Goal: Task Accomplishment & Management: Use online tool/utility

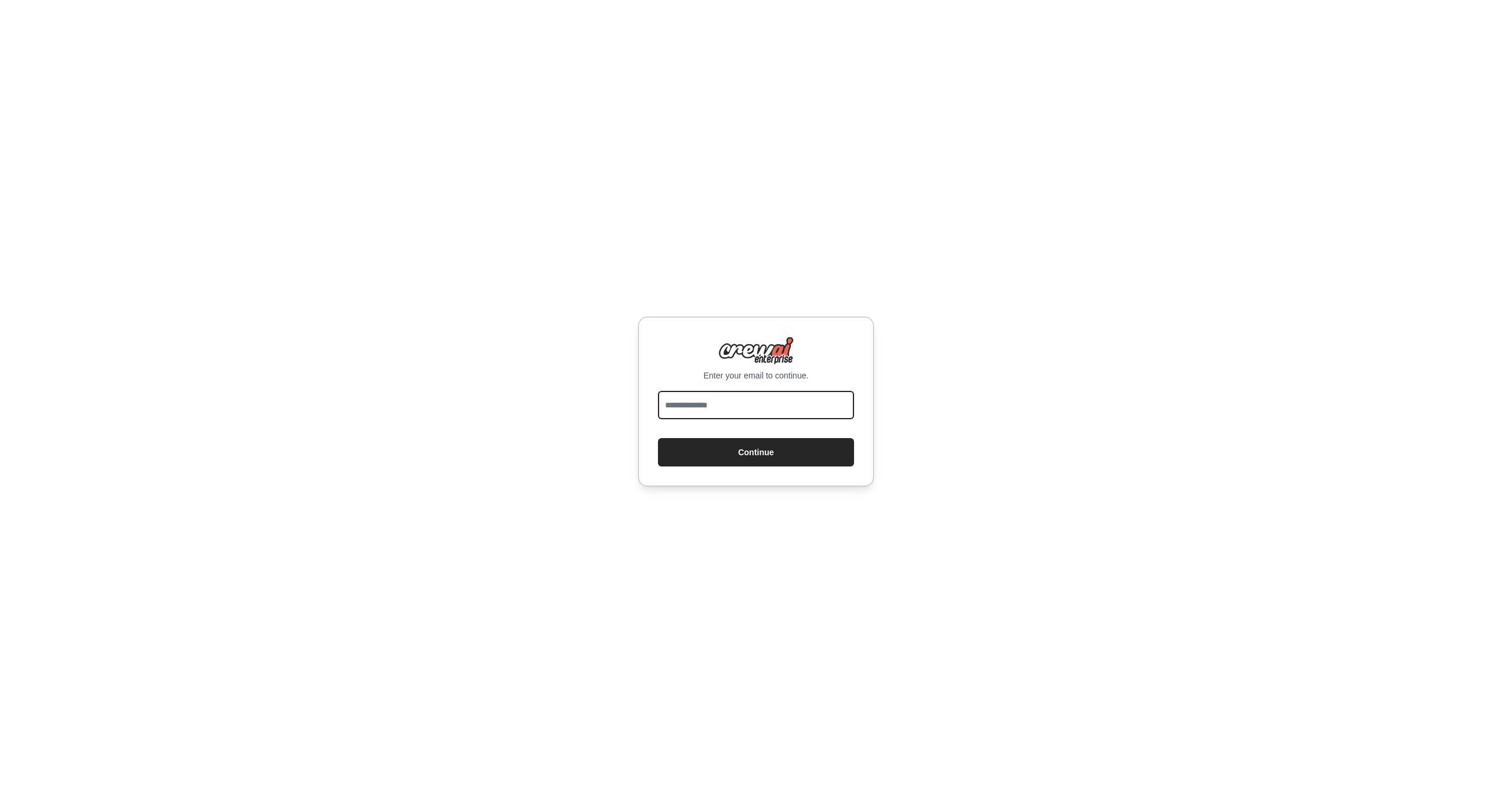
type input "**********"
click at [756, 453] on button "Continue" at bounding box center [756, 452] width 196 height 28
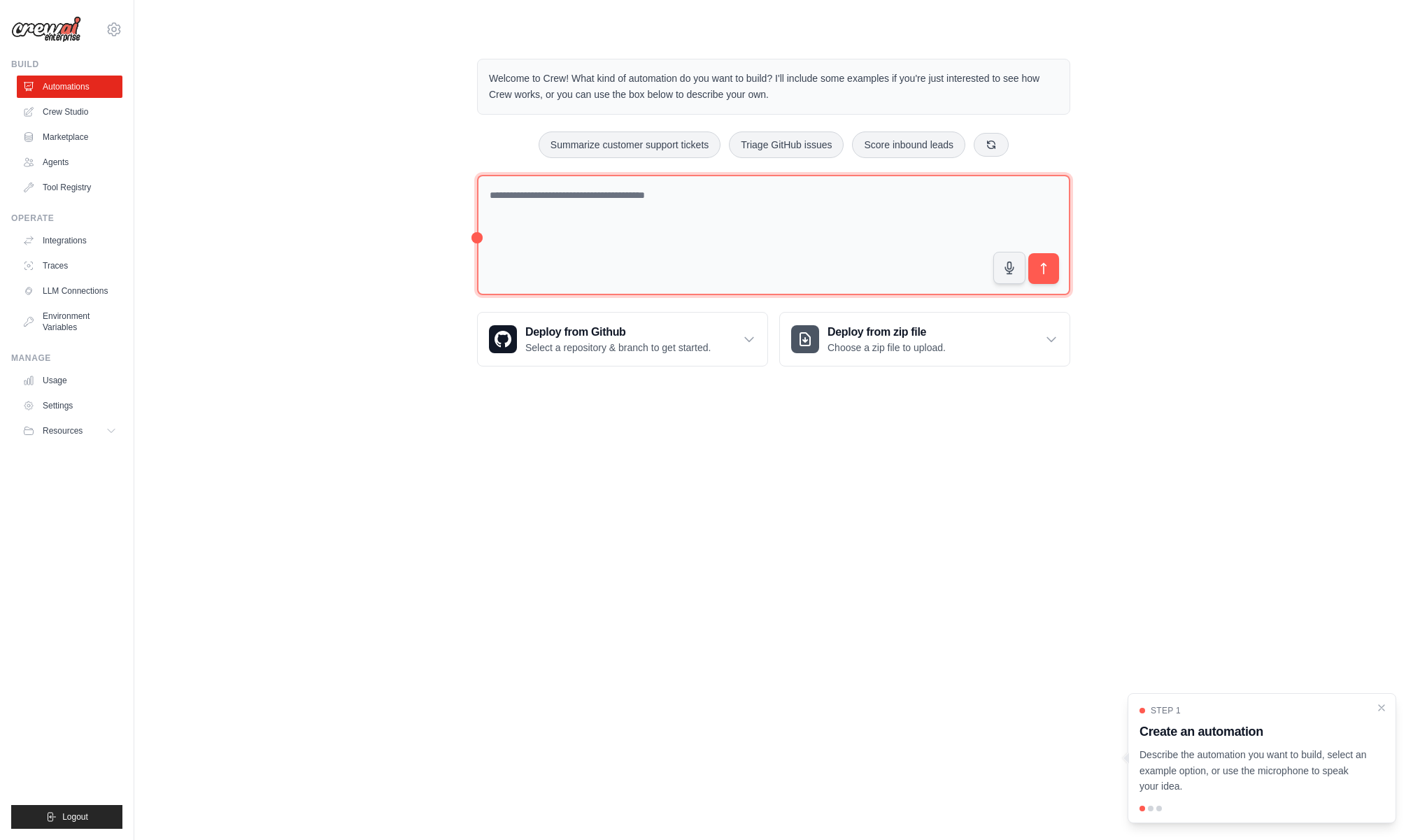
click at [690, 210] on textarea at bounding box center [773, 235] width 593 height 121
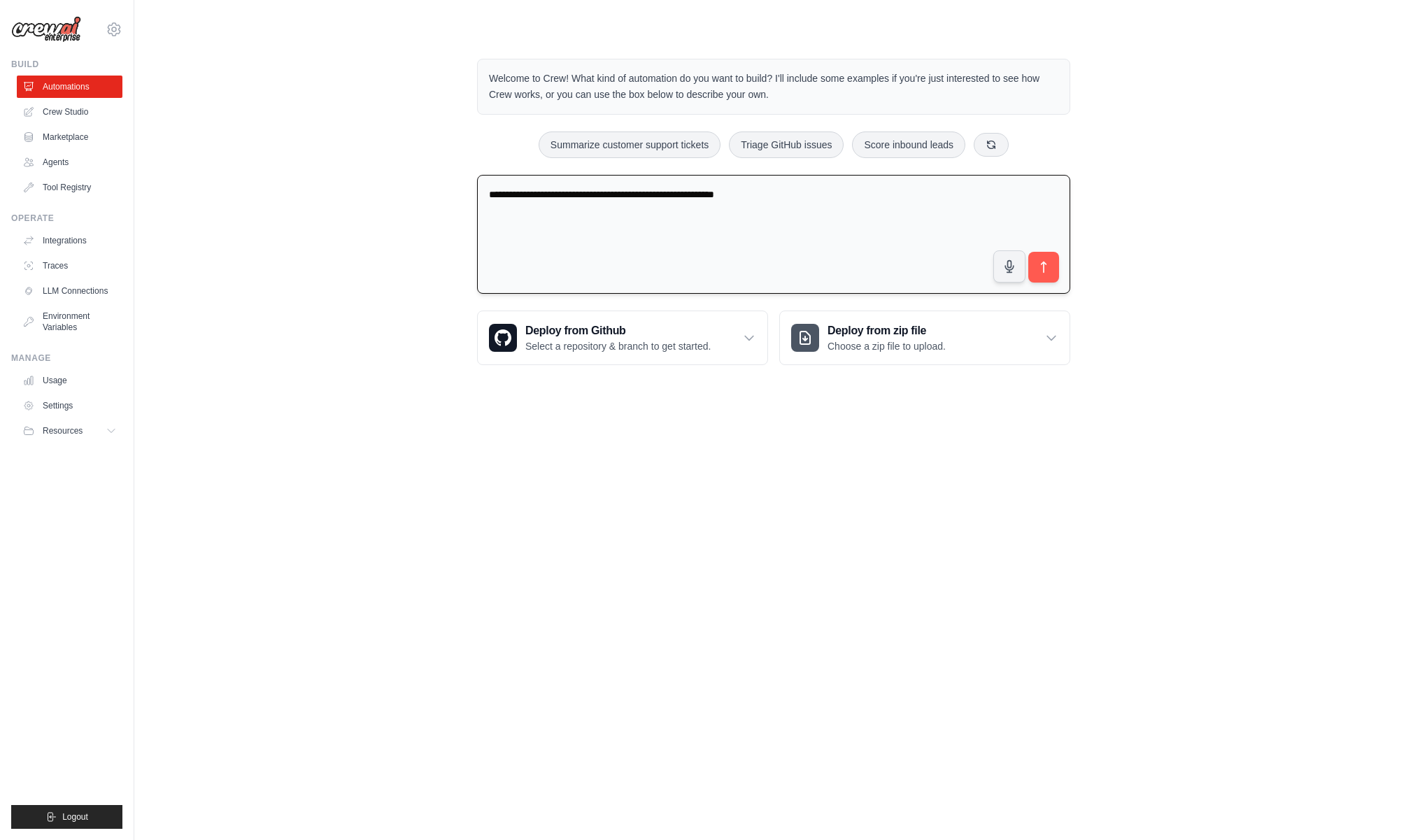
paste textarea "**********"
click at [760, 192] on textarea "**********" at bounding box center [773, 234] width 593 height 119
click at [897, 189] on textarea "**********" at bounding box center [773, 234] width 593 height 119
paste textarea "**********"
click at [881, 192] on textarea "**********" at bounding box center [773, 234] width 593 height 119
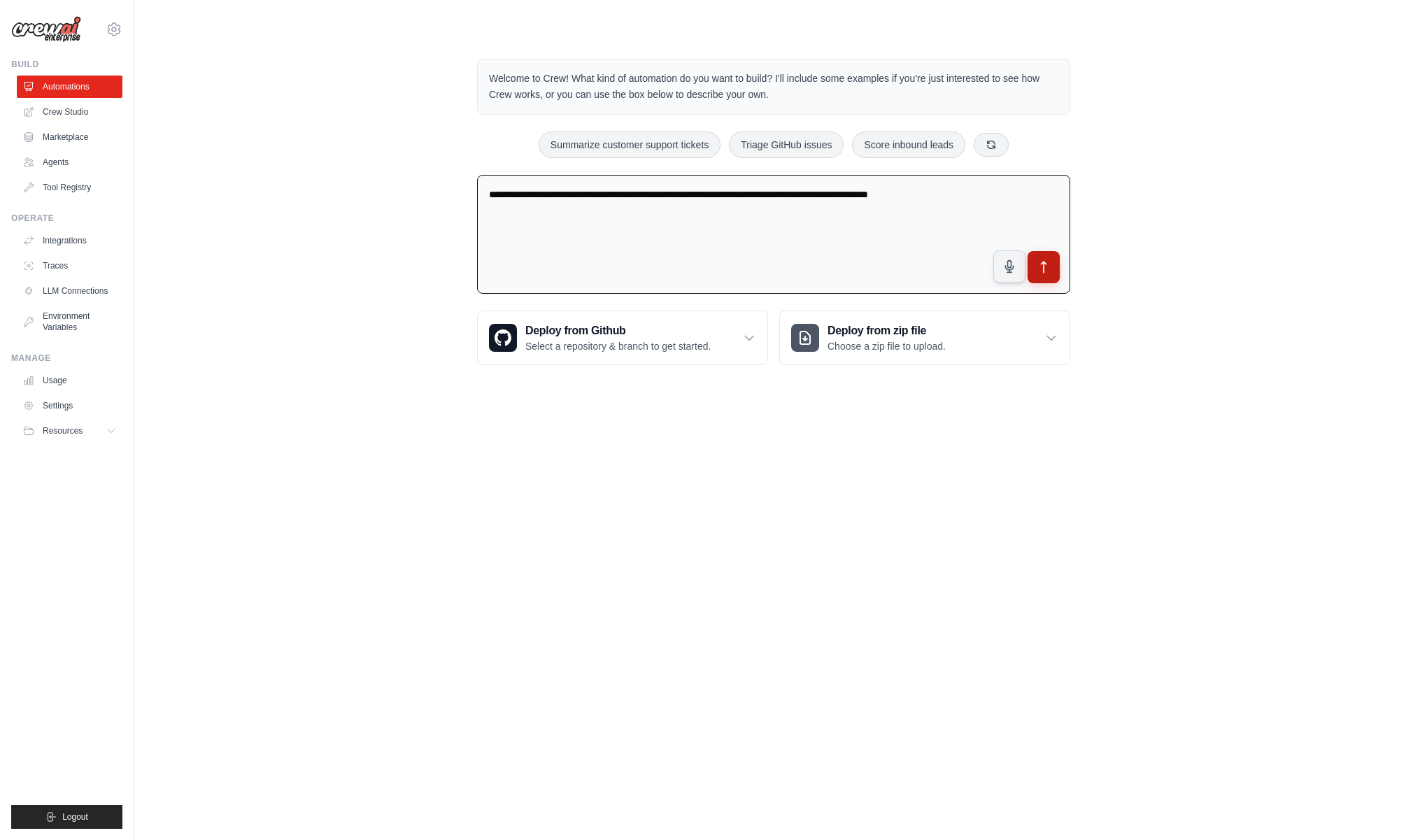
type textarea "**********"
click at [1047, 265] on icon "submit" at bounding box center [1044, 267] width 15 height 15
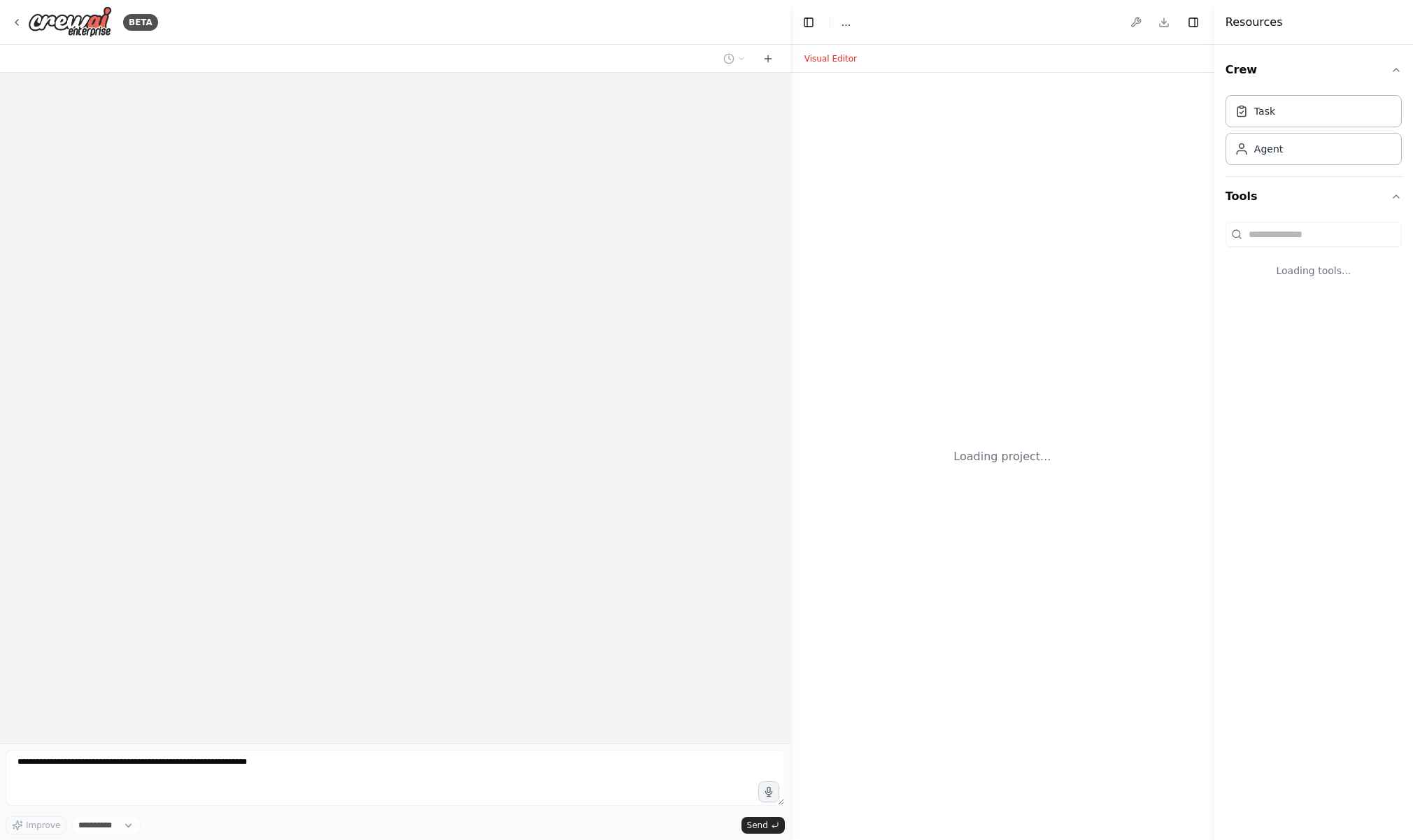
select select "****"
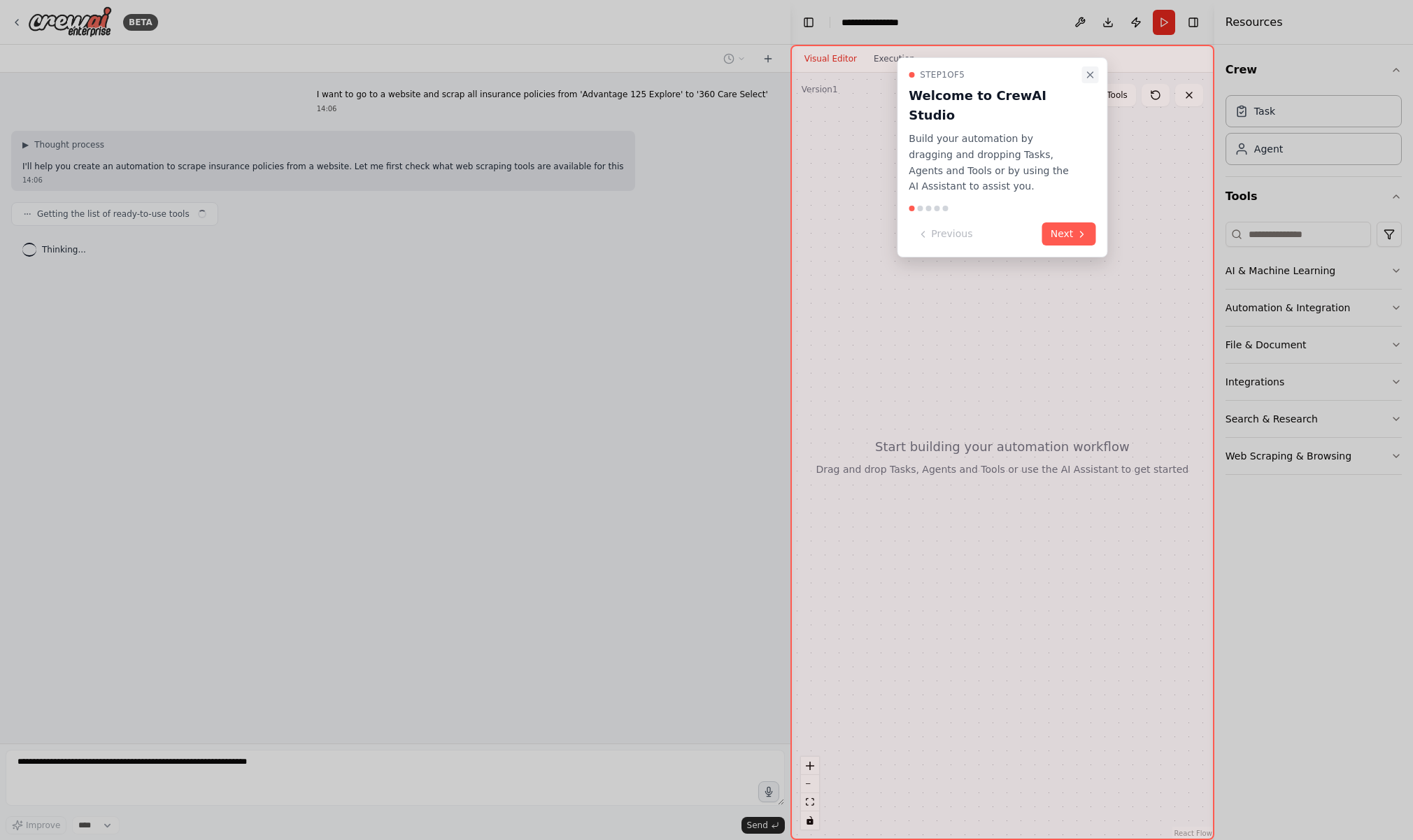
click at [1089, 78] on icon "Close walkthrough" at bounding box center [1090, 75] width 11 height 11
click at [1089, 76] on icon "Close walkthrough" at bounding box center [1090, 75] width 11 height 11
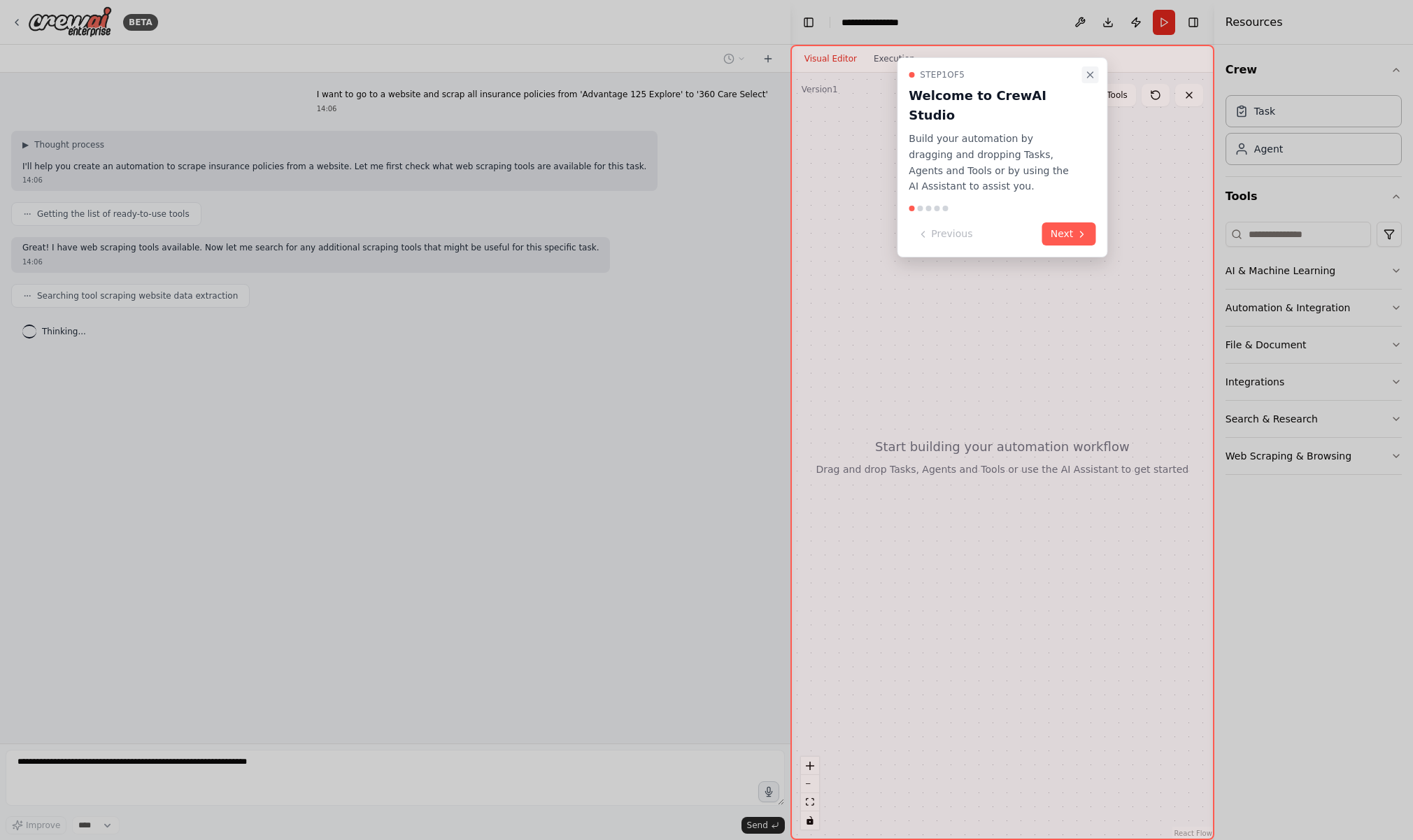
click at [1092, 74] on icon "Close walkthrough" at bounding box center [1090, 75] width 11 height 11
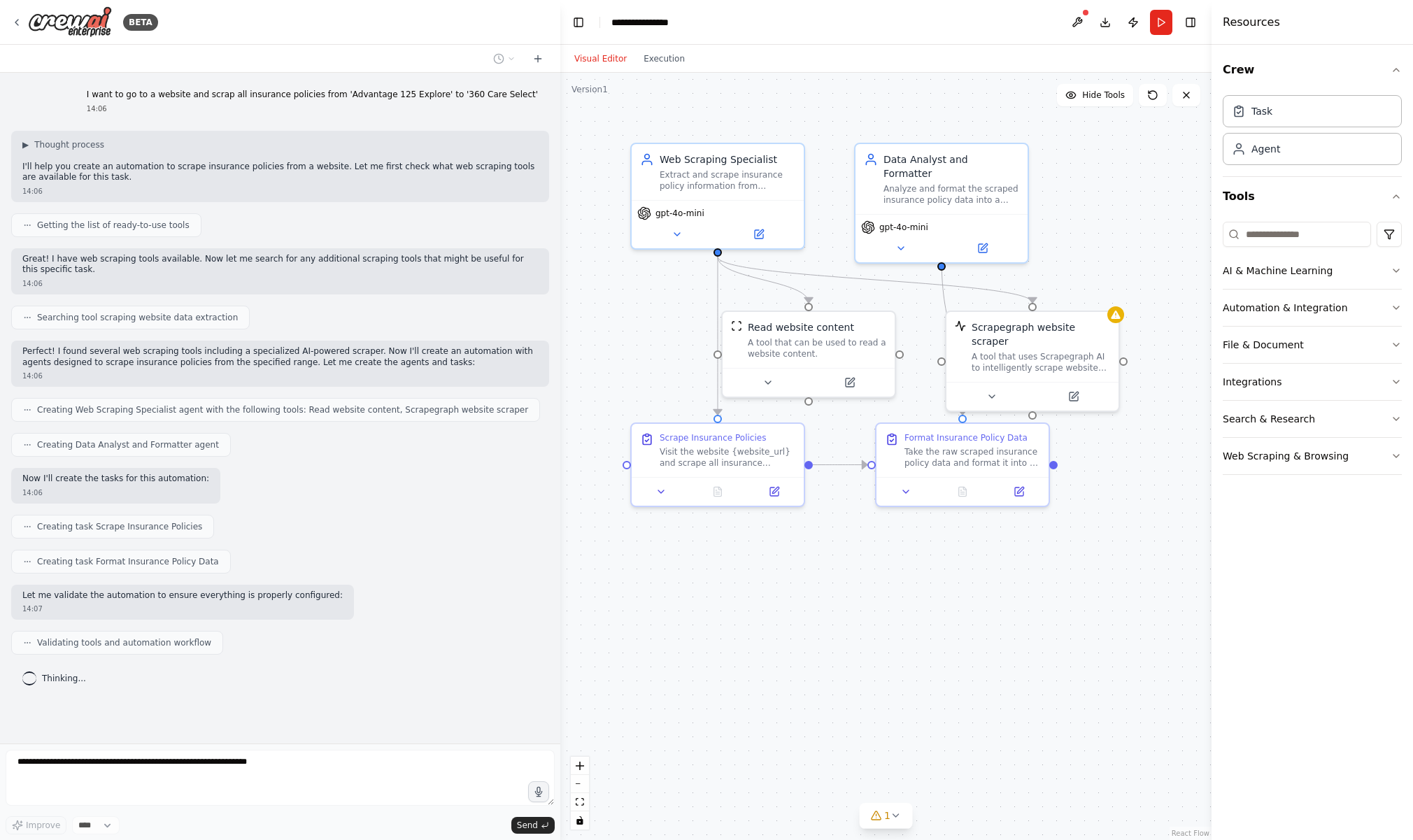
drag, startPoint x: 789, startPoint y: 508, endPoint x: 561, endPoint y: 526, distance: 228.7
click at [561, 526] on div "BETA I want to go to a website and scrap all insurance policies from 'Advantage…" at bounding box center [706, 420] width 1413 height 840
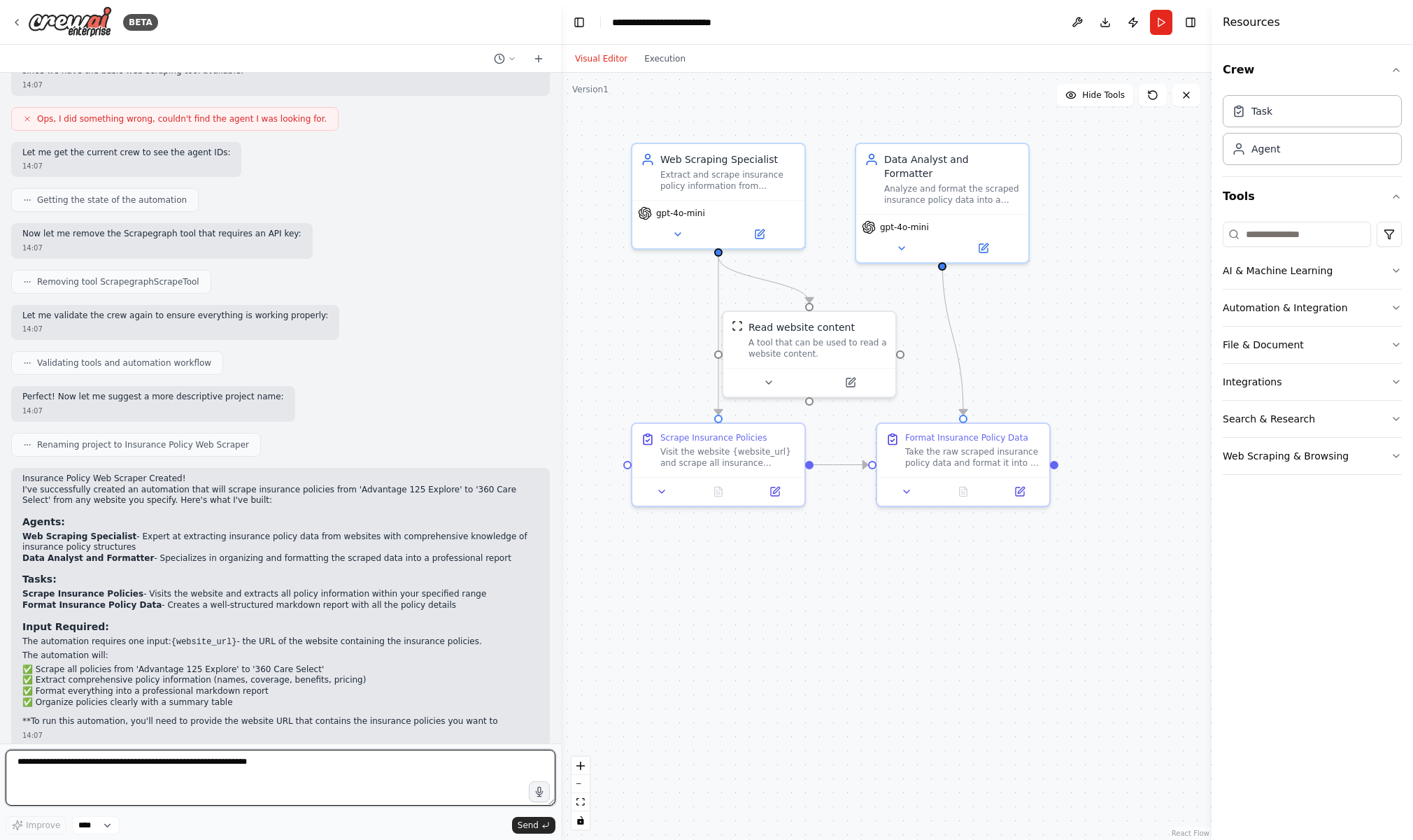
scroll to position [630, 0]
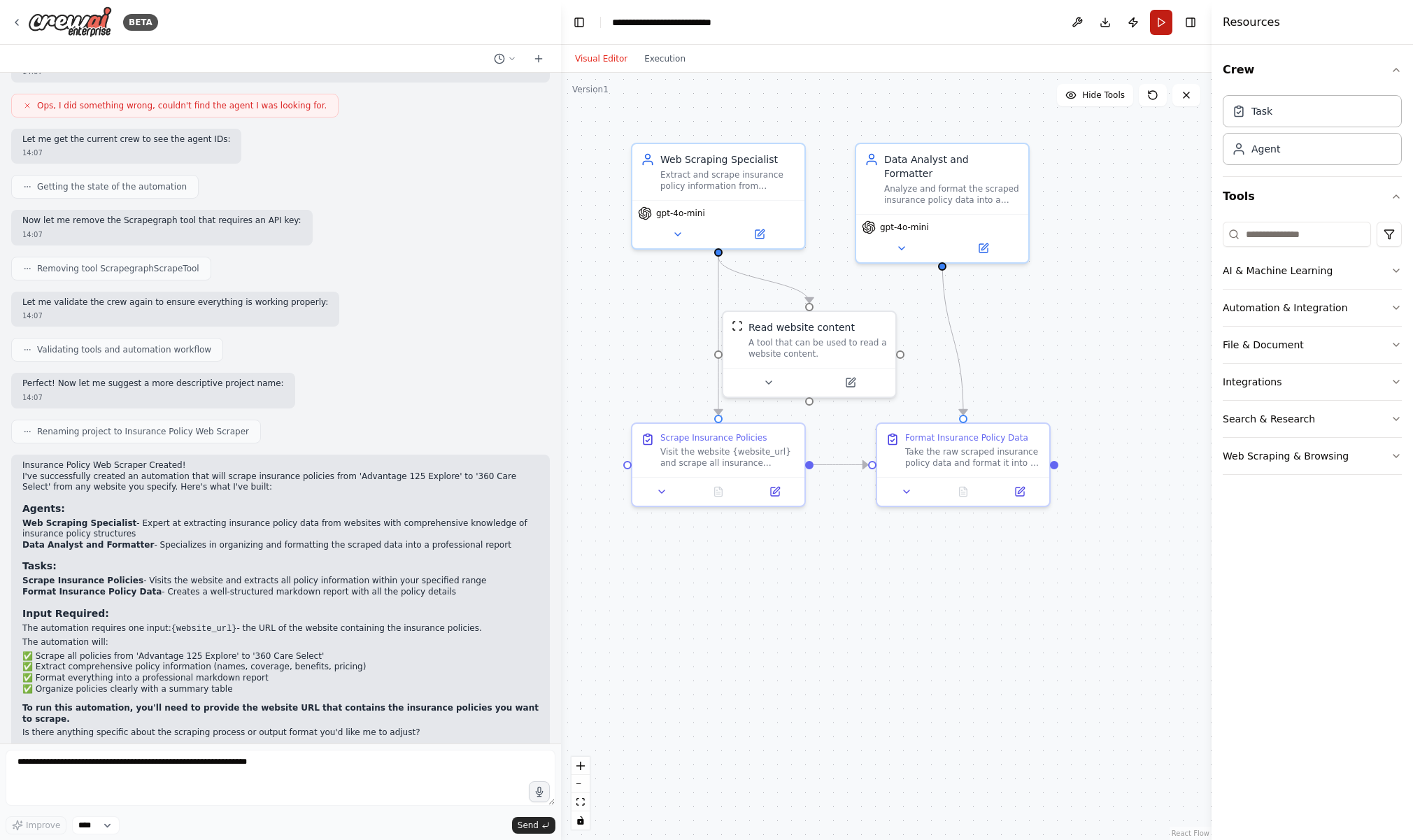
click at [1158, 10] on button "Run" at bounding box center [1161, 23] width 23 height 25
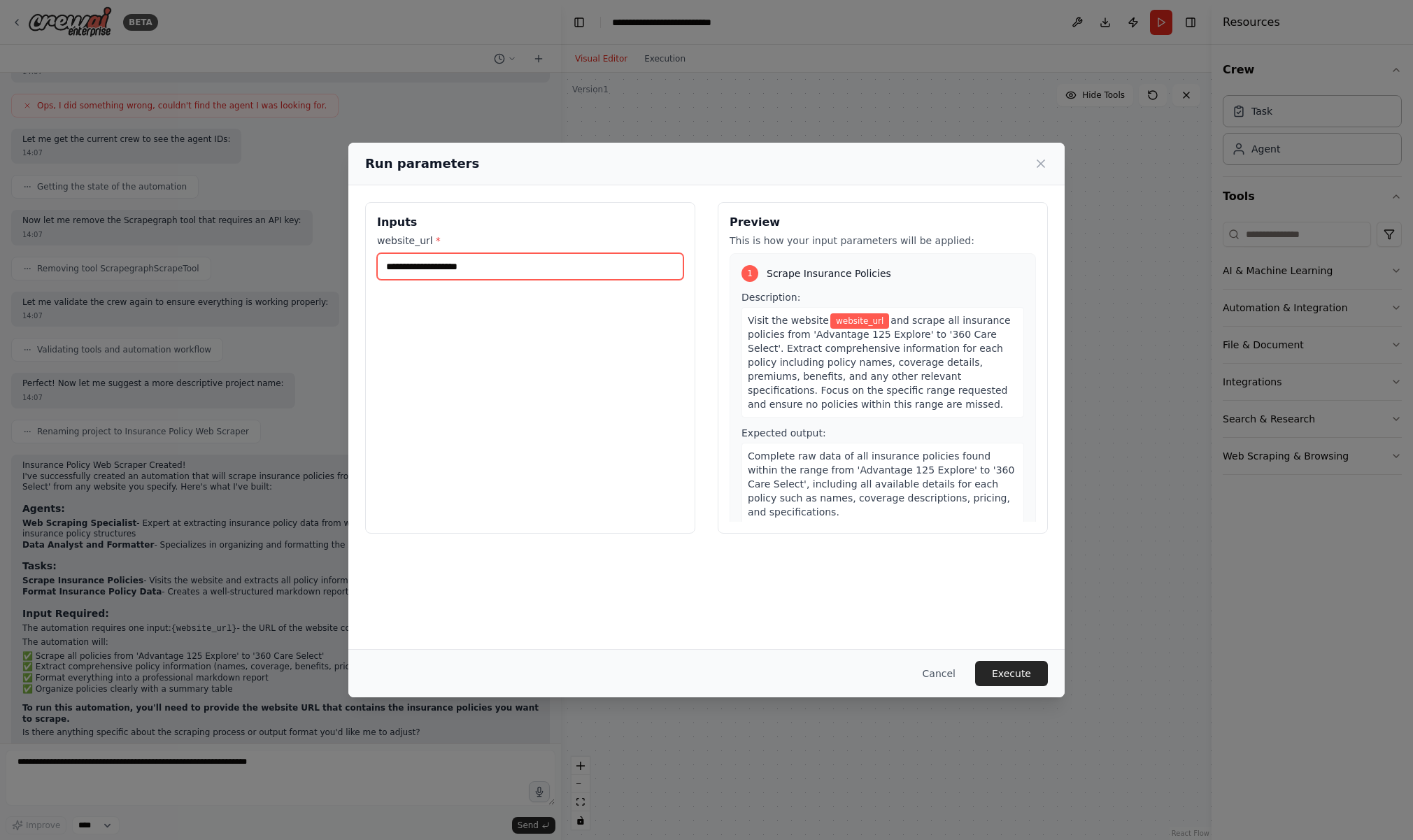
click at [523, 276] on input "website_url *" at bounding box center [530, 267] width 306 height 27
paste input "**********"
type input "**********"
click at [1019, 665] on button "Execute" at bounding box center [1011, 674] width 73 height 25
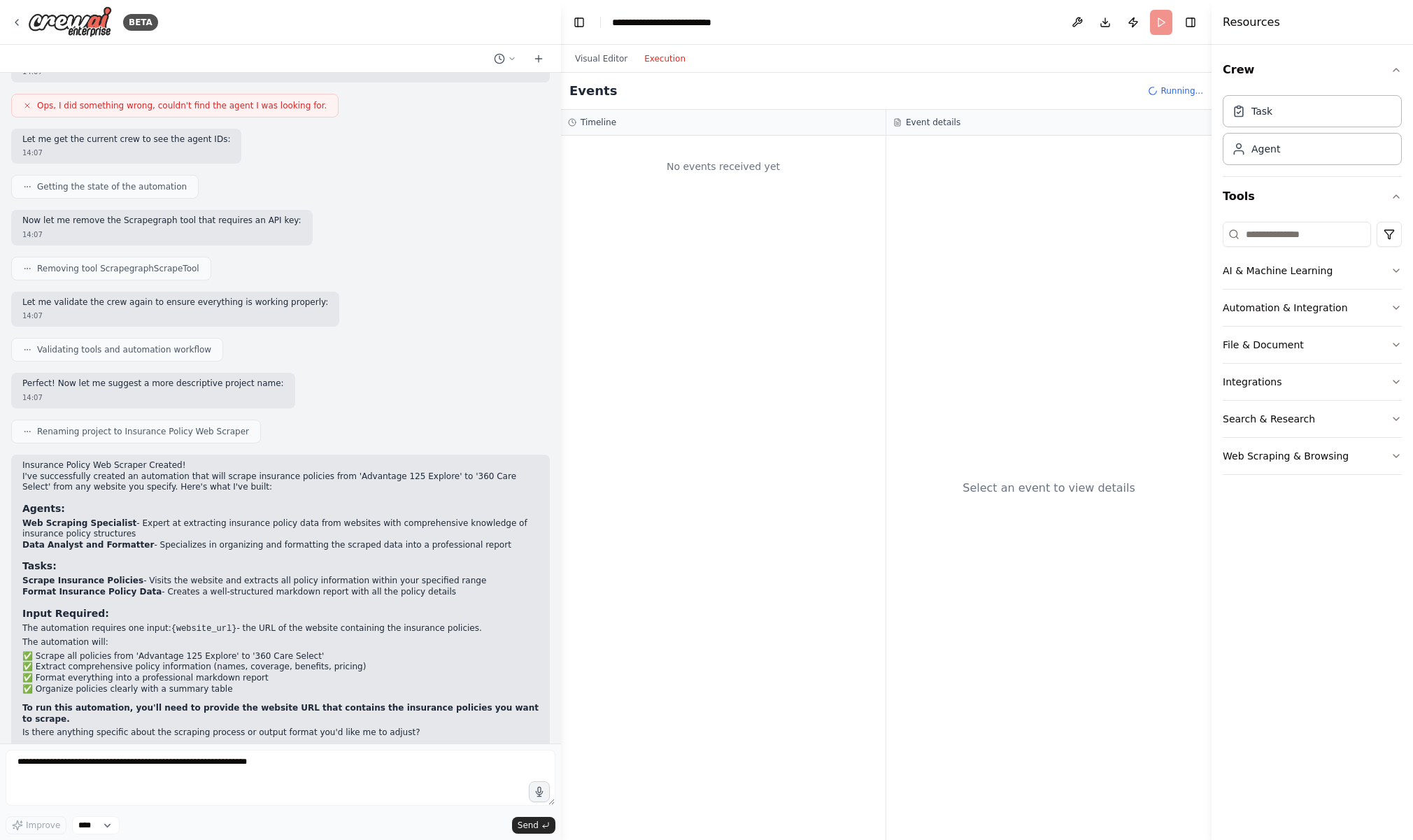
click at [663, 55] on button "Execution" at bounding box center [665, 59] width 58 height 17
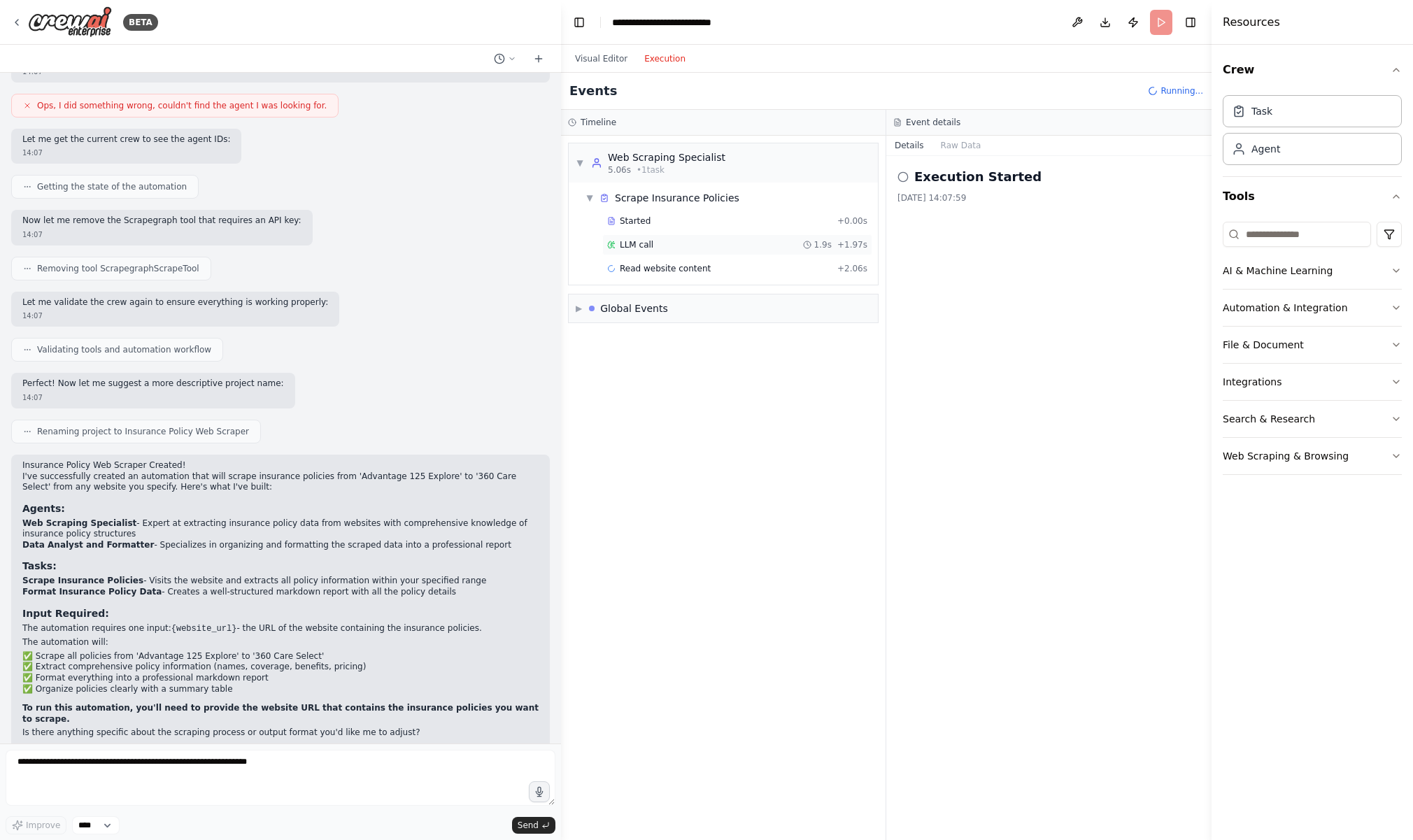
click at [642, 243] on span "LLM call" at bounding box center [636, 245] width 33 height 11
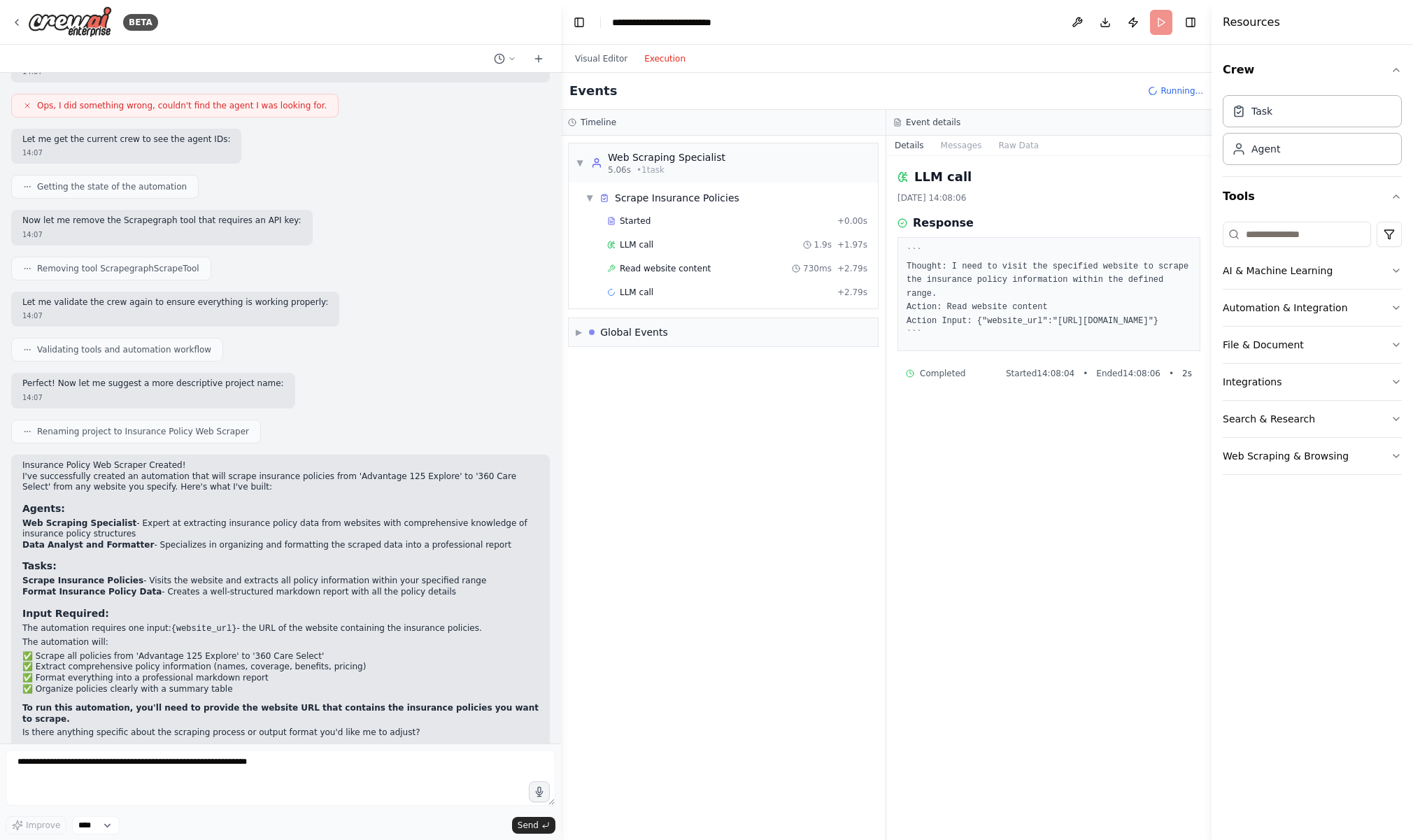
scroll to position [0, 0]
click at [628, 240] on span "LLM call" at bounding box center [636, 245] width 33 height 11
click at [645, 273] on span "Read website content" at bounding box center [665, 269] width 91 height 11
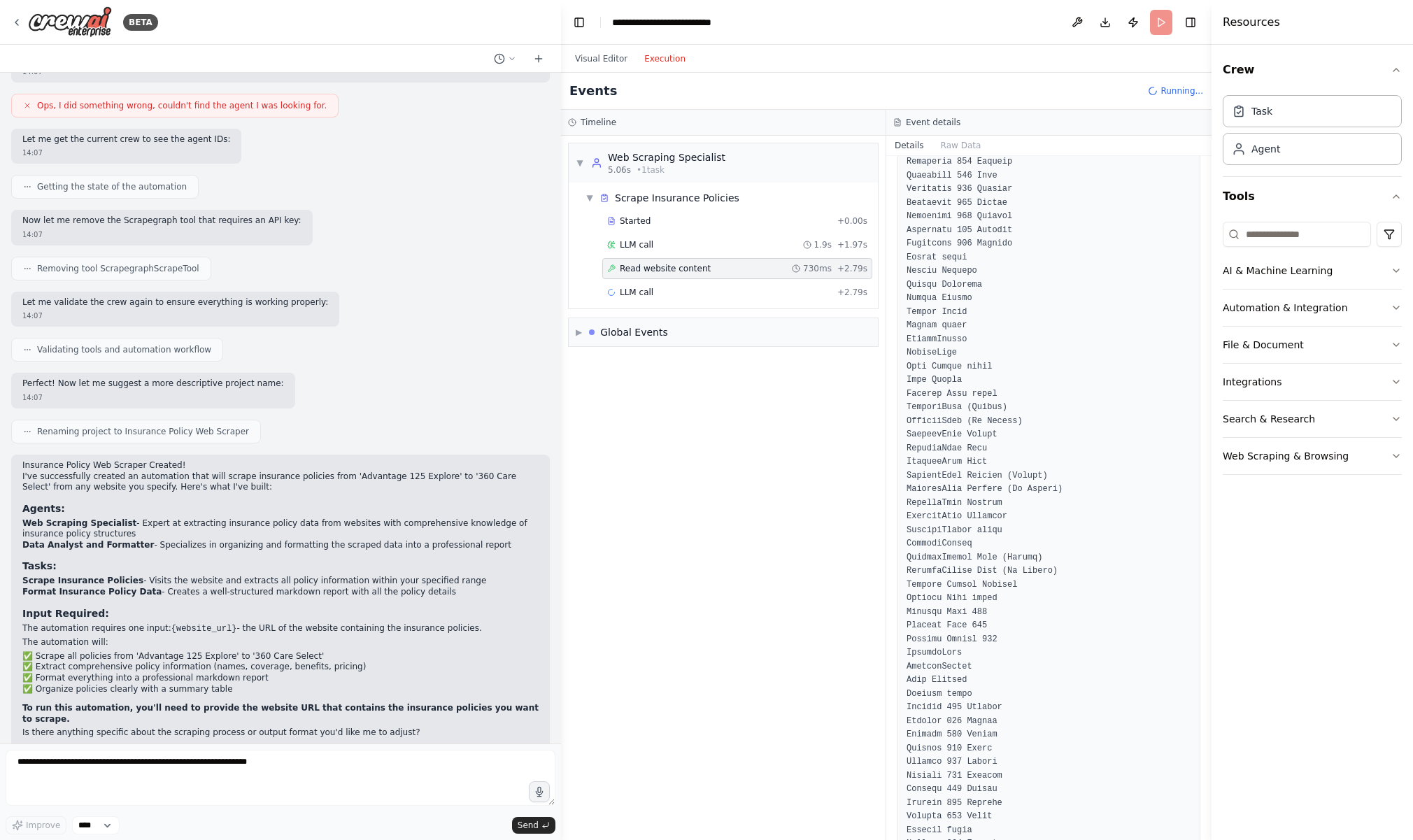
scroll to position [81, 0]
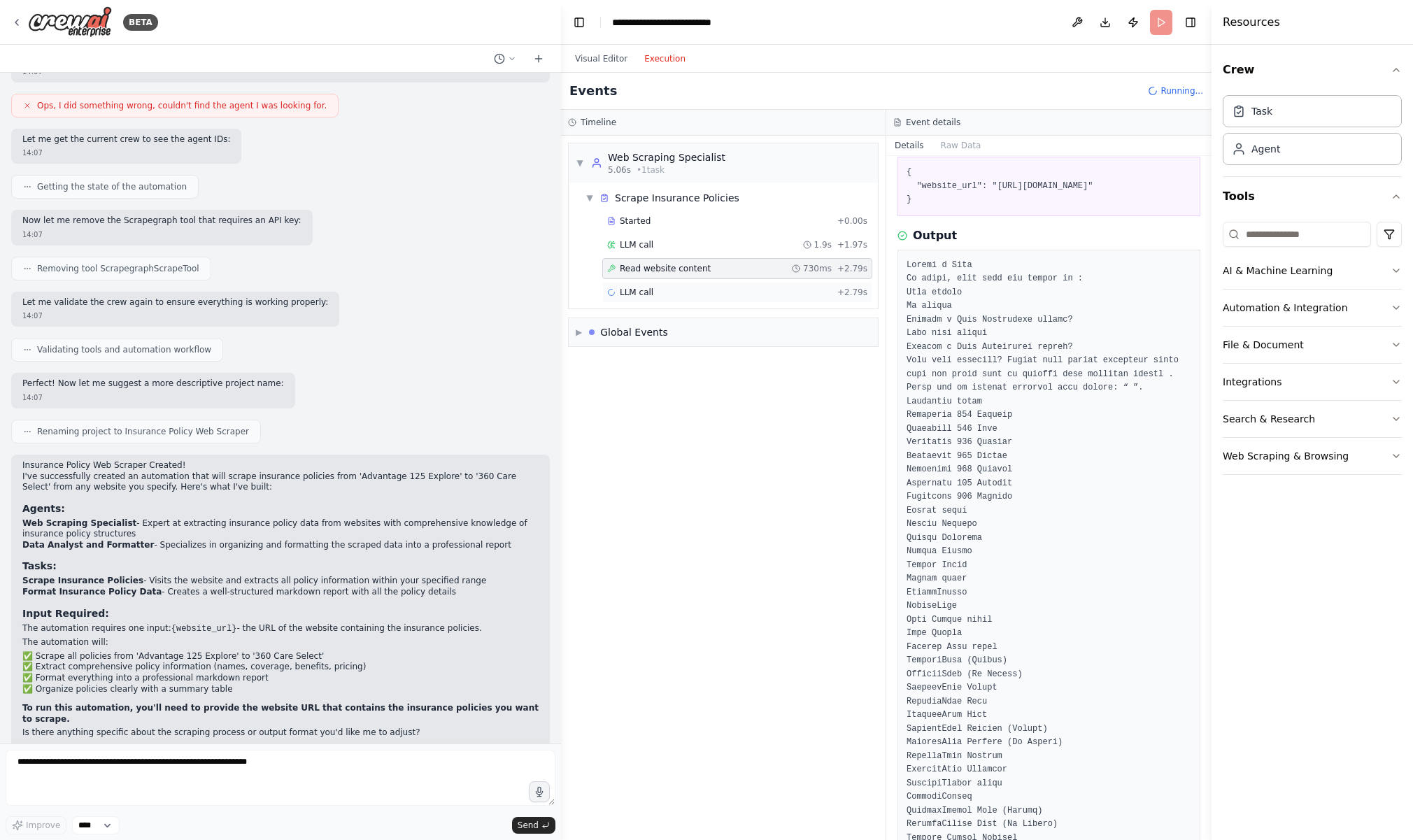
click at [628, 294] on span "LLM call" at bounding box center [636, 292] width 33 height 11
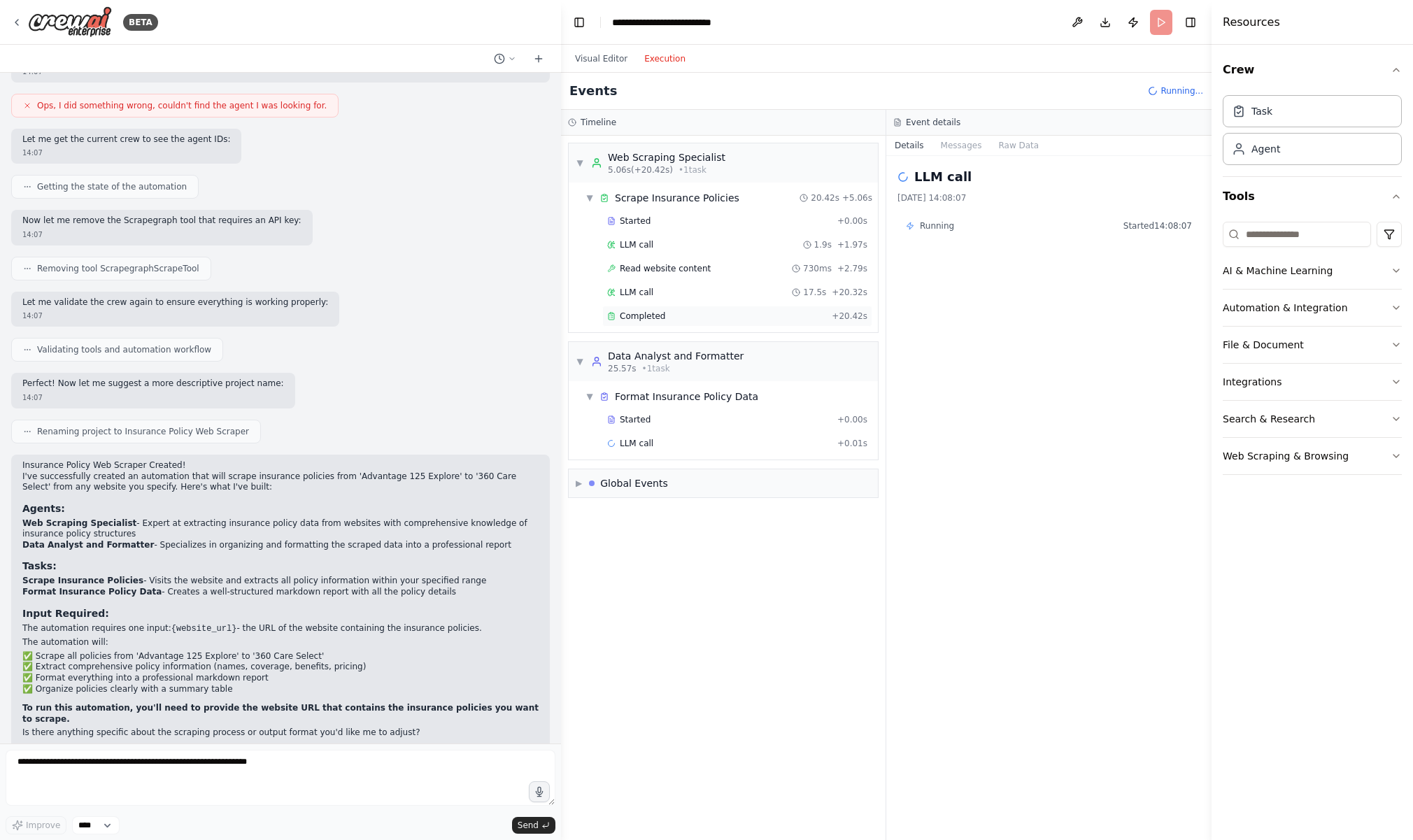
click at [639, 310] on span "Completed" at bounding box center [642, 316] width 45 height 11
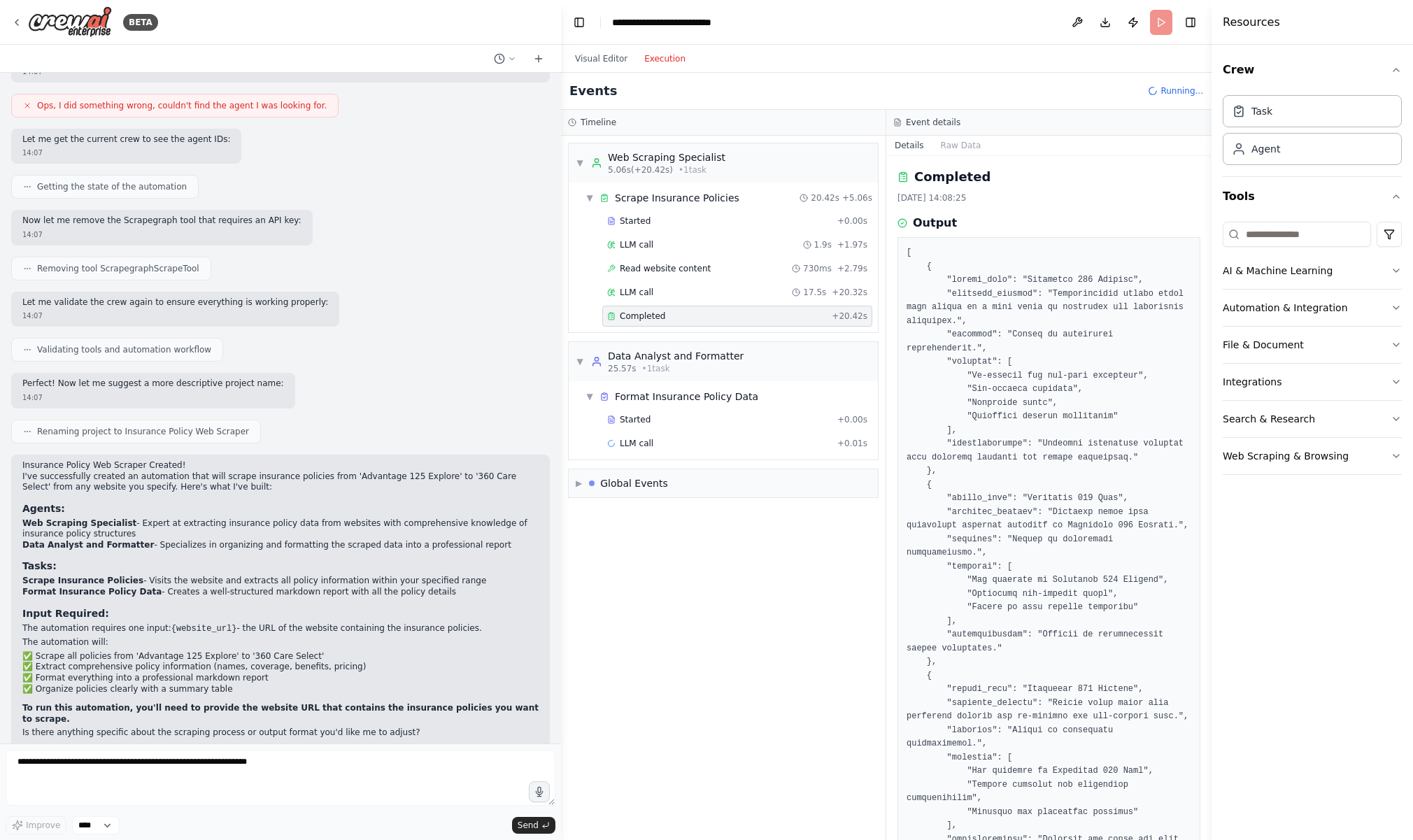
scroll to position [0, 0]
click at [604, 57] on button "Visual Editor" at bounding box center [601, 59] width 69 height 17
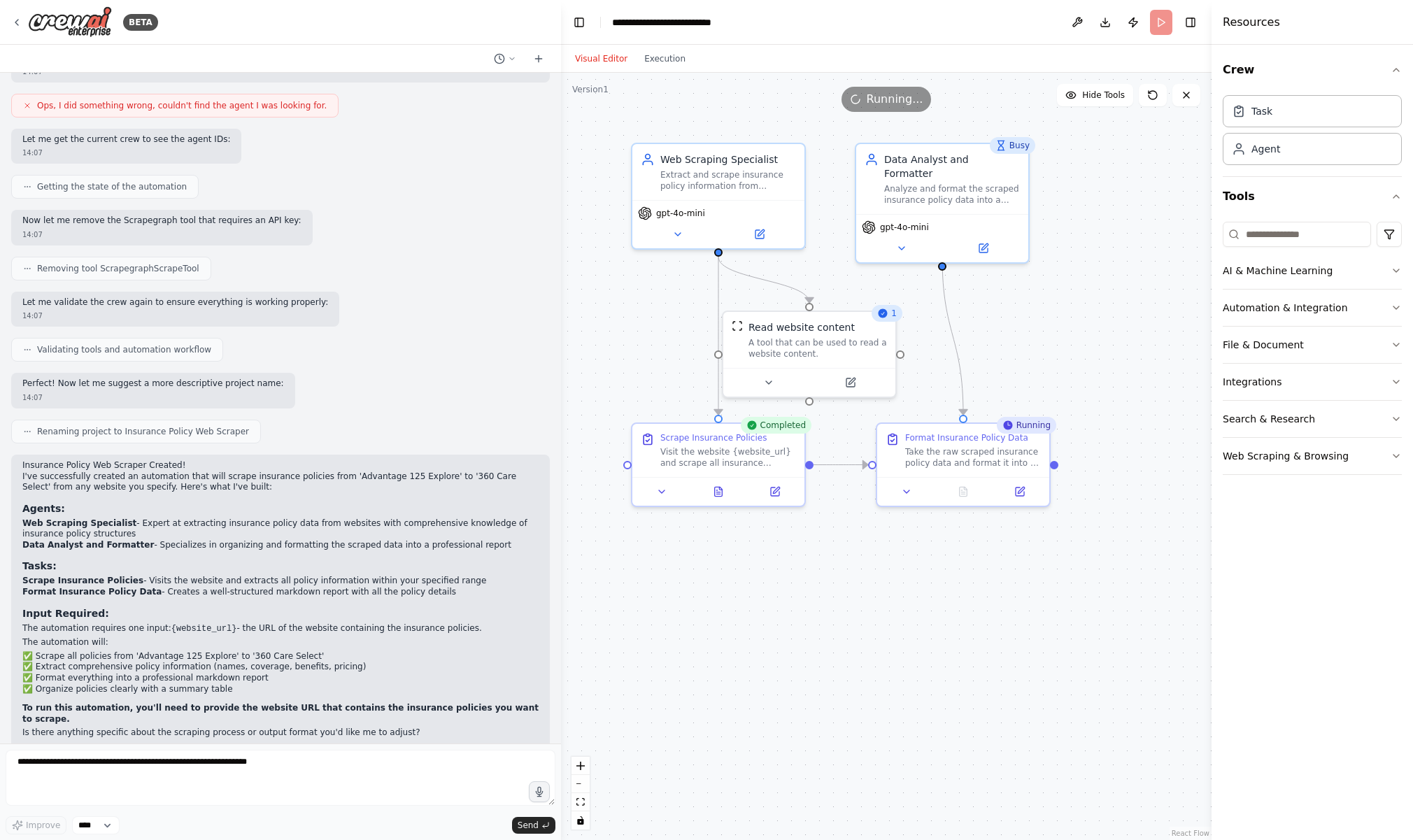
click at [987, 603] on div ".deletable-edge-delete-btn { width: 20px; height: 20px; border: 0px solid #ffff…" at bounding box center [886, 456] width 651 height 767
click at [652, 42] on header "**********" at bounding box center [886, 22] width 651 height 45
click at [654, 53] on button "Execution" at bounding box center [665, 59] width 58 height 17
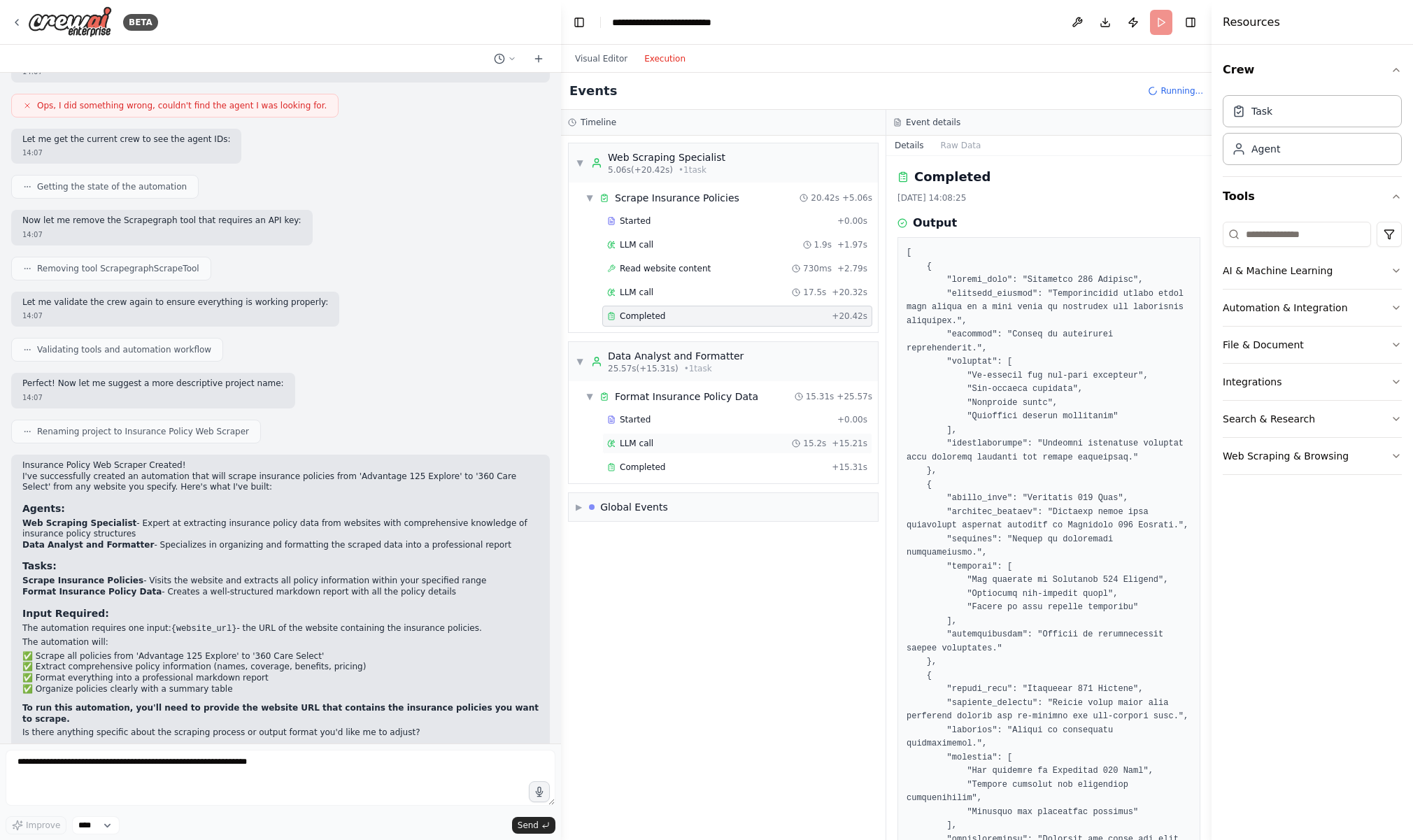
click at [643, 446] on span "LLM call" at bounding box center [636, 443] width 33 height 11
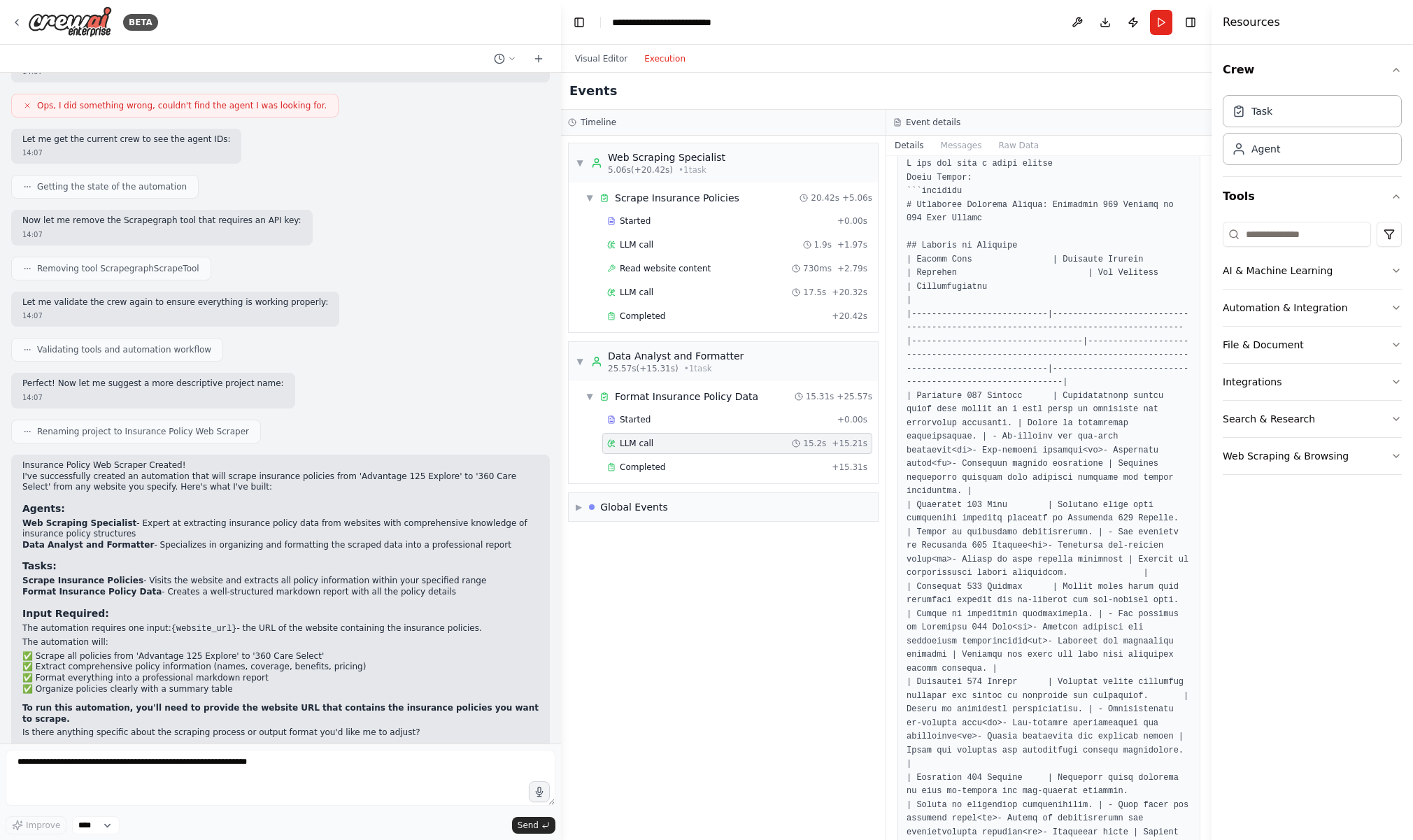
scroll to position [11, 0]
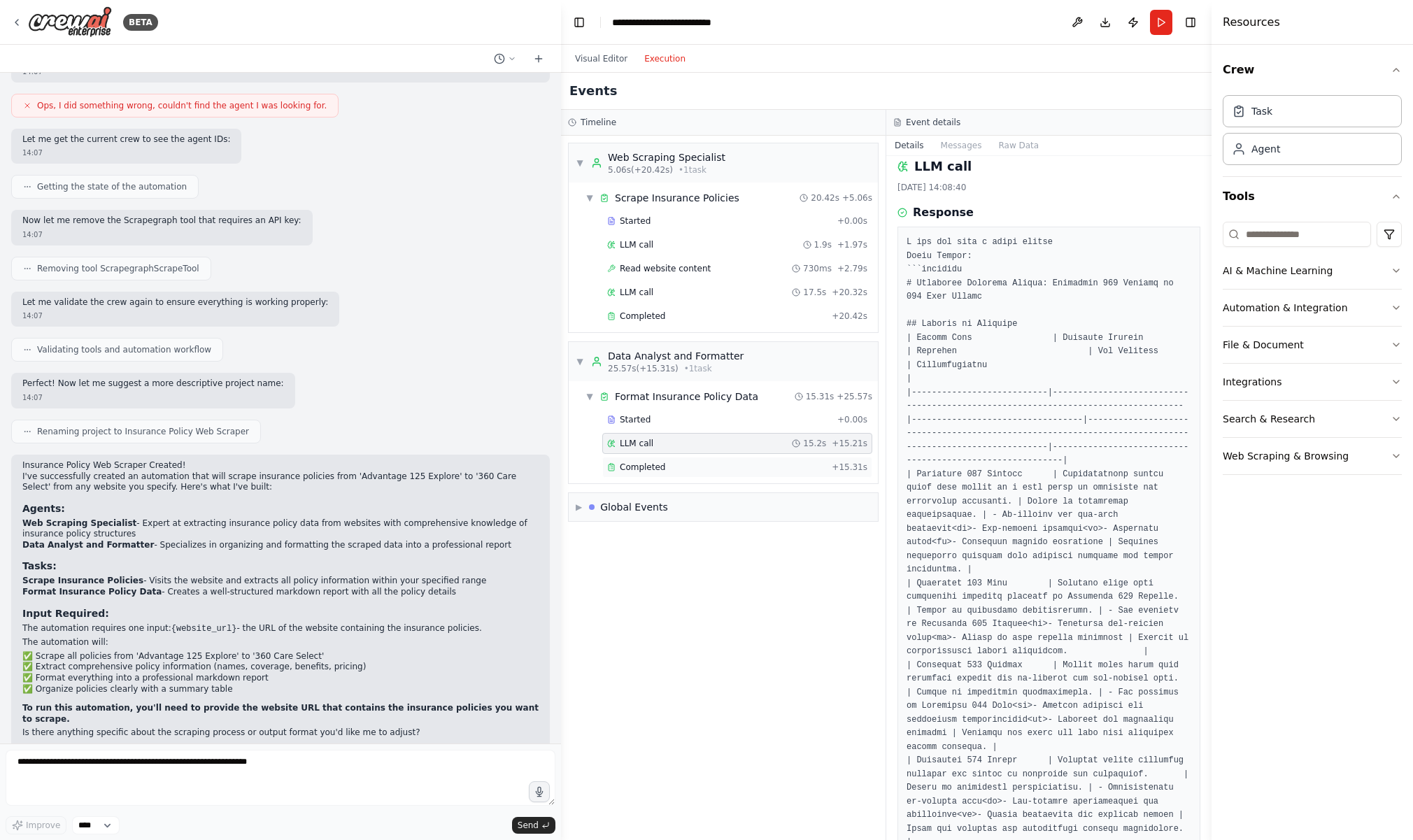
click at [651, 469] on span "Completed" at bounding box center [642, 467] width 45 height 11
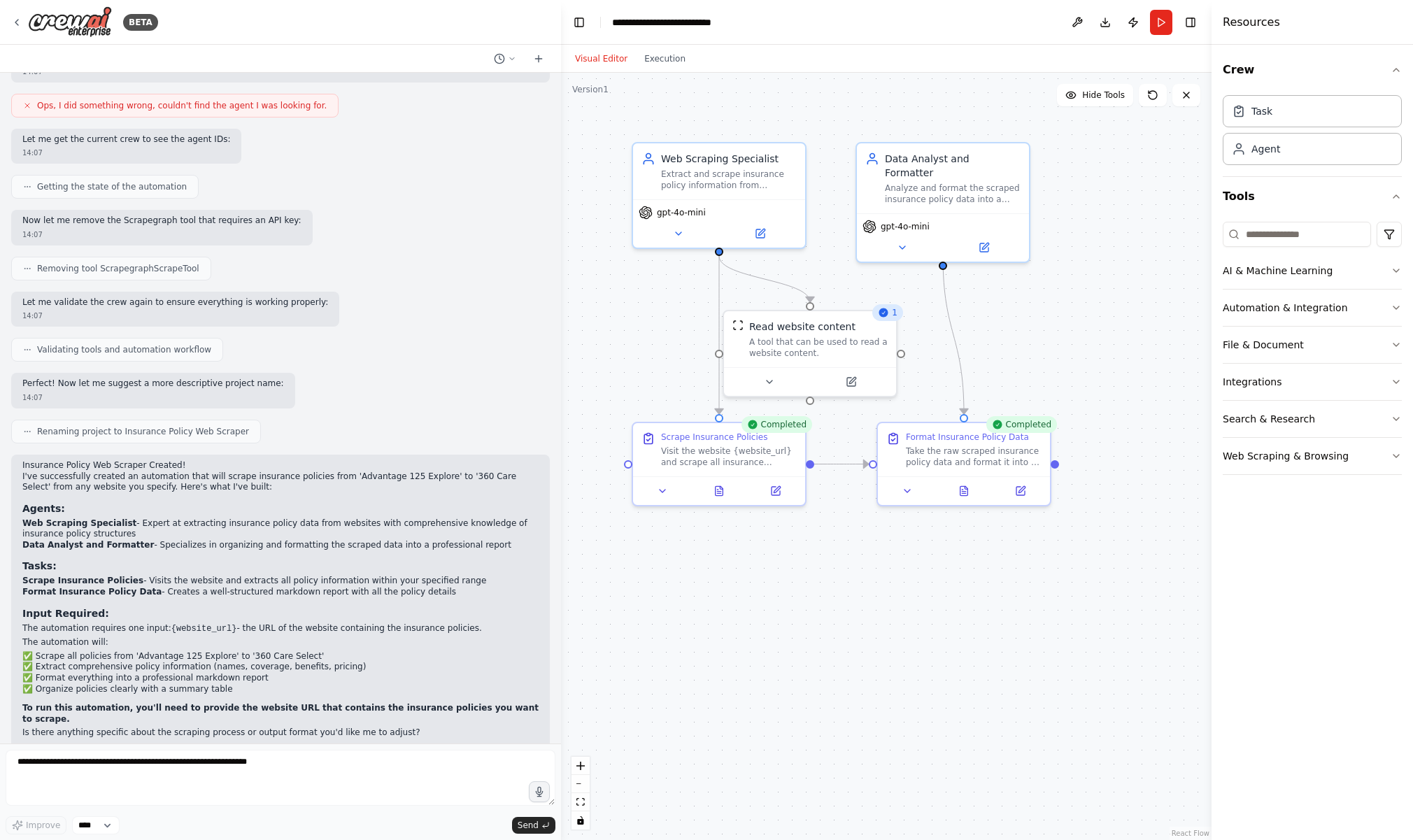
click at [598, 52] on button "Visual Editor" at bounding box center [601, 59] width 69 height 17
click at [965, 491] on icon at bounding box center [964, 487] width 8 height 9
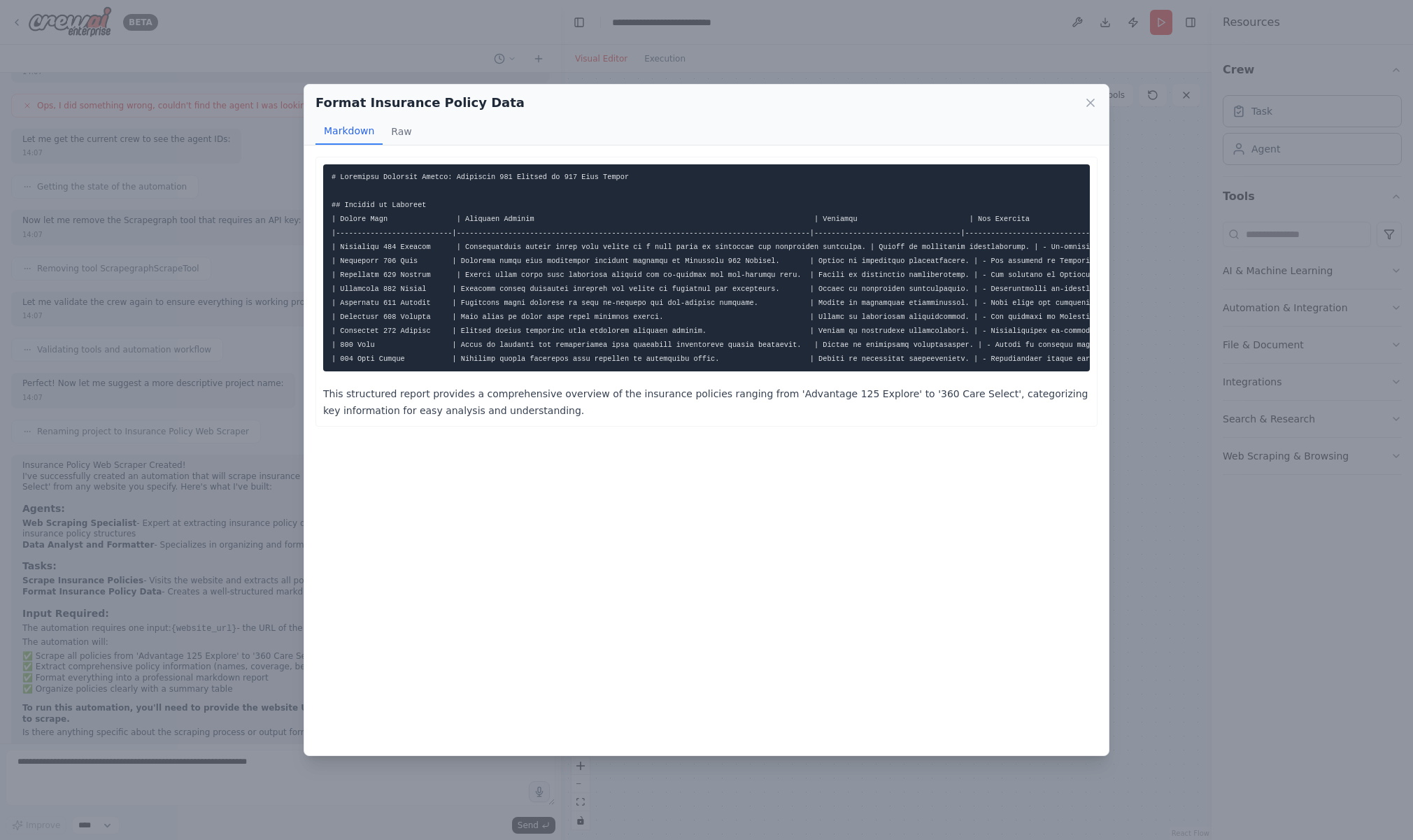
scroll to position [0, 0]
click at [401, 133] on button "Raw" at bounding box center [401, 132] width 37 height 27
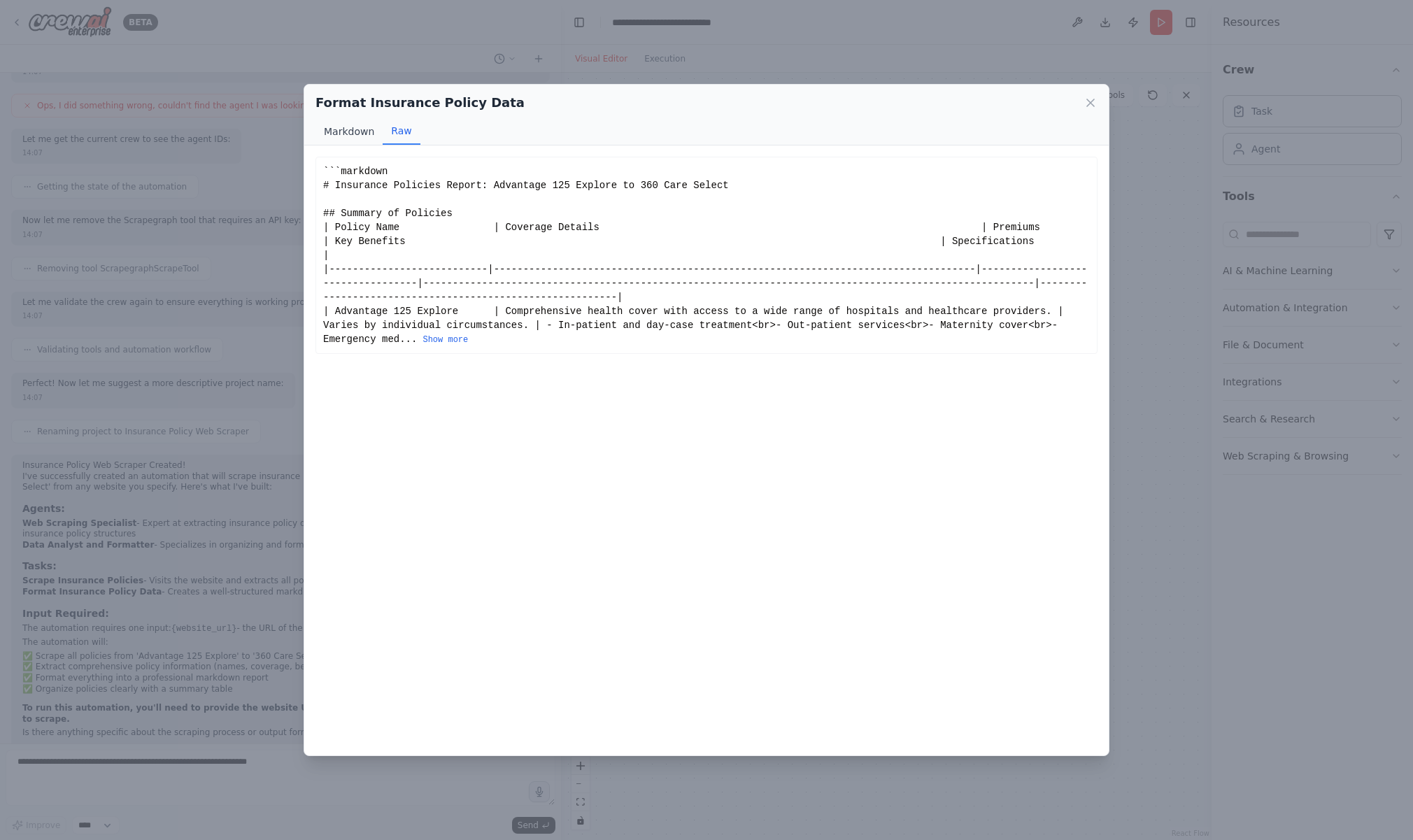
click at [346, 134] on button "Markdown" at bounding box center [349, 132] width 67 height 27
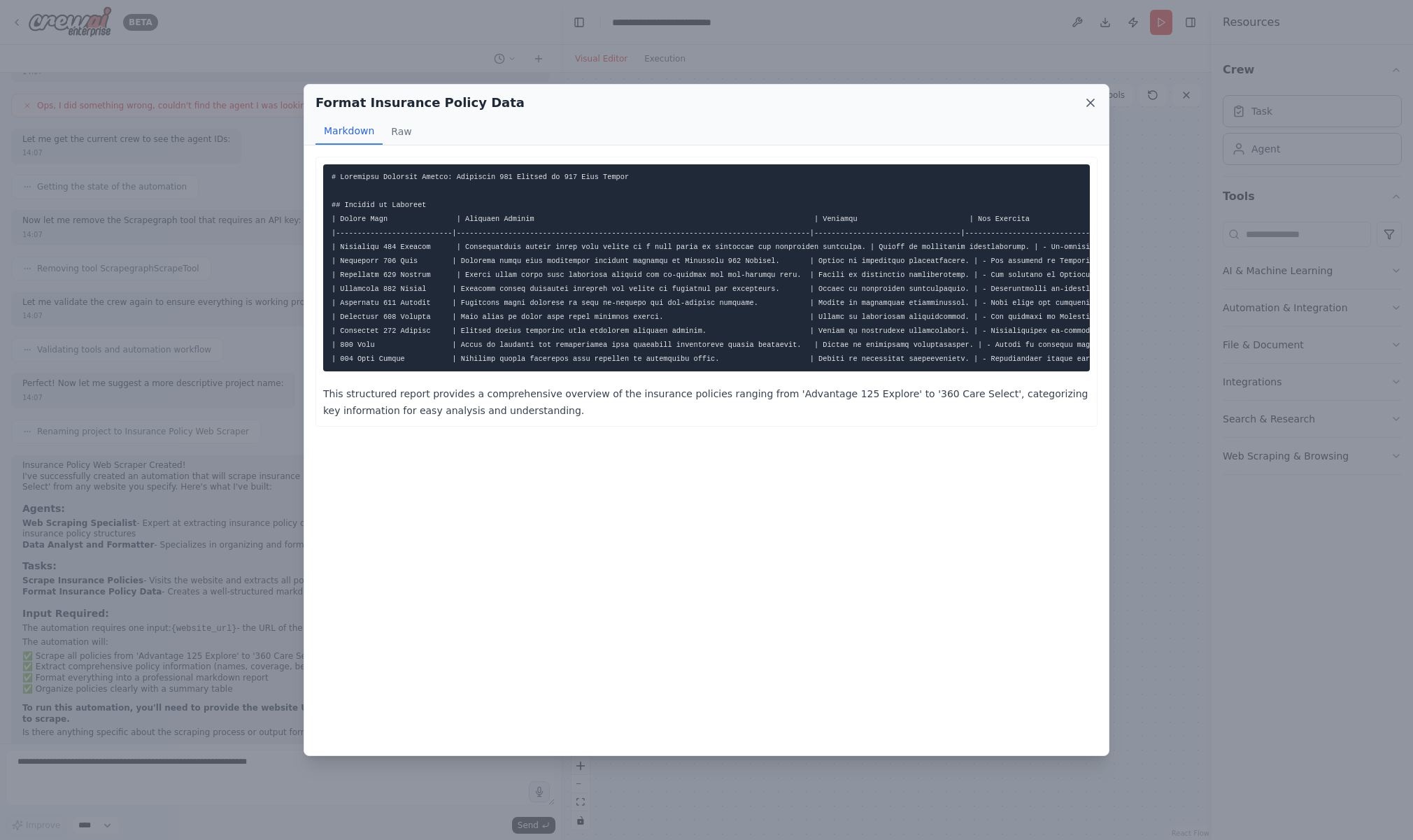
click at [1086, 107] on icon at bounding box center [1091, 103] width 14 height 14
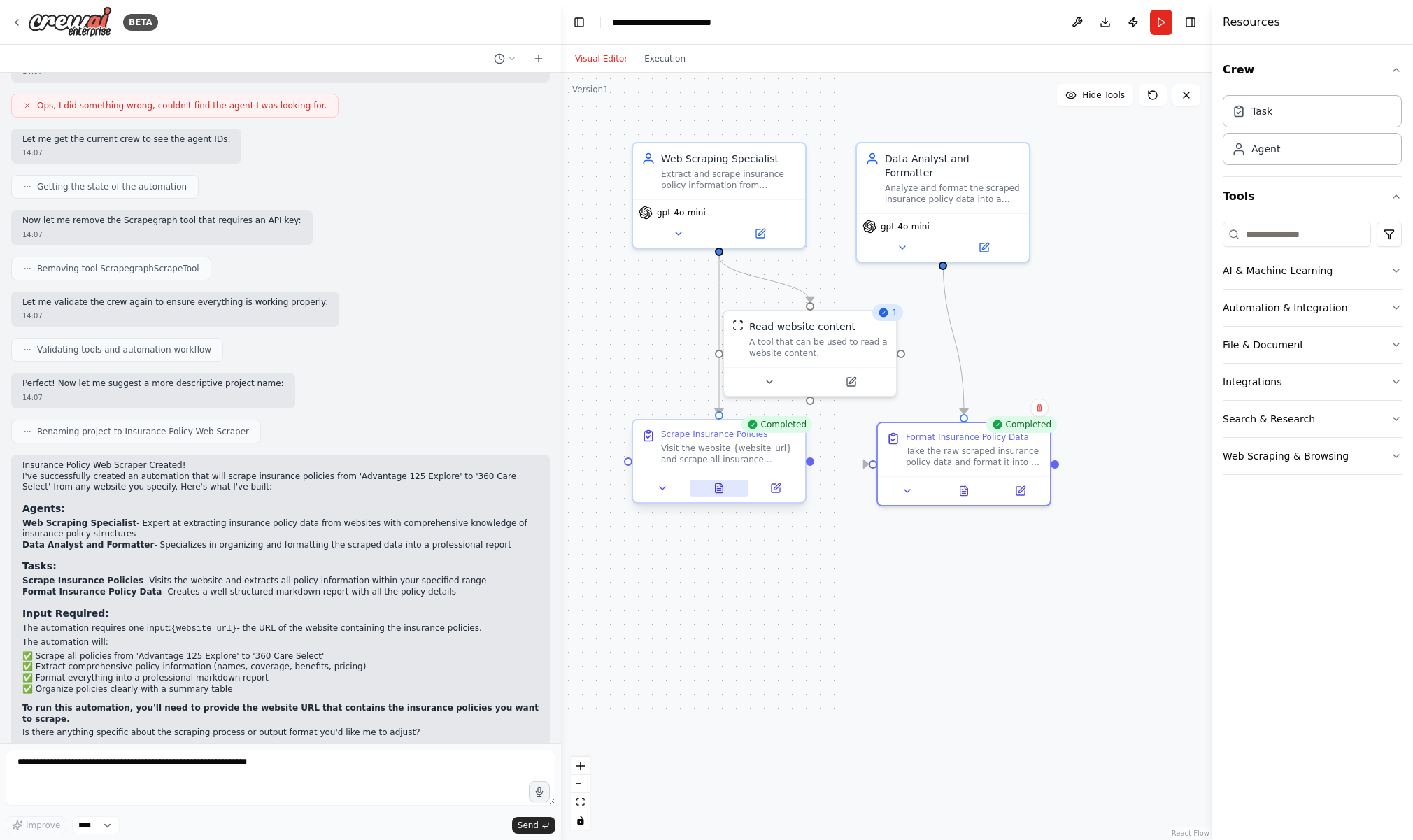
click at [719, 494] on button at bounding box center [719, 488] width 59 height 17
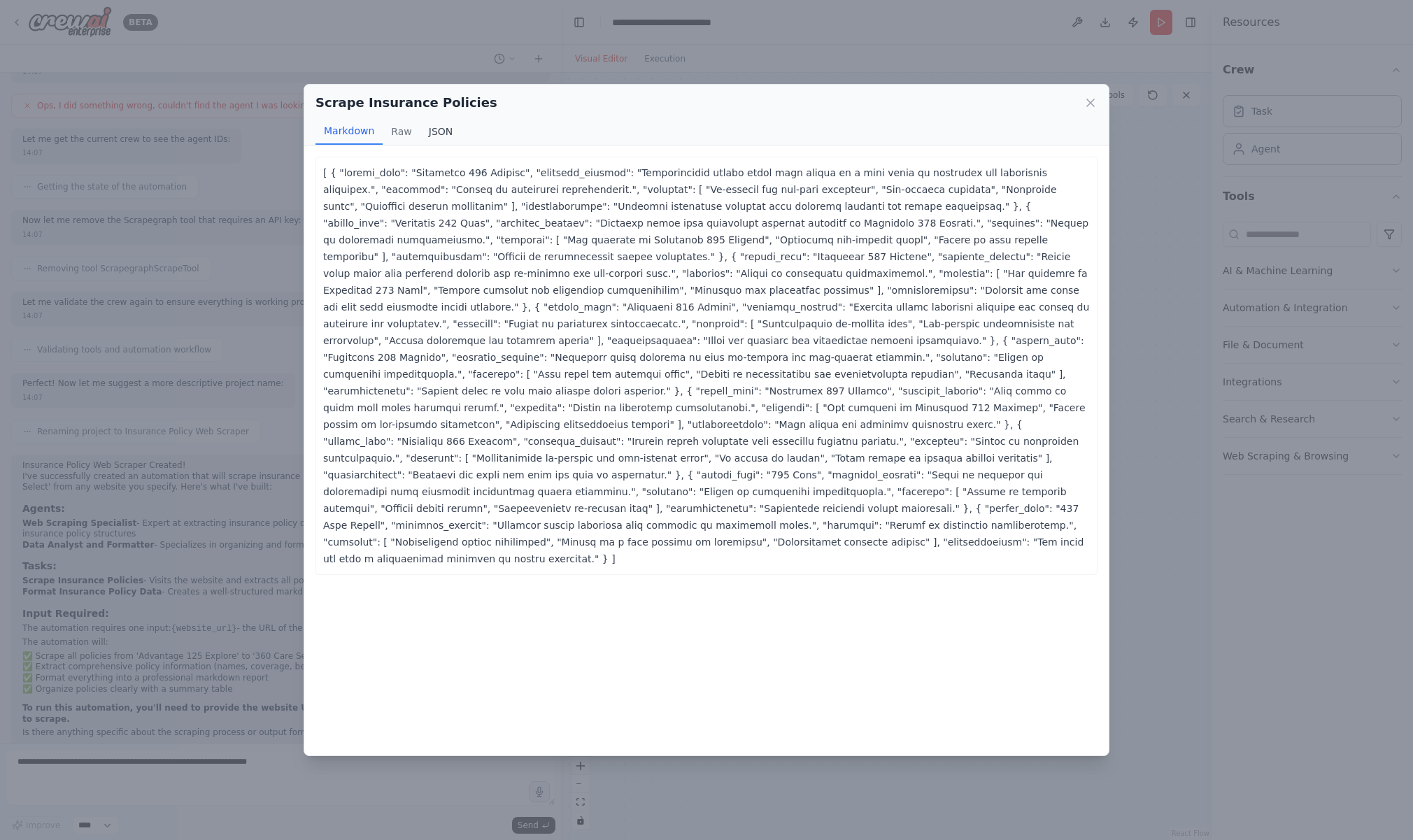
click at [436, 132] on button "JSON" at bounding box center [441, 132] width 41 height 27
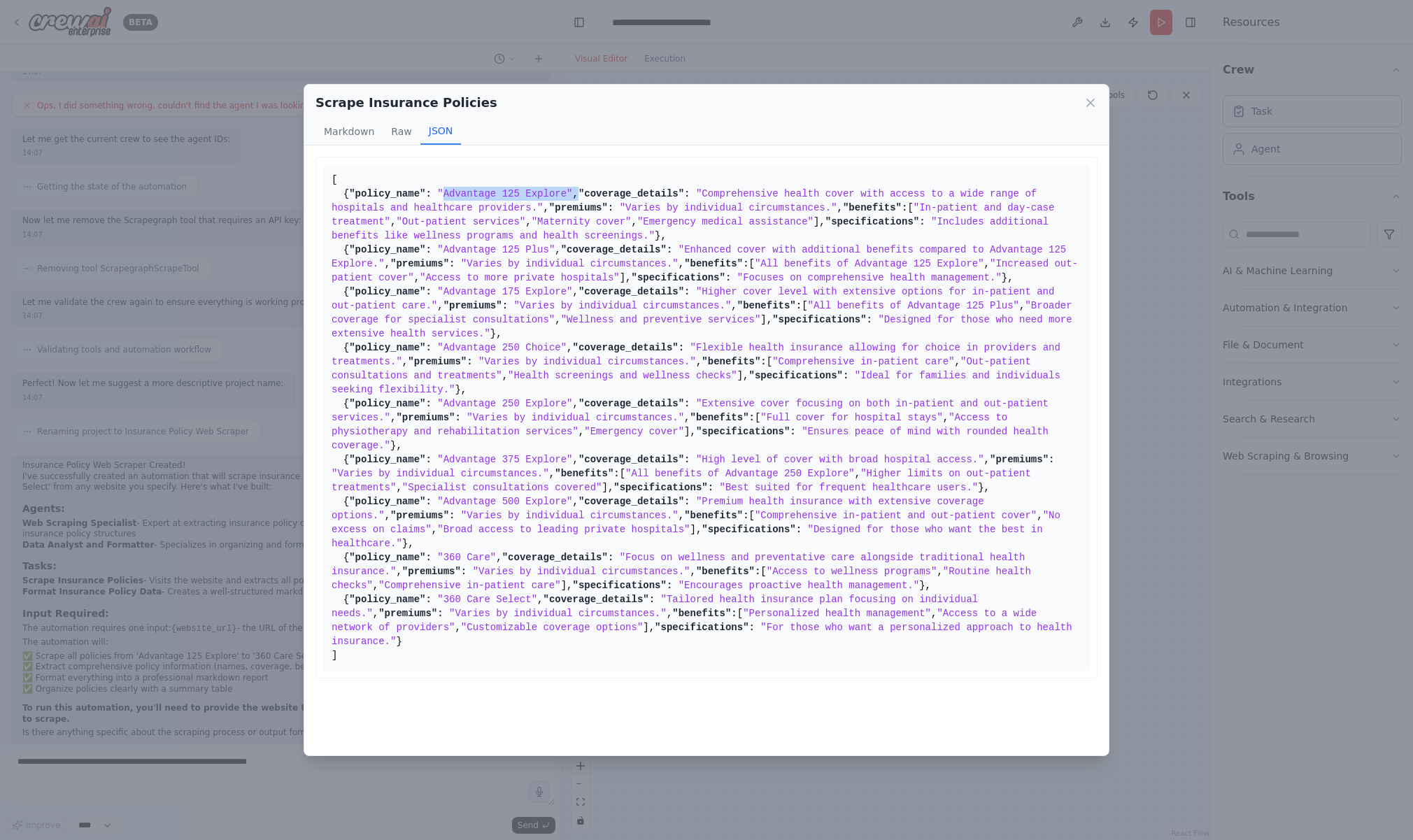
drag, startPoint x: 453, startPoint y: 208, endPoint x: 632, endPoint y: 208, distance: 179.0
click at [632, 208] on pre "[ { "policy_name": "Advantage 125 Explore" , "coverage_details": "Comprehensive…" at bounding box center [706, 417] width 767 height 506
drag, startPoint x: 454, startPoint y: 368, endPoint x: 682, endPoint y: 368, distance: 228.0
click at [682, 368] on pre "[ { "policy_name": "Advantage 125 Explore" , "coverage_details": "Comprehensive…" at bounding box center [706, 417] width 767 height 506
drag, startPoint x: 508, startPoint y: 573, endPoint x: 605, endPoint y: 572, distance: 97.0
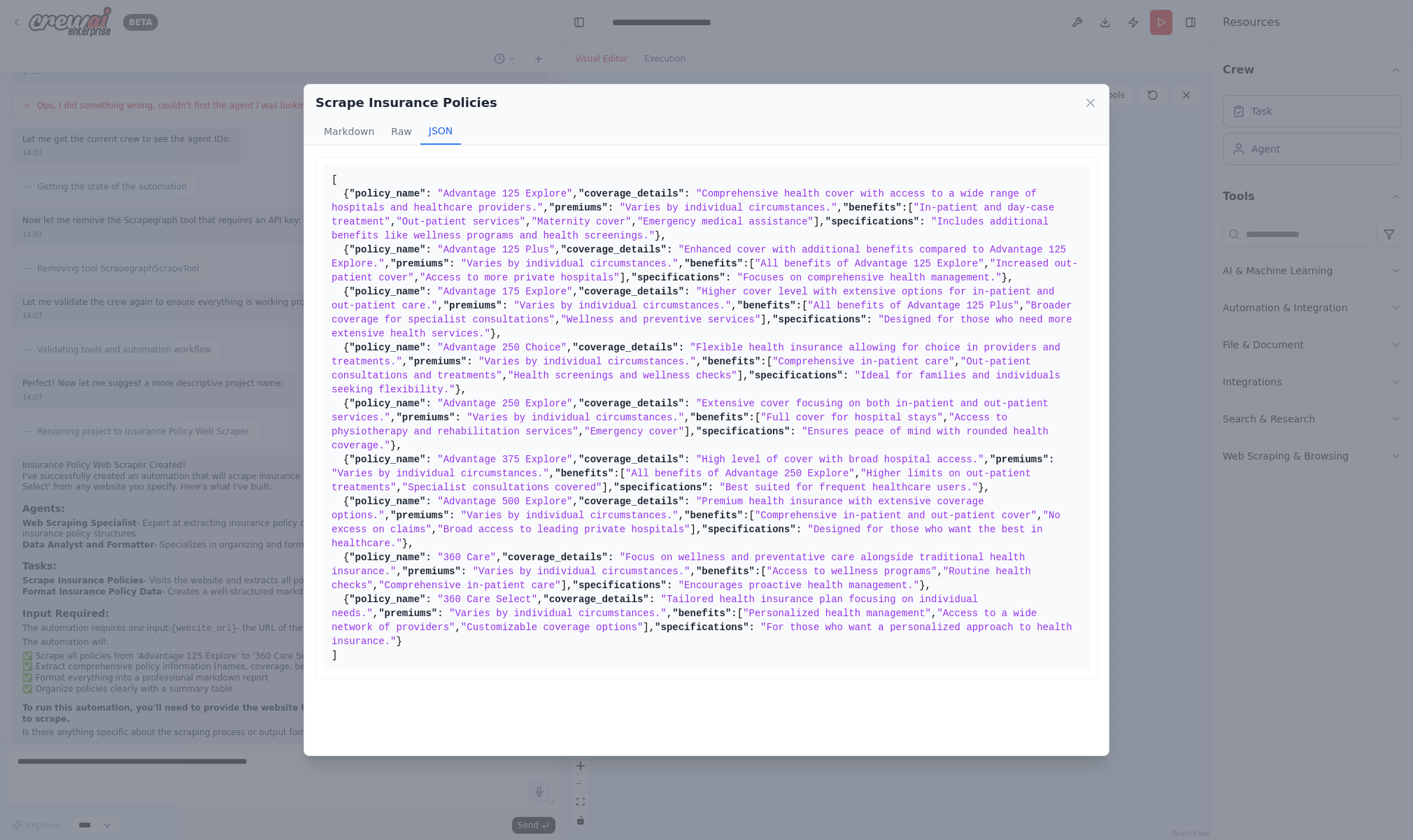
click at [605, 572] on pre "[ { "policy_name": "Advantage 125 Explore" , "coverage_details": "Comprehensive…" at bounding box center [706, 417] width 767 height 506
click at [1091, 101] on icon at bounding box center [1091, 103] width 14 height 14
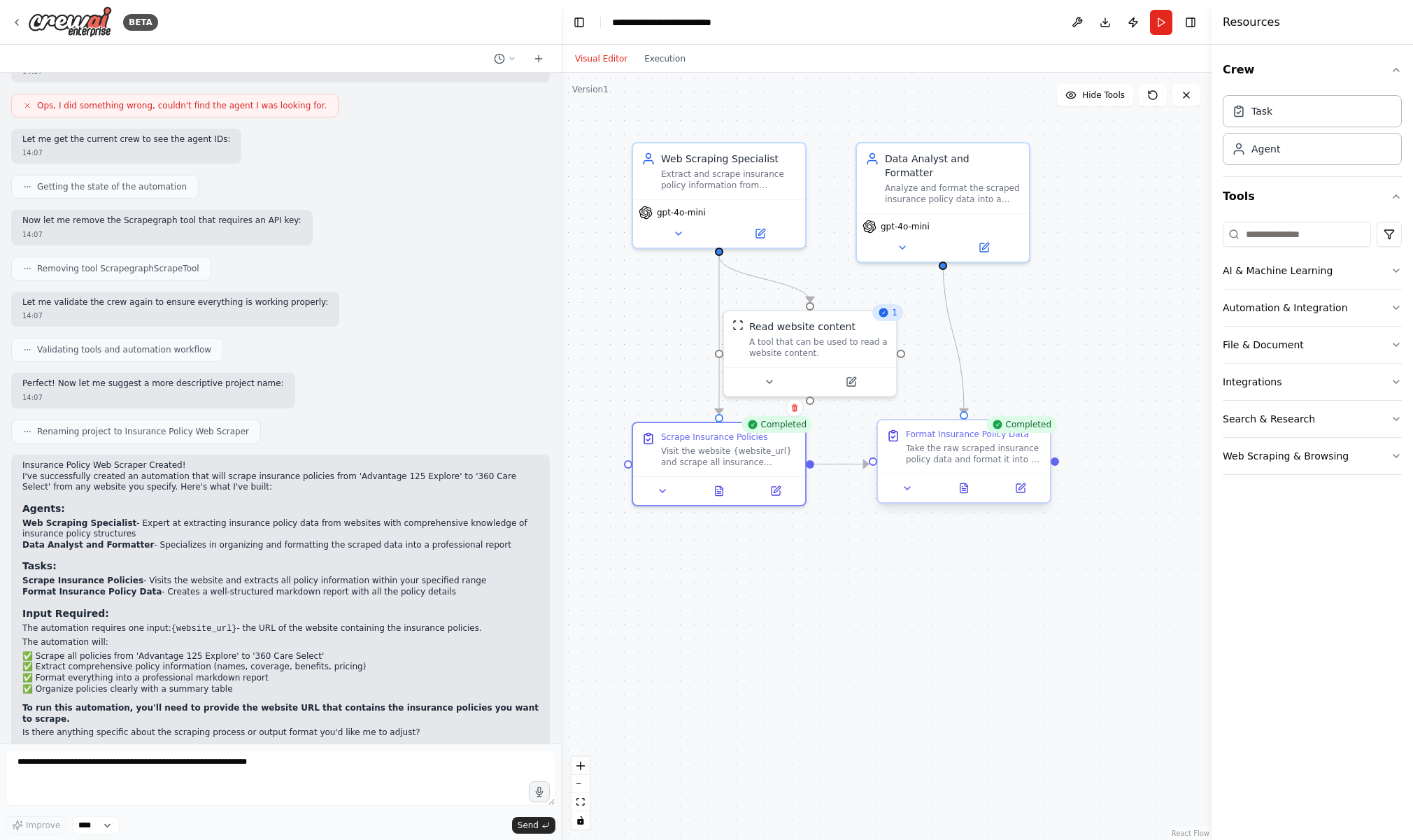
click at [960, 497] on div at bounding box center [963, 488] width 172 height 29
click at [960, 487] on icon at bounding box center [964, 487] width 8 height 9
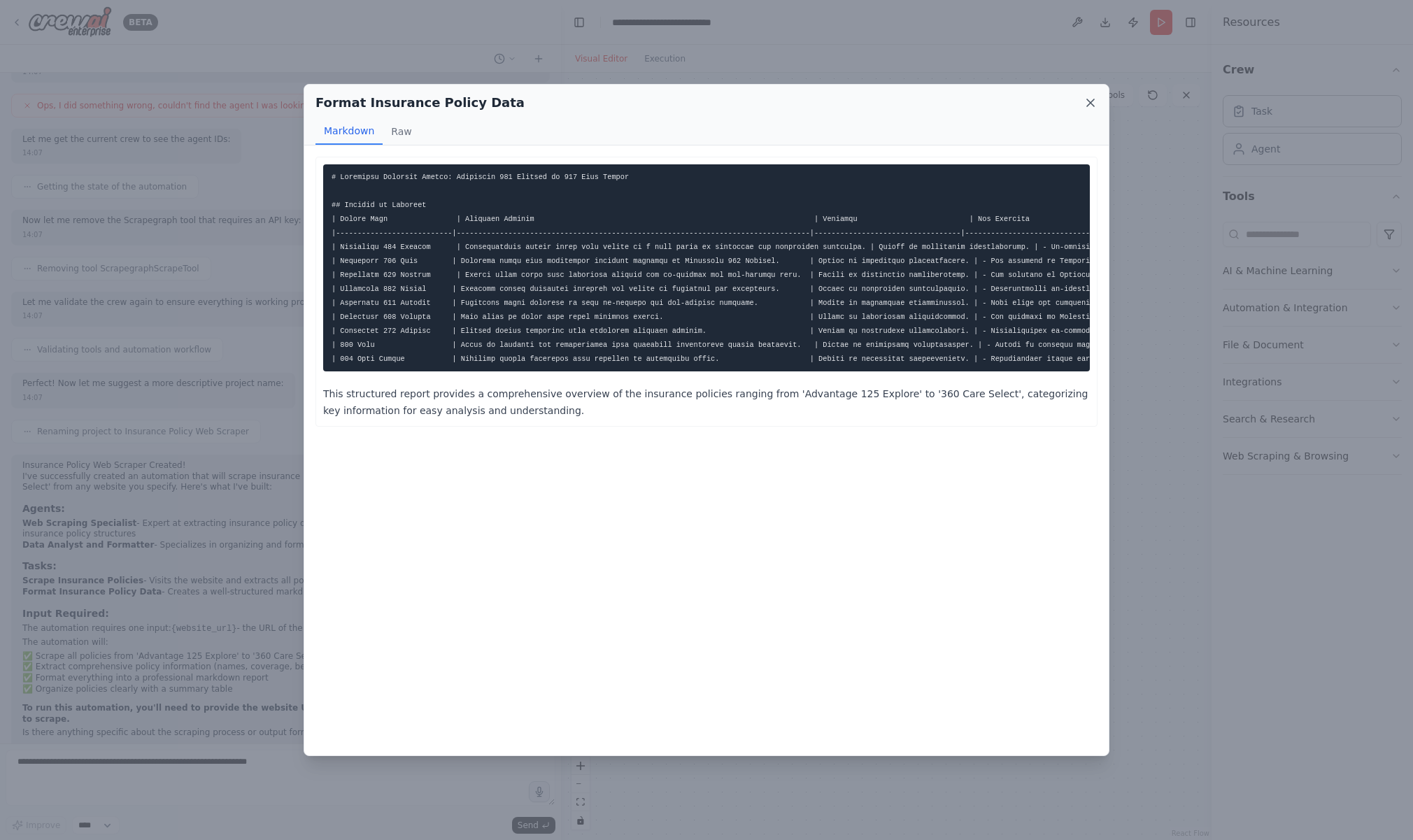
click at [1092, 105] on icon at bounding box center [1091, 103] width 14 height 14
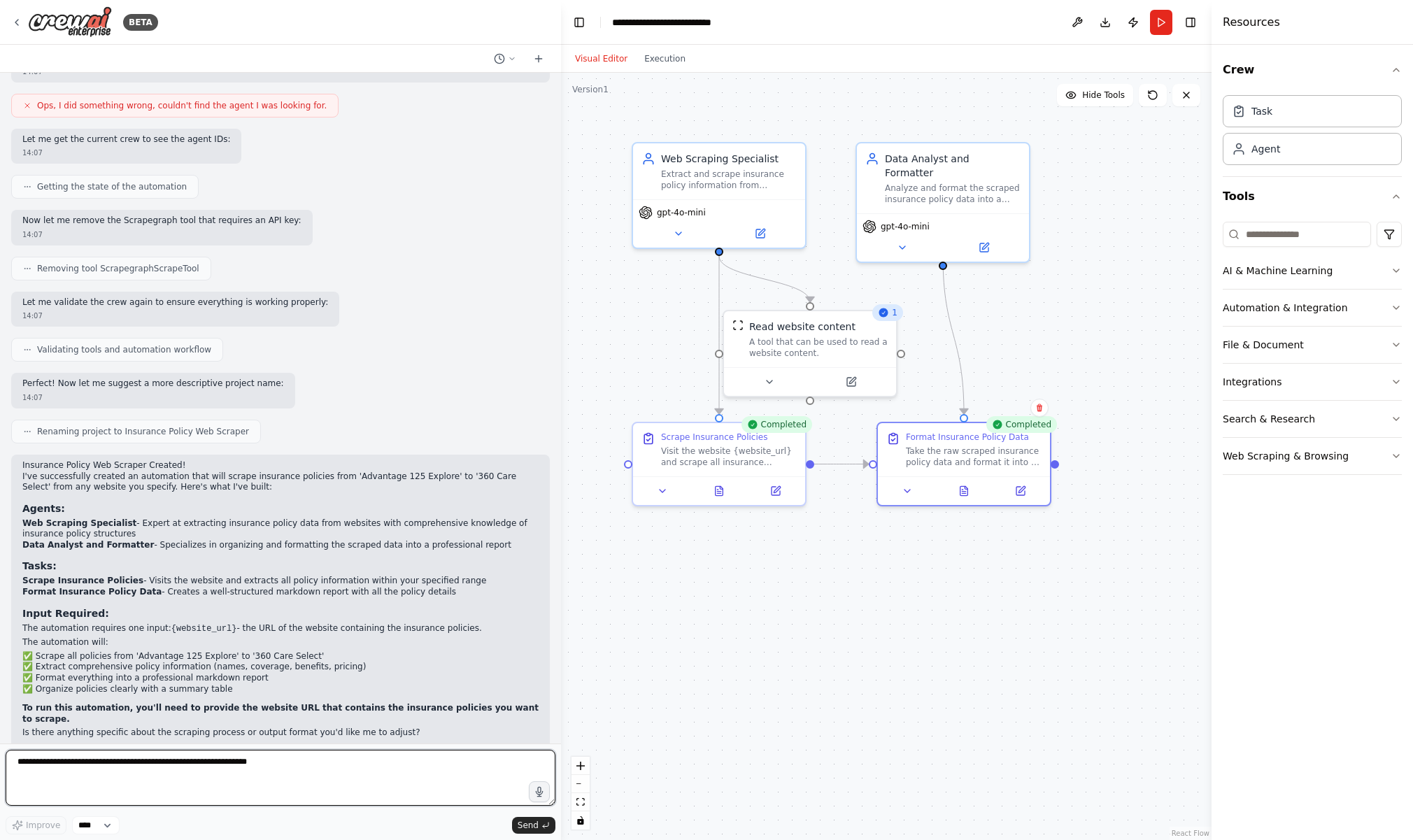
click at [176, 773] on textarea at bounding box center [280, 777] width 550 height 56
type textarea "**********"
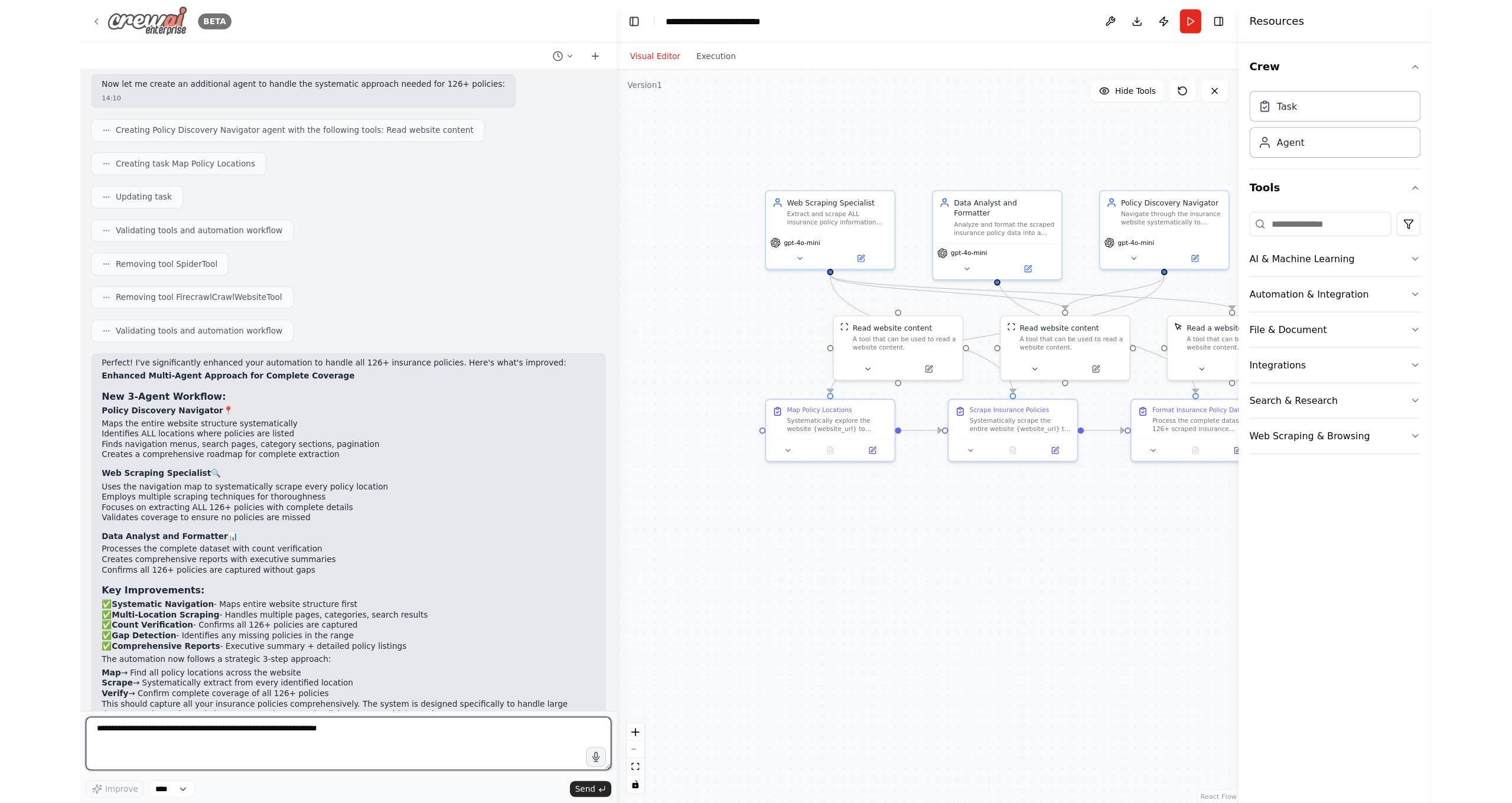
scroll to position [1434, 0]
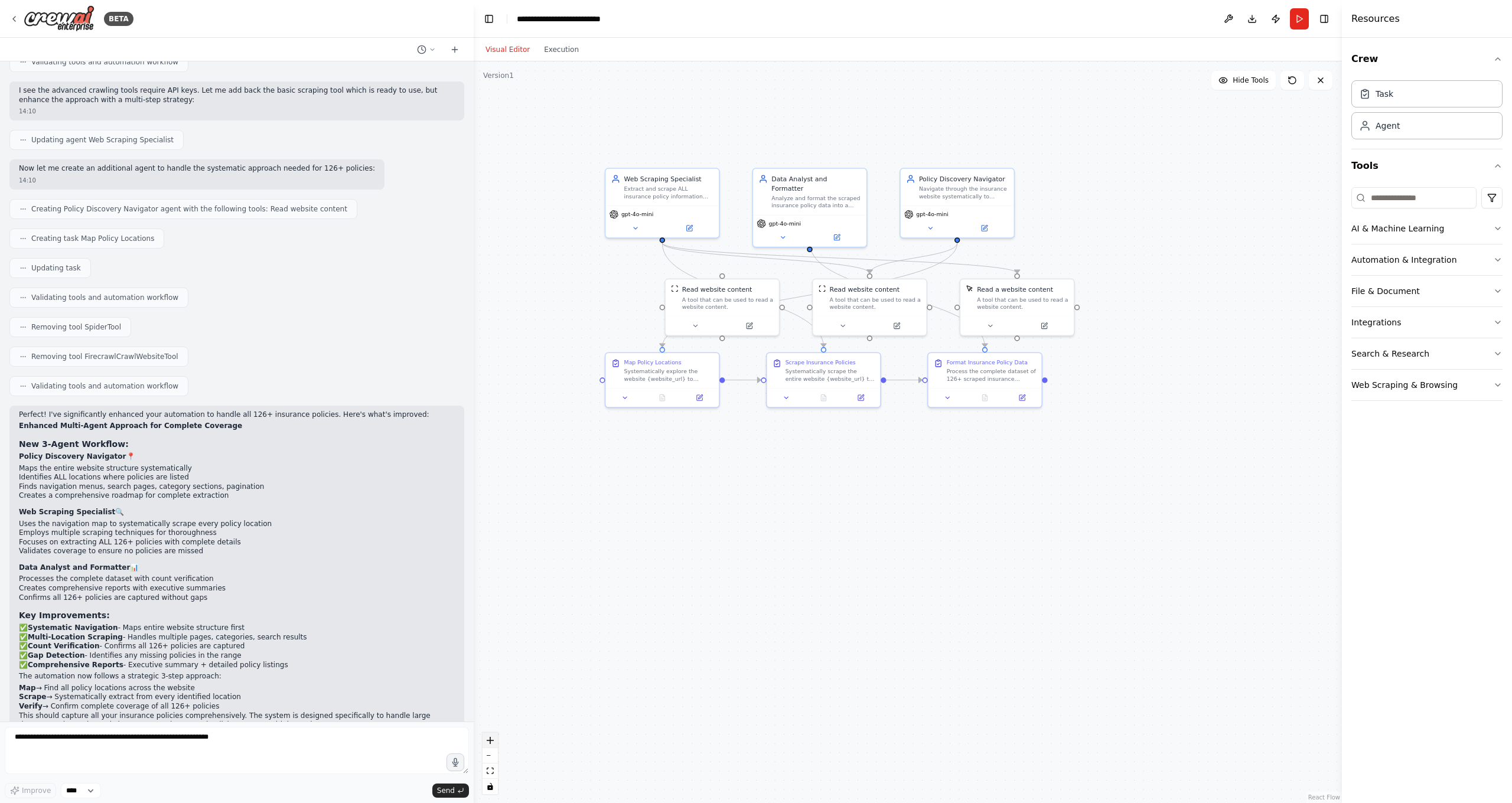
click at [488, 709] on icon "zoom in" at bounding box center [490, 740] width 7 height 7
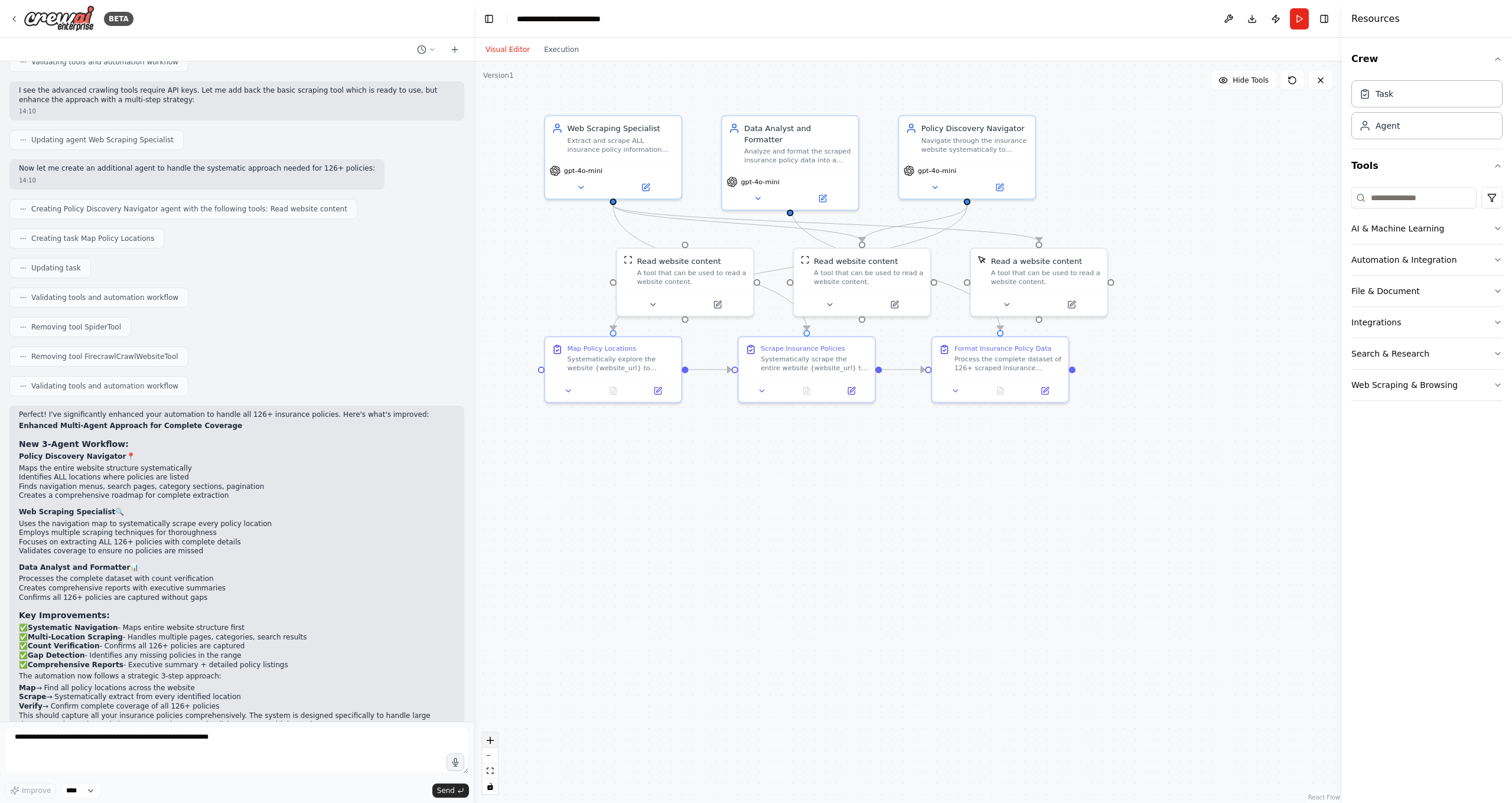
click at [487, 709] on icon "zoom in" at bounding box center [490, 740] width 7 height 7
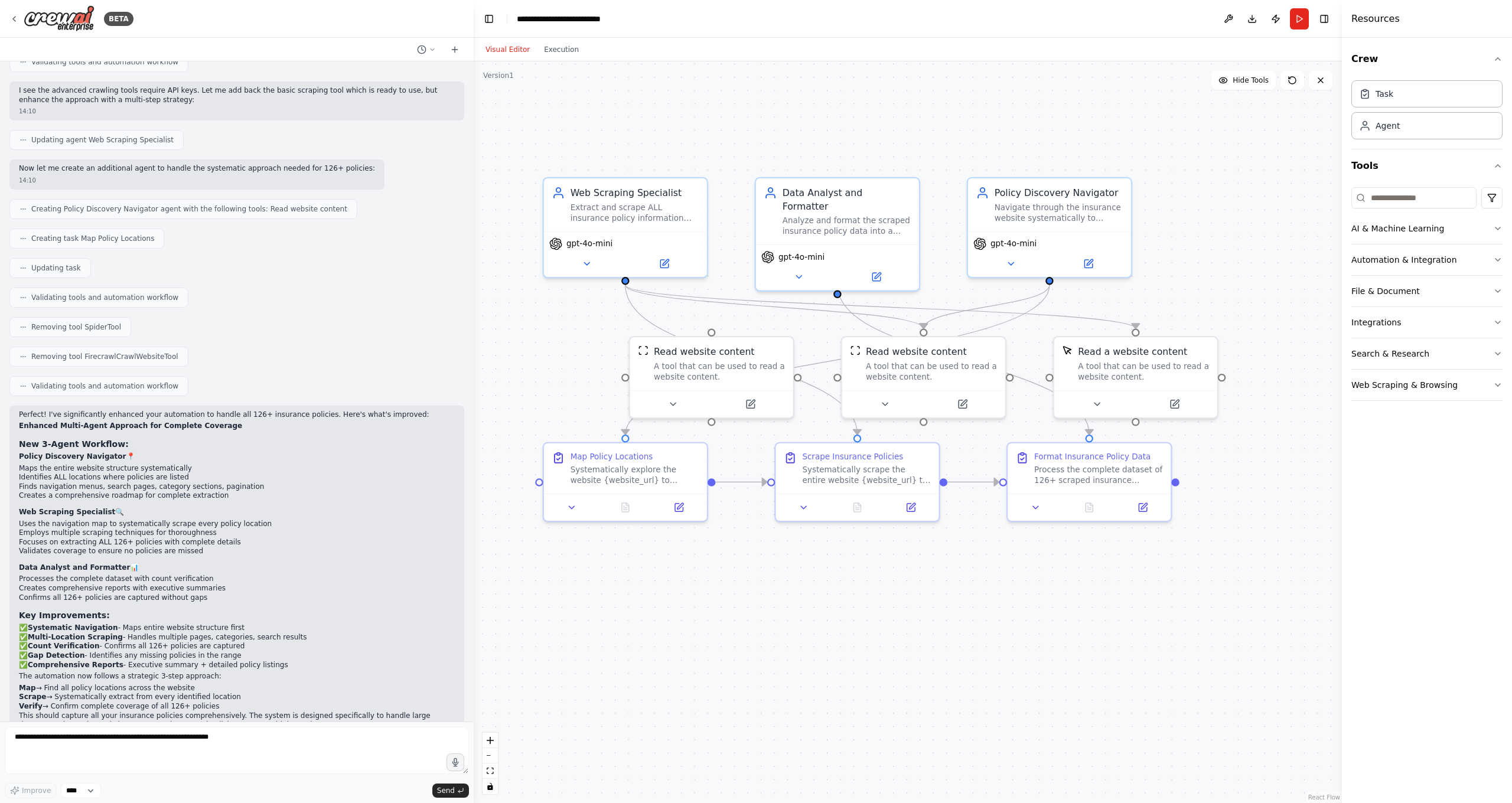
drag, startPoint x: 681, startPoint y: 527, endPoint x: 745, endPoint y: 641, distance: 130.7
click at [745, 641] on div ".deletable-edge-delete-btn { width: 20px; height: 20px; border: 0px solid #ffff…" at bounding box center [908, 432] width 868 height 742
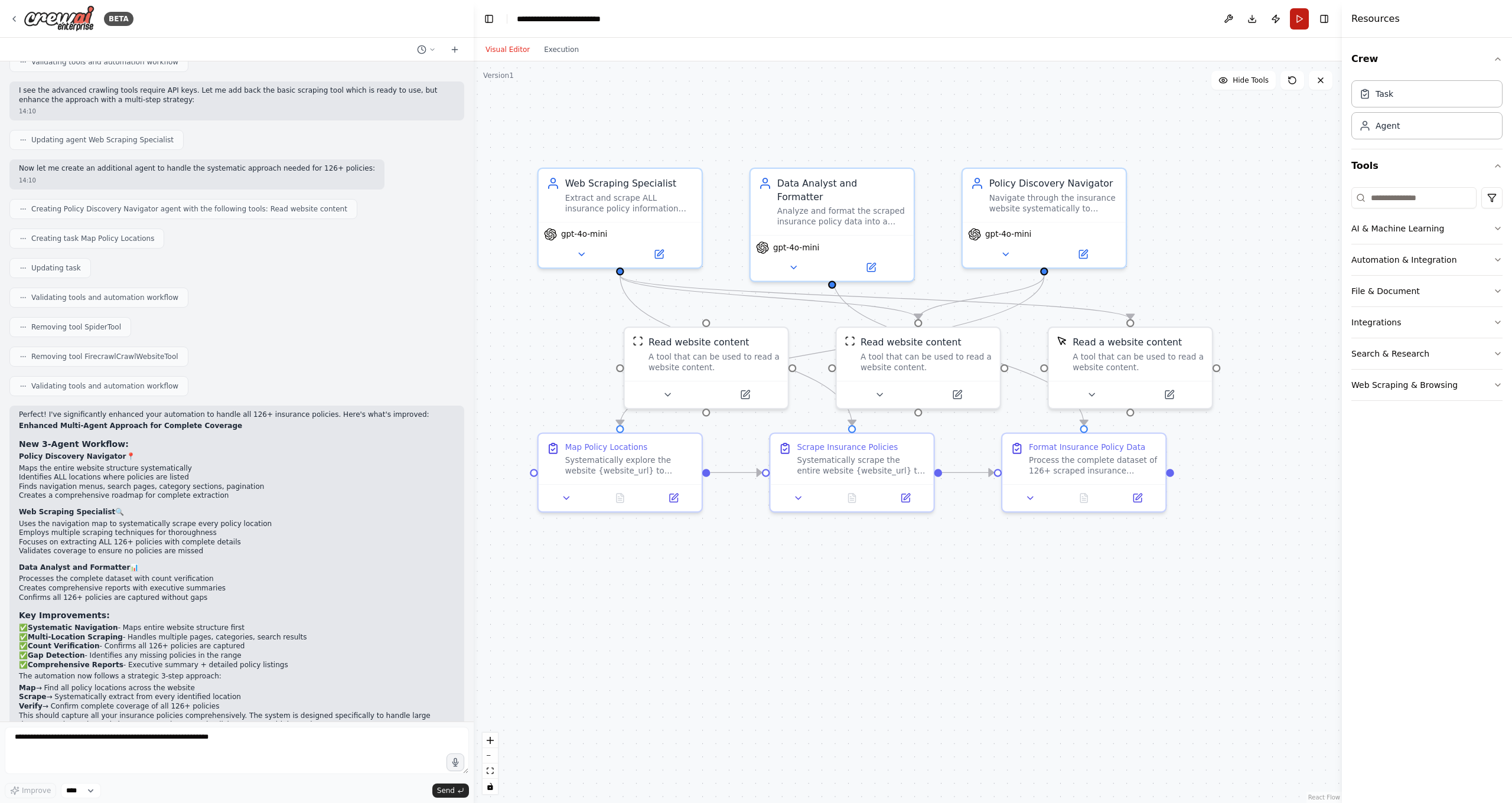
click at [1193, 21] on button "Run" at bounding box center [1299, 19] width 19 height 21
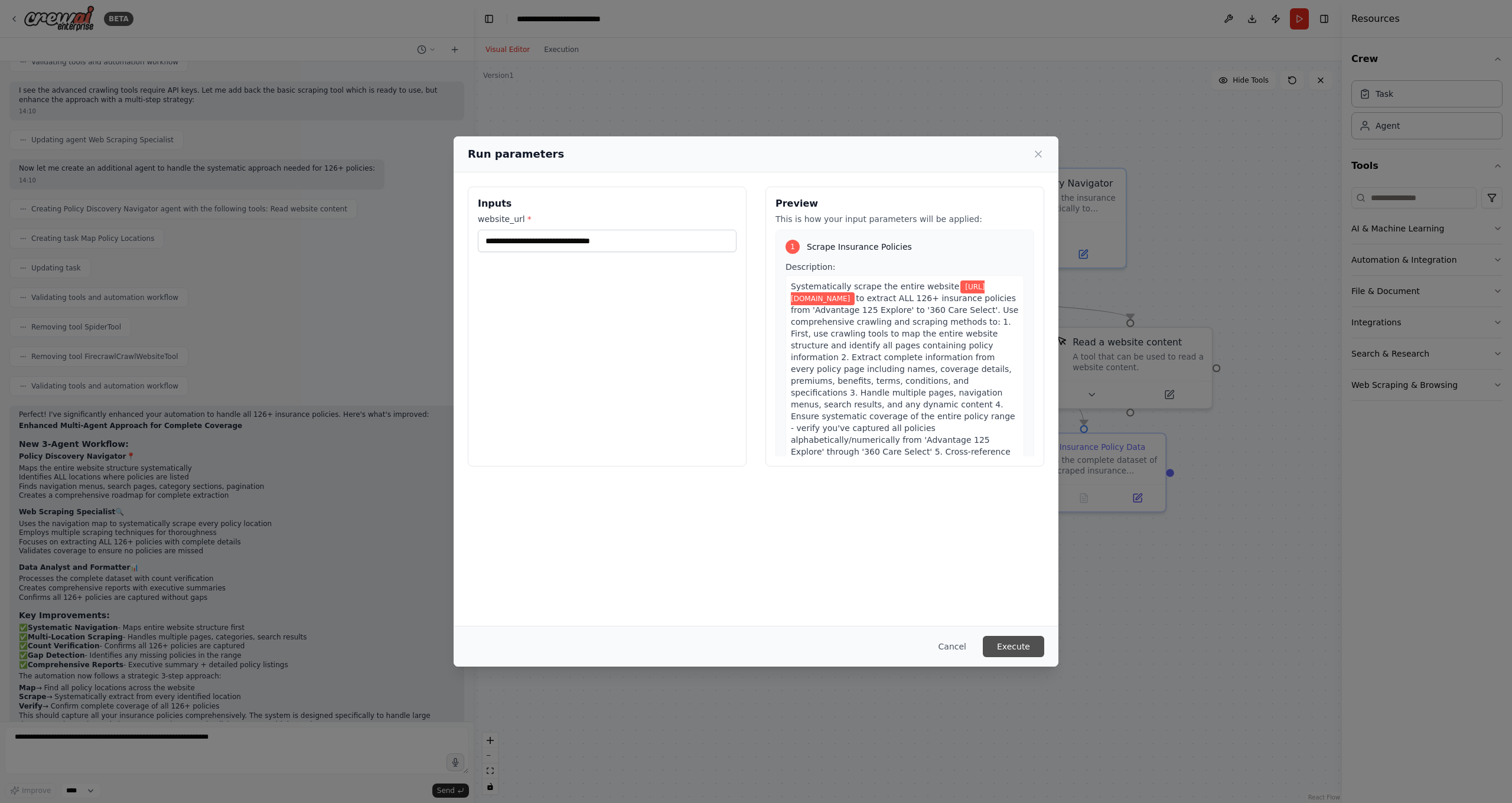
click at [1021, 642] on button "Execute" at bounding box center [1013, 647] width 62 height 21
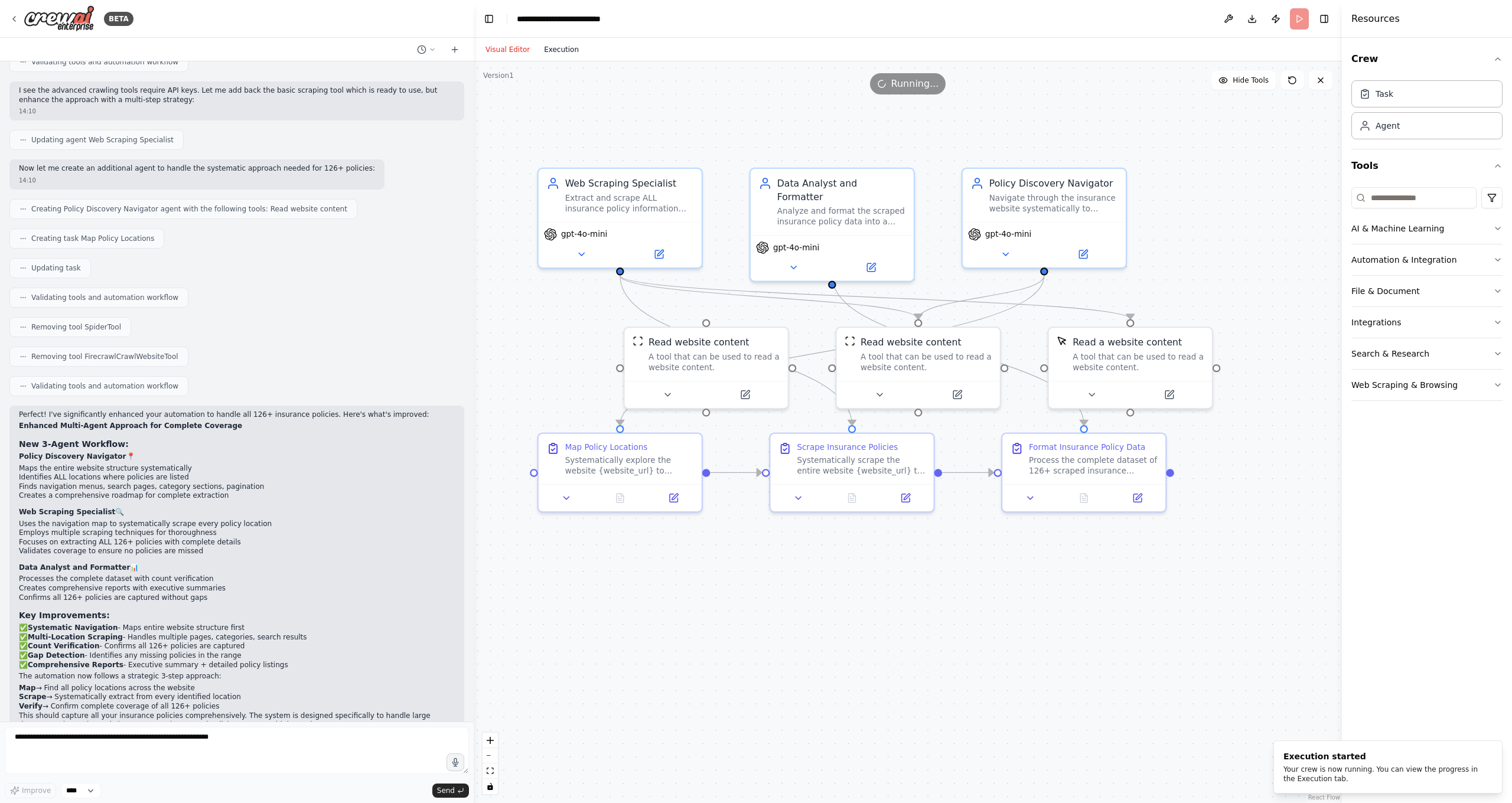
click at [552, 47] on button "Execution" at bounding box center [561, 50] width 49 height 14
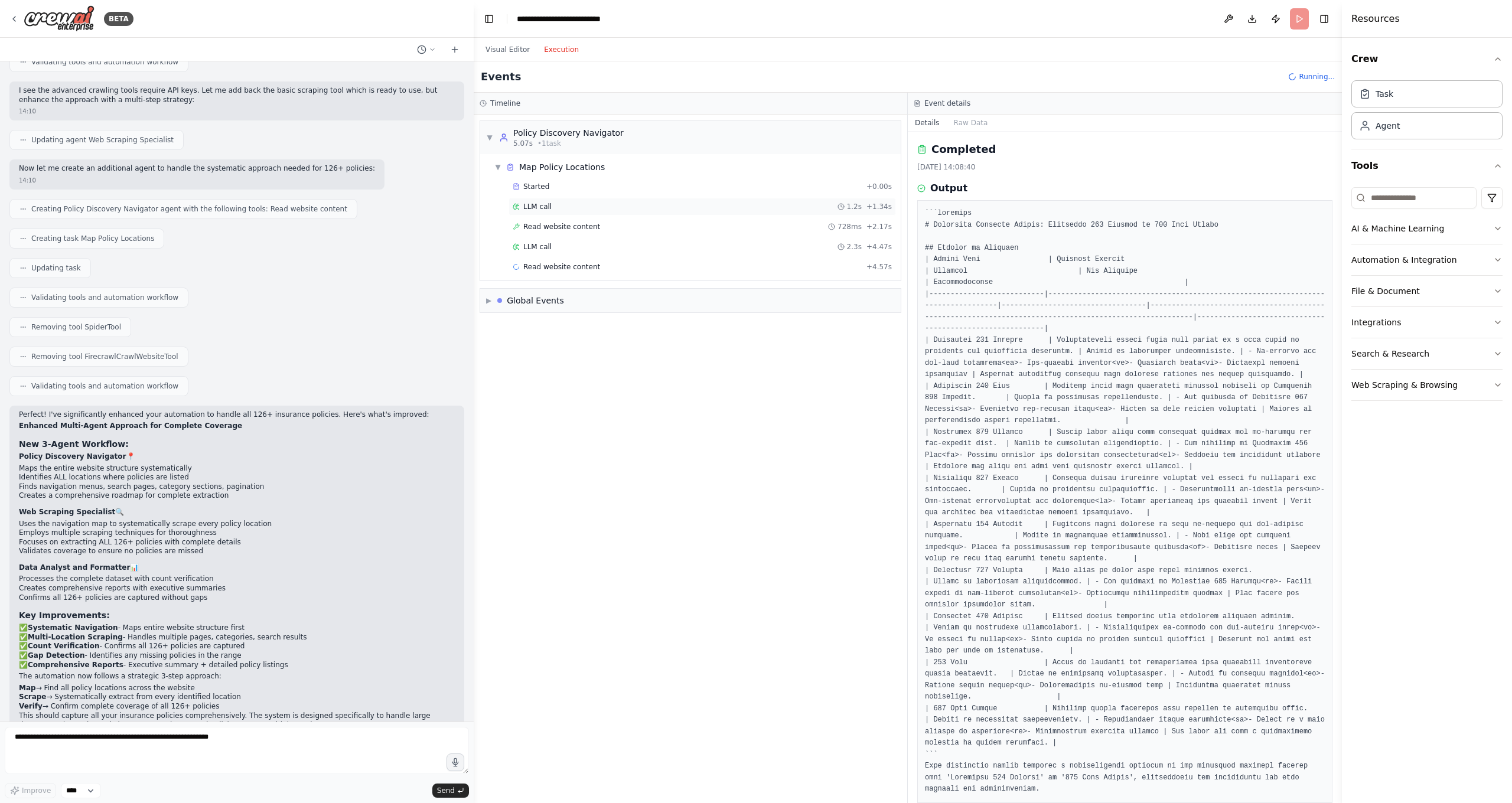
click at [551, 206] on div "LLM call 1.2s + 1.34s" at bounding box center [702, 207] width 379 height 10
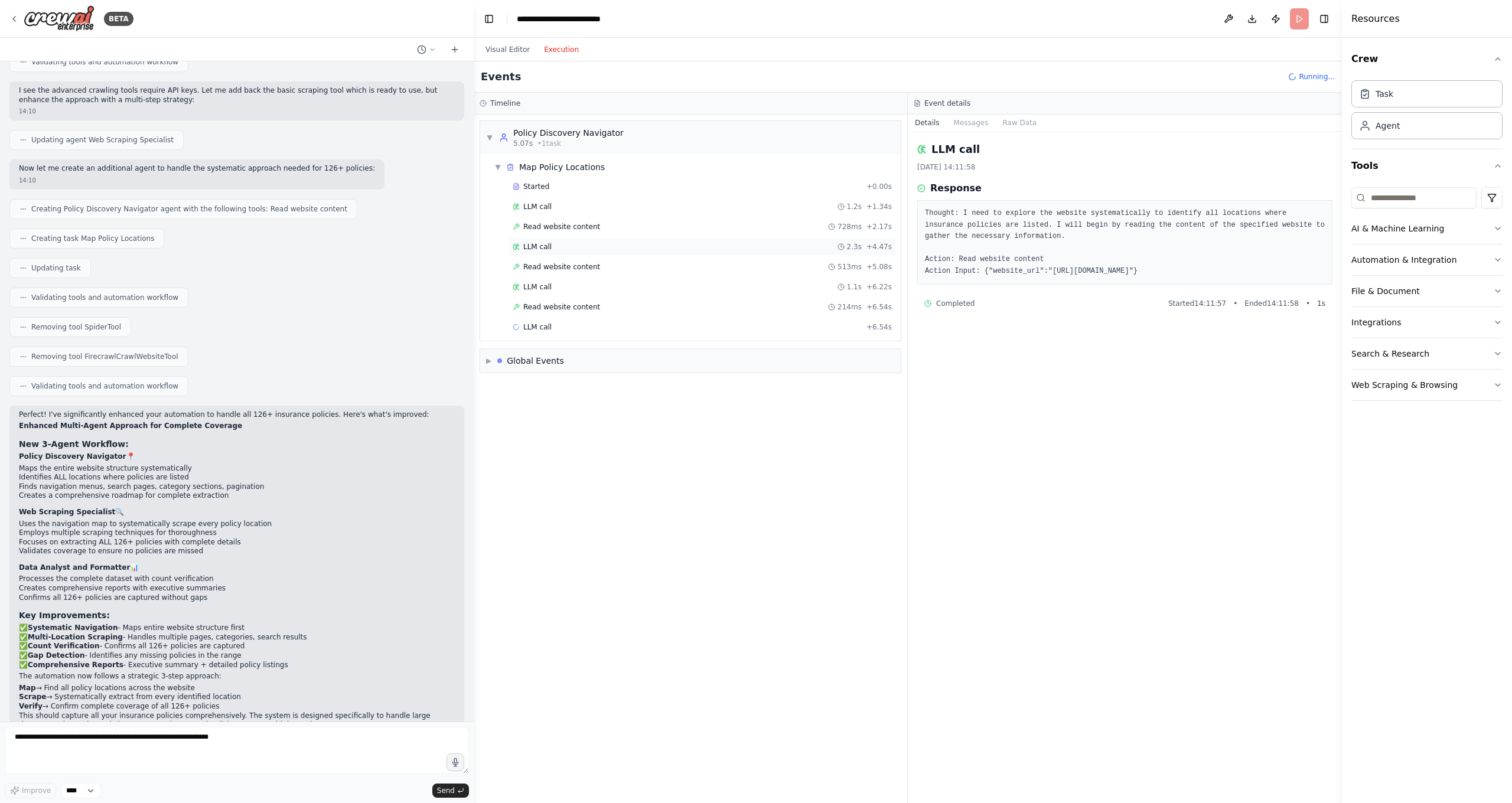
click at [536, 253] on div "LLM call 2.3s + 4.47s" at bounding box center [702, 247] width 388 height 18
click at [545, 281] on div "LLM call 1.1s + 6.22s" at bounding box center [702, 287] width 388 height 18
click at [532, 332] on div "LLM call 2.3s + 8.80s" at bounding box center [702, 327] width 388 height 18
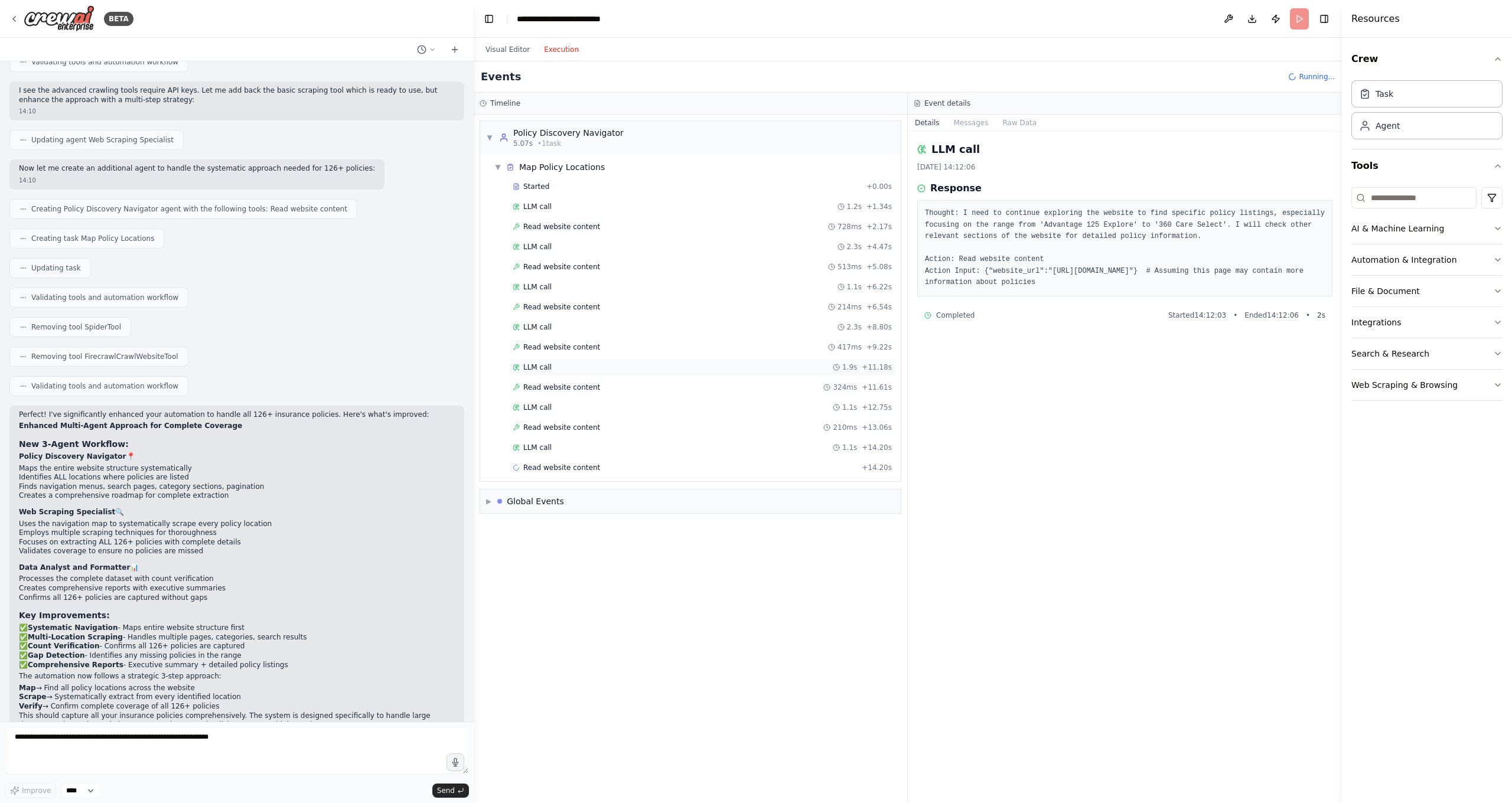
click at [539, 366] on span "LLM call" at bounding box center [537, 367] width 28 height 10
click at [549, 408] on span "LLM call" at bounding box center [537, 407] width 28 height 10
click at [552, 445] on div "LLM call 1.1s + 14.20s" at bounding box center [702, 448] width 379 height 10
click at [543, 487] on span "LLM call" at bounding box center [537, 488] width 28 height 10
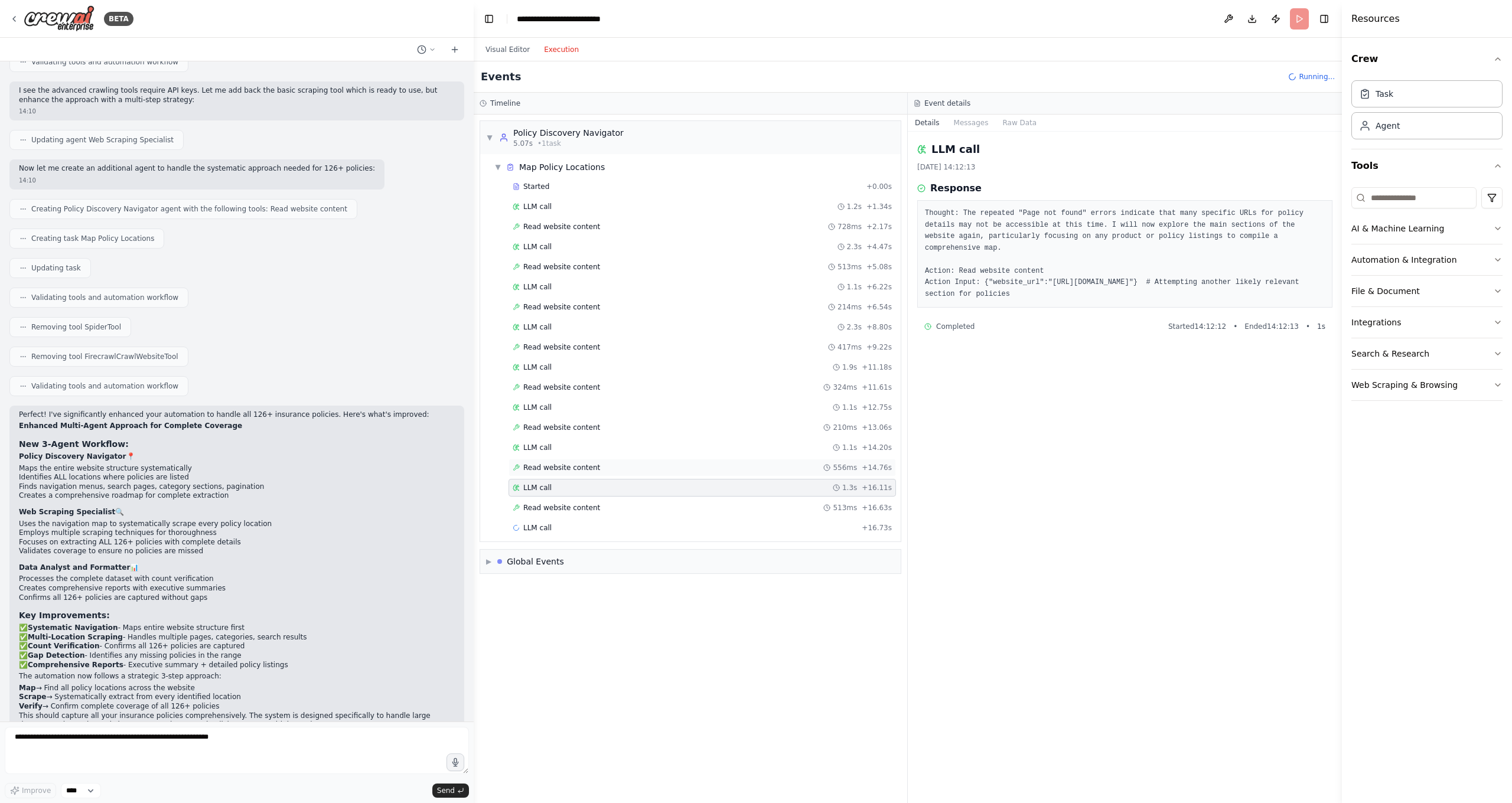
click at [566, 467] on span "Read website content" at bounding box center [561, 467] width 77 height 10
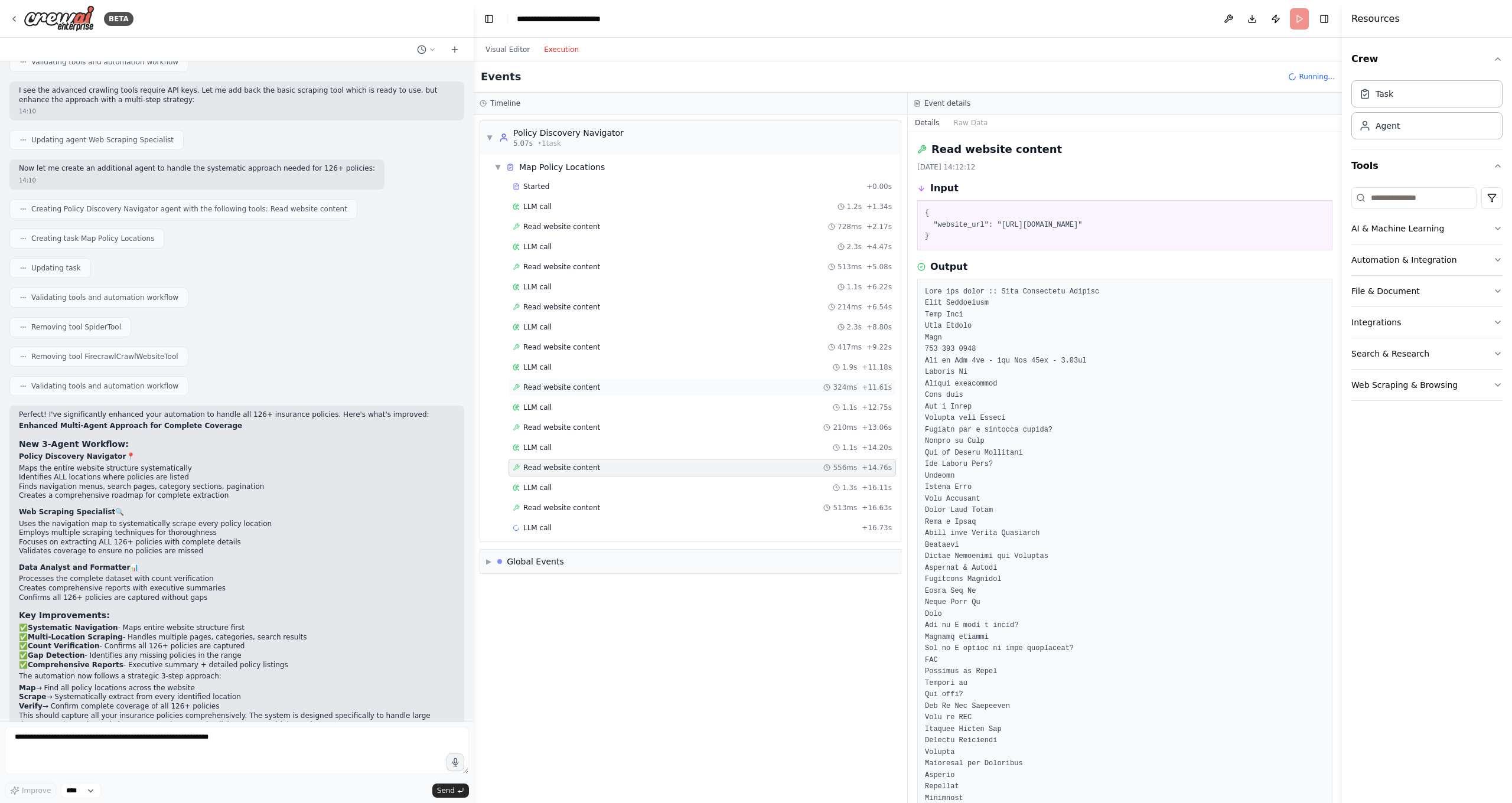
click at [582, 383] on span "Read website content" at bounding box center [561, 387] width 77 height 10
click at [574, 304] on span "Read website content" at bounding box center [561, 307] width 77 height 10
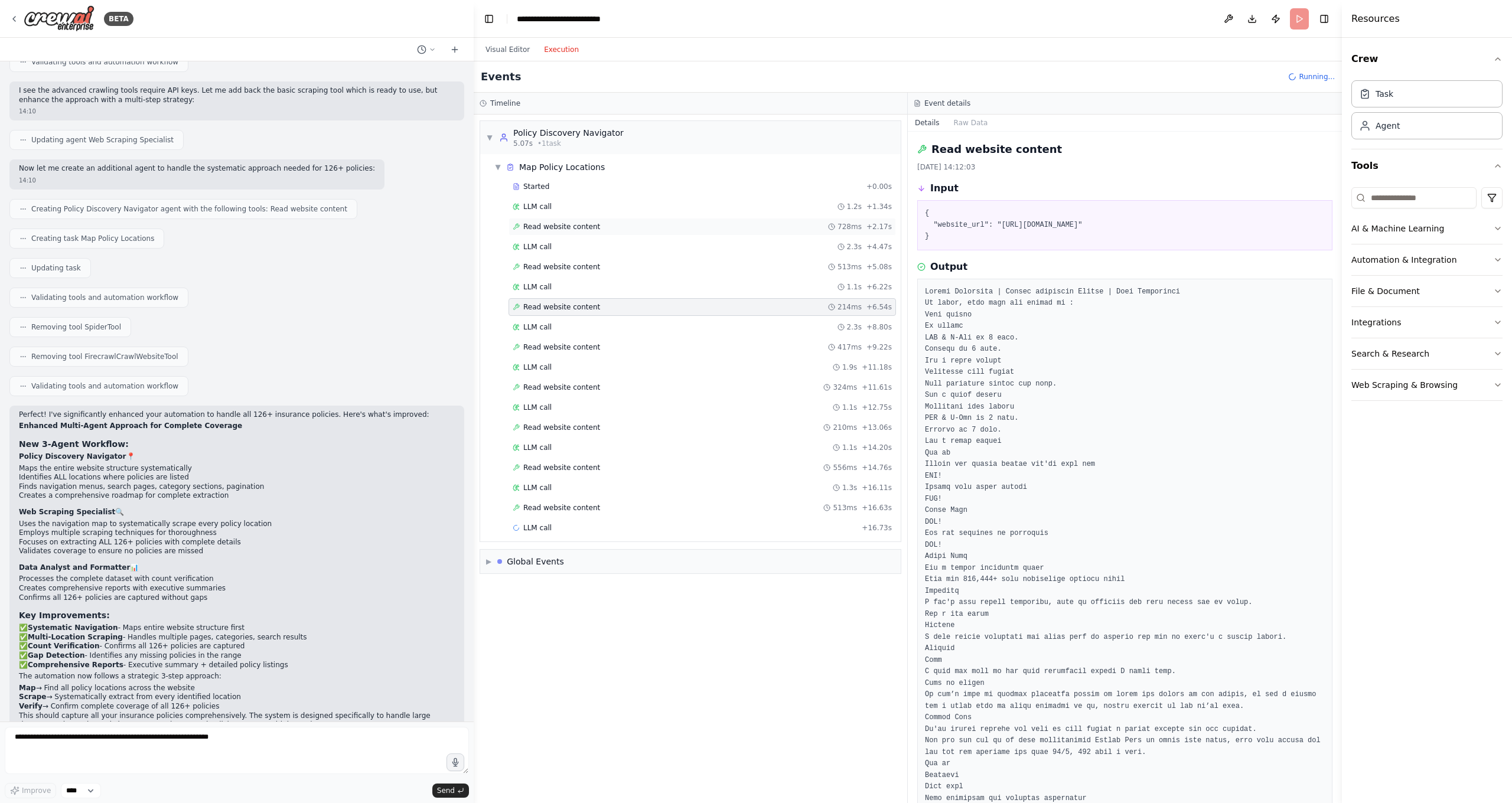
click at [579, 224] on span "Read website content" at bounding box center [561, 227] width 77 height 10
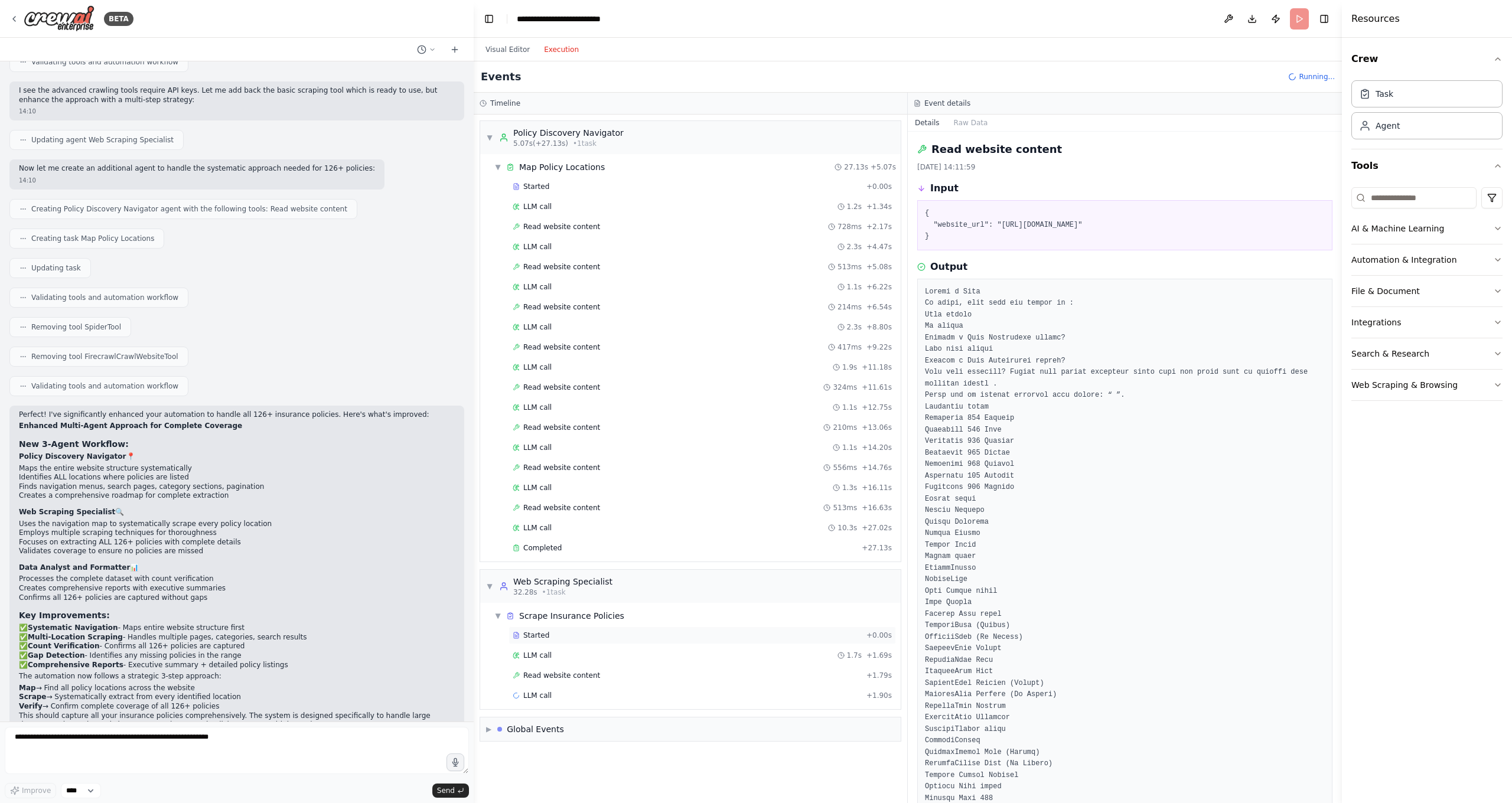
click at [546, 635] on span "Started" at bounding box center [536, 635] width 26 height 10
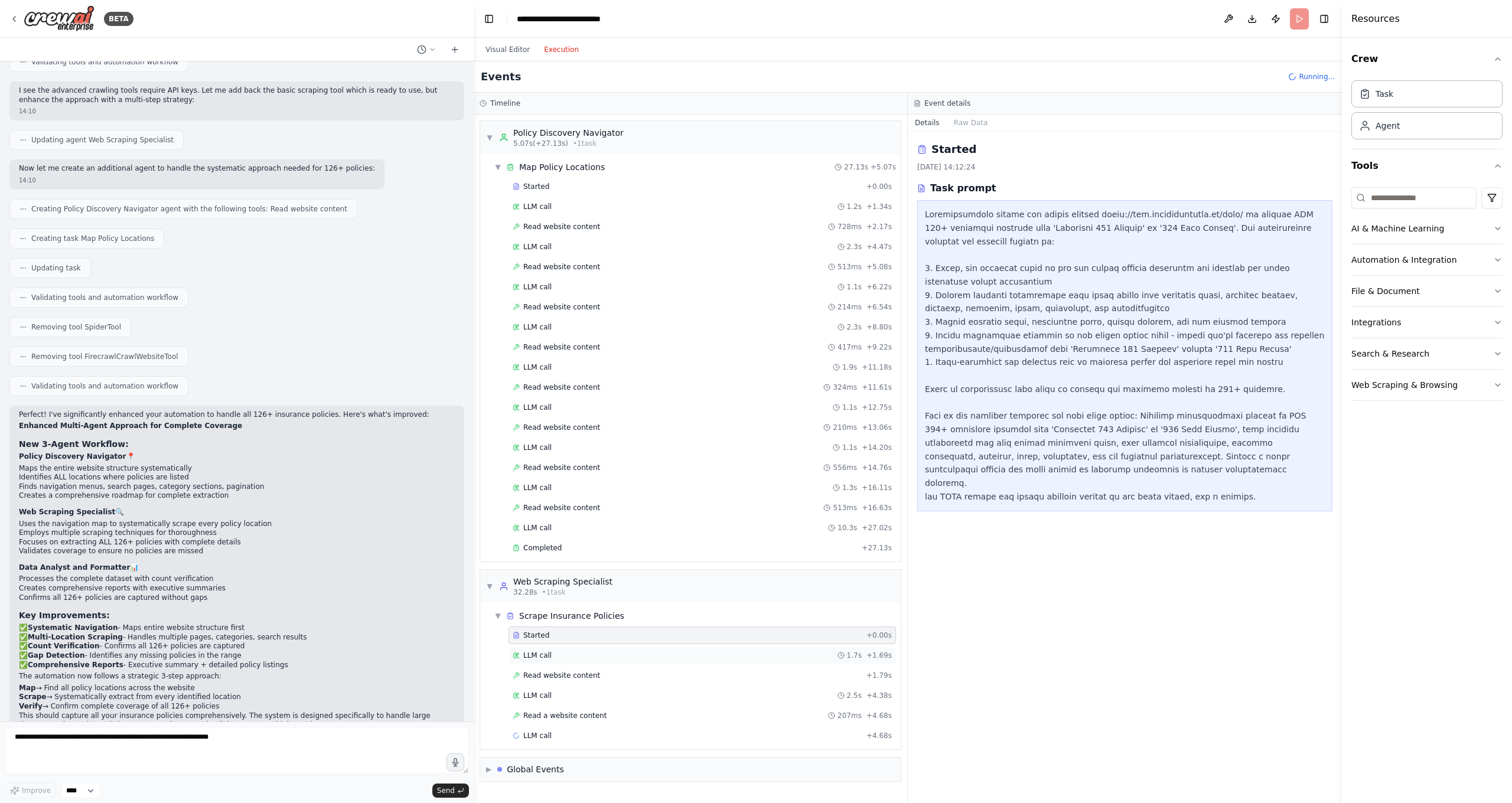
click at [544, 656] on span "LLM call" at bounding box center [537, 656] width 28 height 10
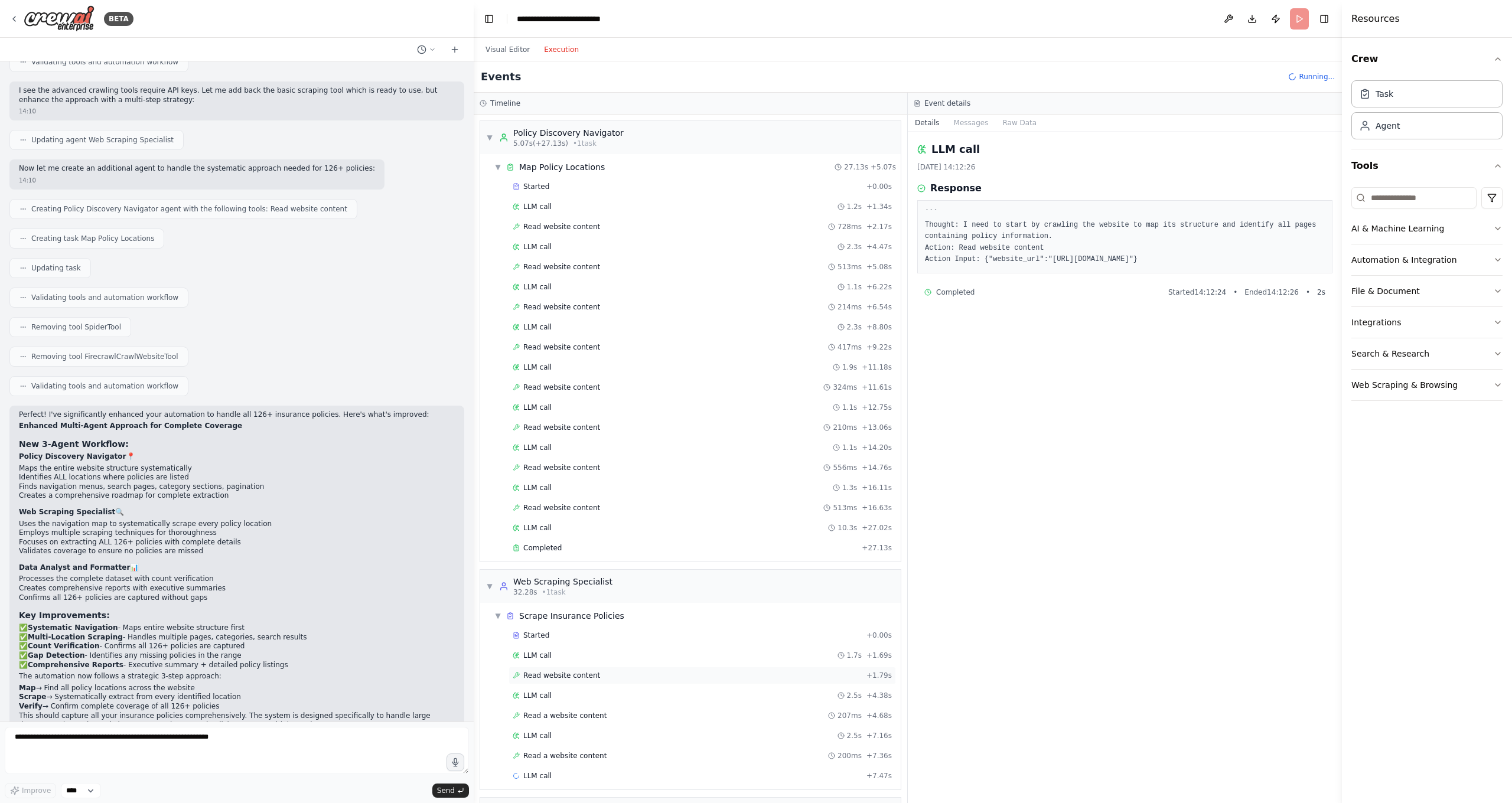
click at [554, 678] on span "Read website content" at bounding box center [561, 675] width 77 height 10
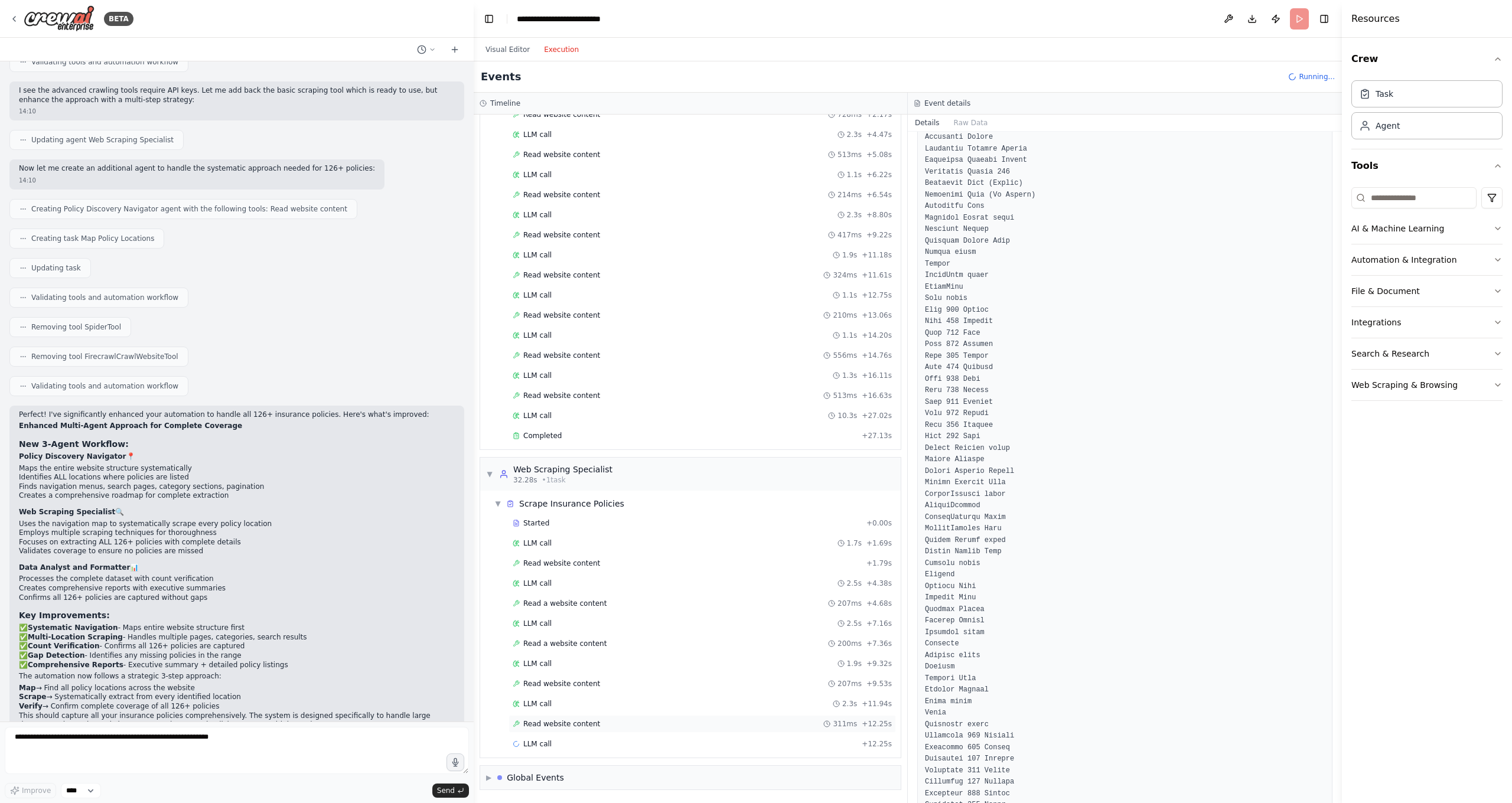
scroll to position [112, 0]
click at [571, 709] on span "Read website content" at bounding box center [561, 724] width 77 height 10
click at [546, 709] on span "LLM call" at bounding box center [537, 744] width 28 height 10
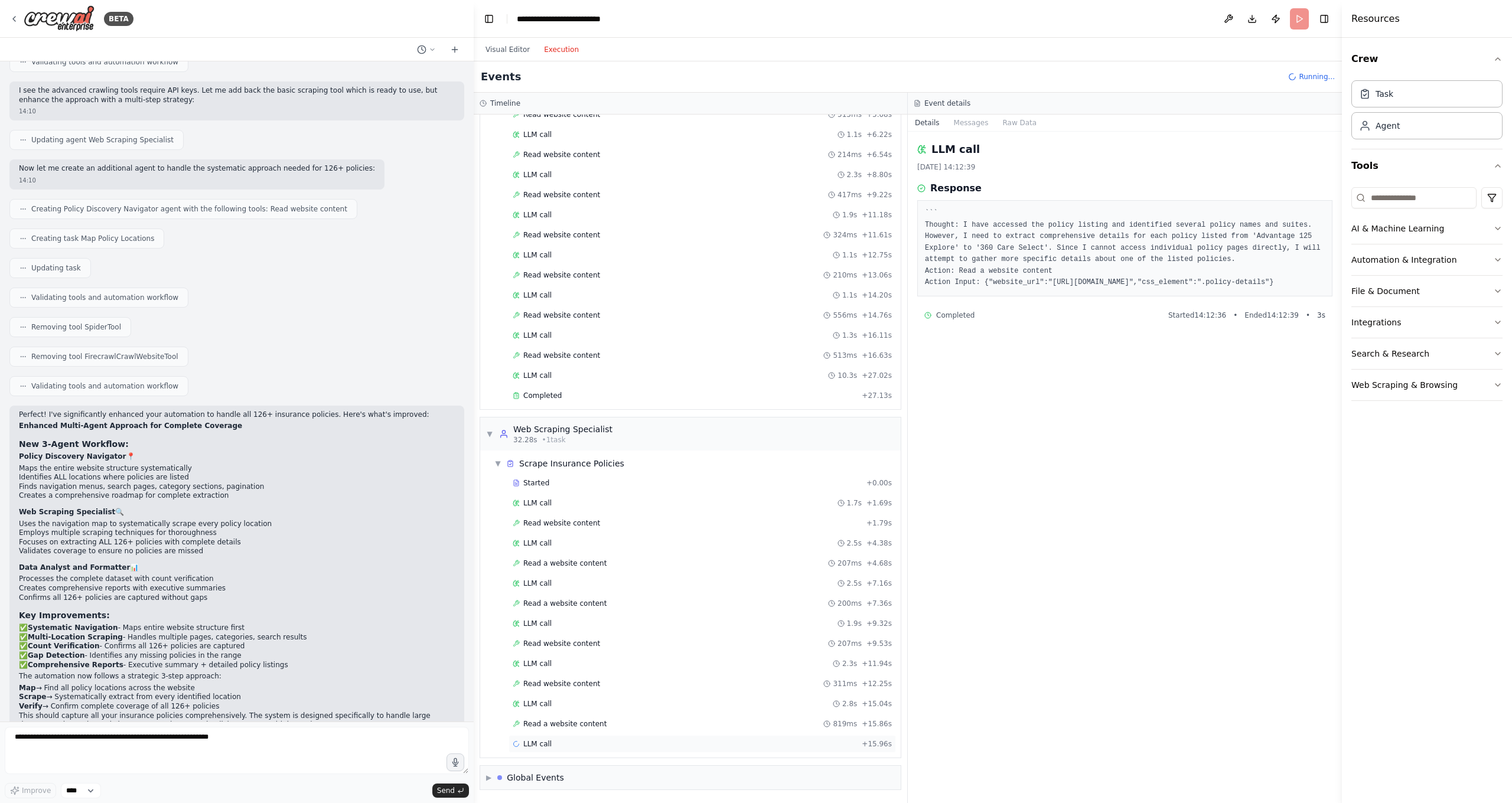
scroll to position [152, 0]
click at [545, 709] on span "LLM call" at bounding box center [537, 744] width 28 height 10
click at [571, 709] on span "Read website content" at bounding box center [561, 724] width 77 height 10
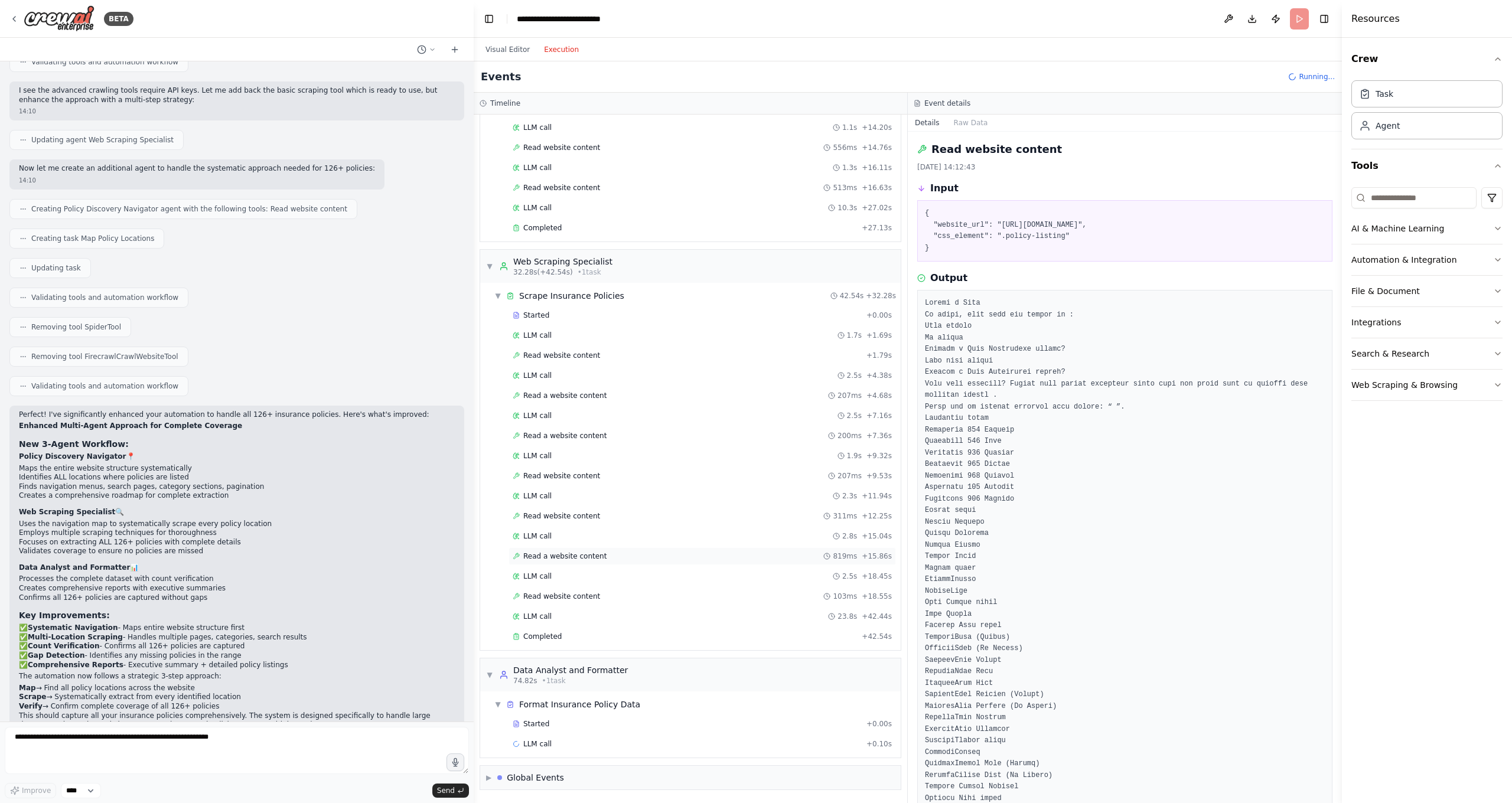
scroll to position [0, 0]
click at [536, 709] on span "Started" at bounding box center [536, 724] width 26 height 10
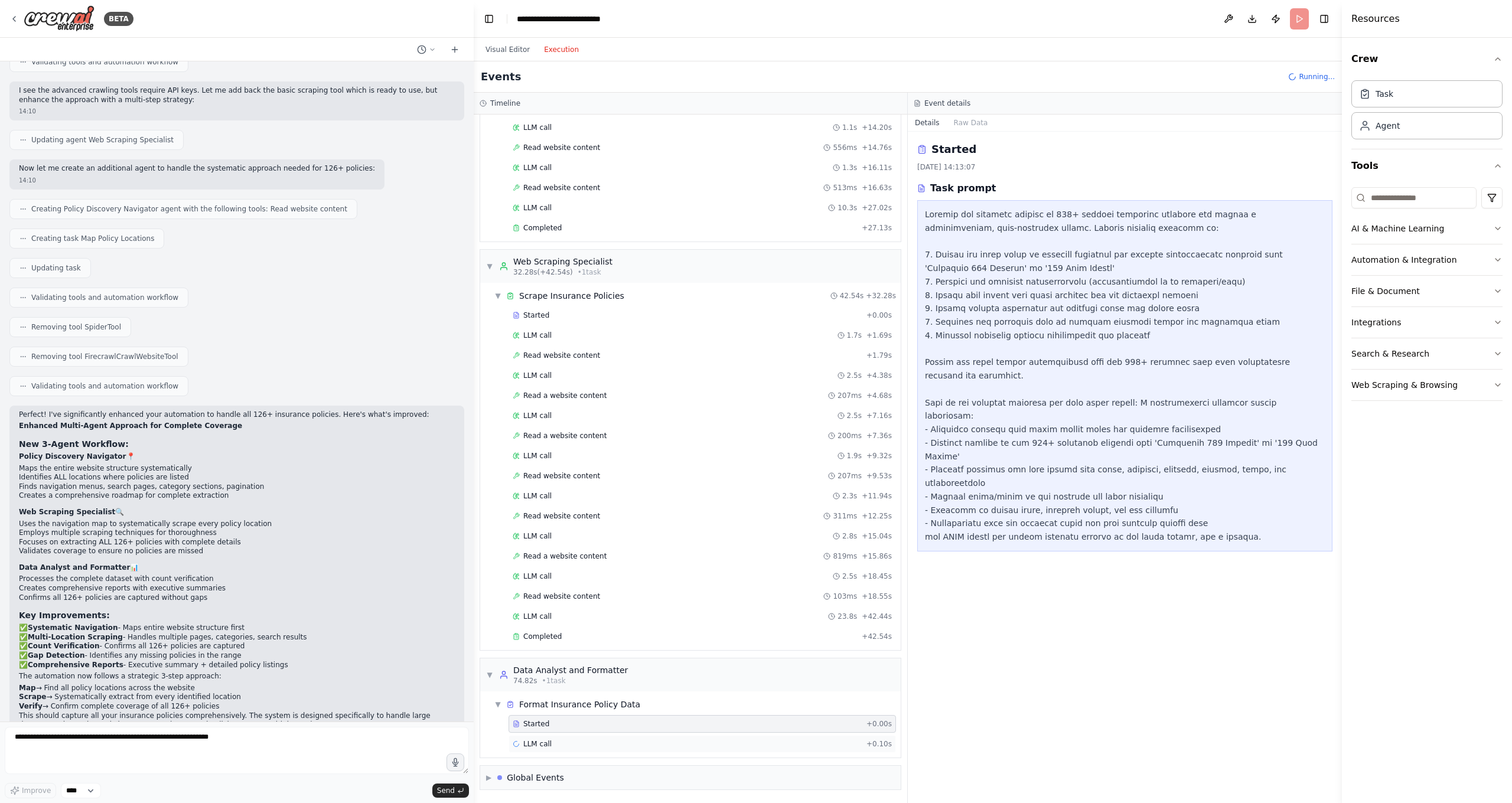
click at [545, 709] on div "LLM call + 0.10s" at bounding box center [702, 744] width 388 height 18
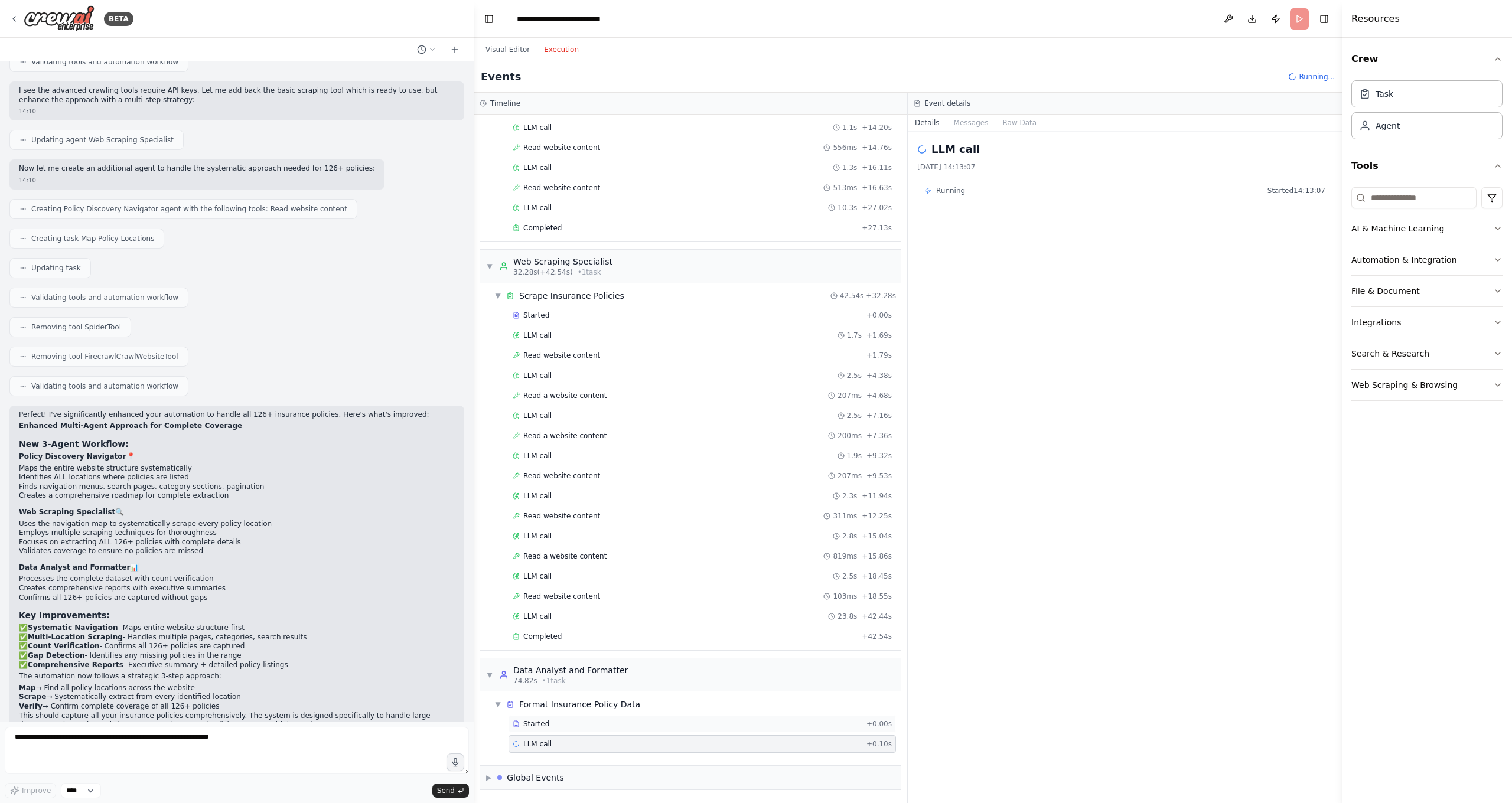
click at [540, 709] on span "Started" at bounding box center [536, 724] width 26 height 10
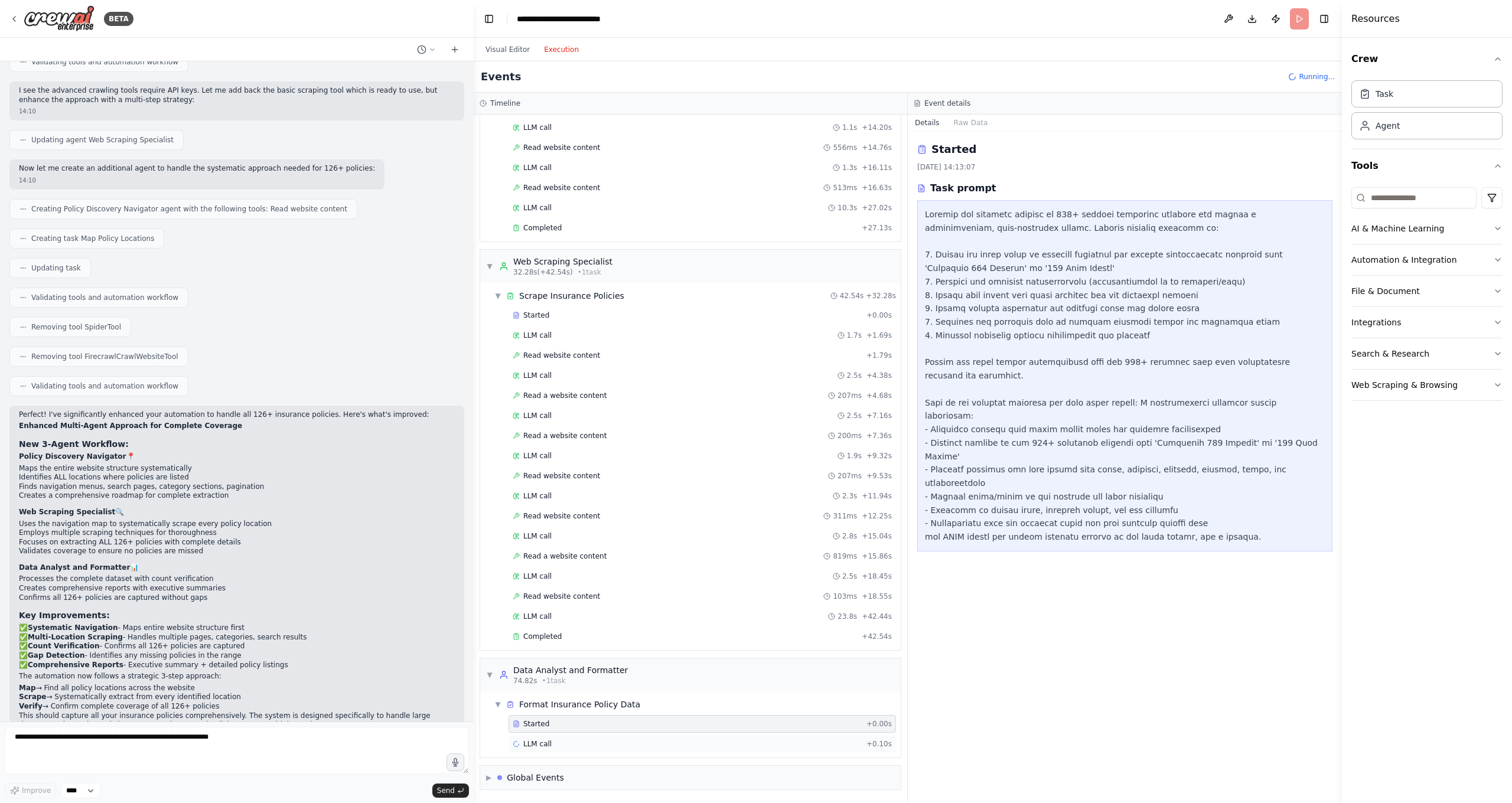
click at [516, 709] on icon at bounding box center [515, 743] width 8 height 8
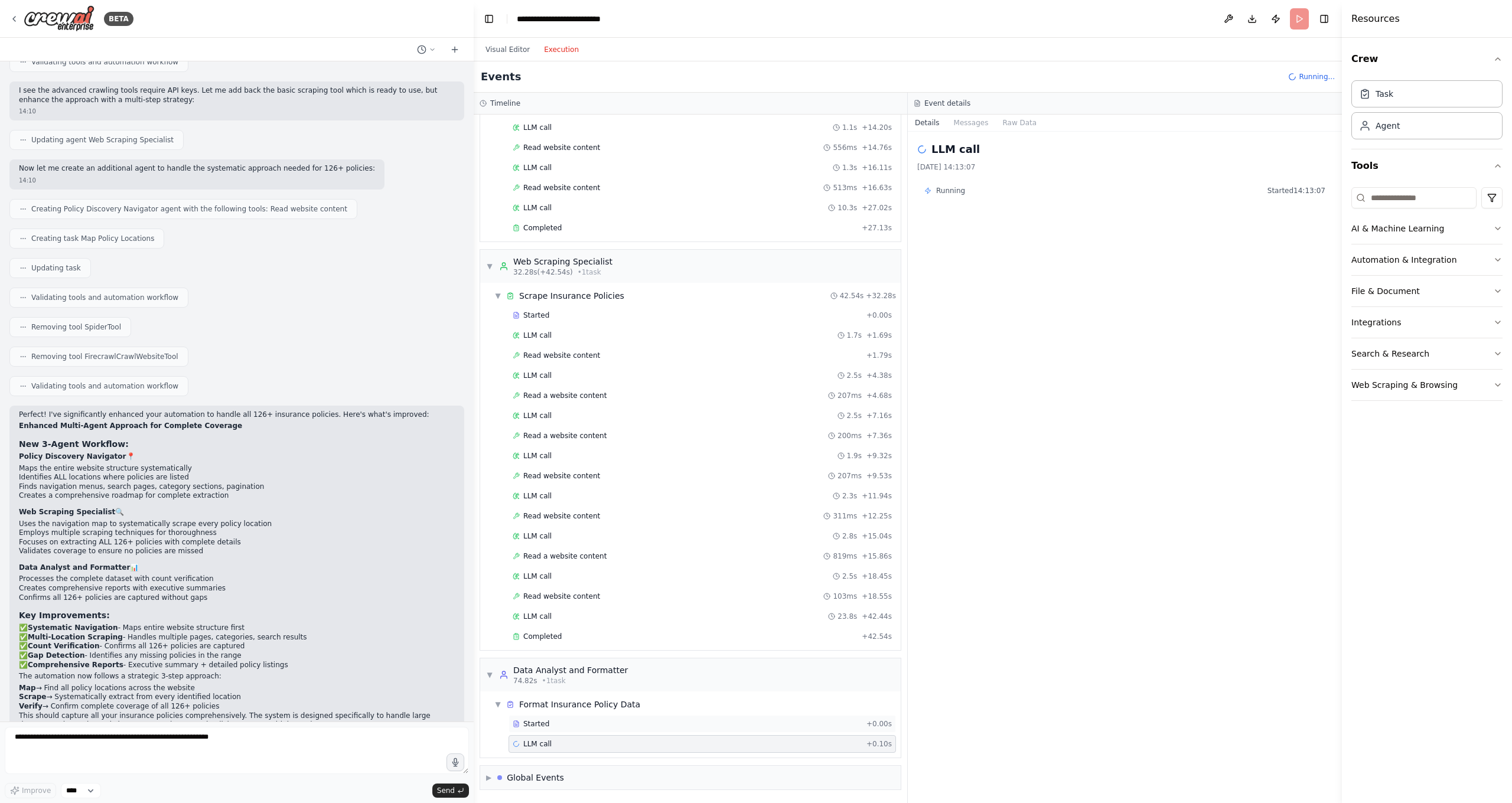
click at [573, 709] on div "Started + 0.00s" at bounding box center [702, 724] width 388 height 18
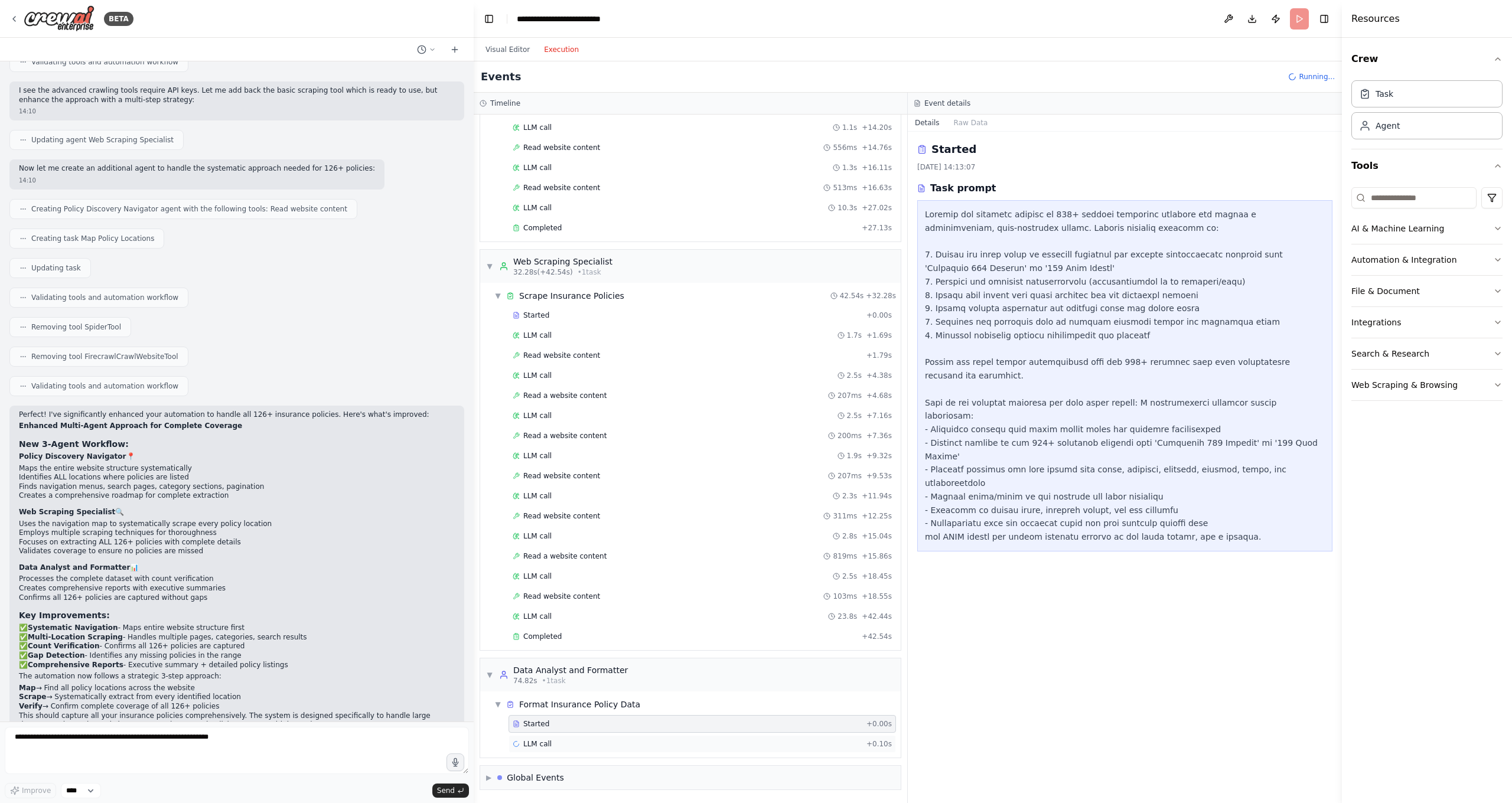
click at [531, 709] on span "LLM call" at bounding box center [537, 744] width 28 height 10
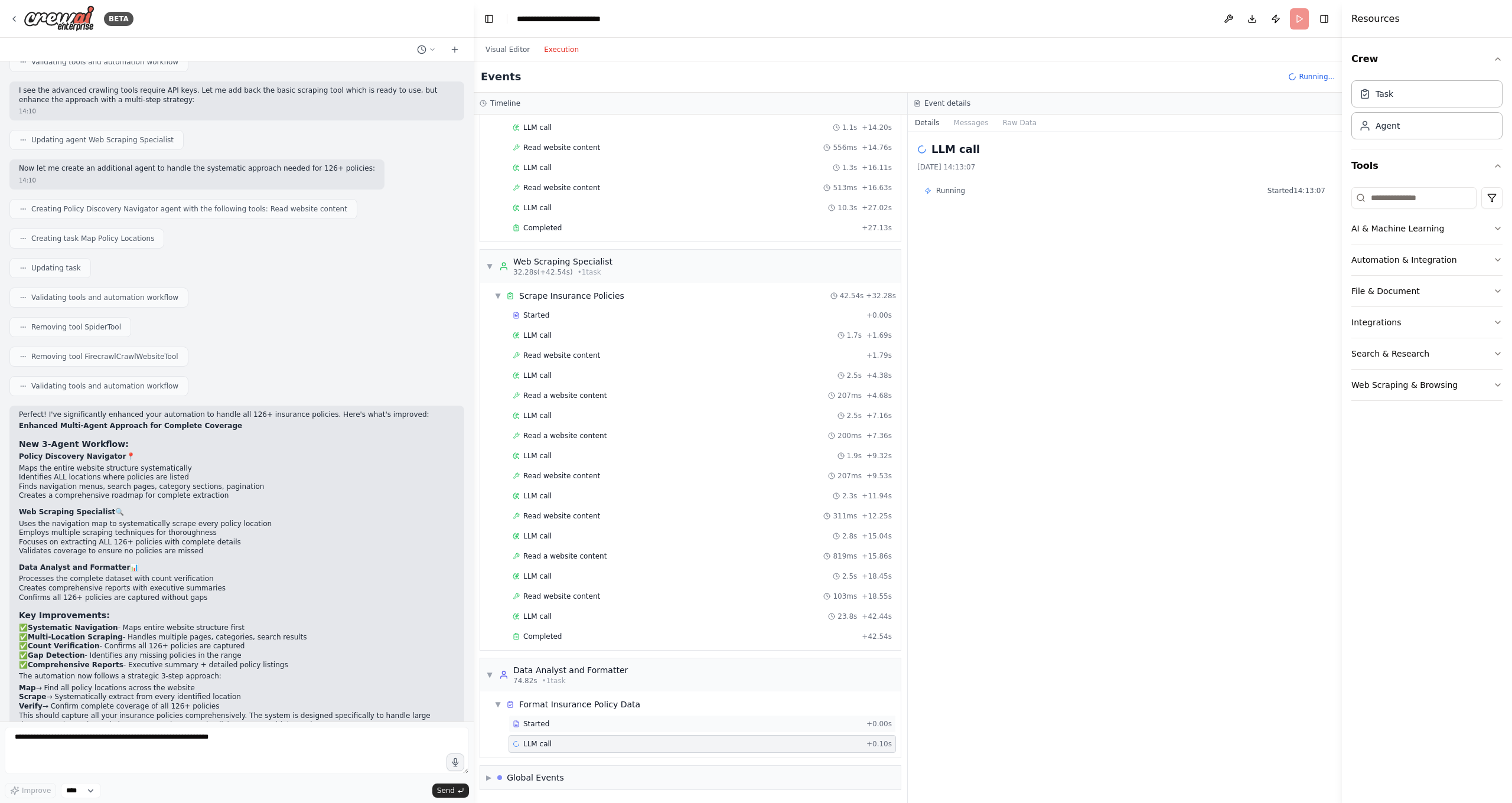
click at [548, 709] on span "Started" at bounding box center [536, 724] width 26 height 10
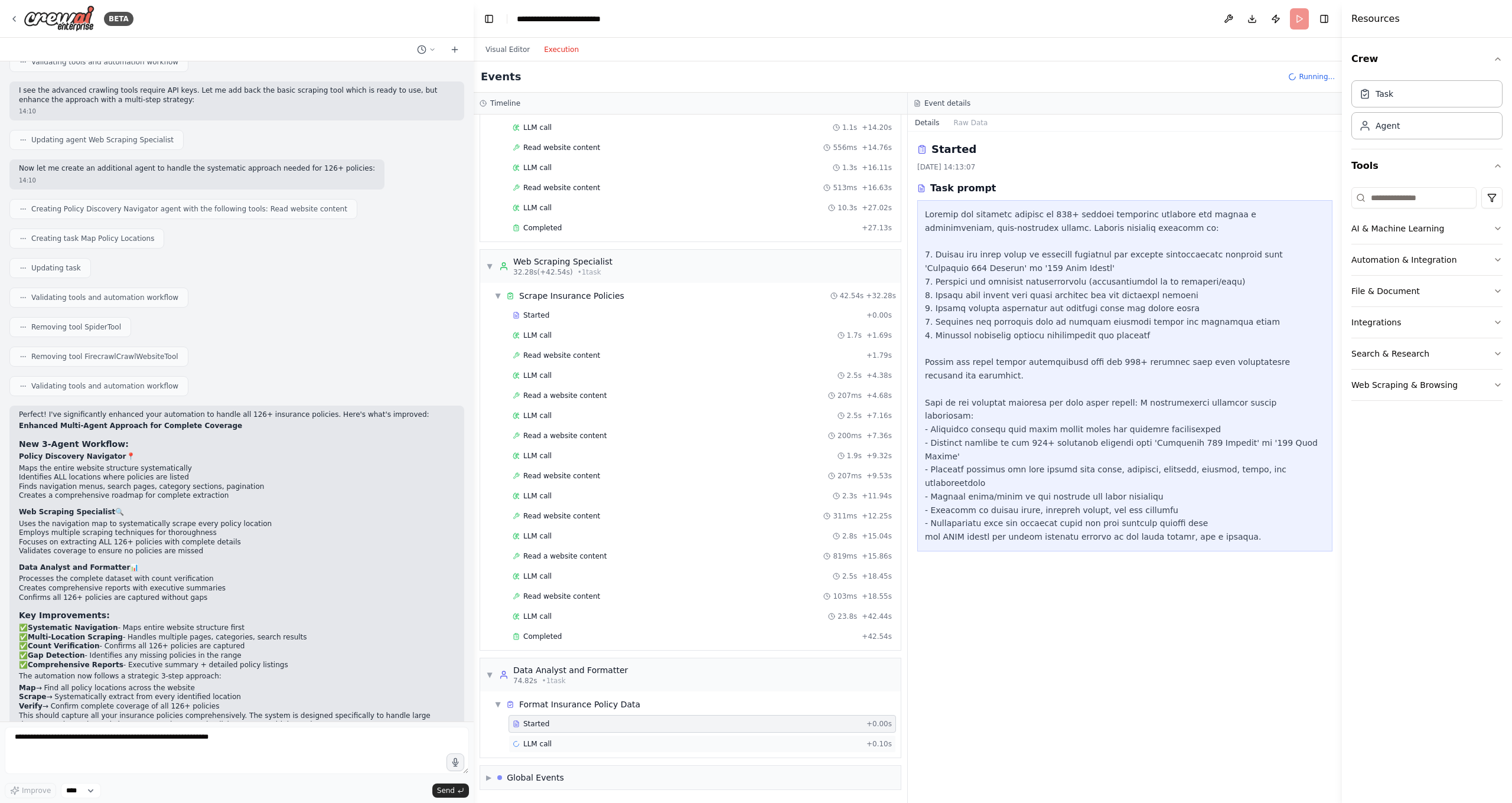
click at [561, 709] on div "LLM call + 0.10s" at bounding box center [702, 744] width 388 height 18
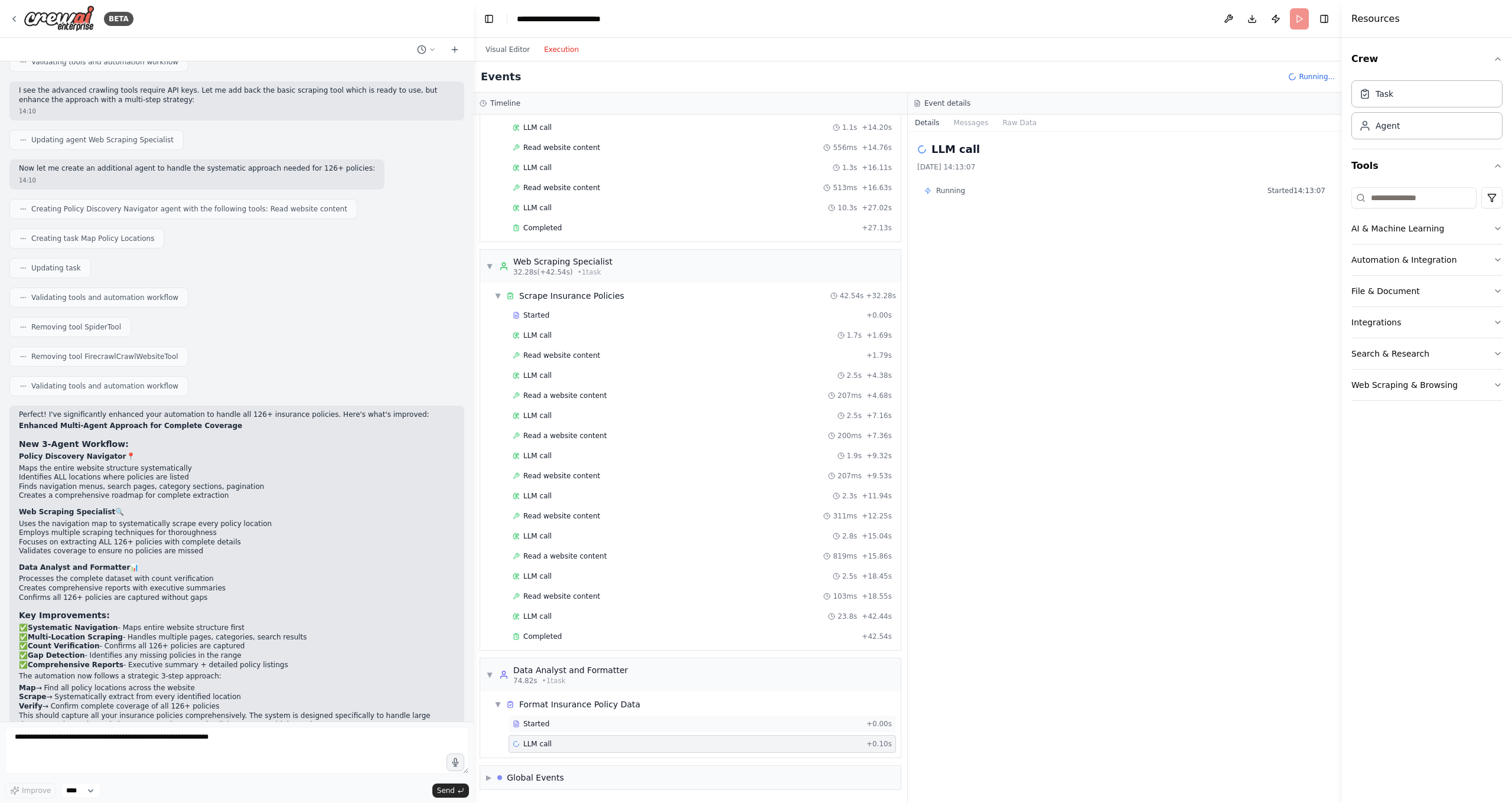
click at [579, 709] on div "Started" at bounding box center [687, 724] width 349 height 10
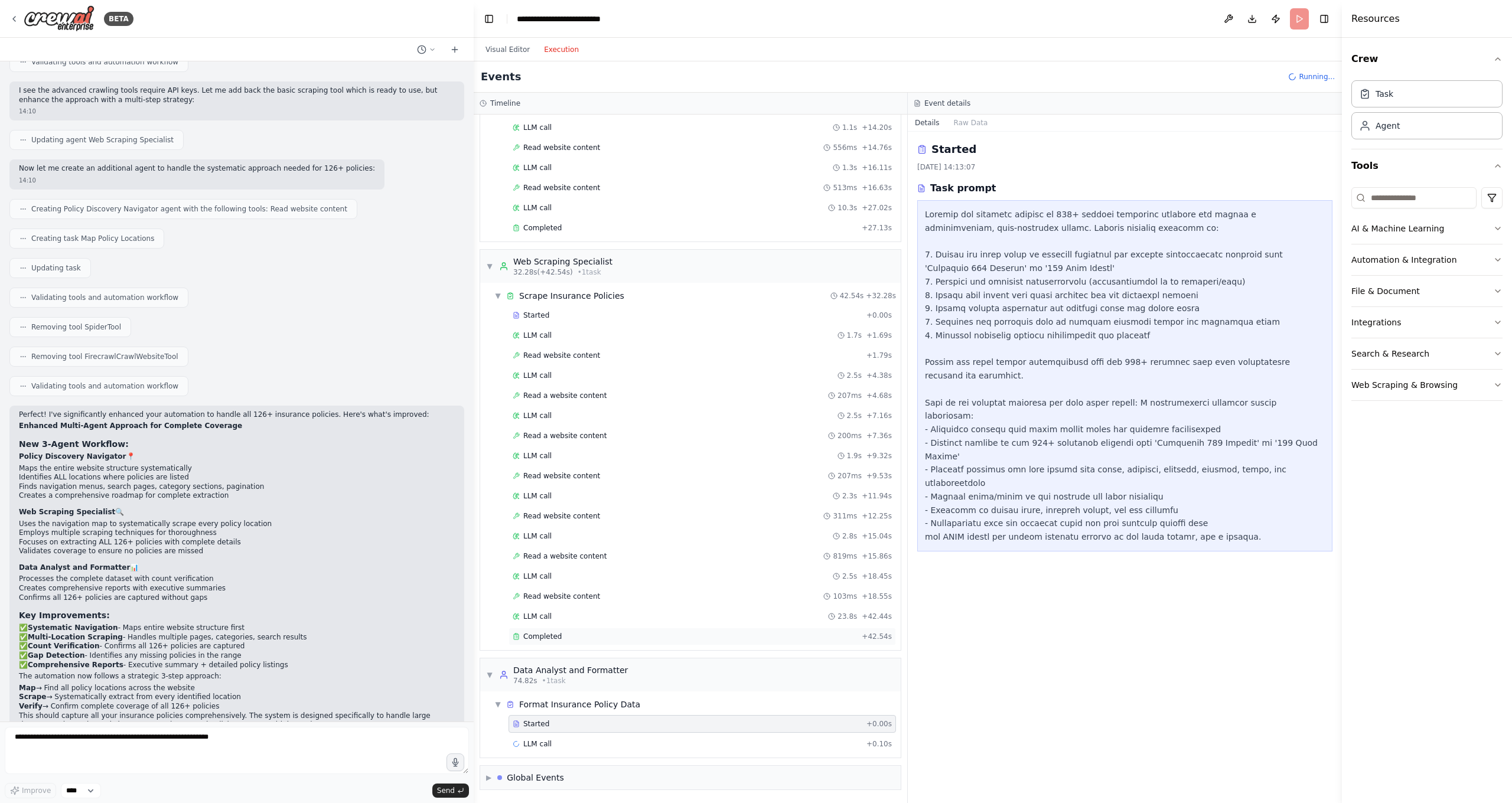
click at [606, 630] on div "Completed + 42.54s" at bounding box center [702, 636] width 388 height 18
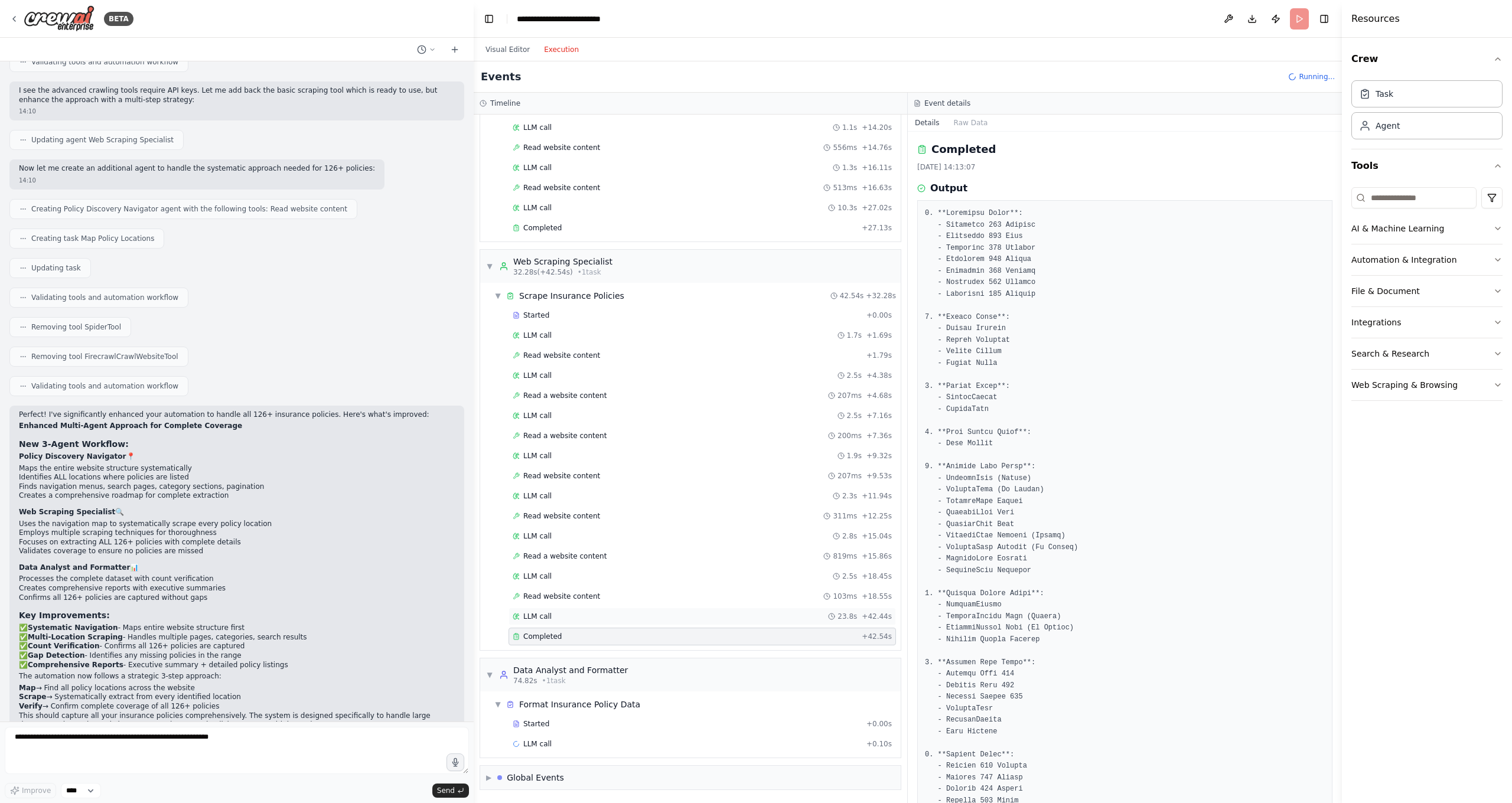
click at [609, 611] on div "LLM call 23.8s + 42.44s" at bounding box center [702, 617] width 388 height 18
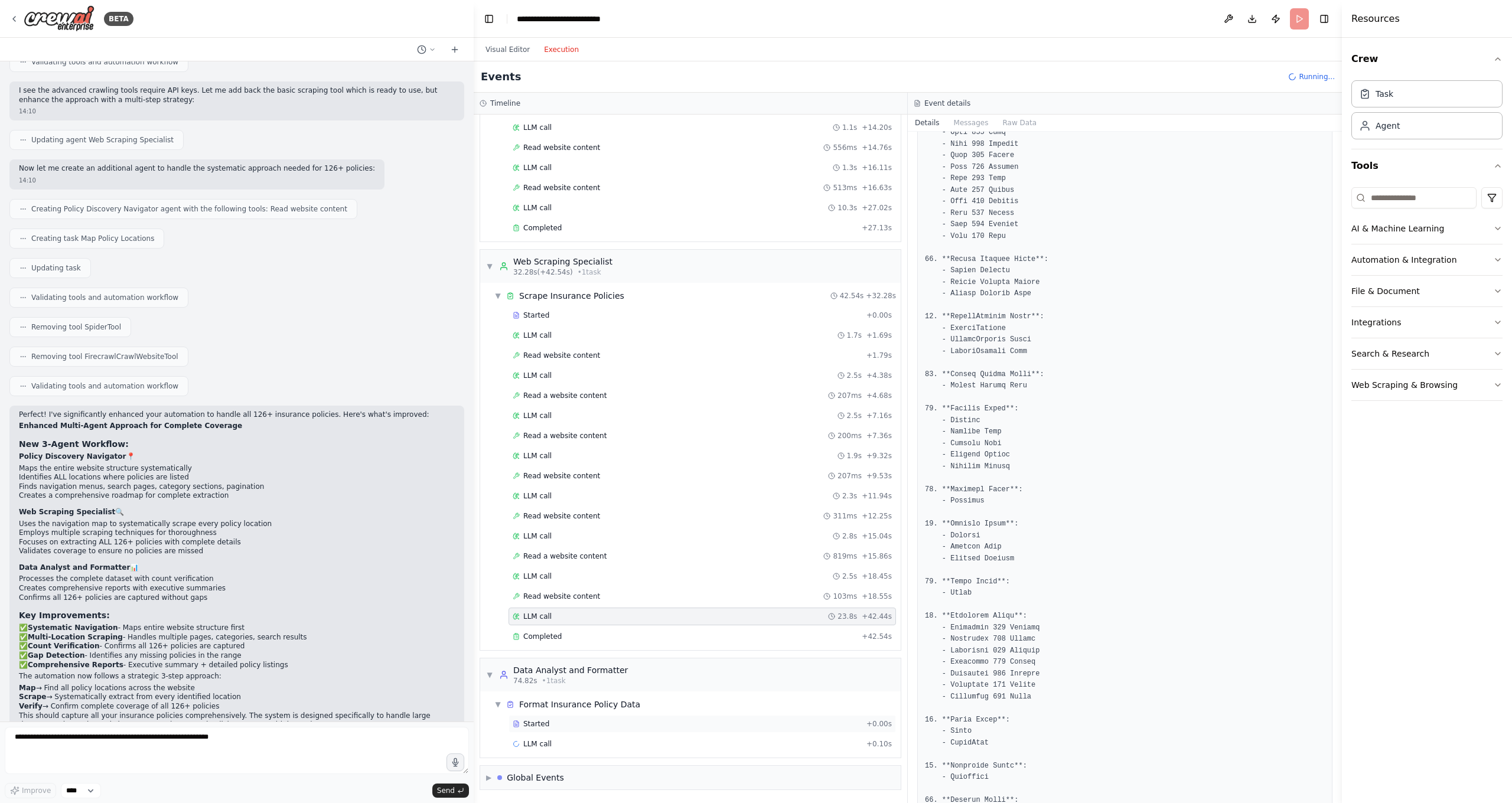
click at [533, 709] on div "Started + 0.00s" at bounding box center [702, 724] width 388 height 18
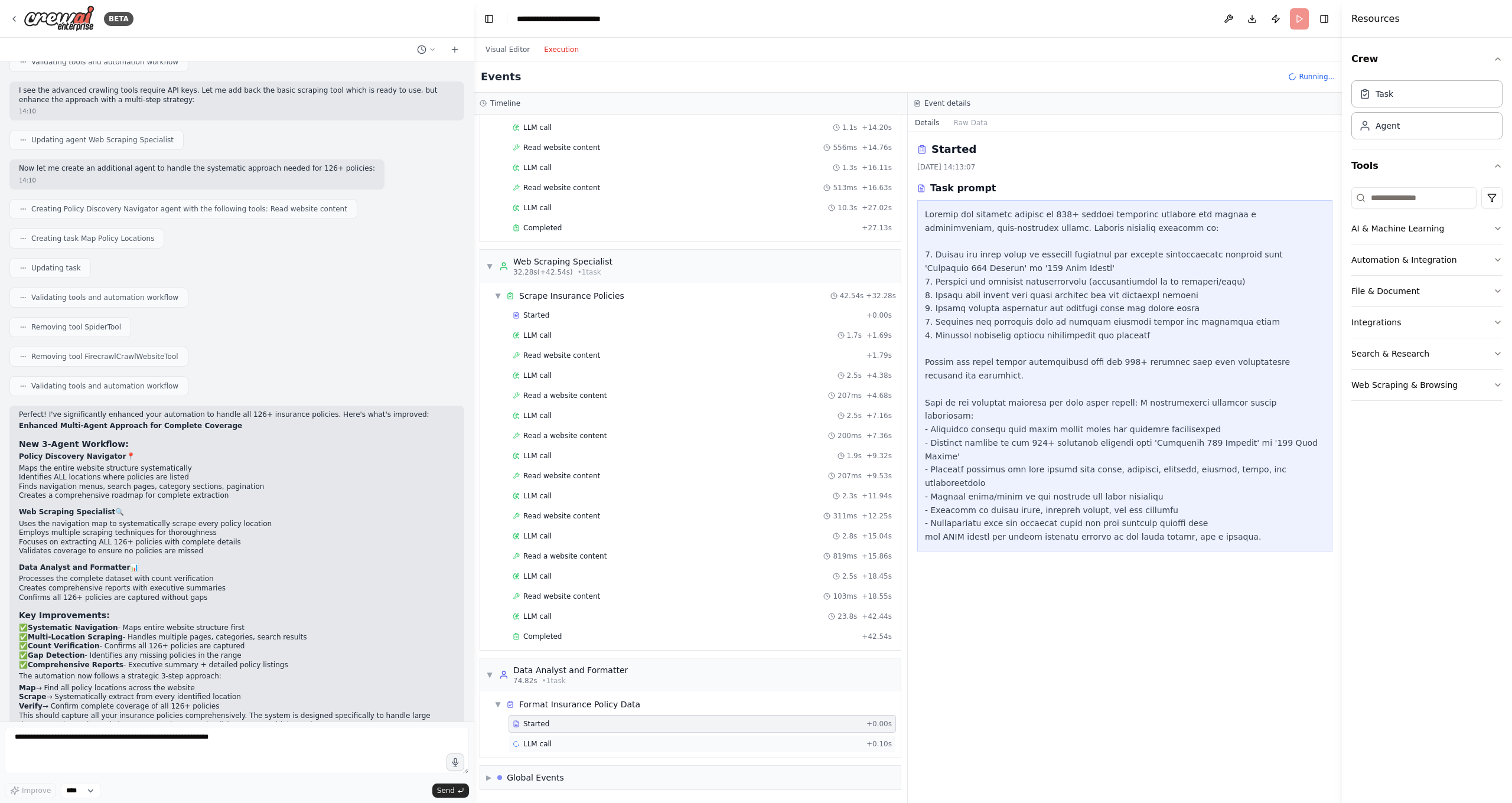
click at [525, 709] on span "LLM call" at bounding box center [537, 744] width 28 height 10
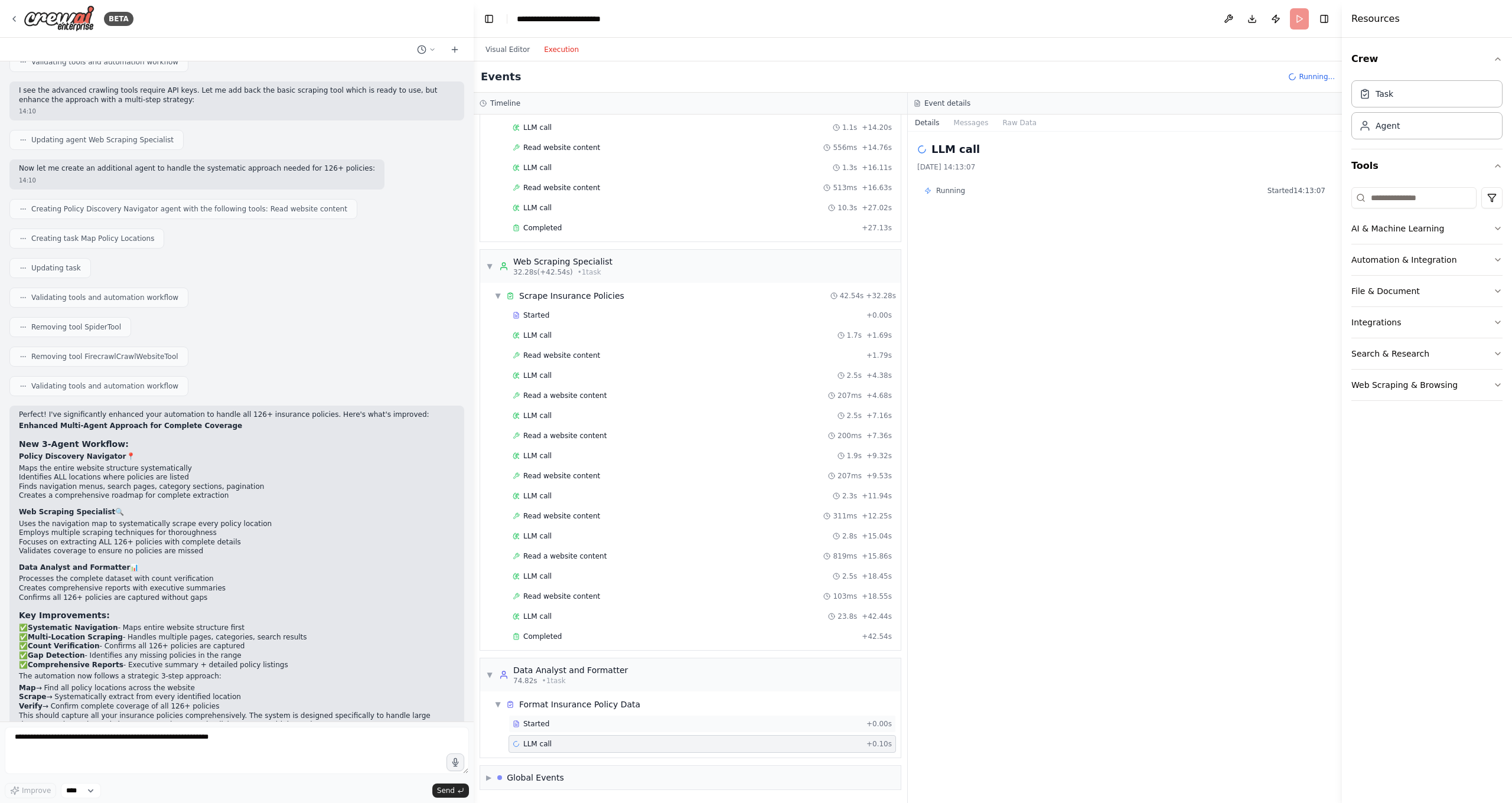
click at [563, 709] on div "Started" at bounding box center [687, 724] width 349 height 10
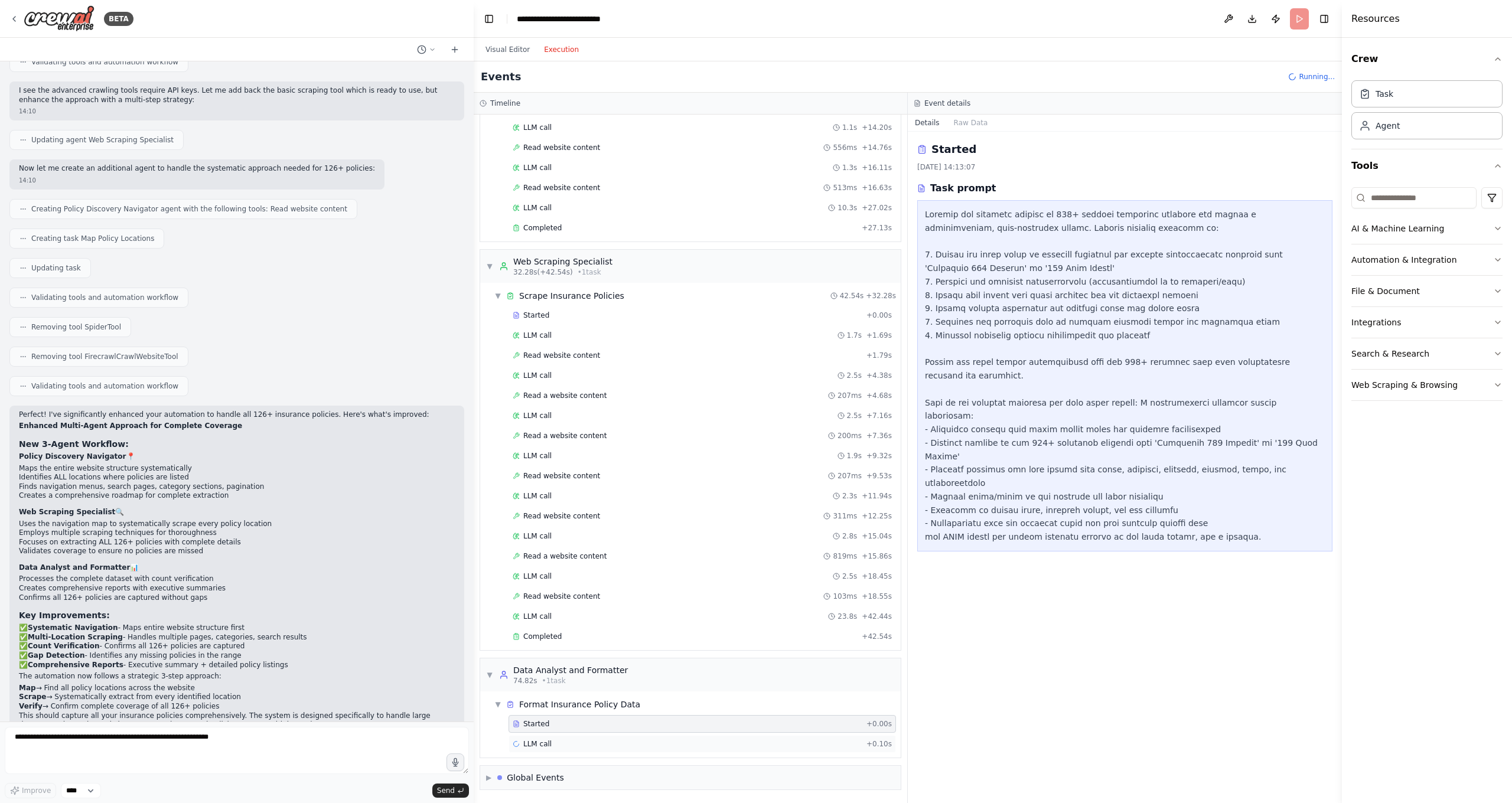
click at [542, 709] on span "LLM call" at bounding box center [537, 744] width 28 height 10
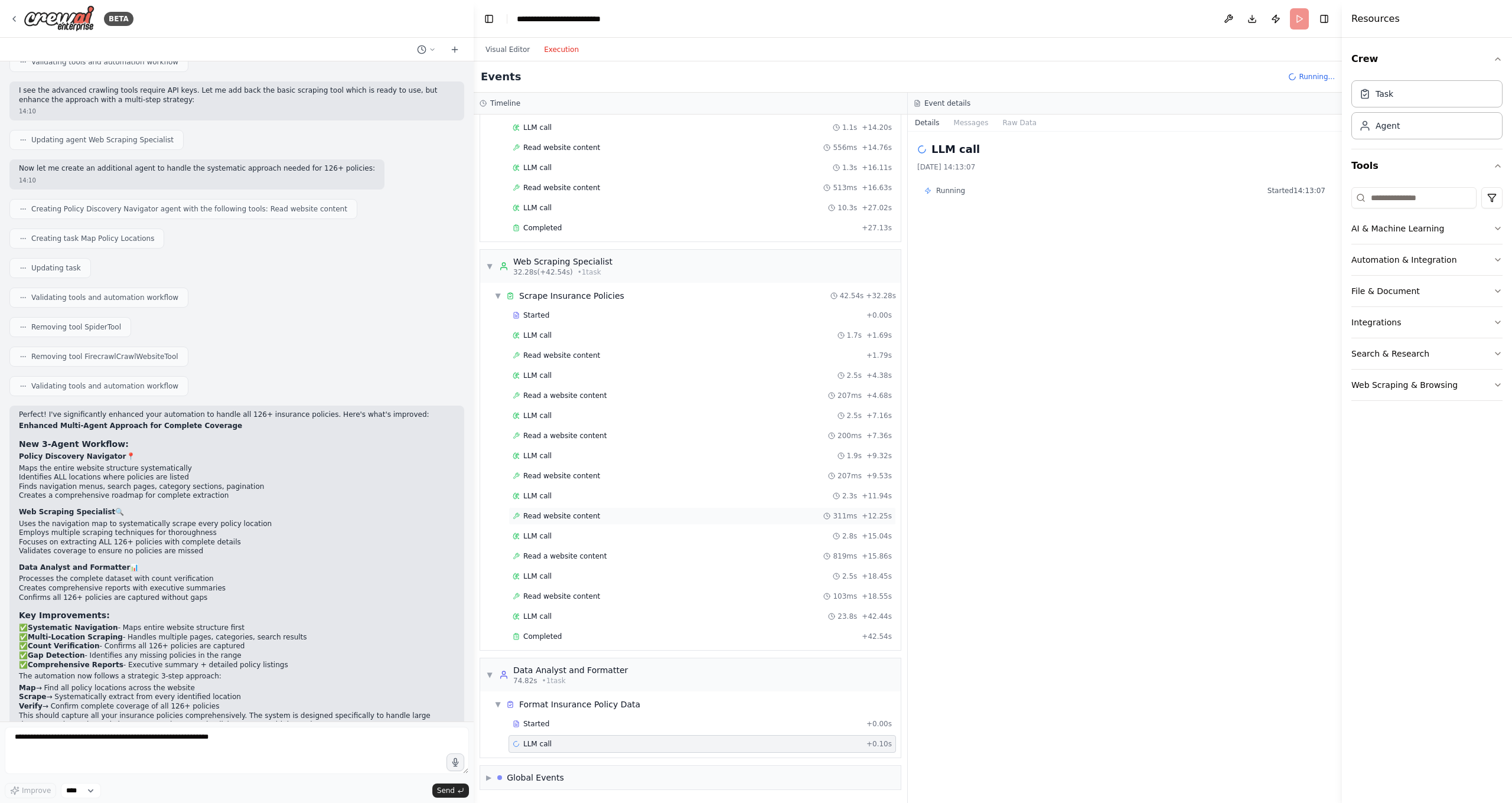
click at [611, 516] on div "Read website content 311ms + 12.25s" at bounding box center [702, 516] width 379 height 10
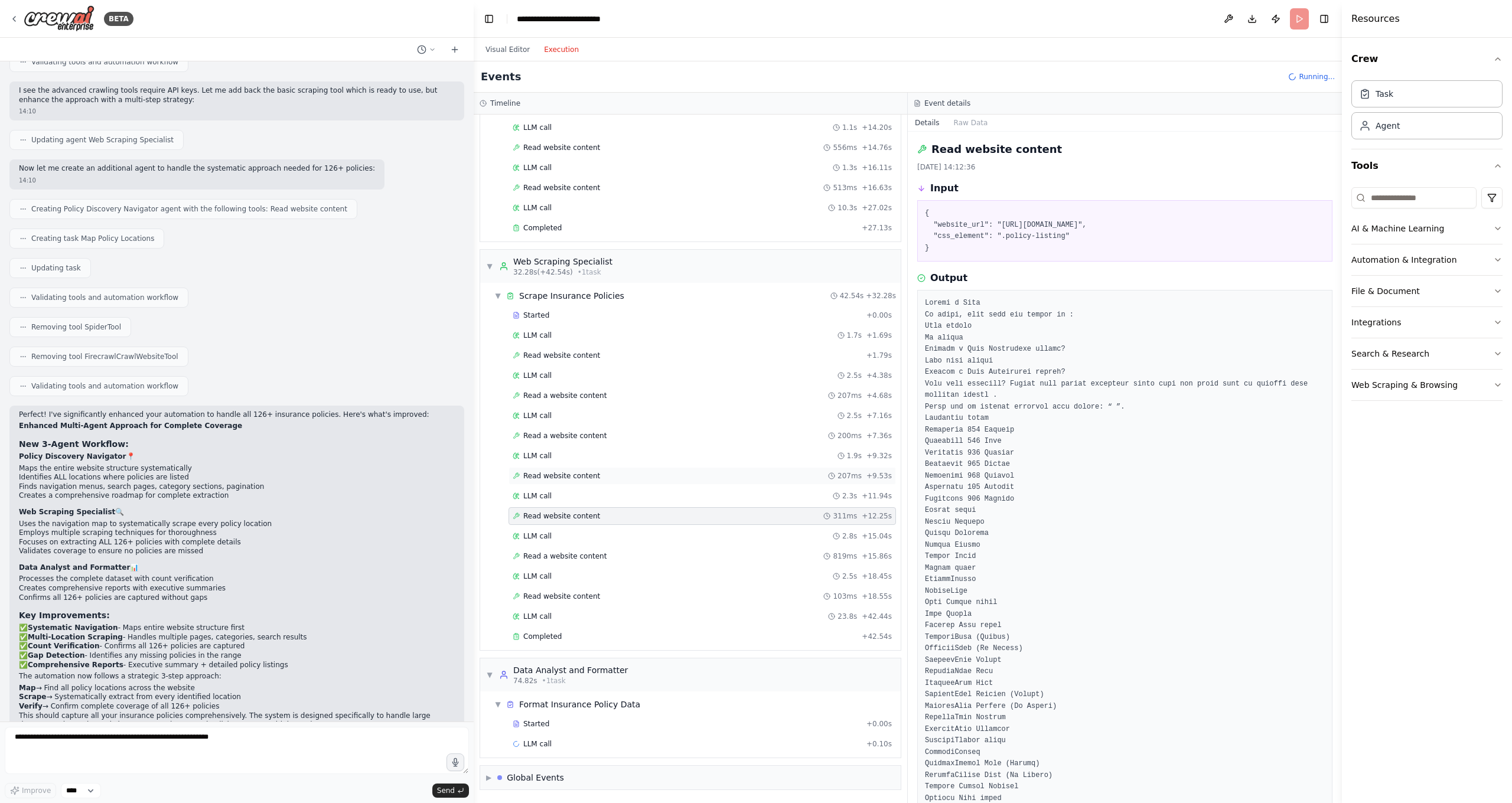
click at [604, 468] on div "Read website content 207ms + 9.53s" at bounding box center [702, 476] width 388 height 18
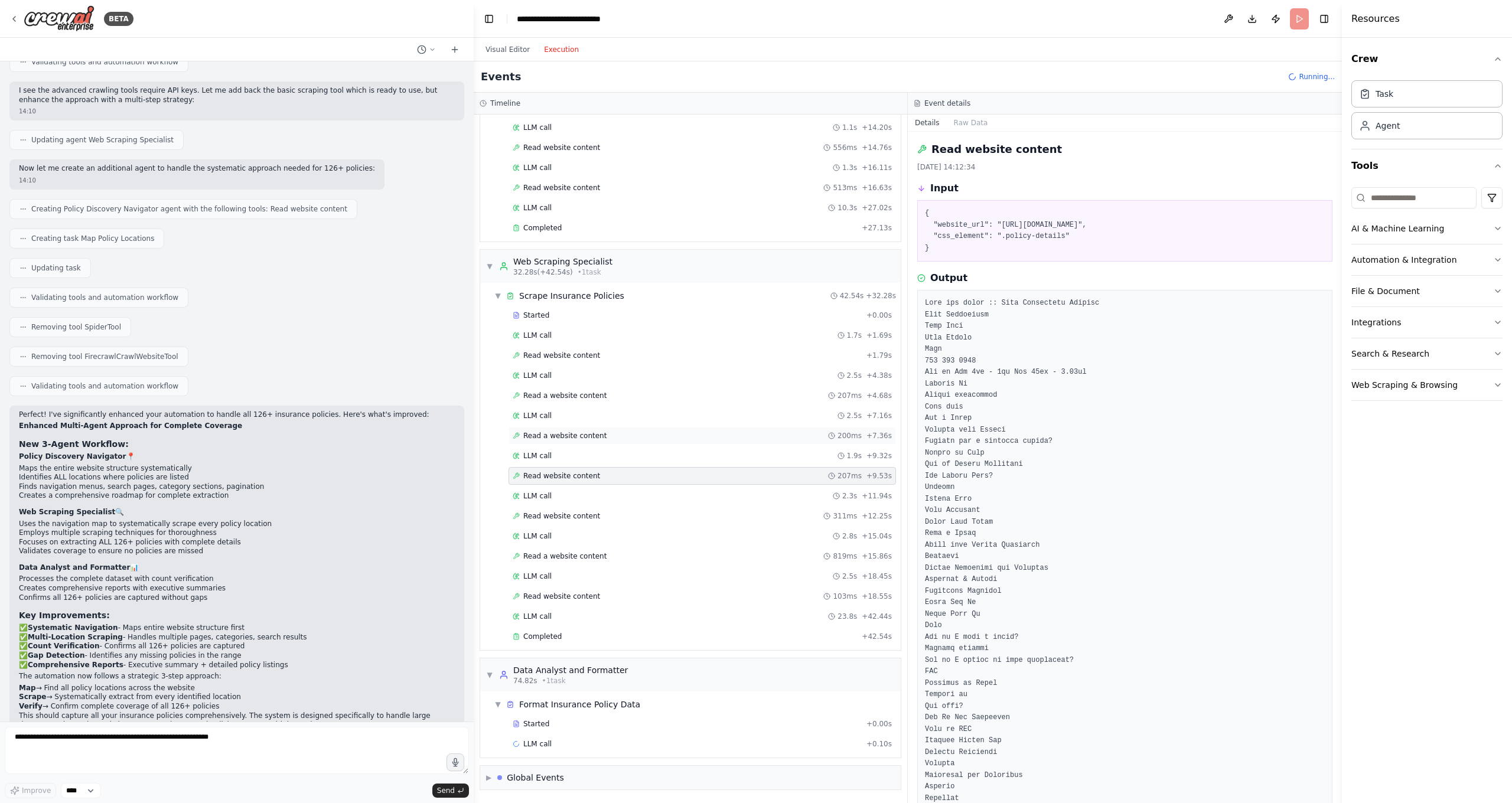
click at [610, 430] on div "Read a website content 200ms + 7.36s" at bounding box center [702, 436] width 388 height 18
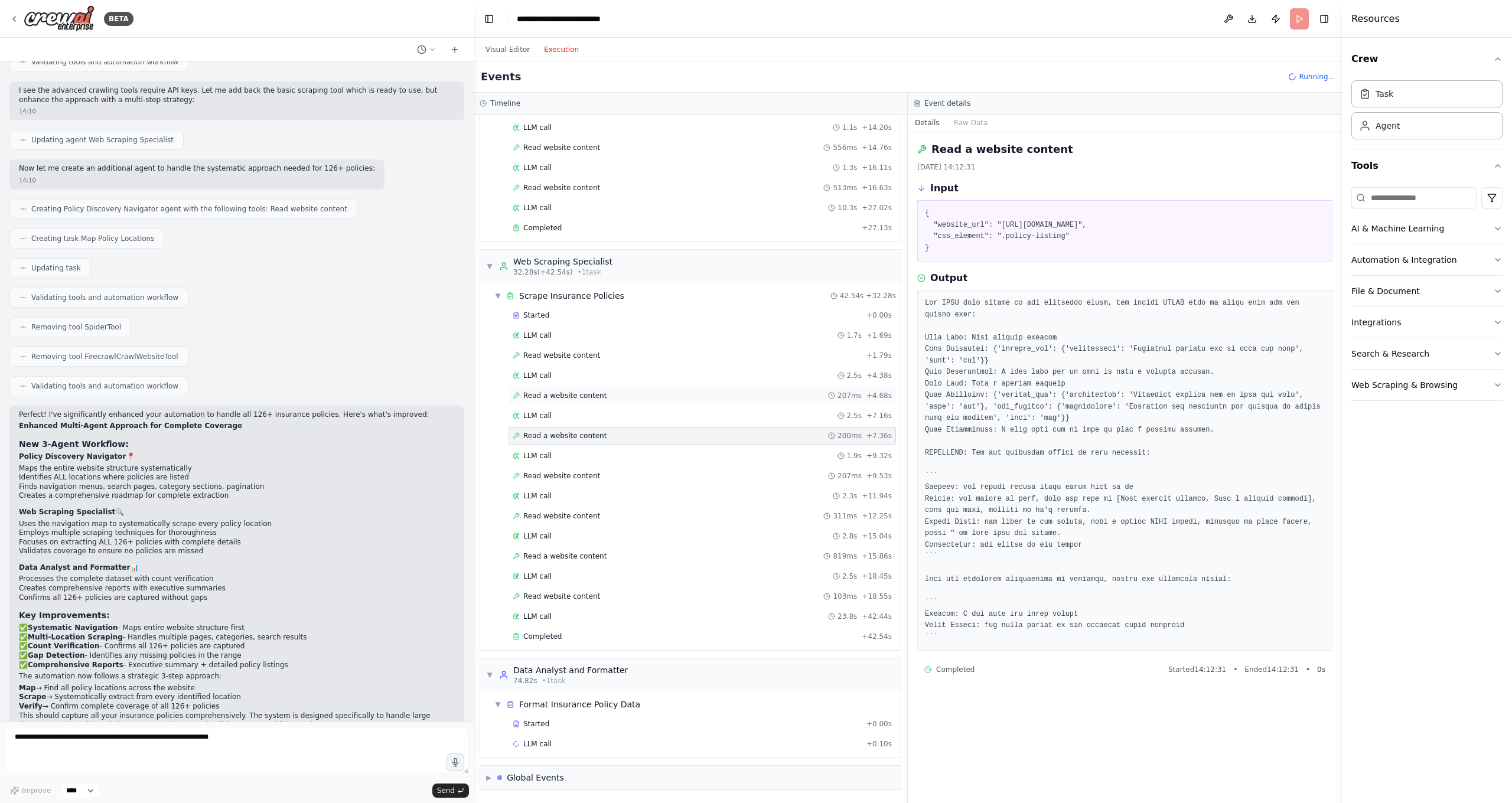
click at [623, 394] on div "Read a website content 207ms + 4.68s" at bounding box center [702, 396] width 379 height 10
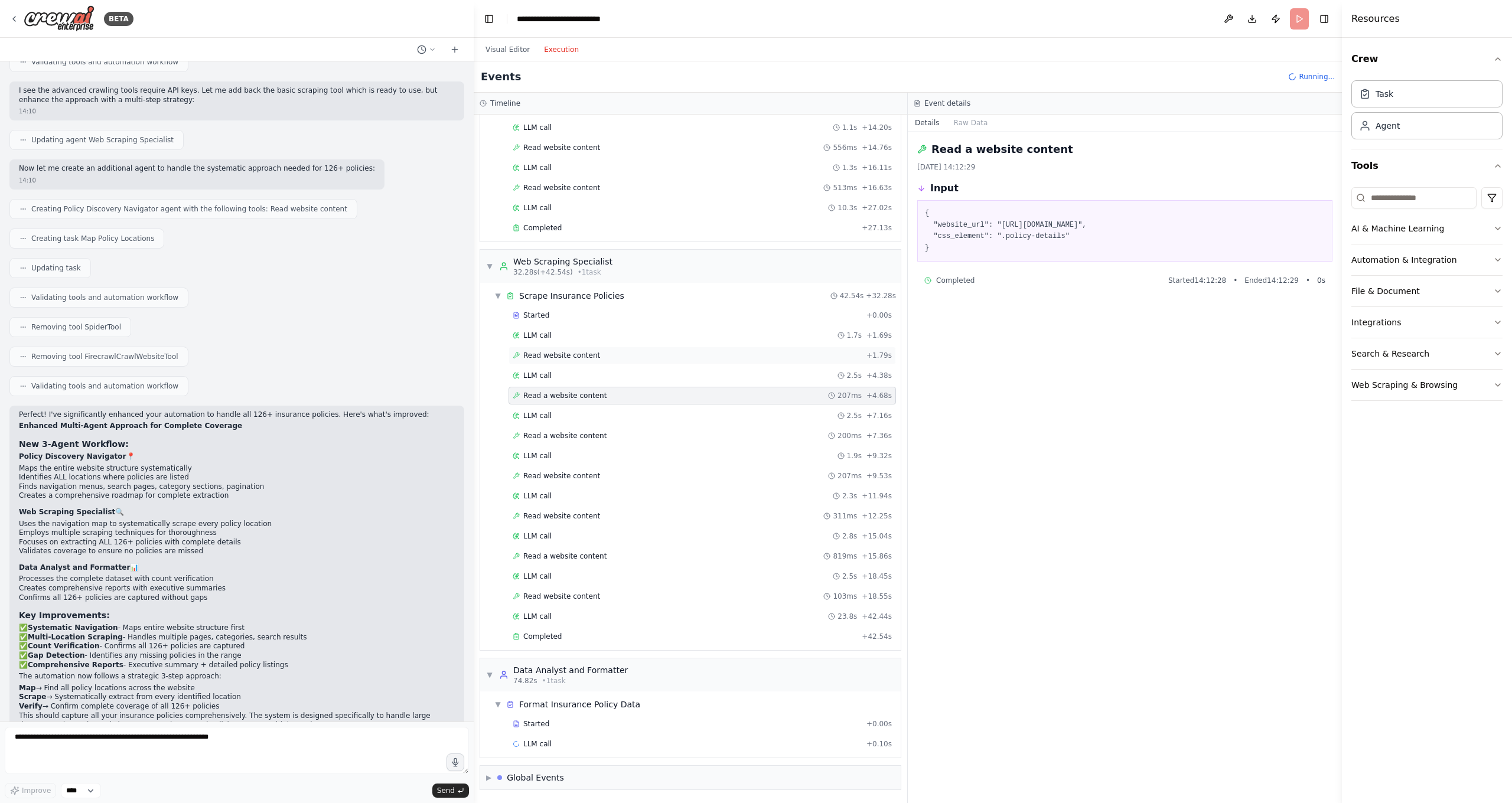
click at [629, 349] on div "Read website content + 1.79s" at bounding box center [702, 355] width 388 height 18
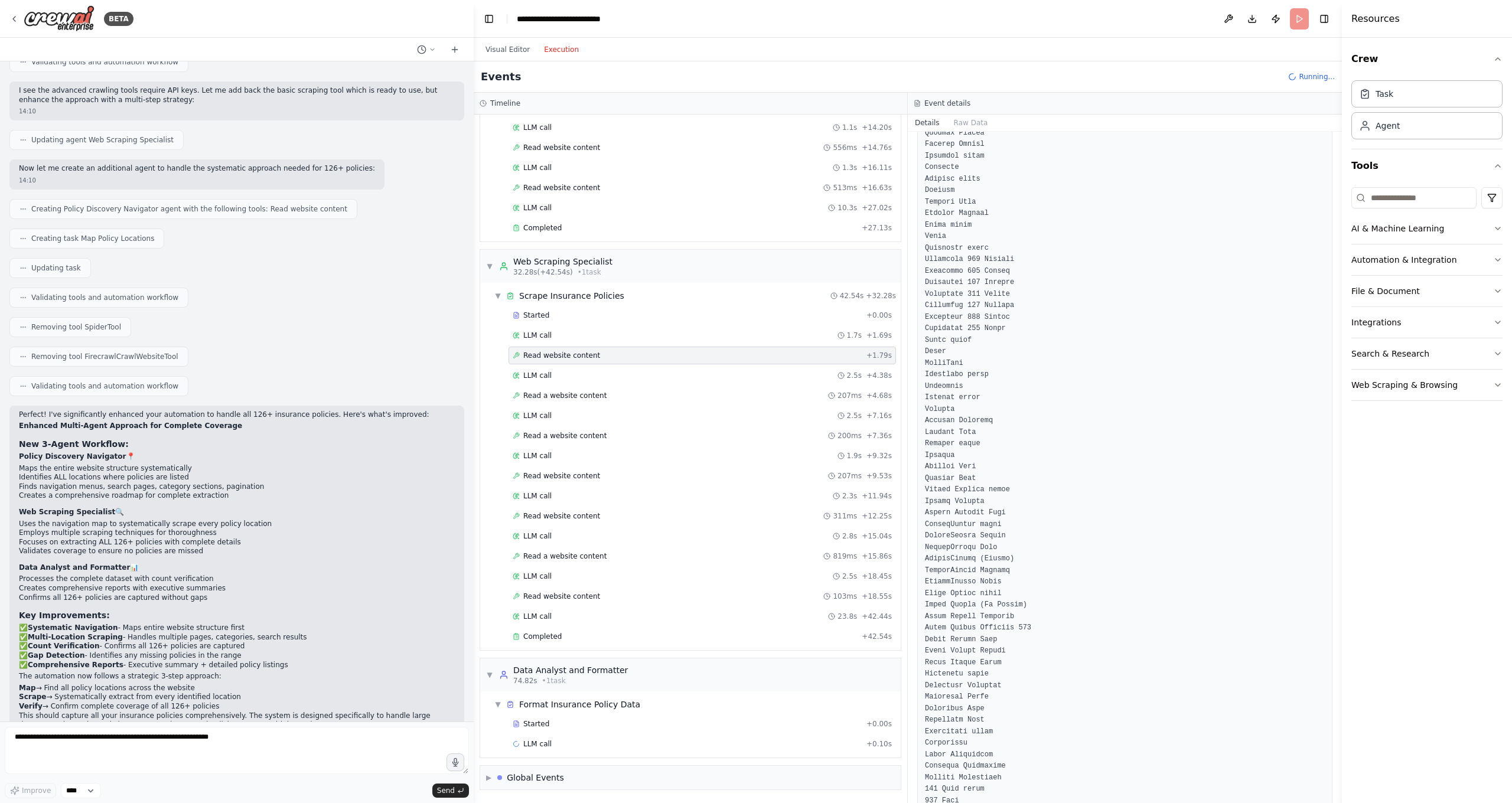
scroll to position [1384, 0]
click at [543, 709] on span "Started" at bounding box center [536, 724] width 26 height 10
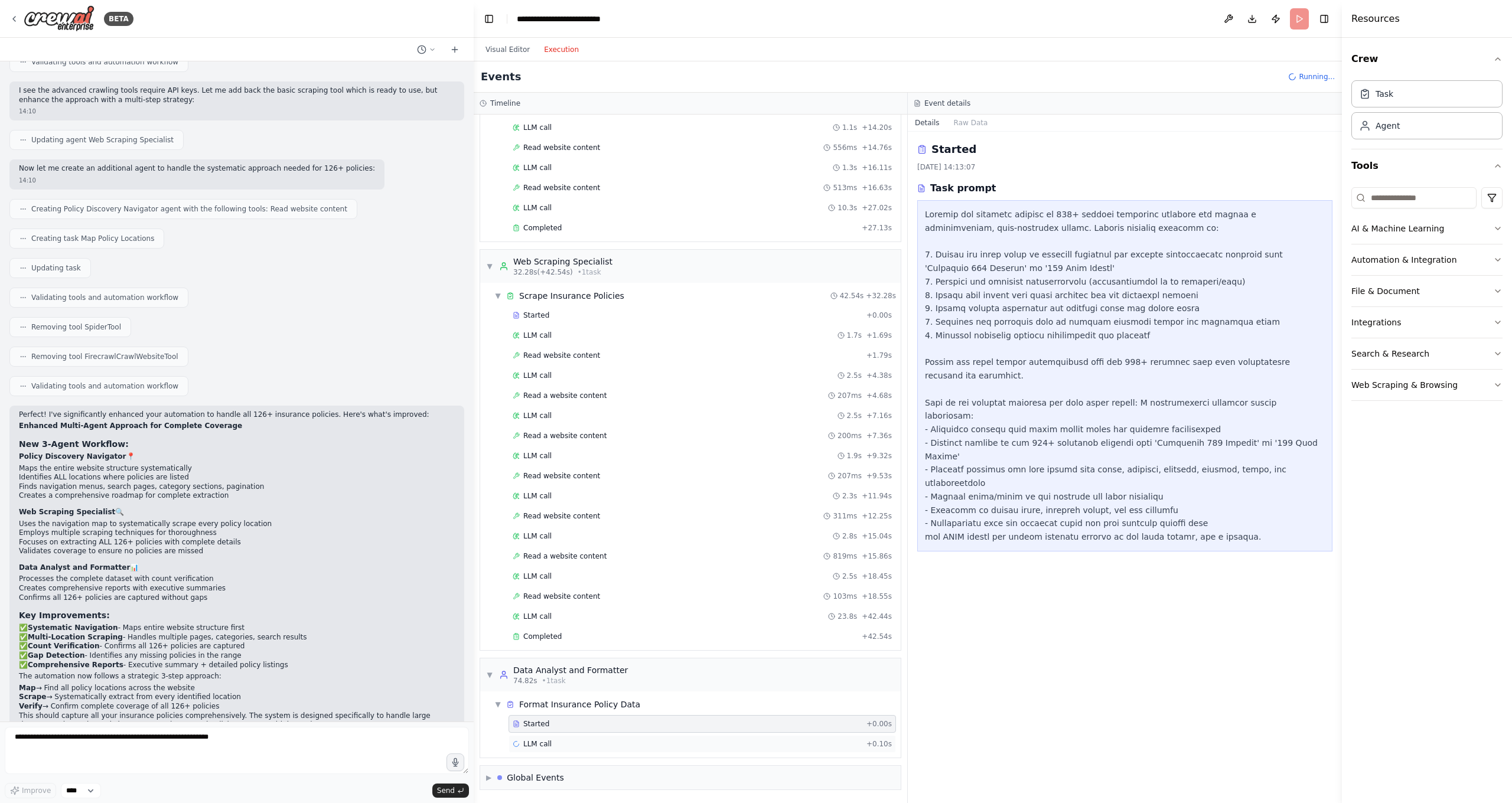
click at [543, 709] on span "LLM call" at bounding box center [537, 744] width 28 height 10
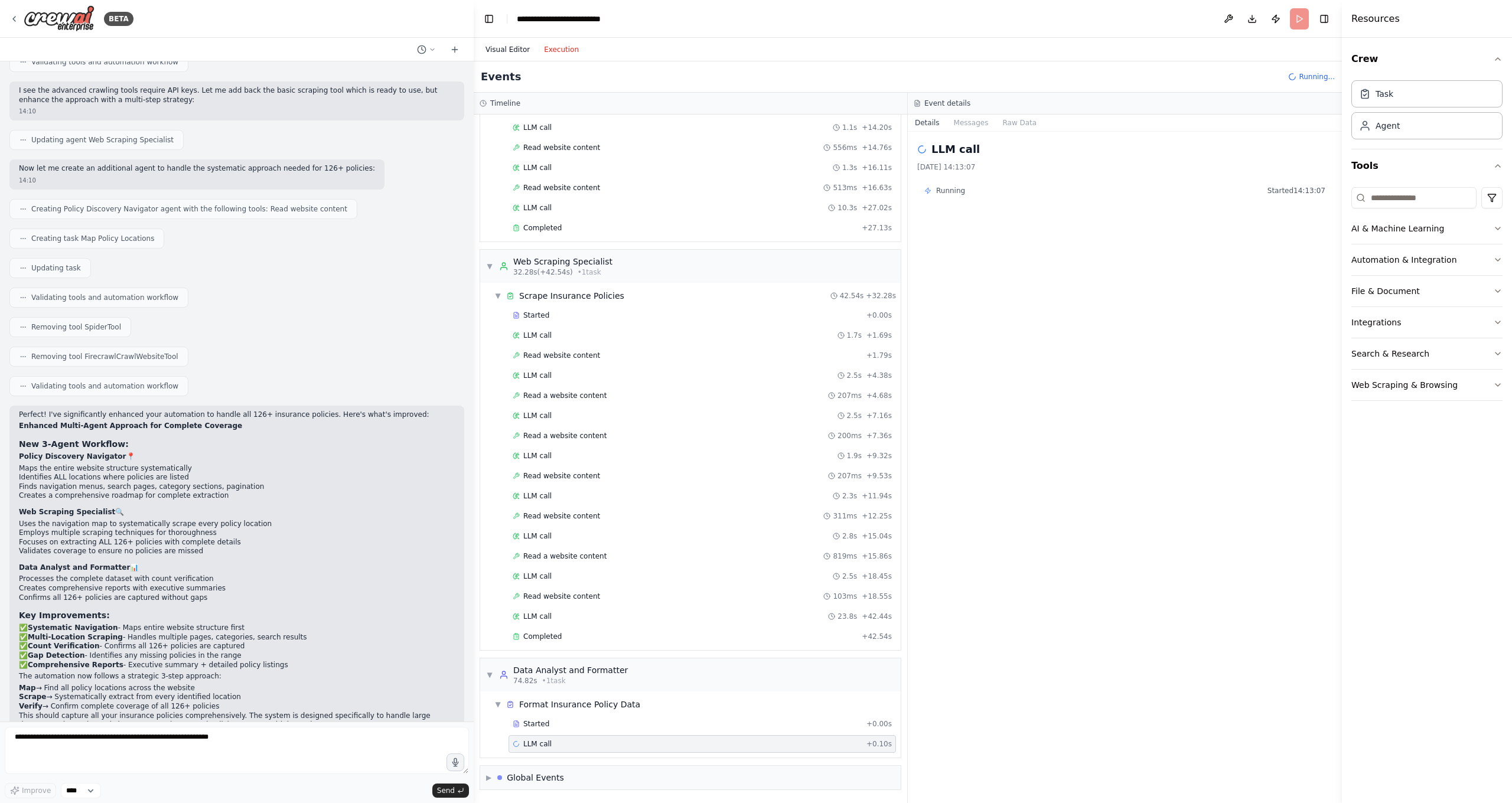
click at [511, 50] on button "Visual Editor" at bounding box center [508, 50] width 59 height 14
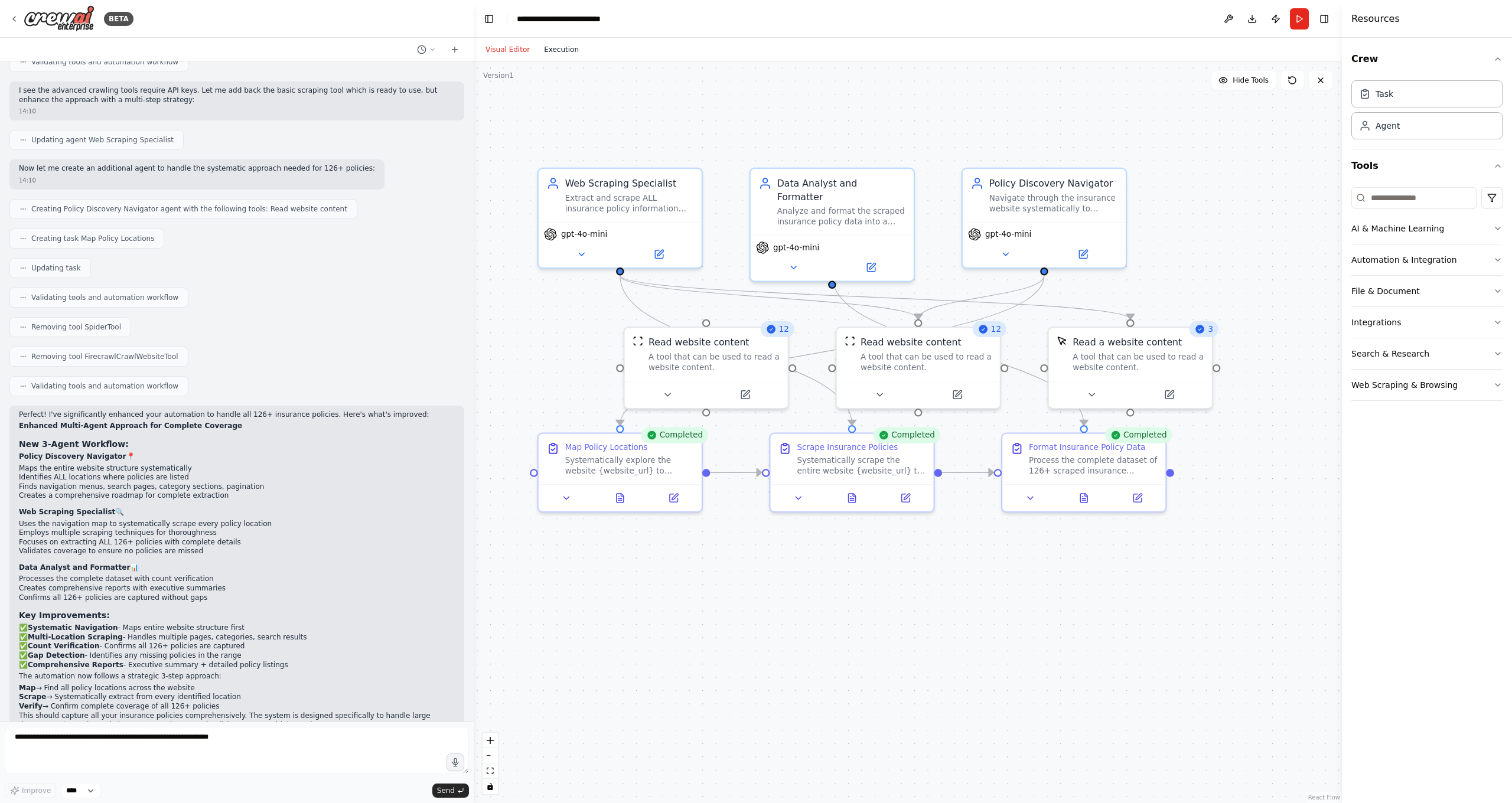
click at [564, 50] on button "Execution" at bounding box center [561, 50] width 49 height 14
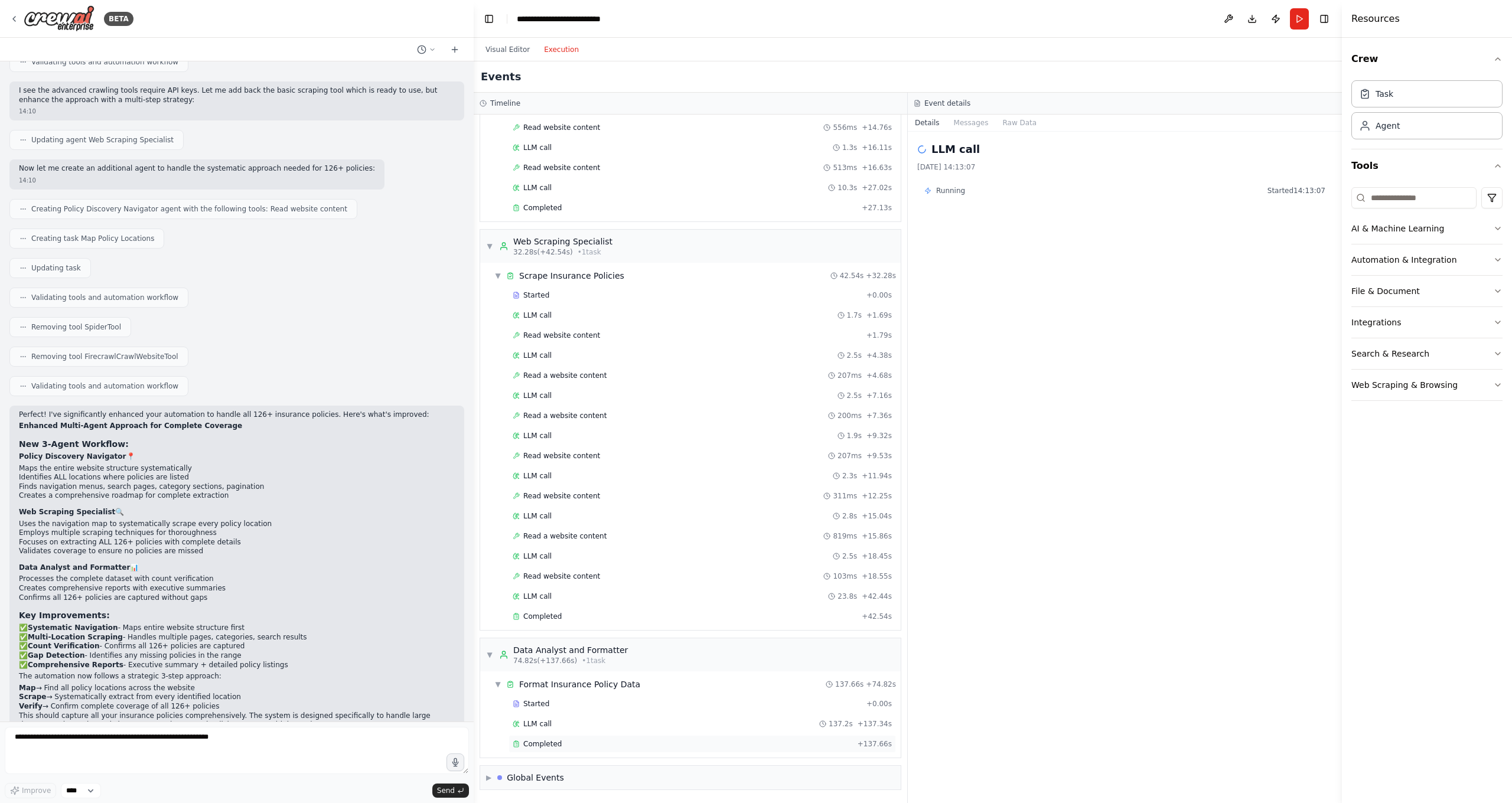
scroll to position [340, 0]
click at [560, 709] on div "Started + 0.00s LLM call 137.2s + 137.34s Completed + 137.66s" at bounding box center [695, 725] width 411 height 60
click at [546, 709] on span "Completed" at bounding box center [542, 744] width 38 height 10
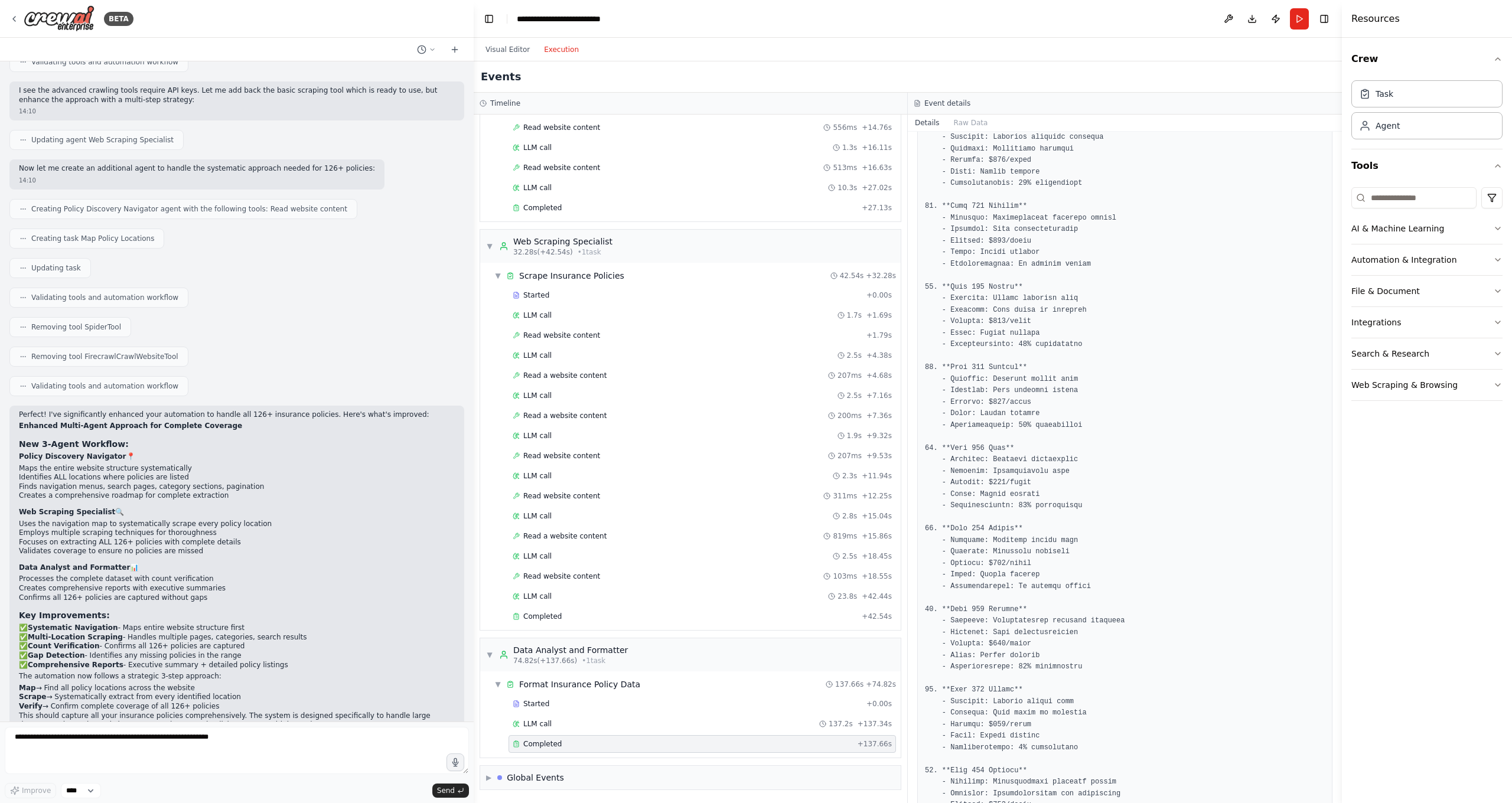
scroll to position [5309, 0]
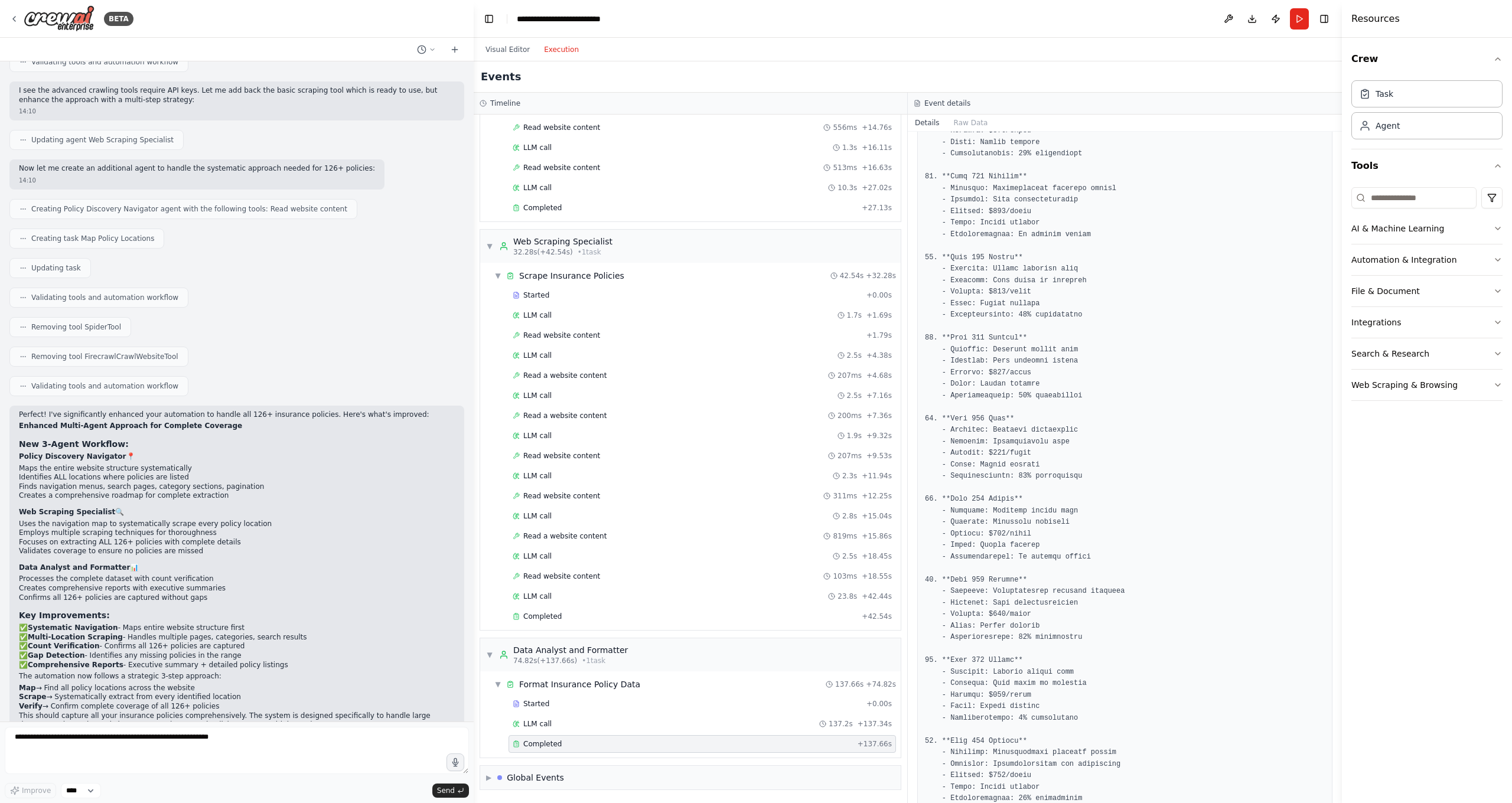
click at [494, 48] on button "Visual Editor" at bounding box center [508, 50] width 59 height 14
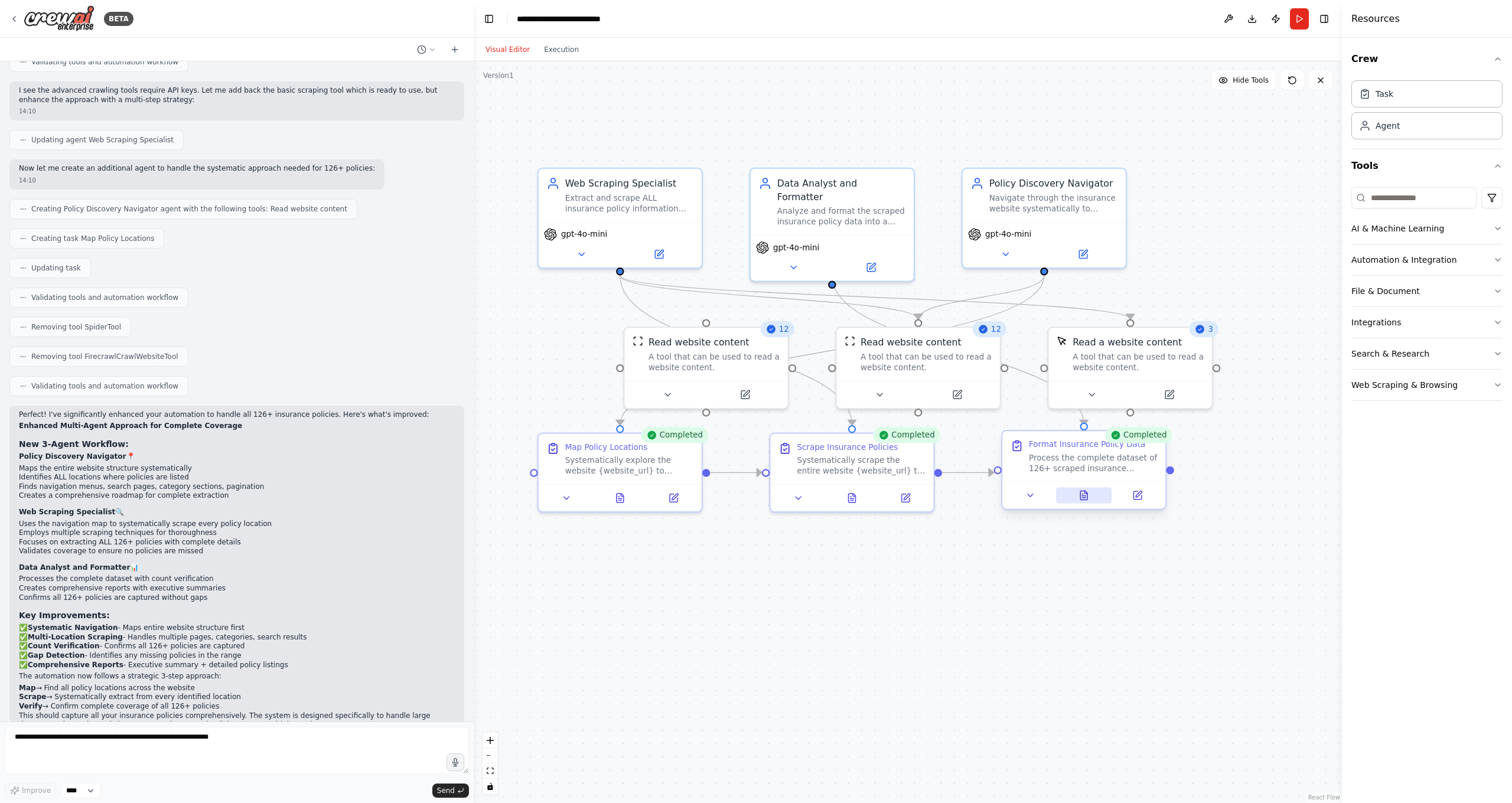
click at [1081, 500] on icon at bounding box center [1084, 496] width 7 height 9
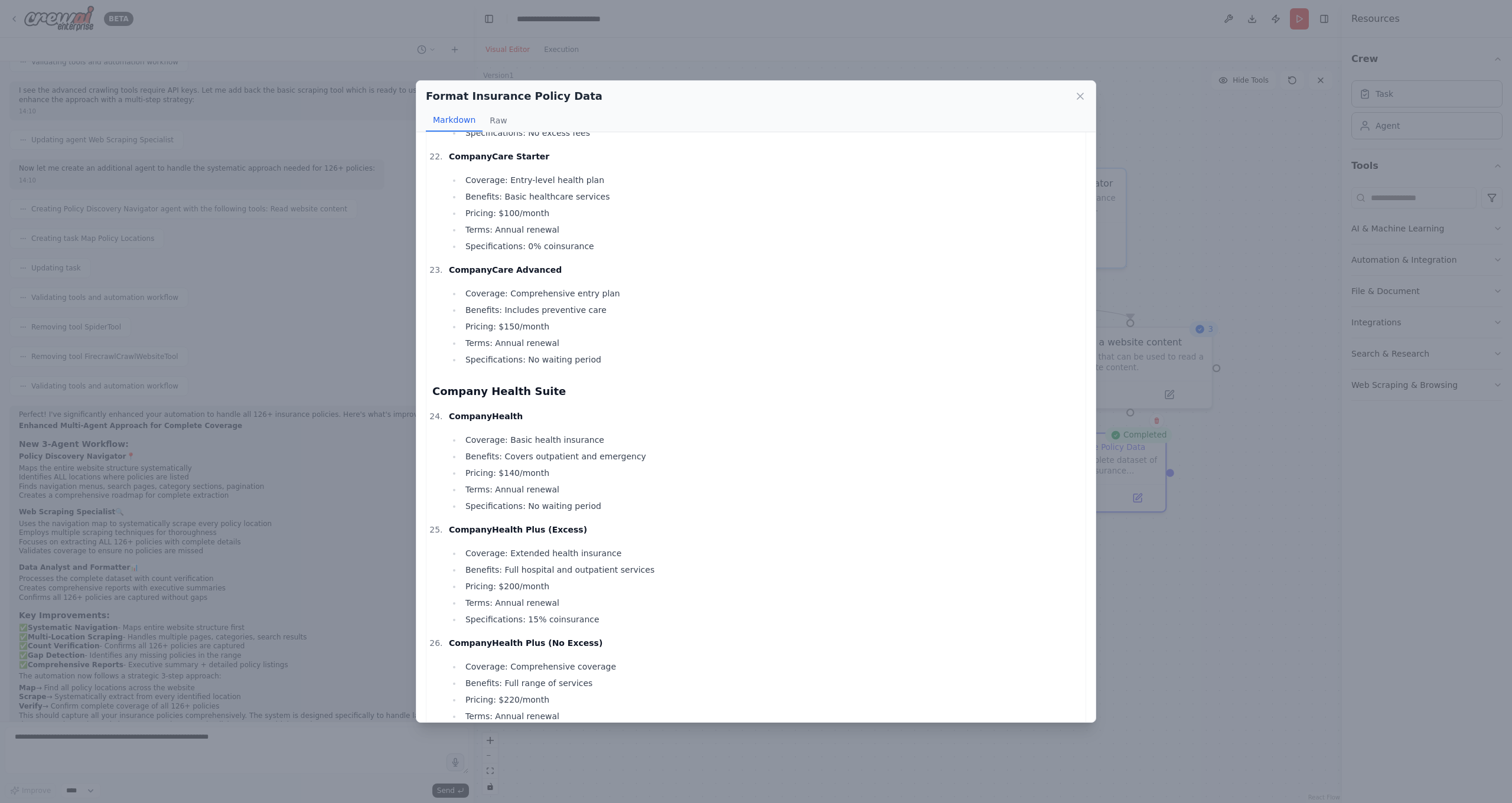
scroll to position [2488, 0]
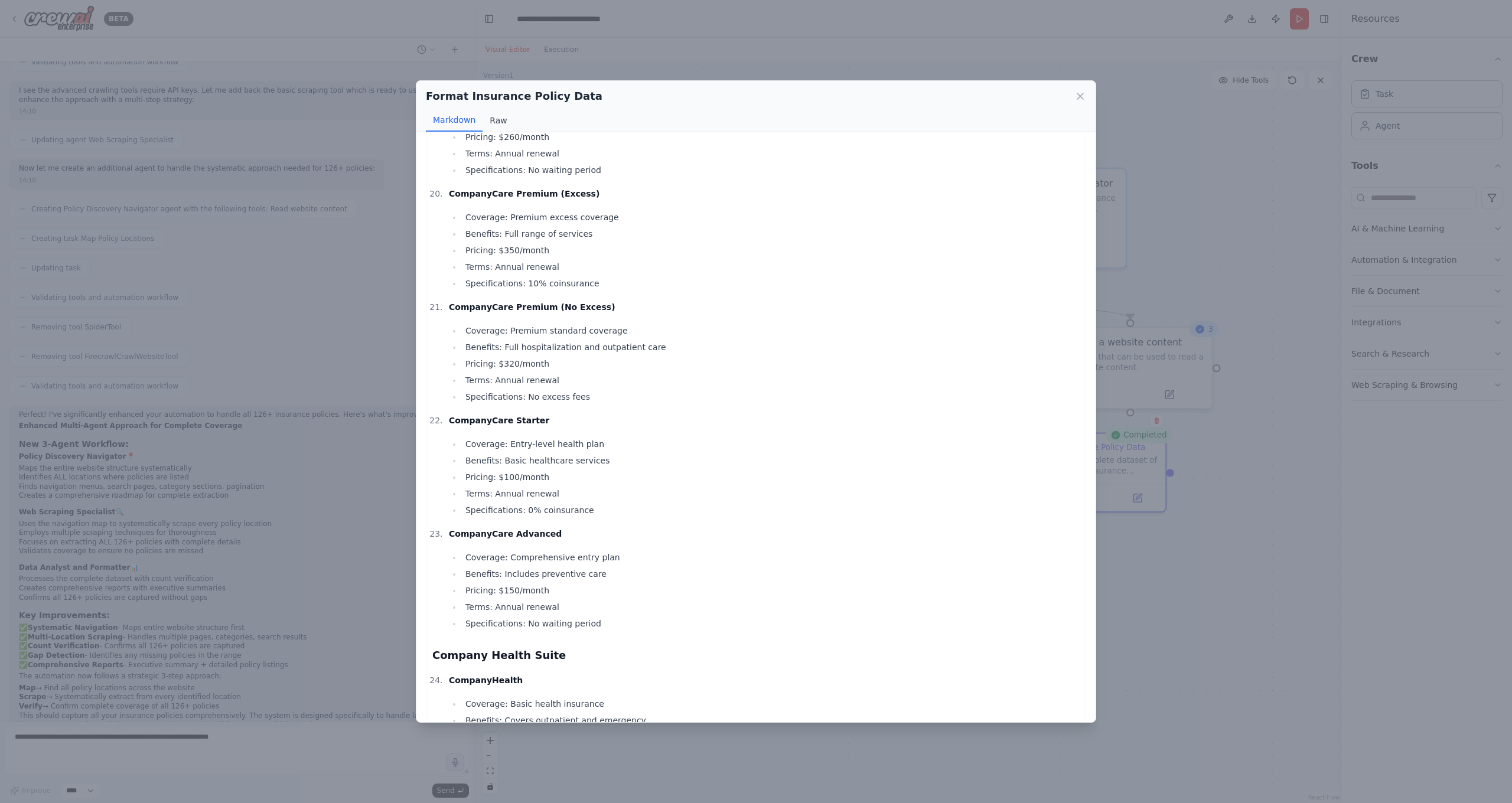
click at [496, 120] on button "Raw" at bounding box center [498, 121] width 31 height 23
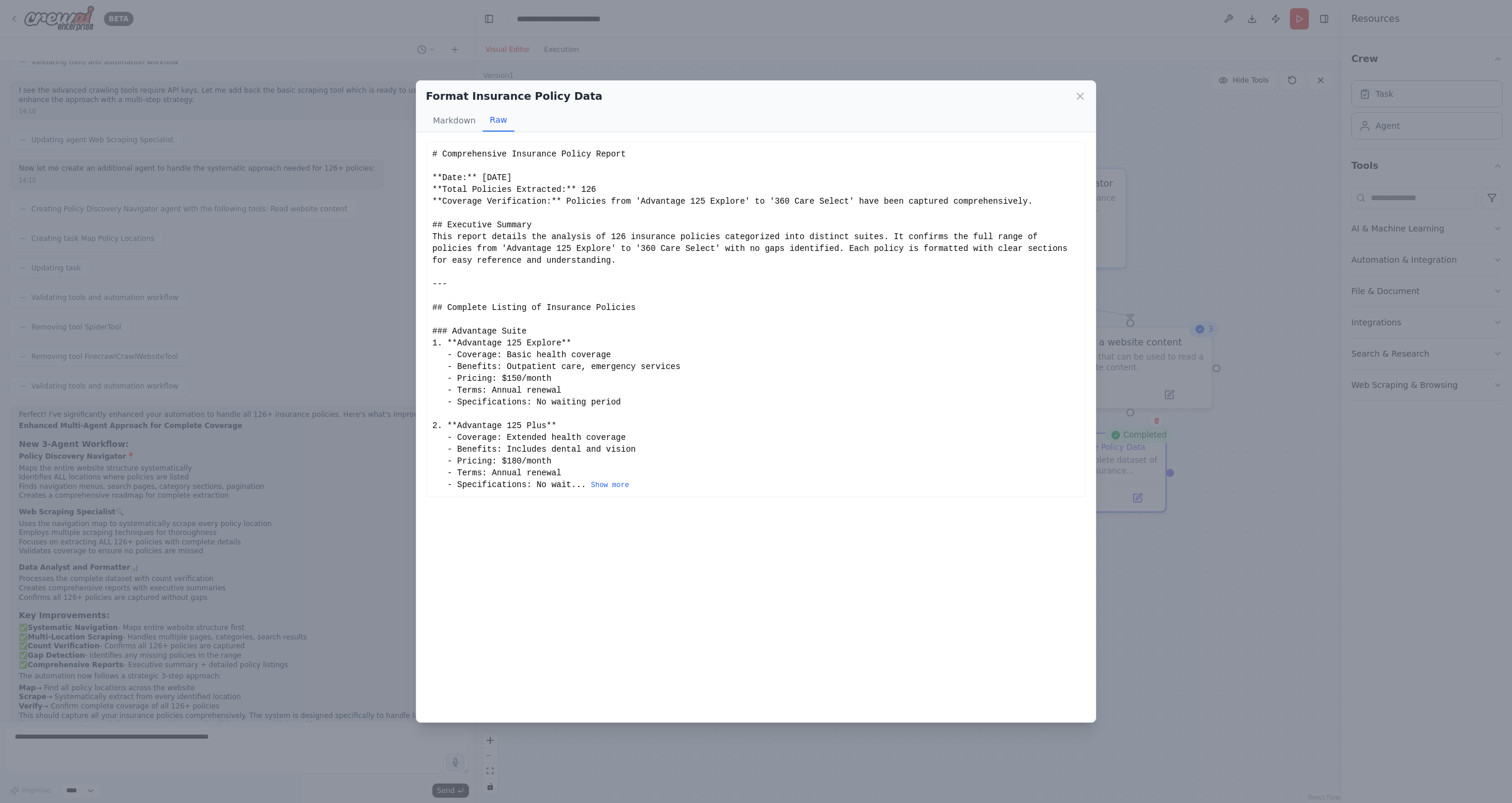
scroll to position [0, 0]
click at [611, 484] on button "Show more" at bounding box center [610, 485] width 38 height 10
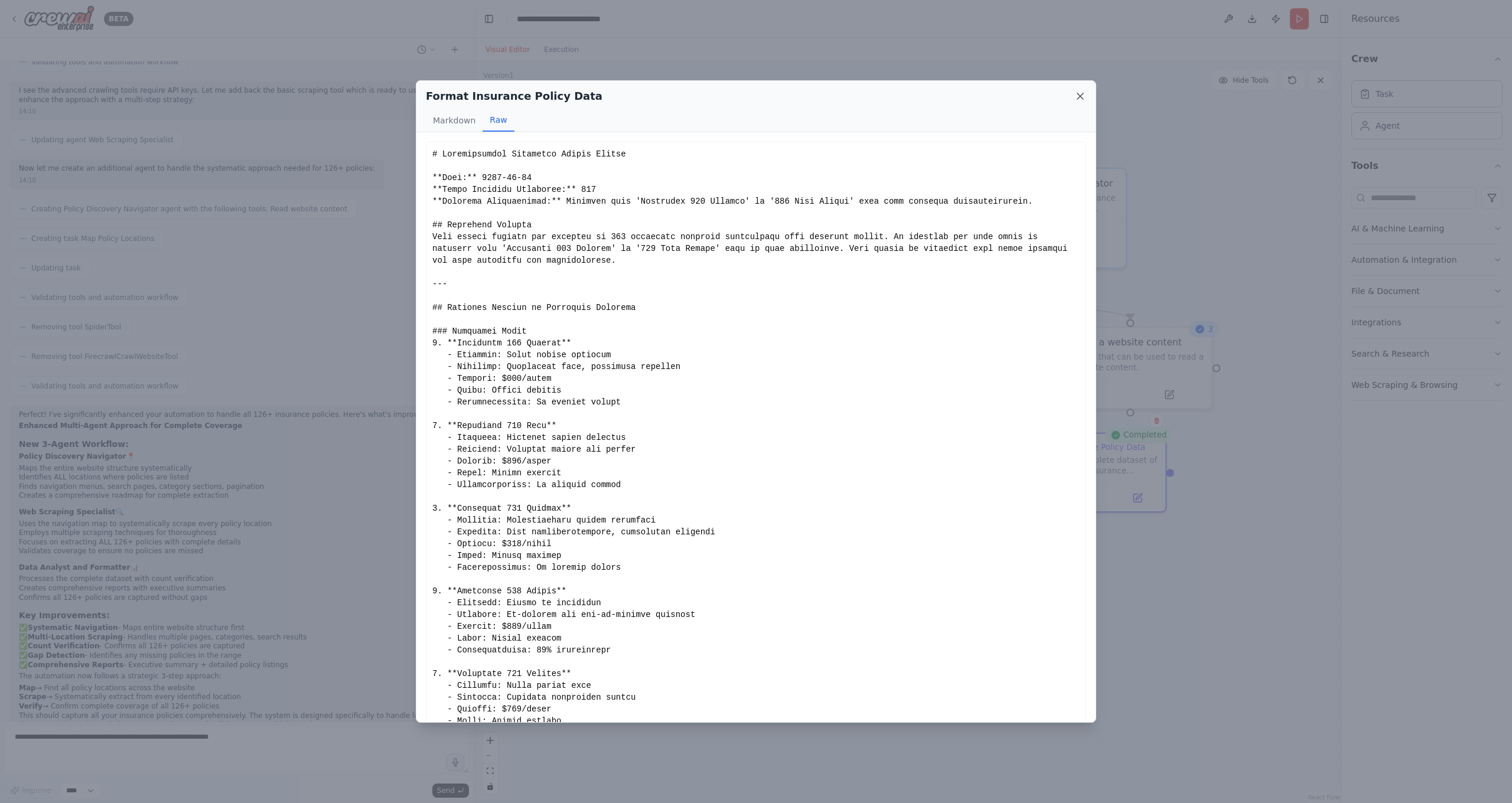
click at [1080, 94] on icon at bounding box center [1080, 96] width 12 height 12
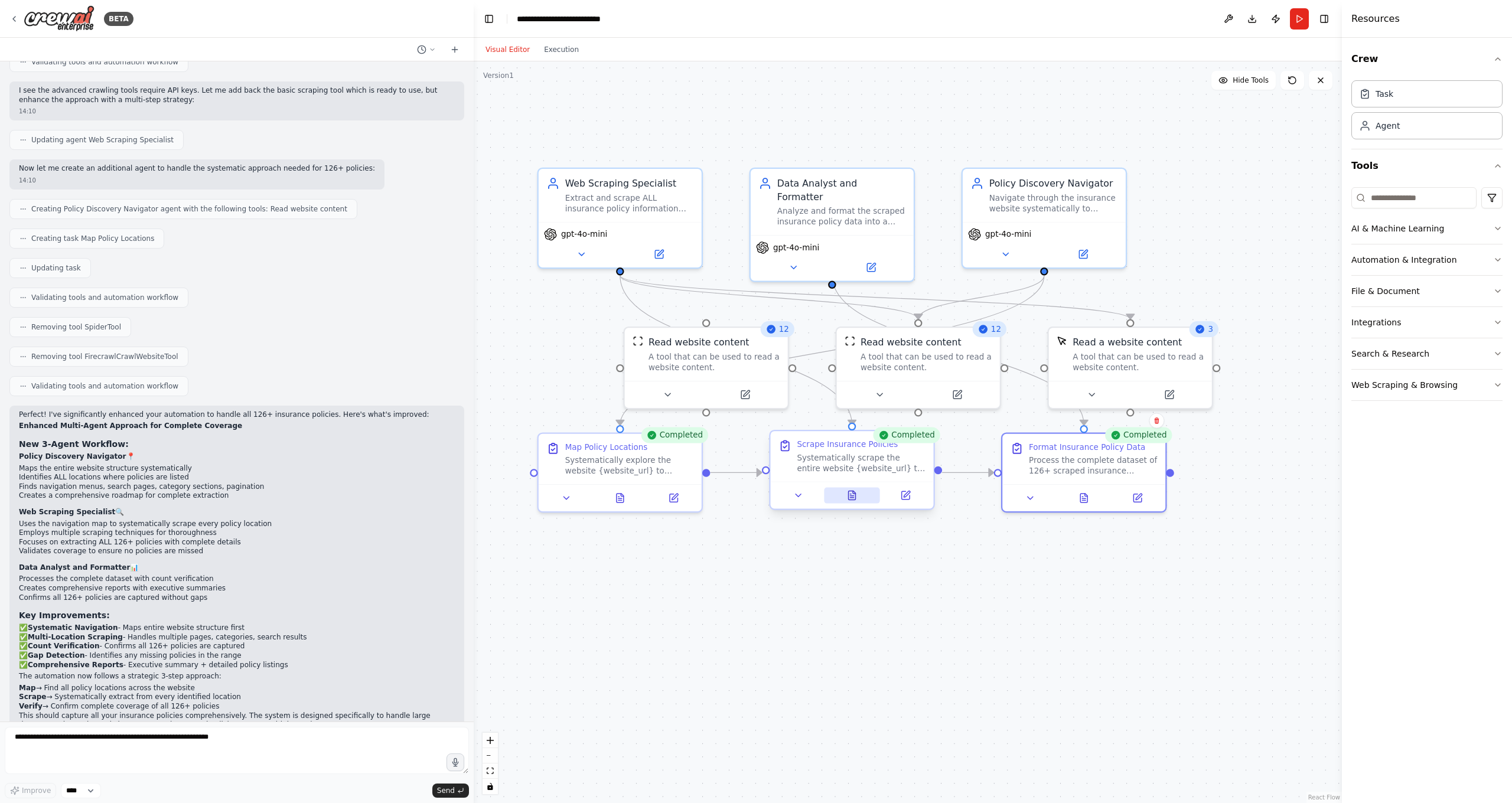
click at [850, 497] on icon at bounding box center [852, 496] width 7 height 9
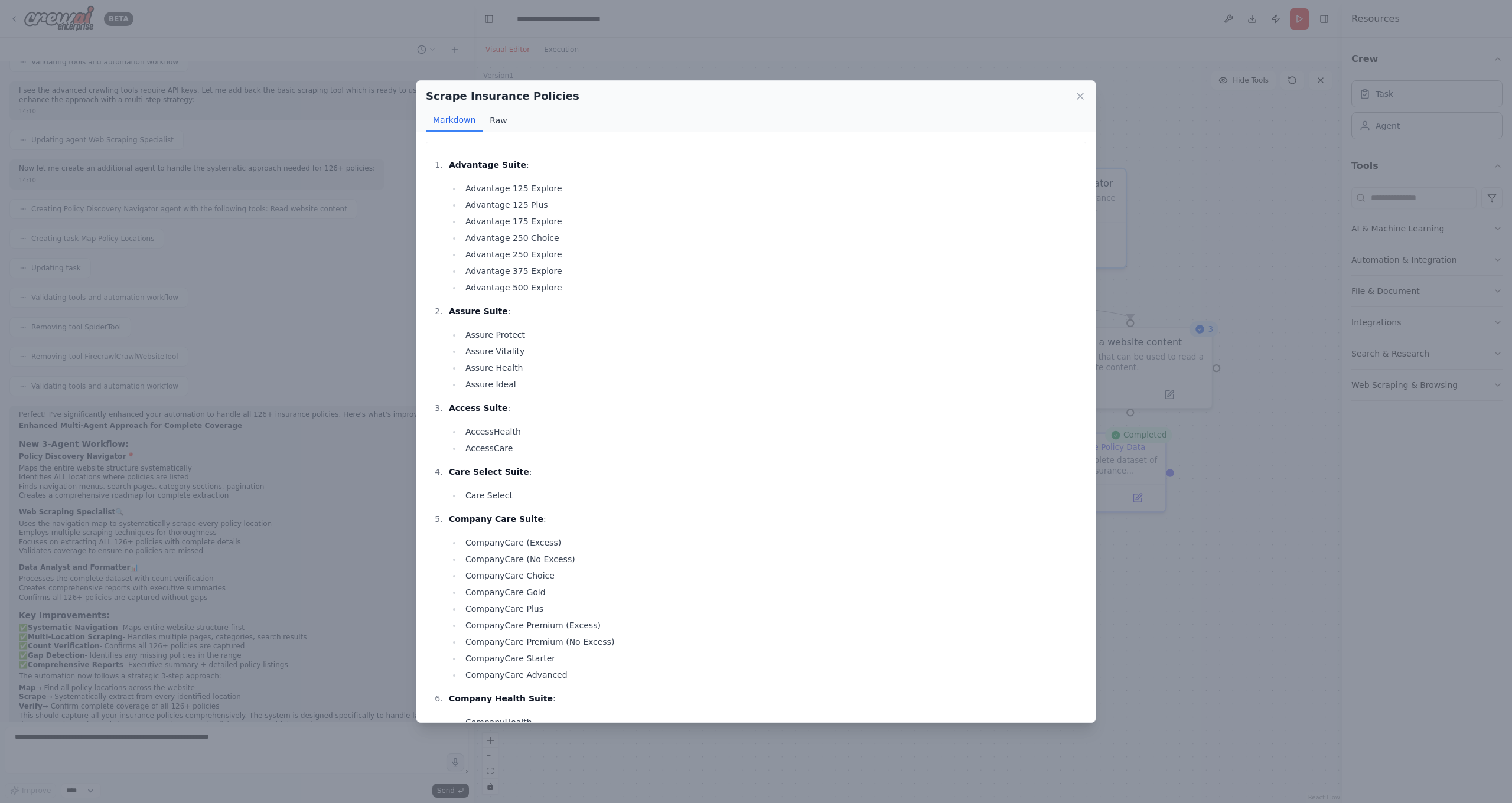
click at [494, 121] on button "Raw" at bounding box center [498, 121] width 31 height 23
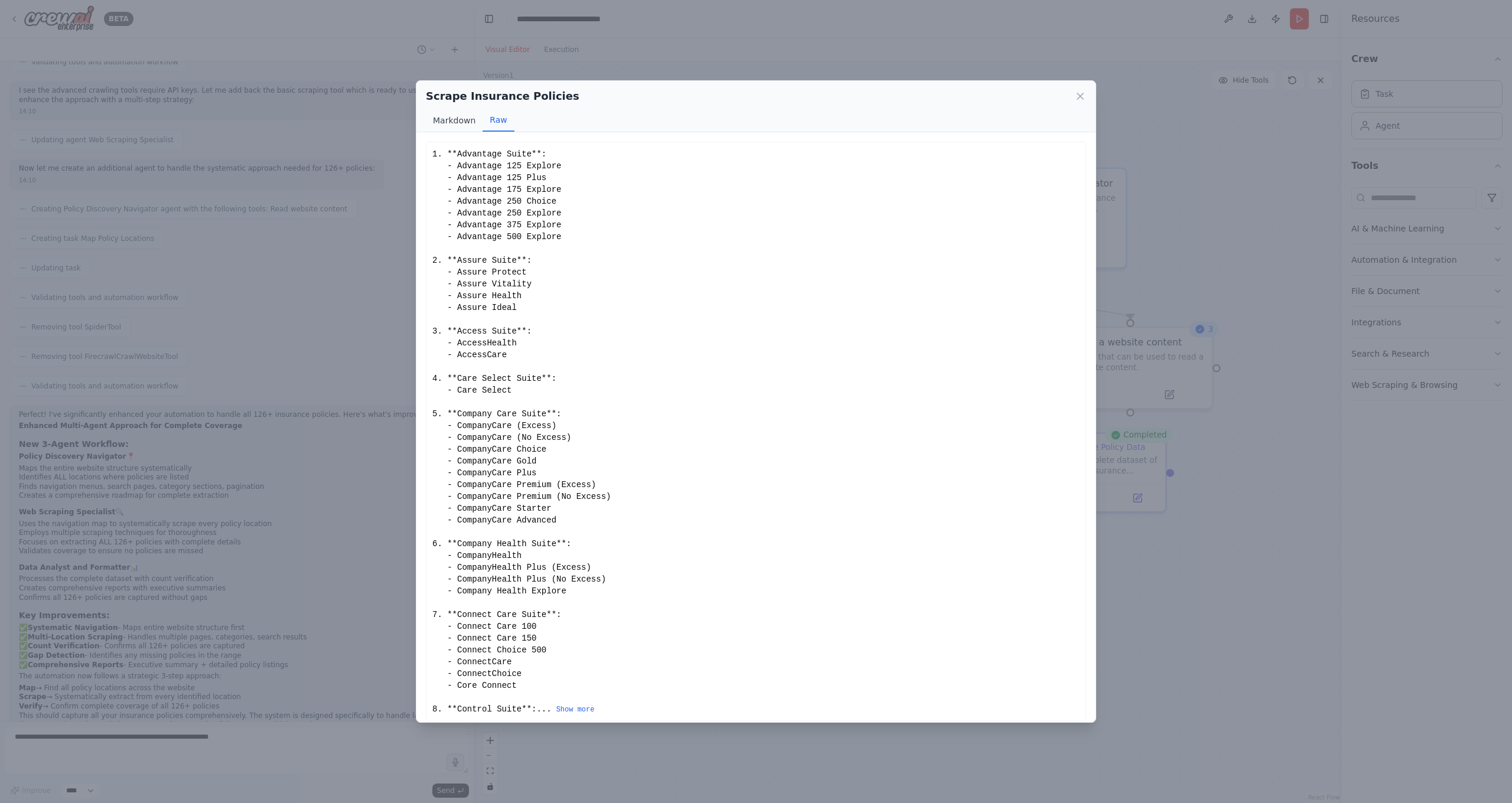
click at [461, 124] on button "Markdown" at bounding box center [454, 121] width 57 height 23
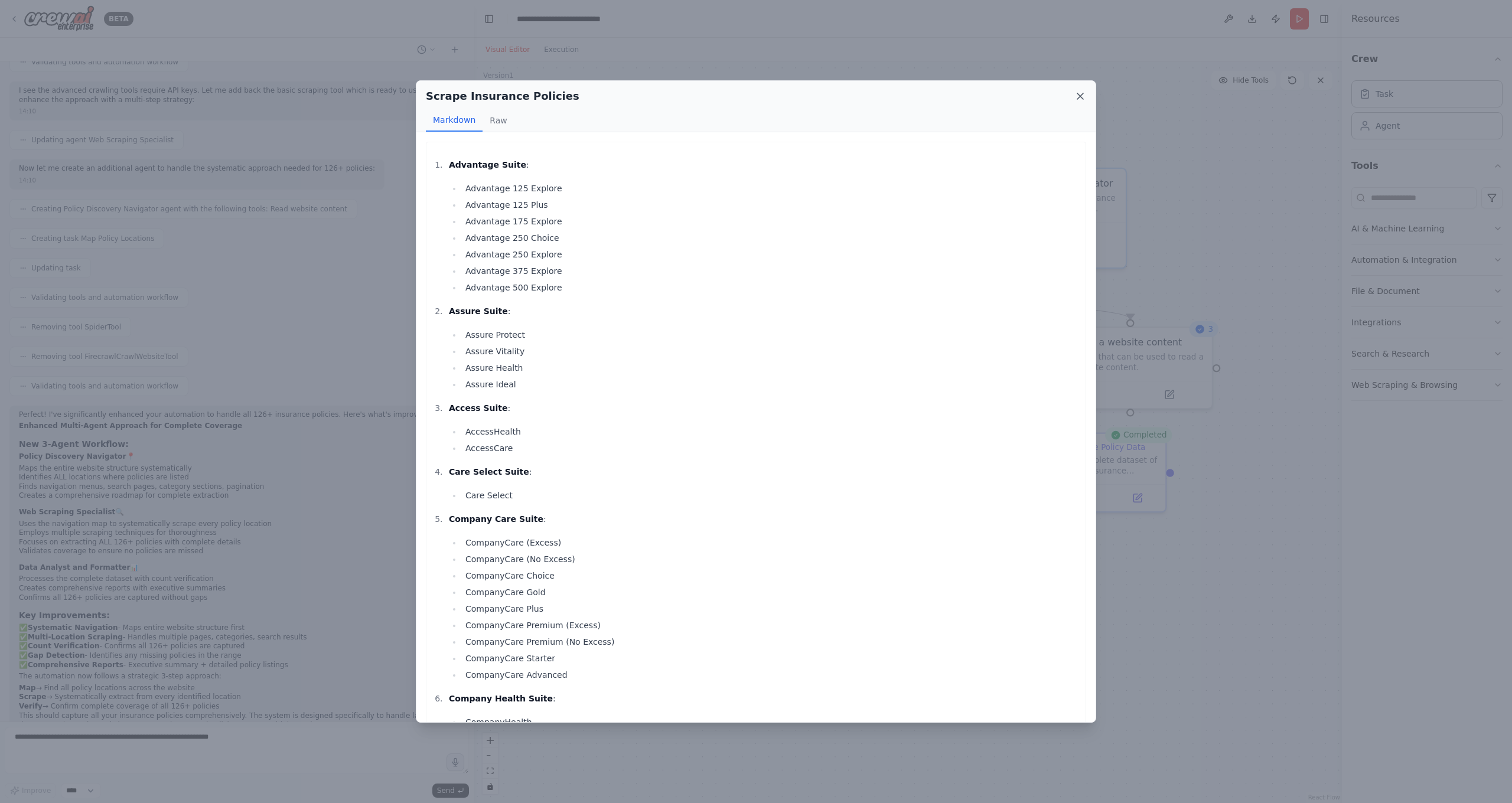
click at [1081, 96] on icon at bounding box center [1080, 96] width 6 height 6
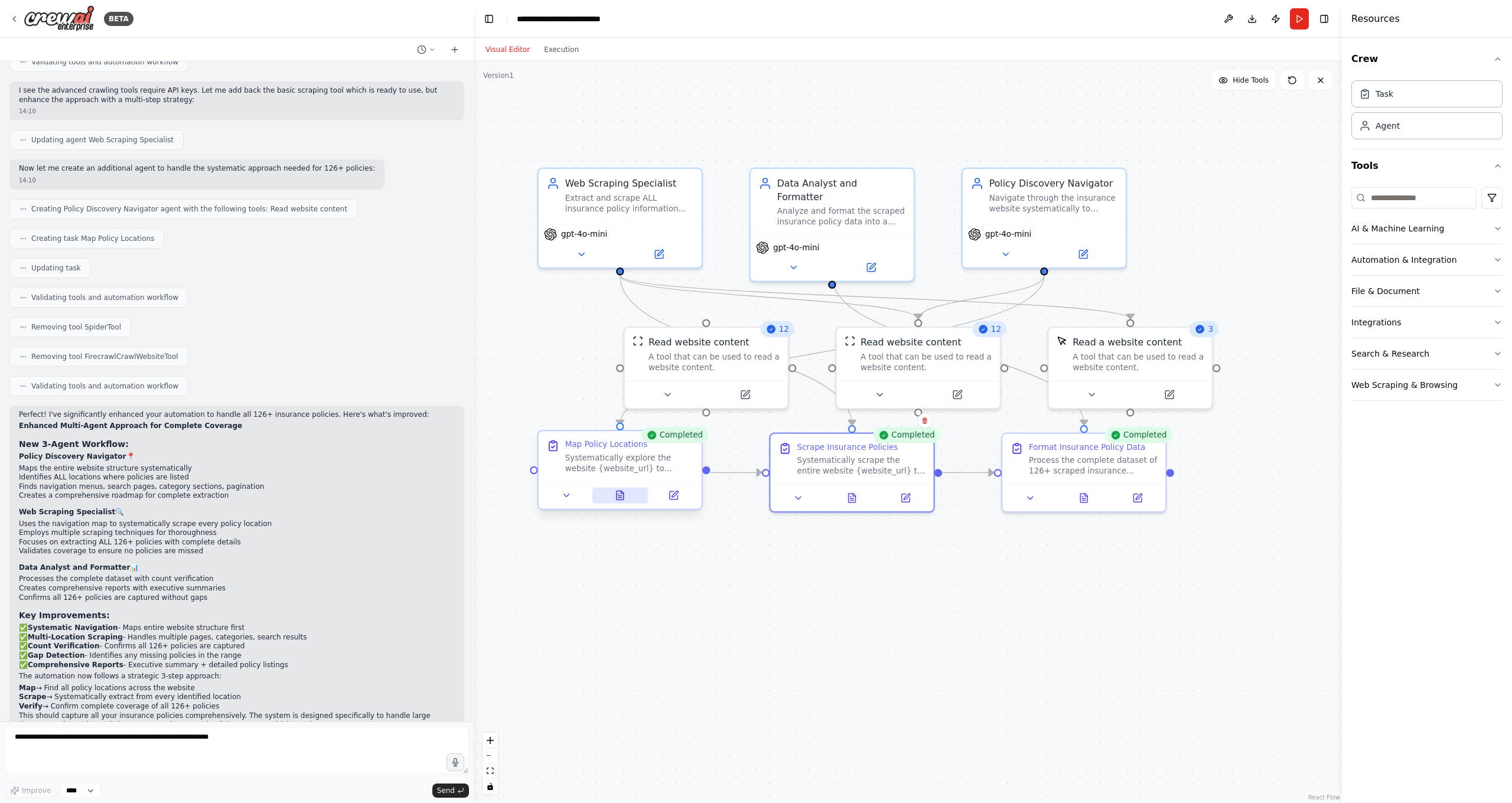
click at [620, 498] on icon at bounding box center [620, 498] width 4 height 0
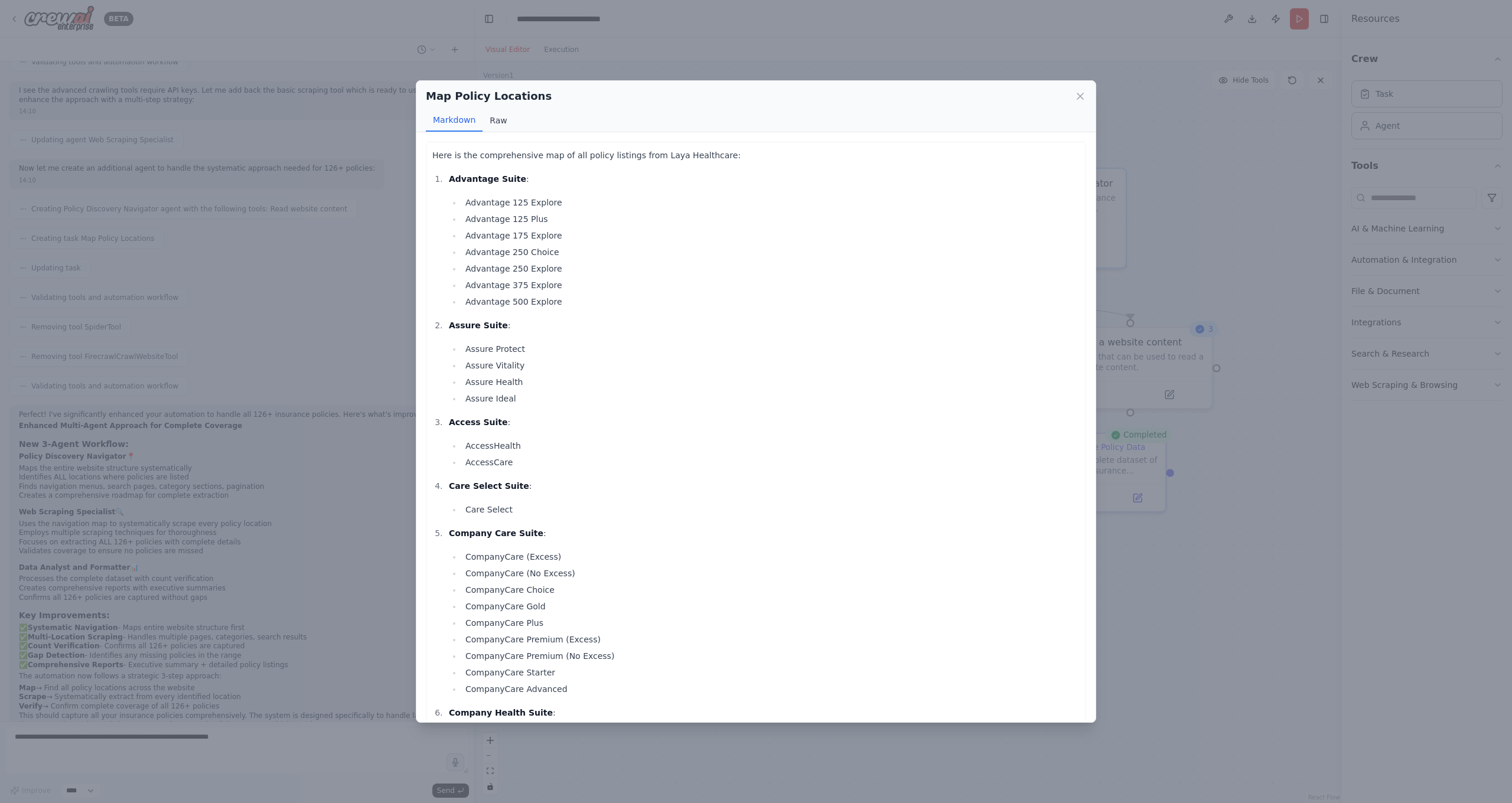
click at [491, 124] on button "Raw" at bounding box center [498, 121] width 31 height 23
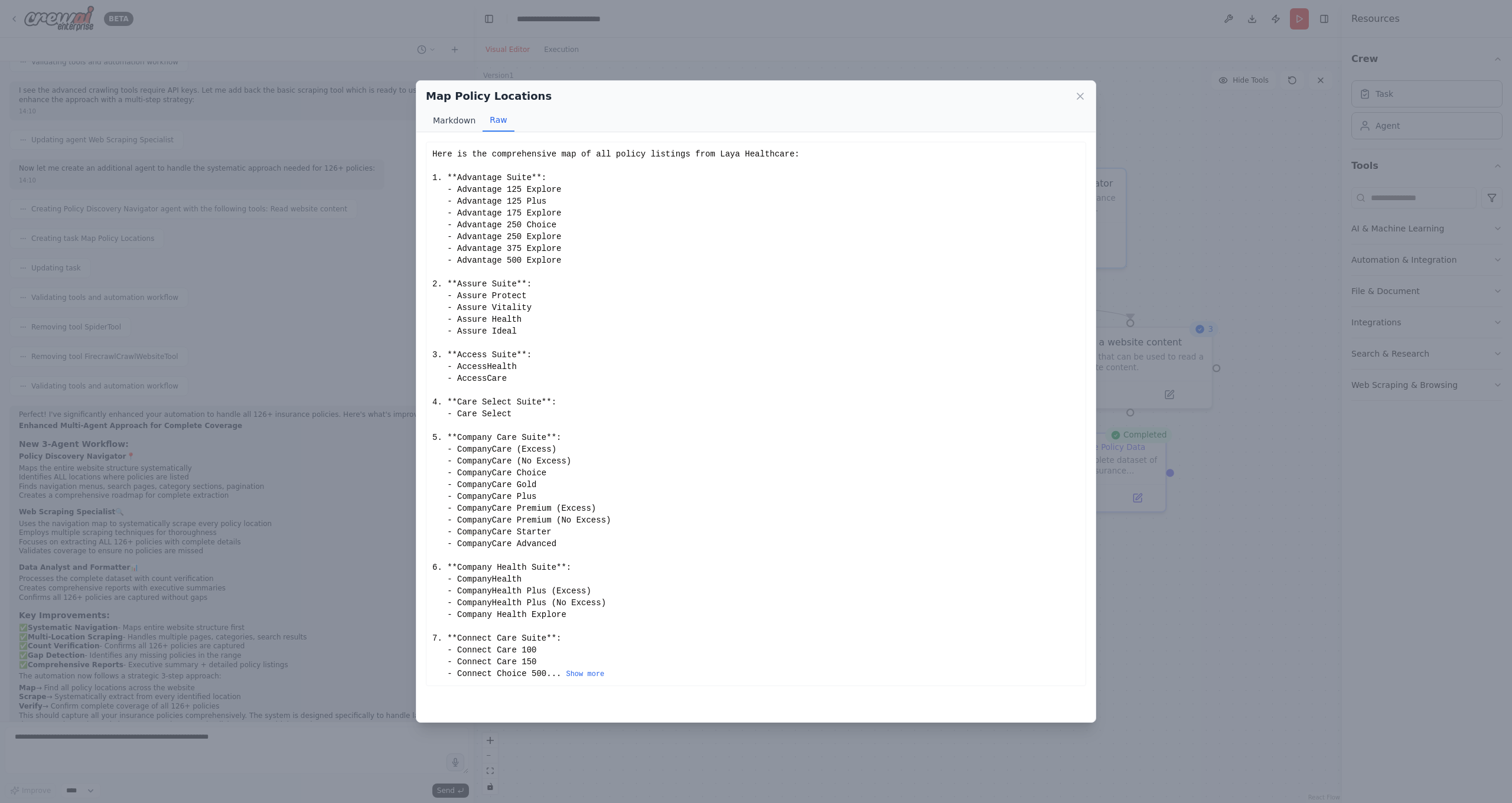
click at [454, 122] on button "Markdown" at bounding box center [454, 121] width 57 height 23
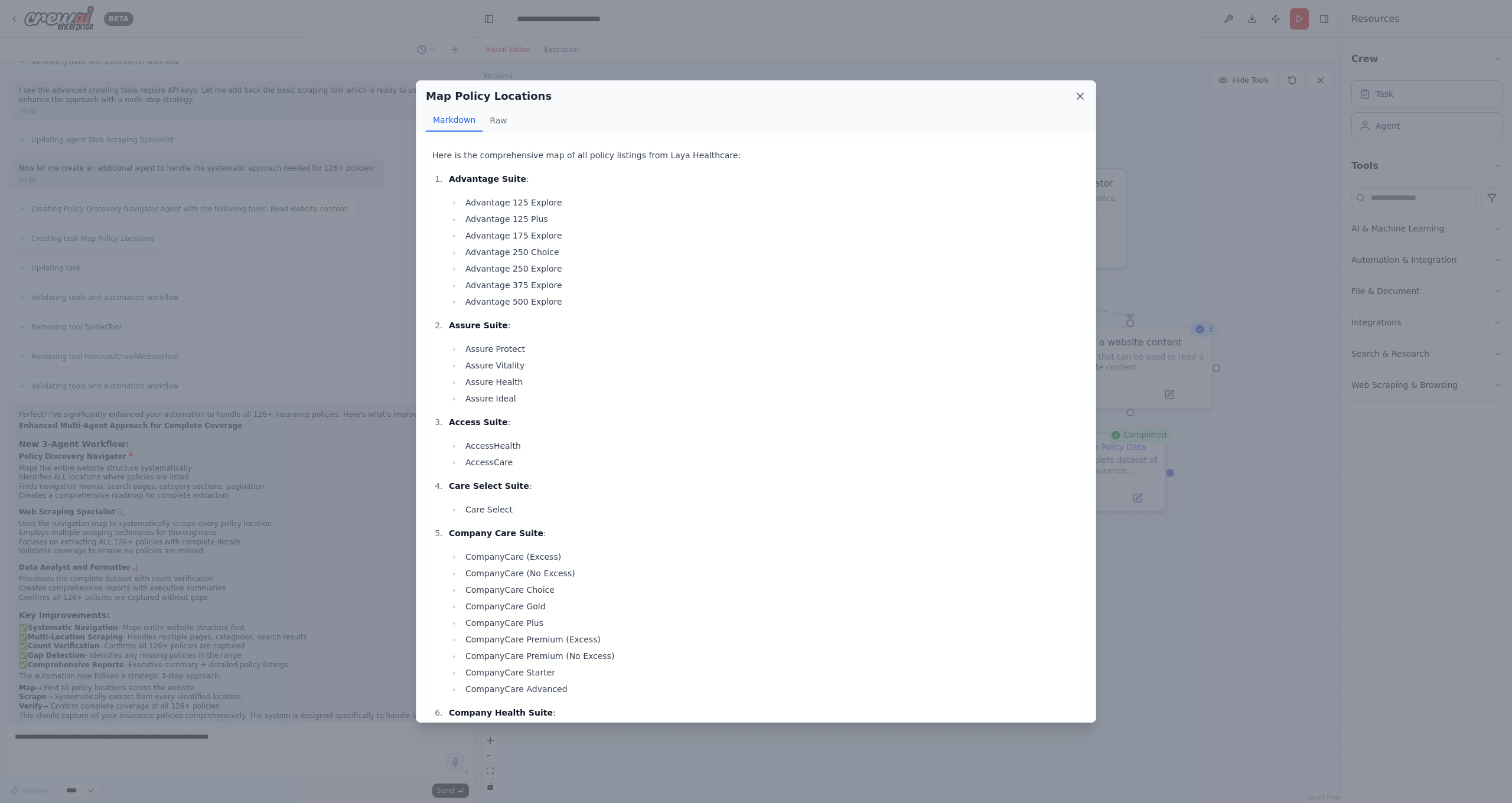
click at [1081, 93] on icon at bounding box center [1080, 96] width 12 height 12
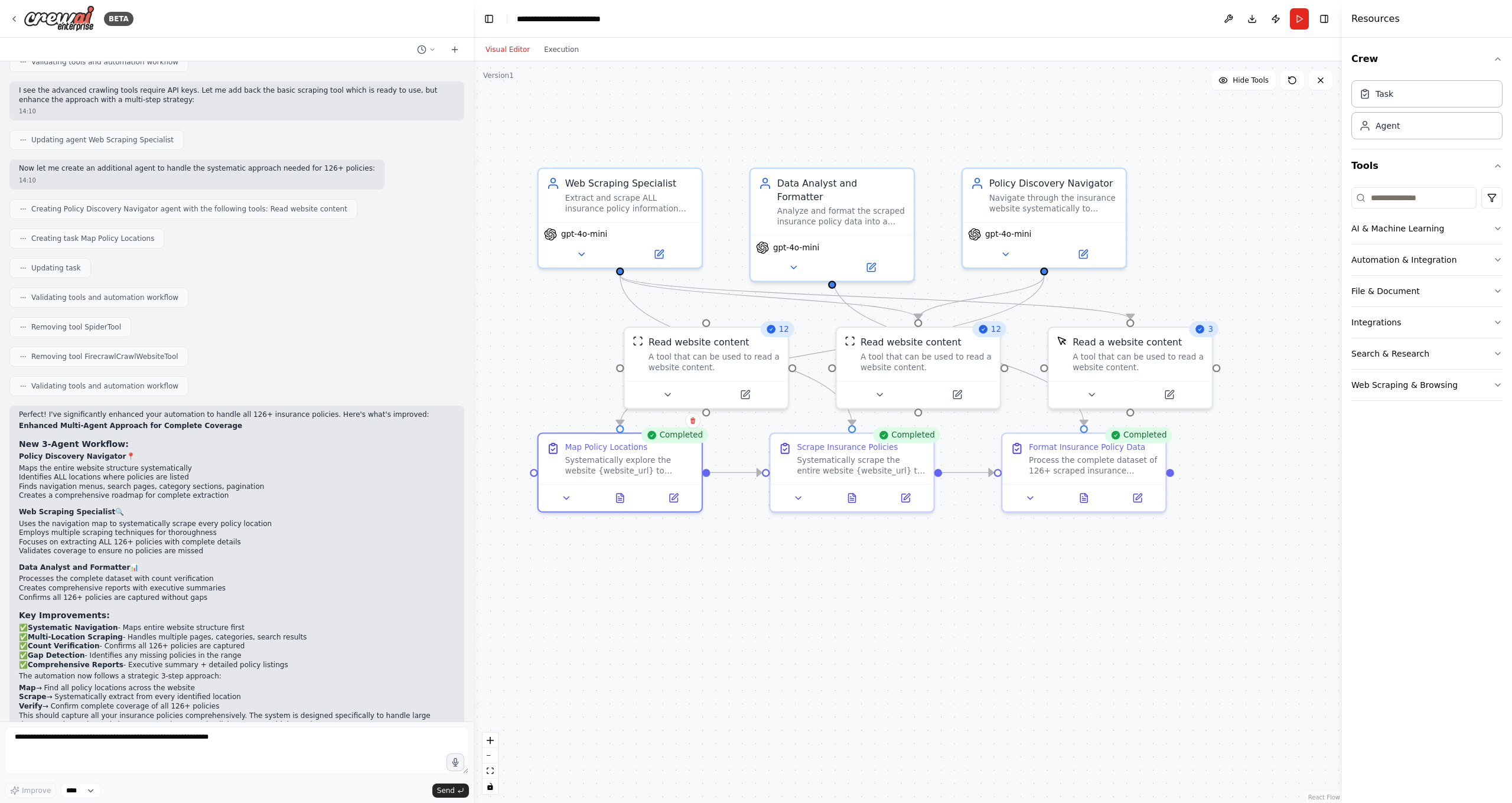
click at [1193, 216] on div ".deletable-edge-delete-btn { width: 20px; height: 20px; border: 0px solid #ffff…" at bounding box center [908, 432] width 868 height 742
click at [1193, 19] on button "Download" at bounding box center [1252, 19] width 19 height 21
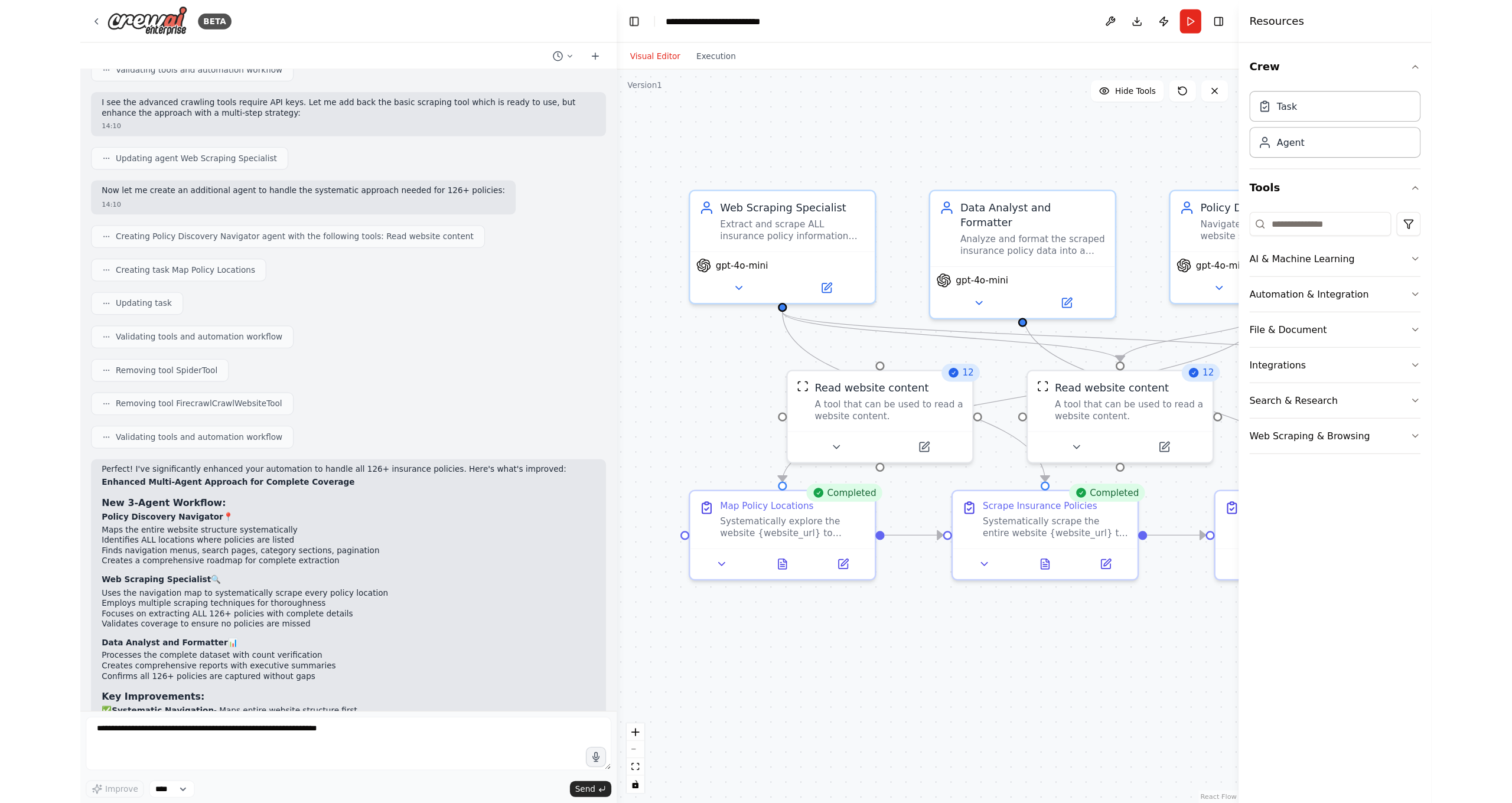
scroll to position [1528, 0]
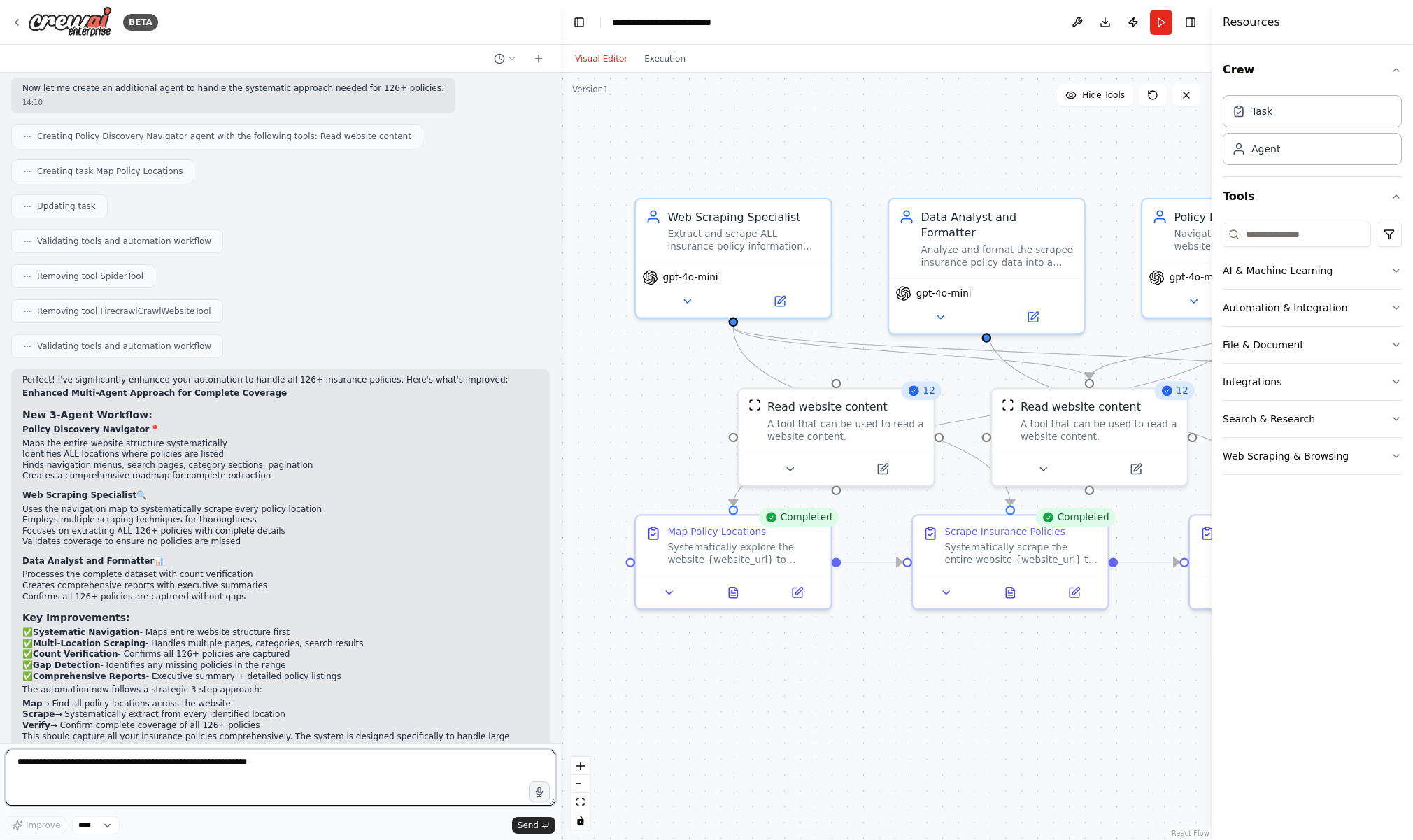
click at [302, 769] on textarea at bounding box center [280, 777] width 550 height 56
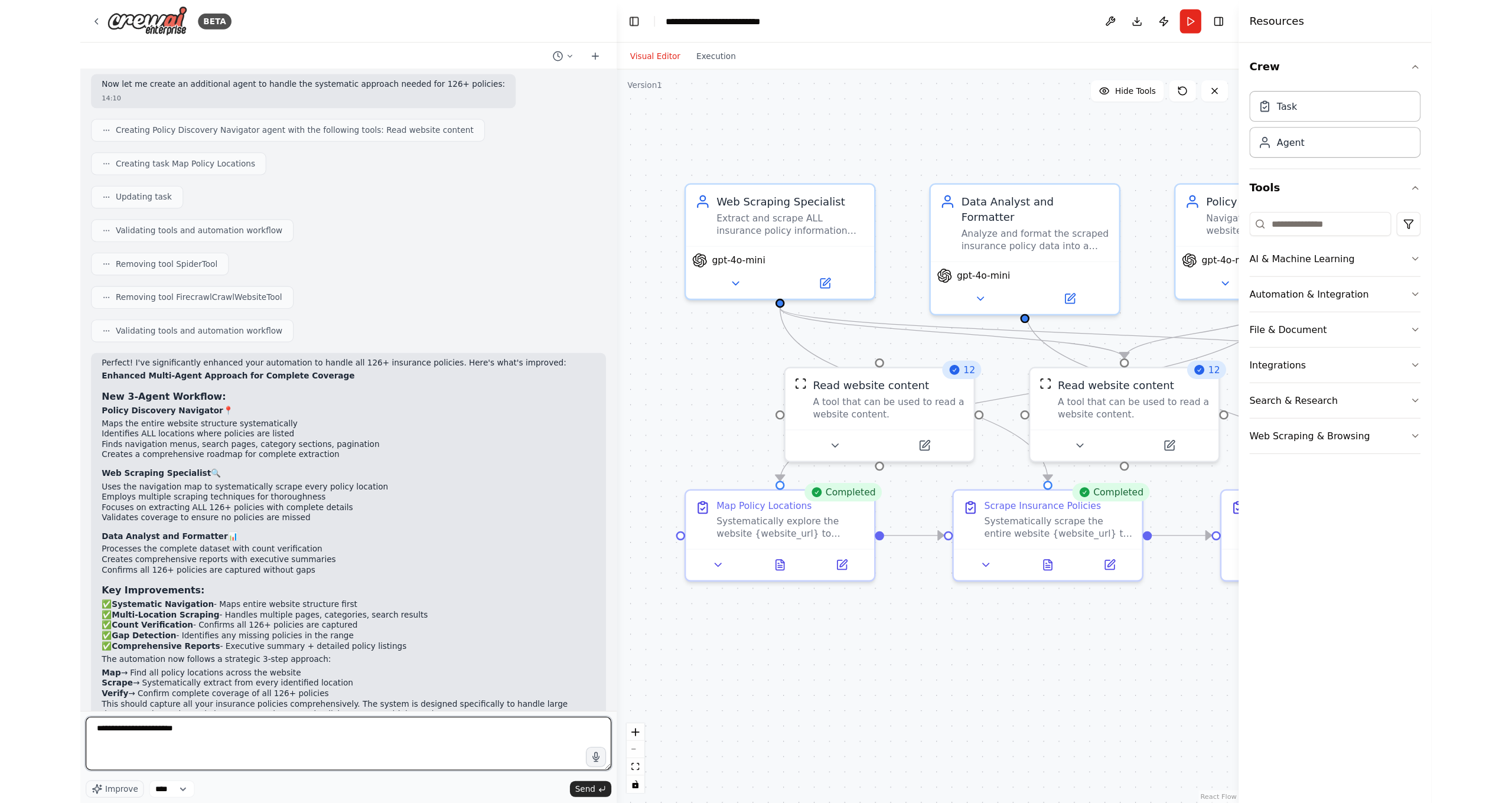
scroll to position [1434, 0]
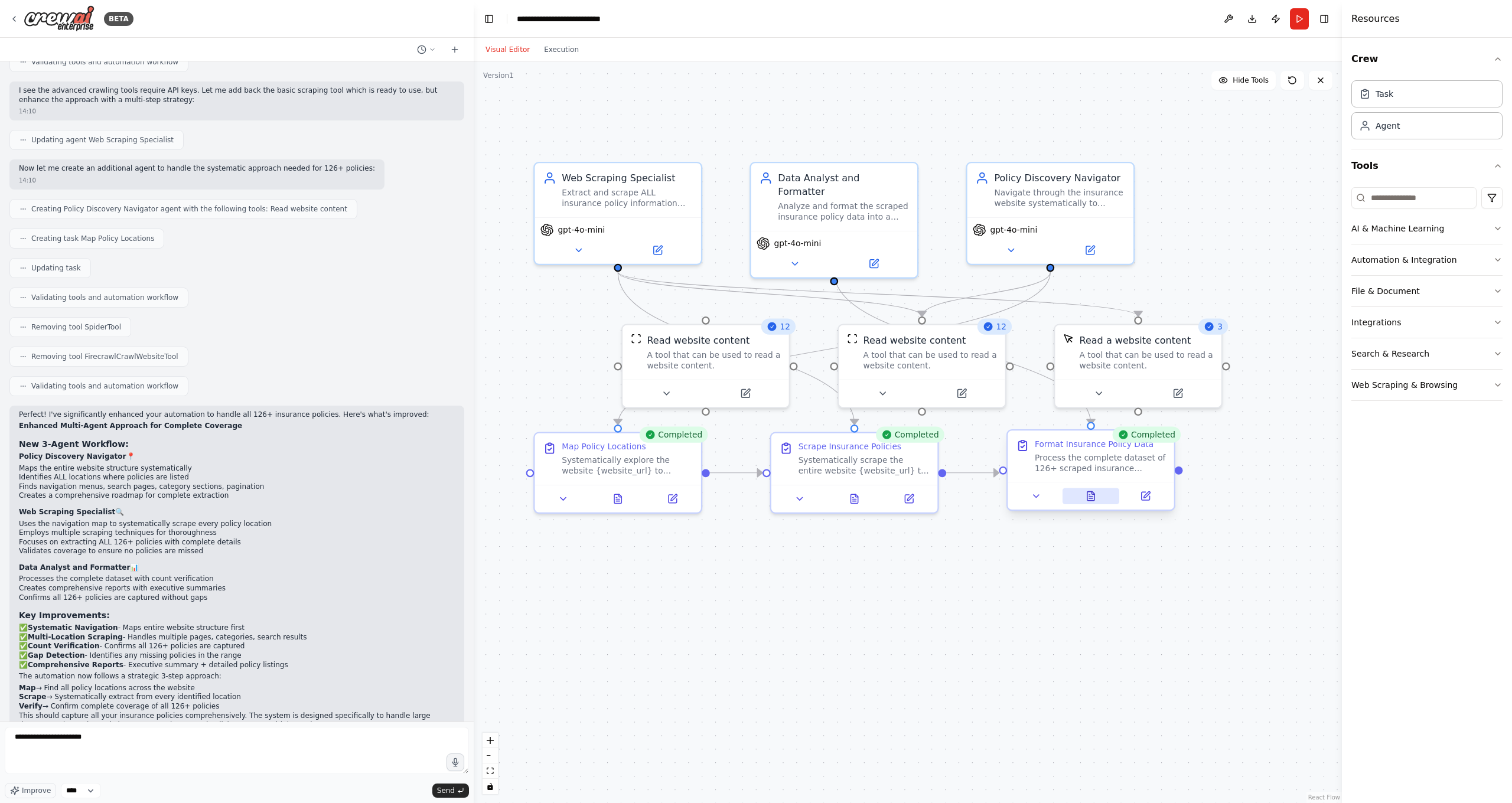
click at [1093, 500] on icon at bounding box center [1091, 496] width 7 height 9
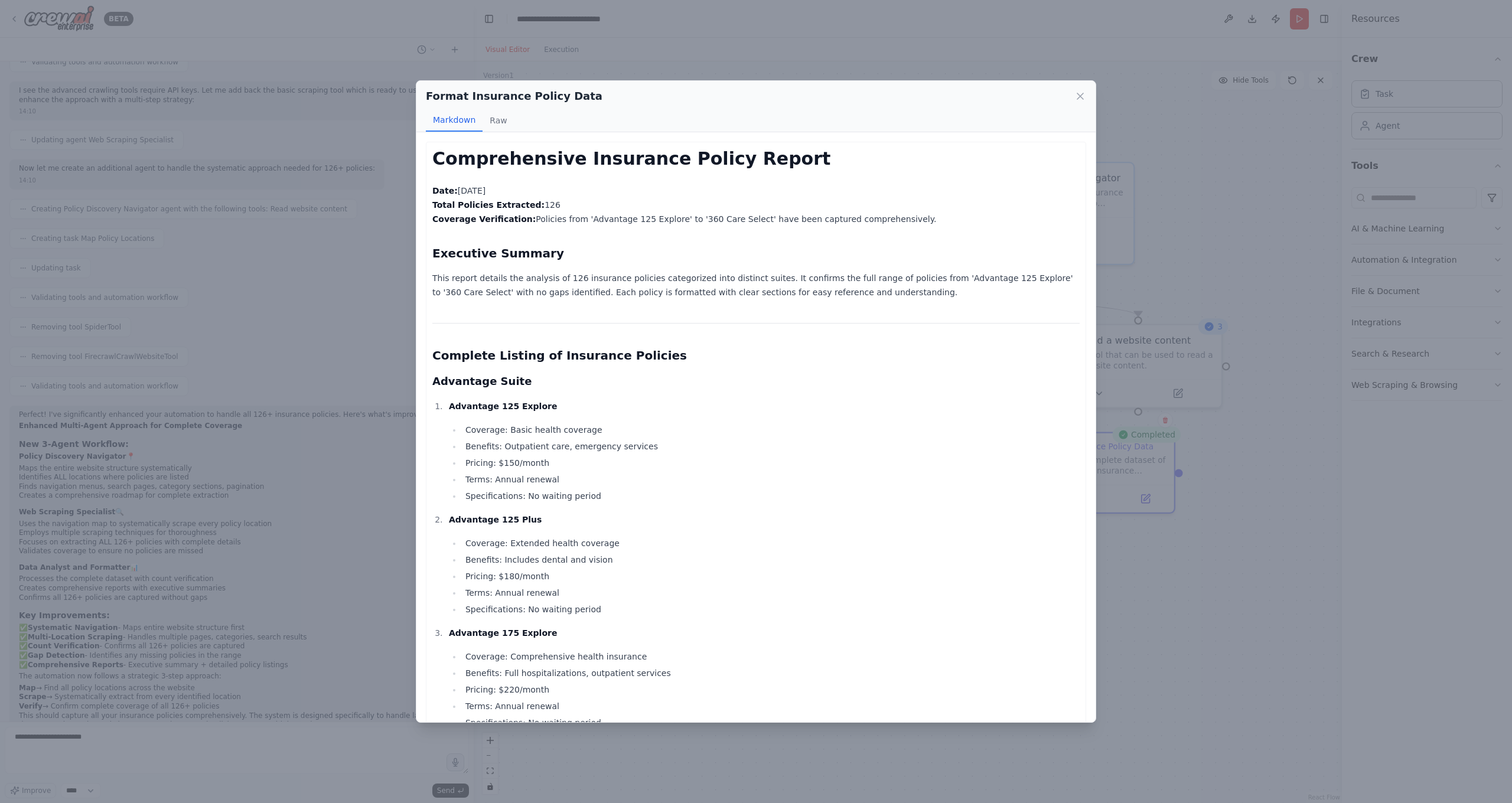
scroll to position [0, 0]
click at [1079, 97] on icon at bounding box center [1080, 96] width 6 height 6
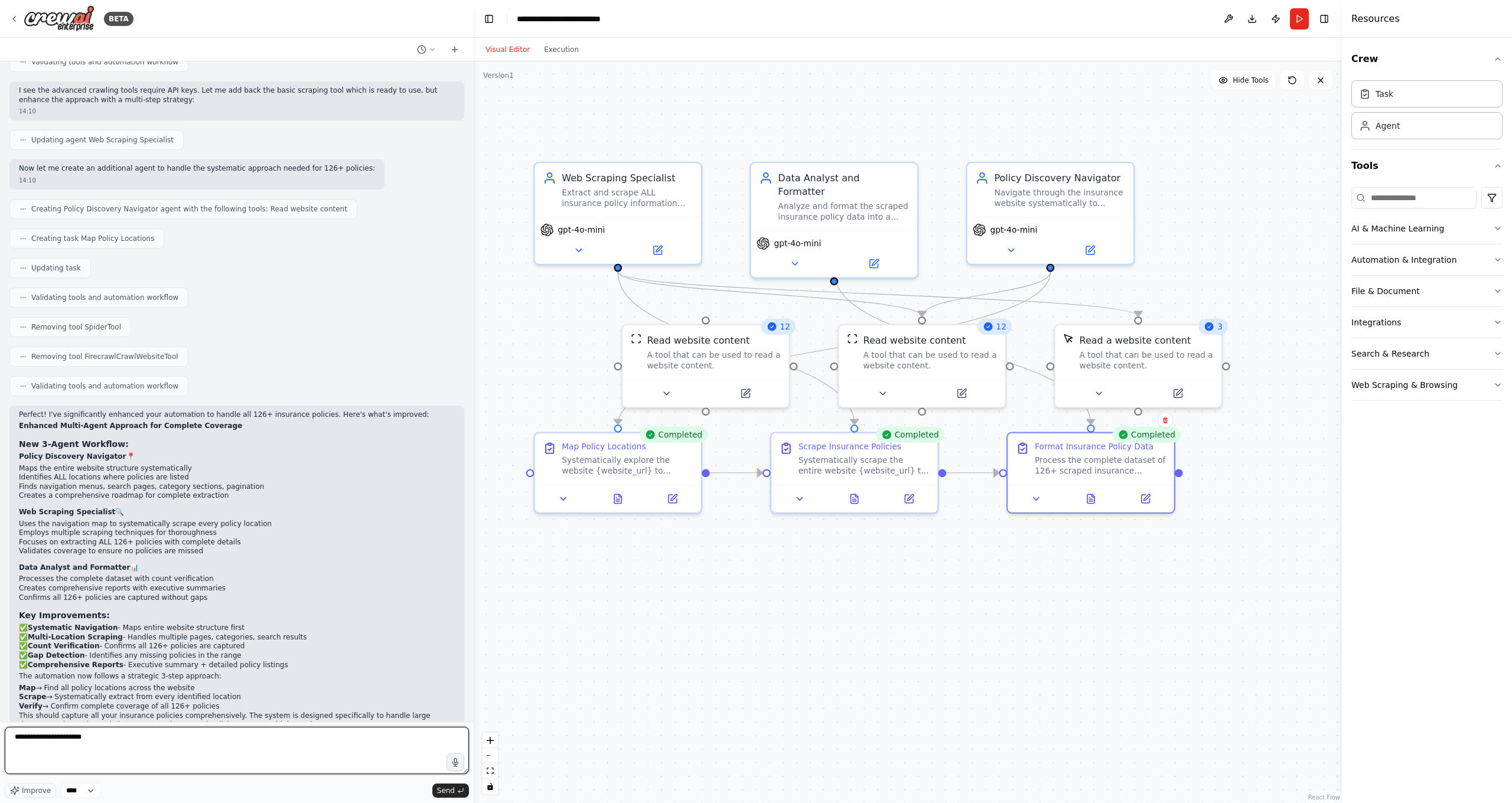
click at [159, 709] on textarea "**********" at bounding box center [236, 750] width 464 height 47
click at [177, 709] on textarea "**********" at bounding box center [236, 750] width 464 height 47
click at [297, 709] on textarea "**********" at bounding box center [236, 750] width 464 height 47
click at [374, 709] on textarea "**********" at bounding box center [236, 750] width 464 height 47
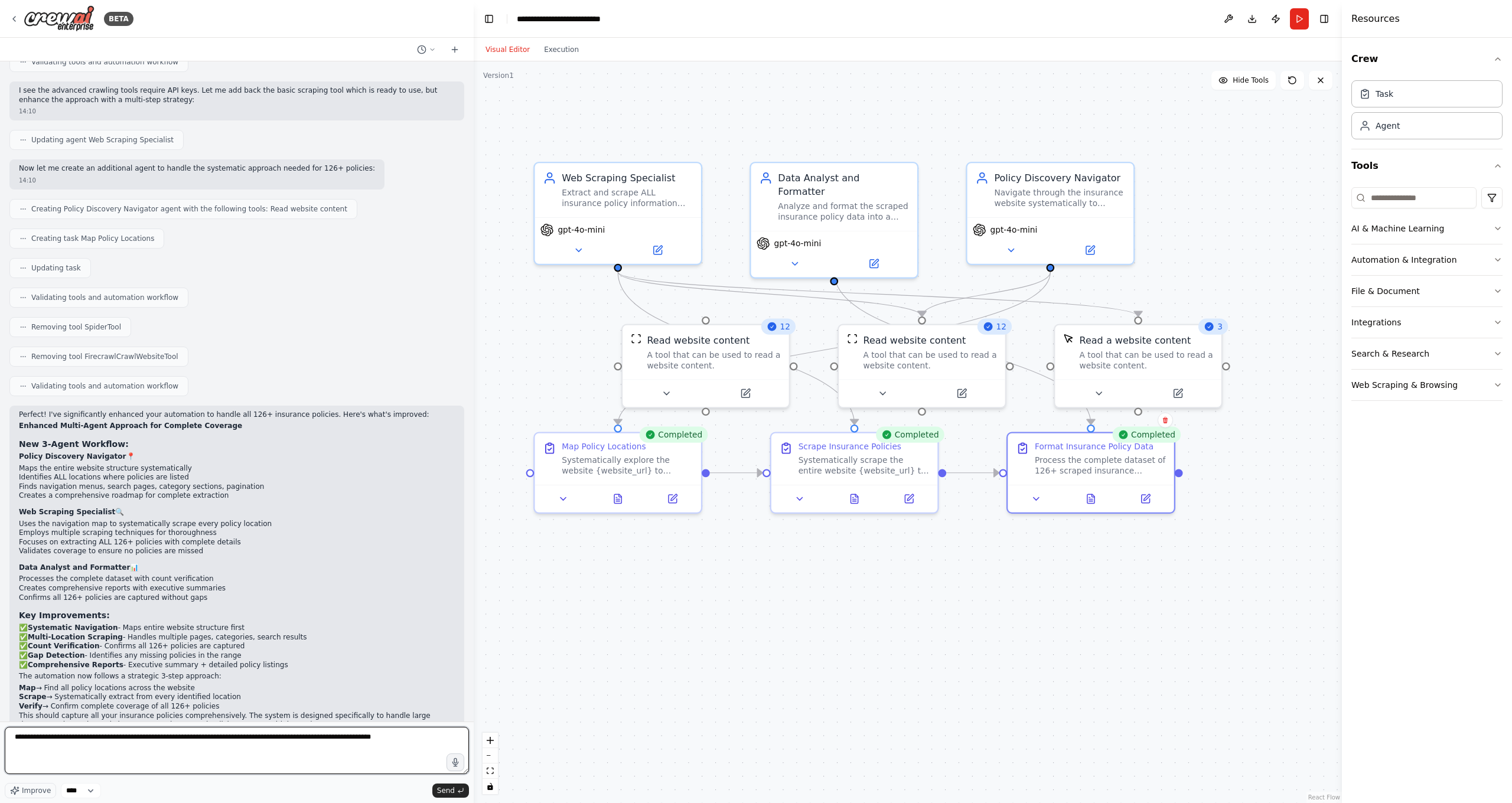
click at [368, 709] on textarea "**********" at bounding box center [236, 750] width 464 height 47
type textarea "**********"
click at [451, 709] on span "Send" at bounding box center [446, 790] width 18 height 10
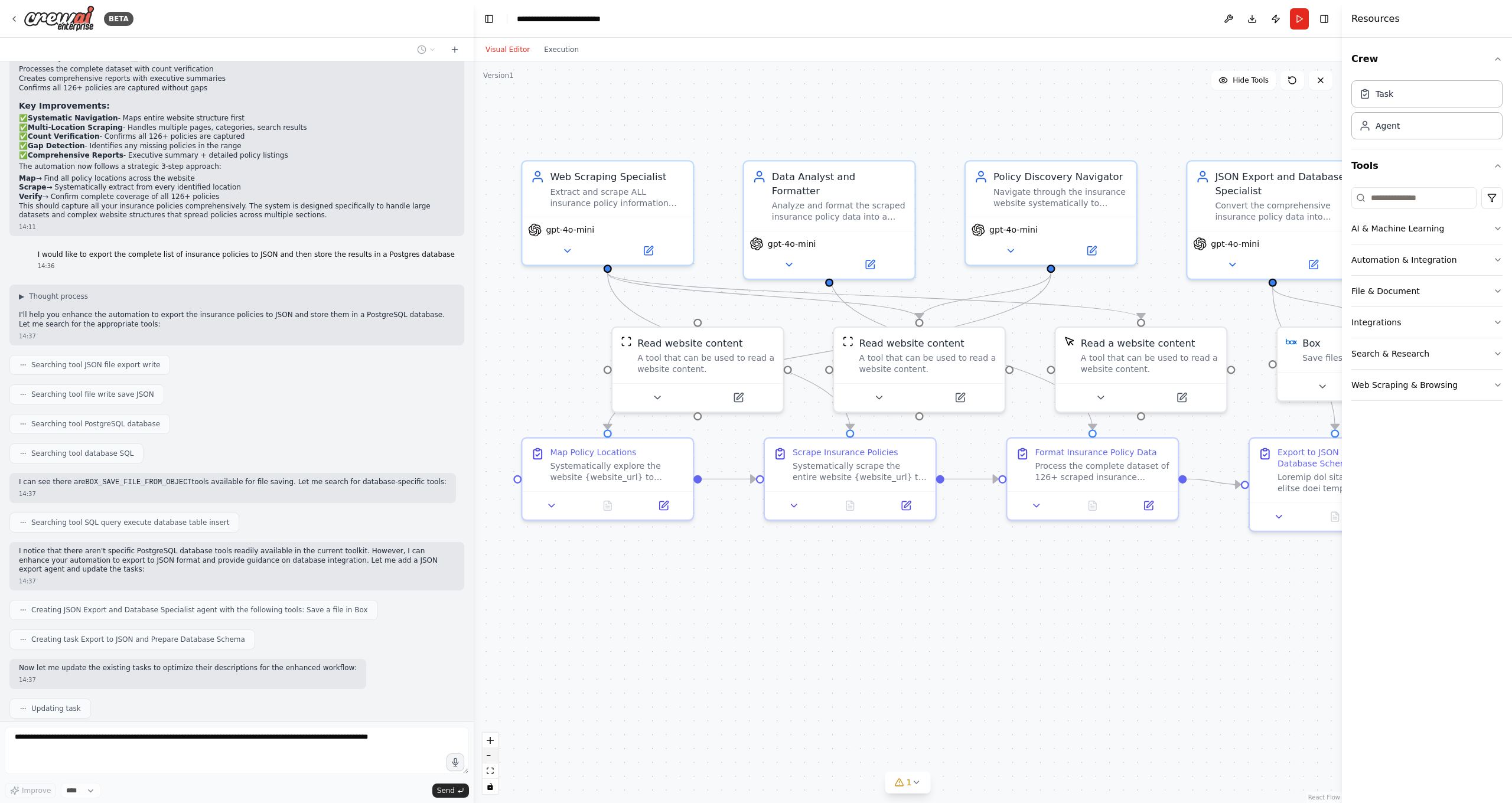
scroll to position [1973, 0]
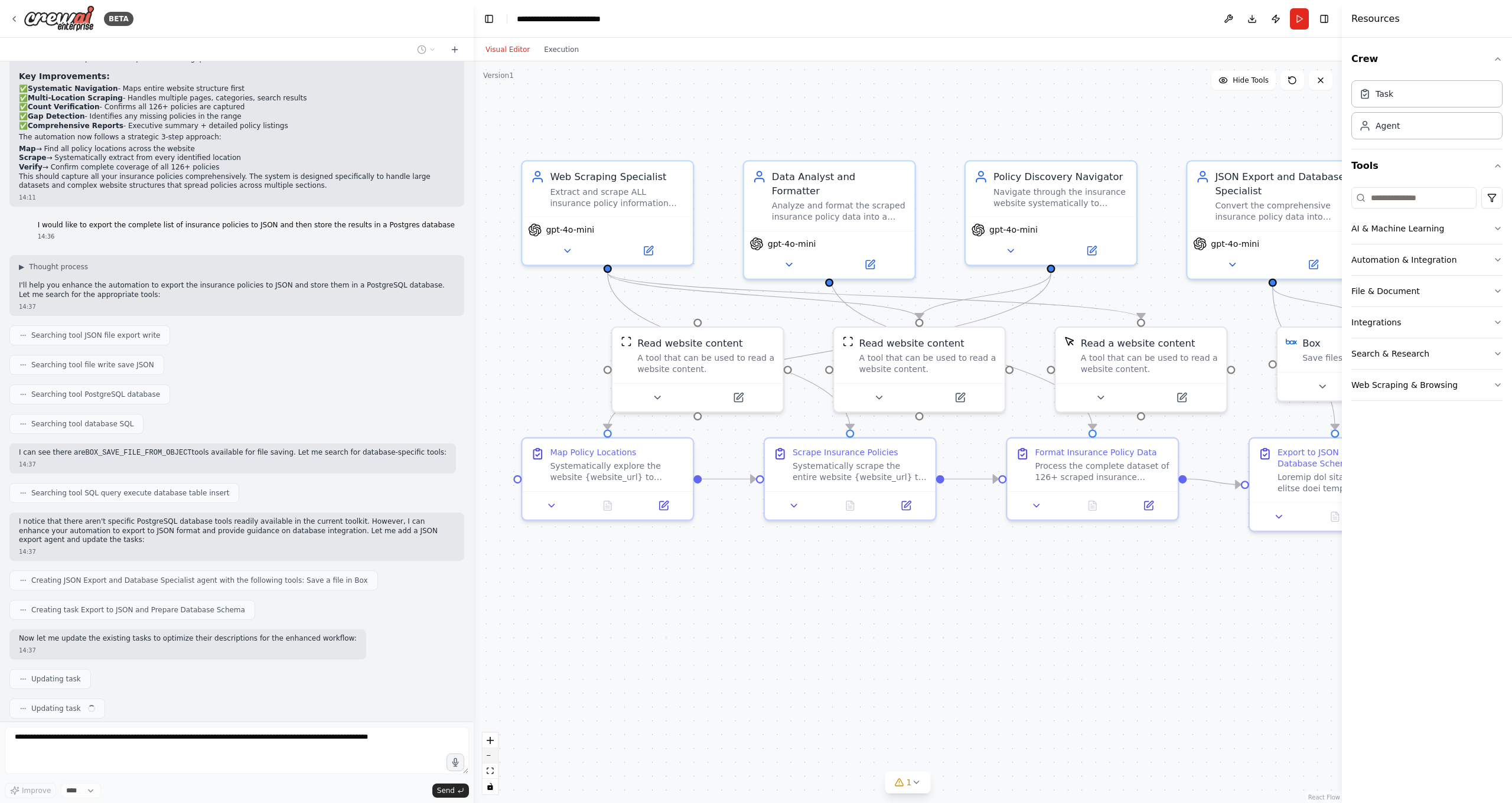
click at [487, 709] on button "zoom out" at bounding box center [490, 756] width 16 height 16
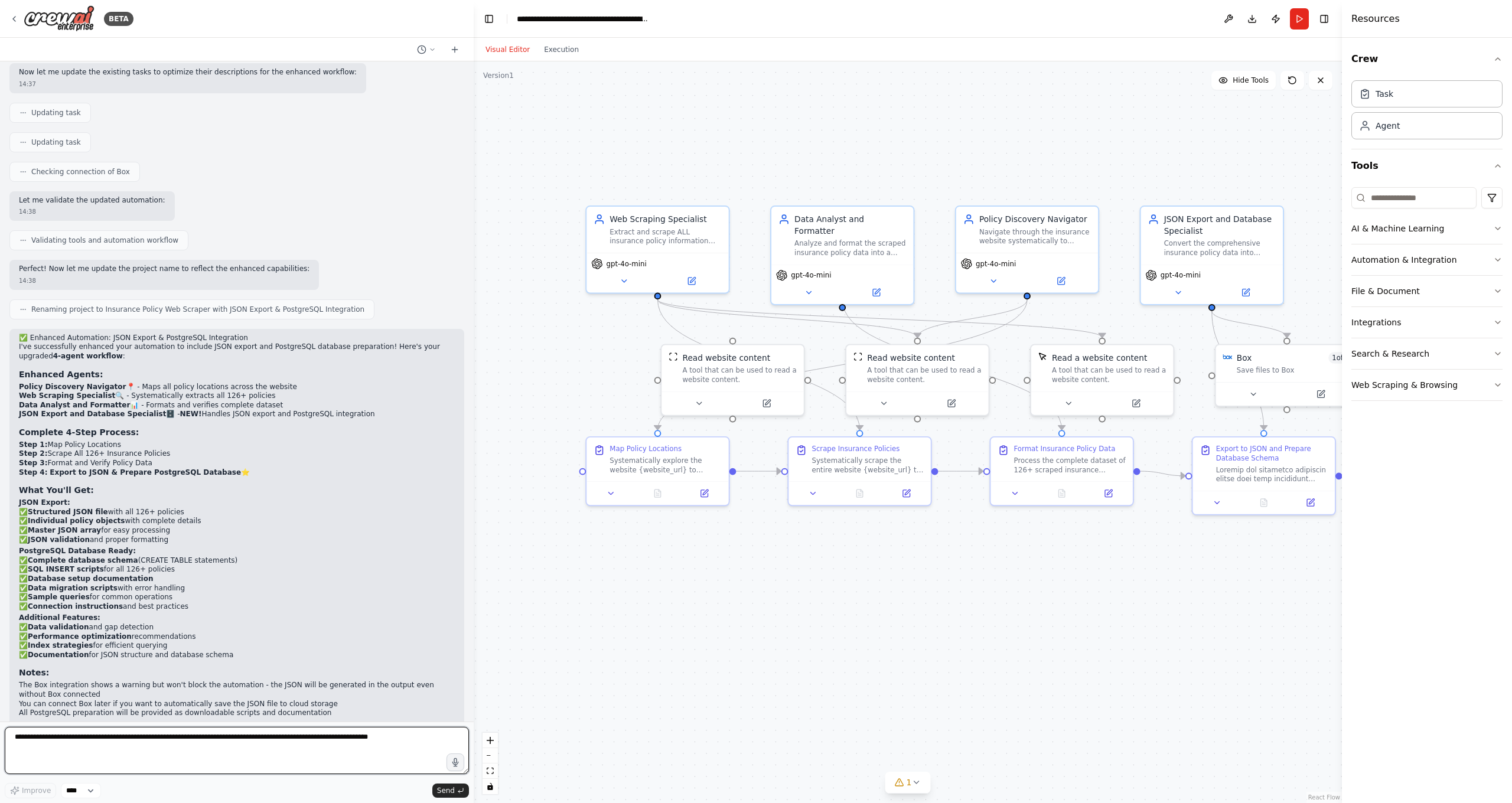
scroll to position [2548, 0]
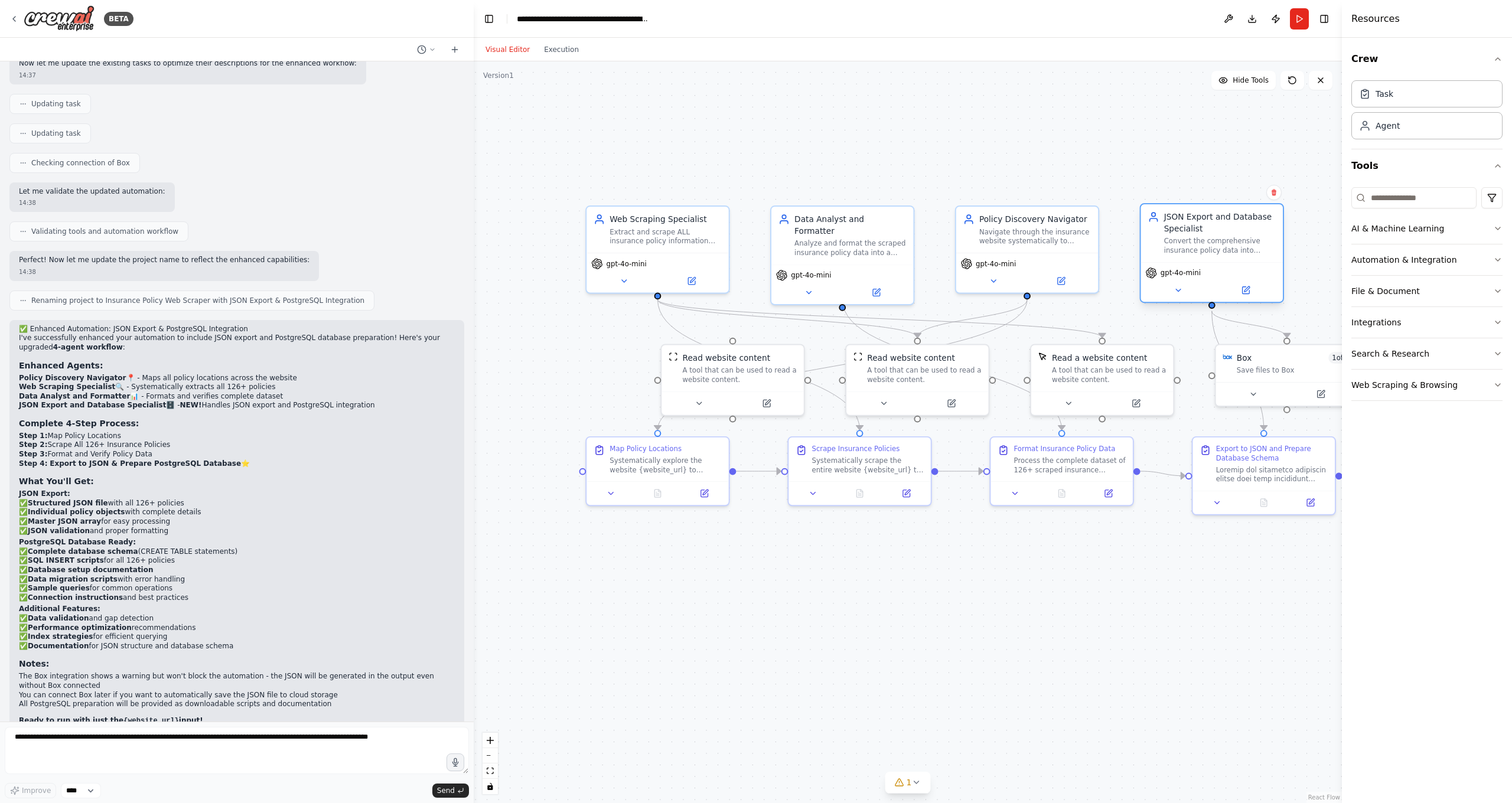
click at [1193, 264] on div "gpt-4o-mini" at bounding box center [1212, 282] width 142 height 39
click at [1179, 294] on icon at bounding box center [1178, 291] width 10 height 10
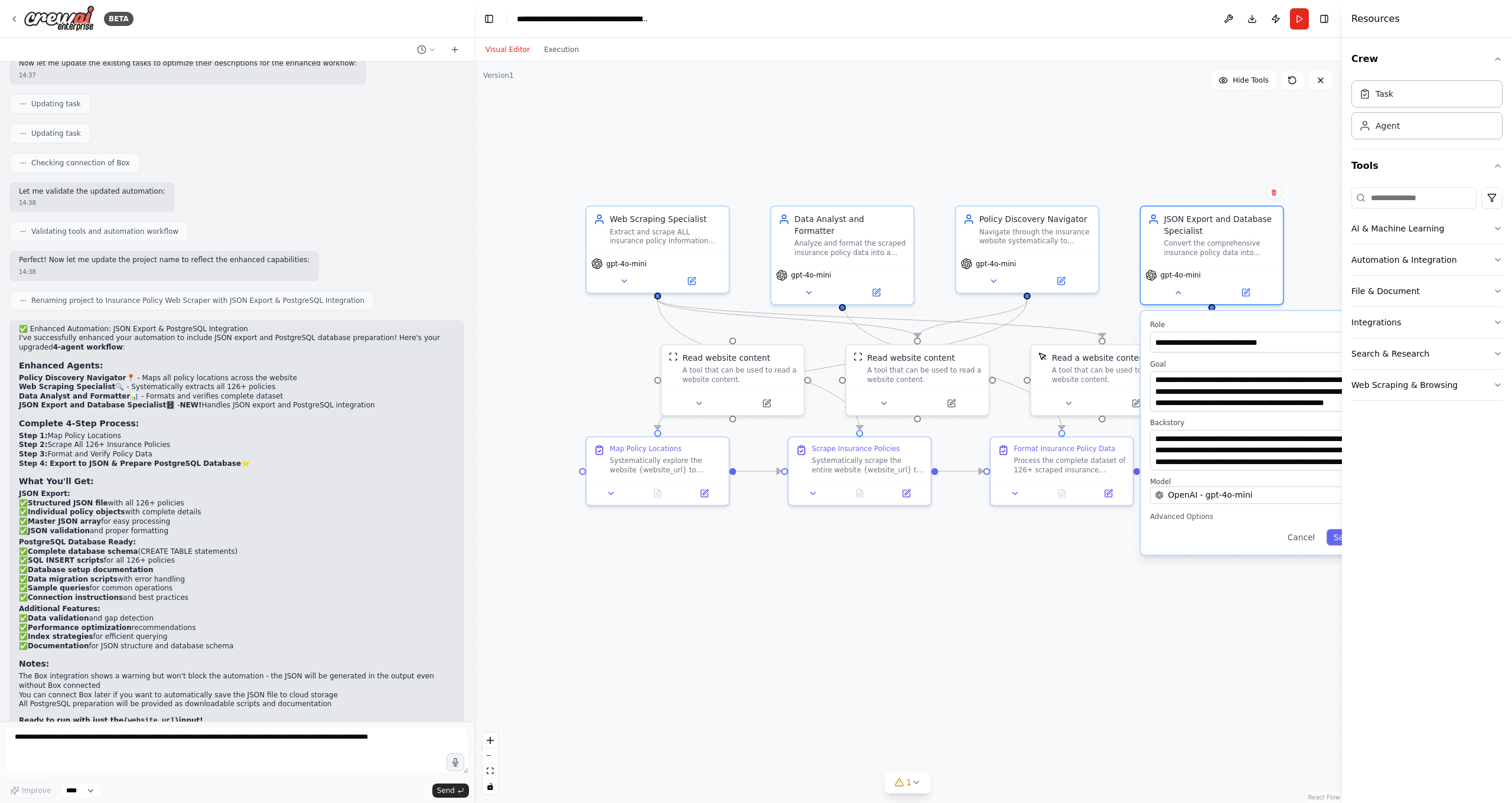
click at [1053, 590] on div ".deletable-edge-delete-btn { width: 20px; height: 20px; border: 0px solid #ffff…" at bounding box center [908, 432] width 868 height 742
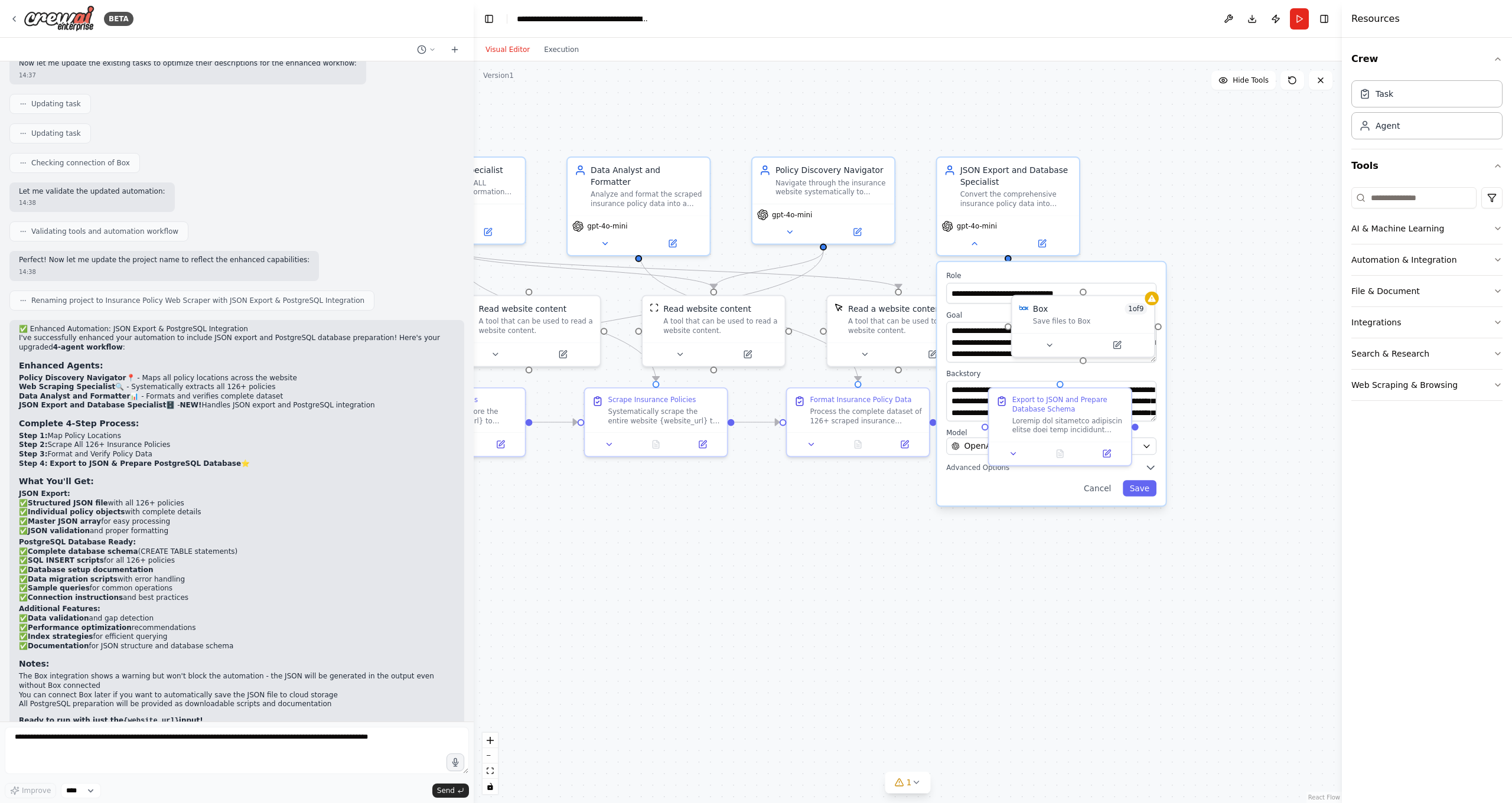
drag, startPoint x: 1061, startPoint y: 588, endPoint x: 857, endPoint y: 539, distance: 209.8
click at [857, 539] on div ".deletable-edge-delete-btn { width: 20px; height: 20px; border: 0px solid #ffff…" at bounding box center [908, 432] width 868 height 742
click at [906, 587] on div ".deletable-edge-delete-btn { width: 20px; height: 20px; border: 0px solid #ffff…" at bounding box center [908, 432] width 868 height 742
click at [1193, 213] on div ".deletable-edge-delete-btn { width: 20px; height: 20px; border: 0px solid #ffff…" at bounding box center [908, 432] width 868 height 742
click at [972, 241] on icon at bounding box center [975, 242] width 10 height 10
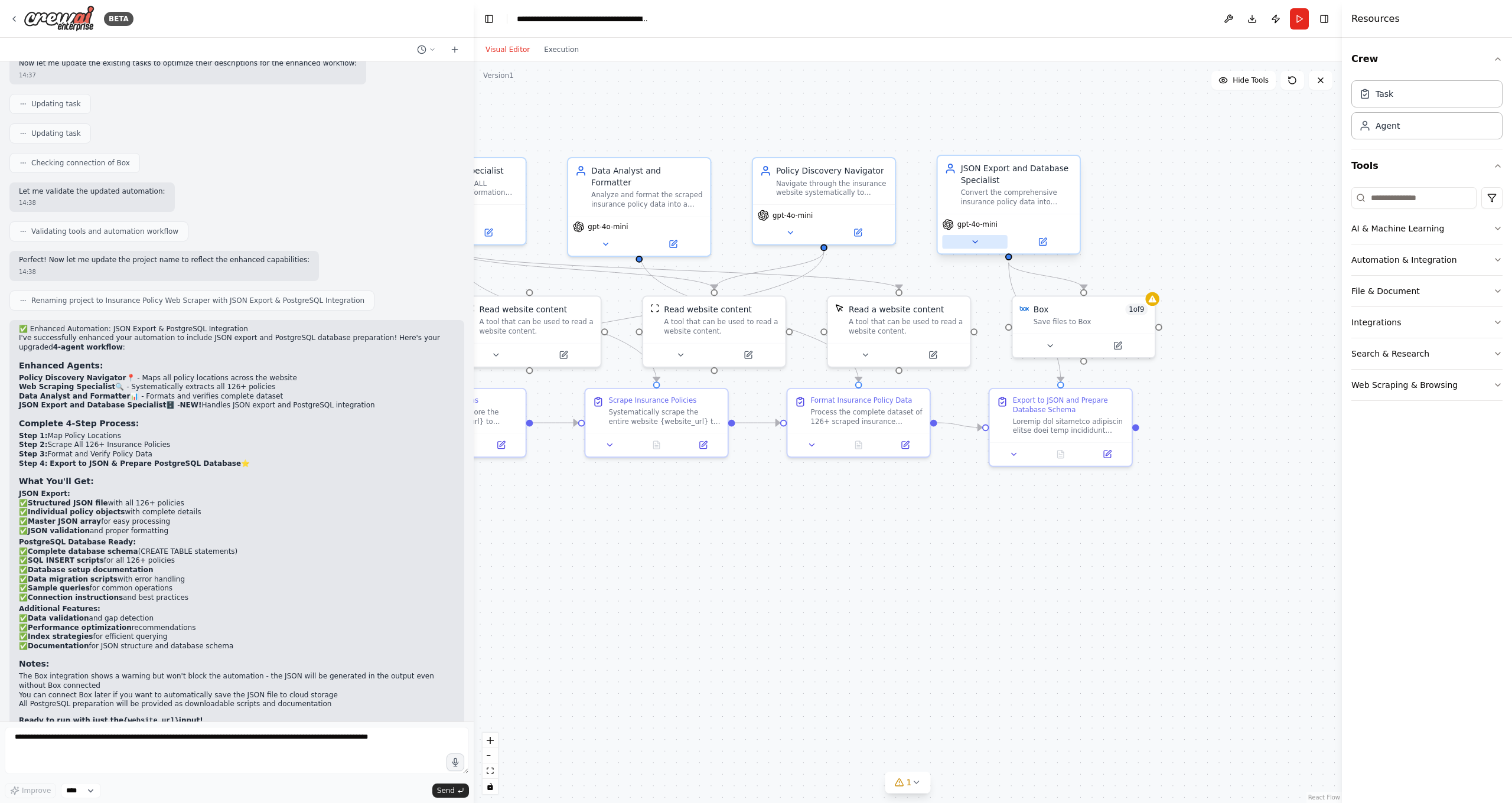
click at [973, 241] on icon at bounding box center [975, 242] width 5 height 2
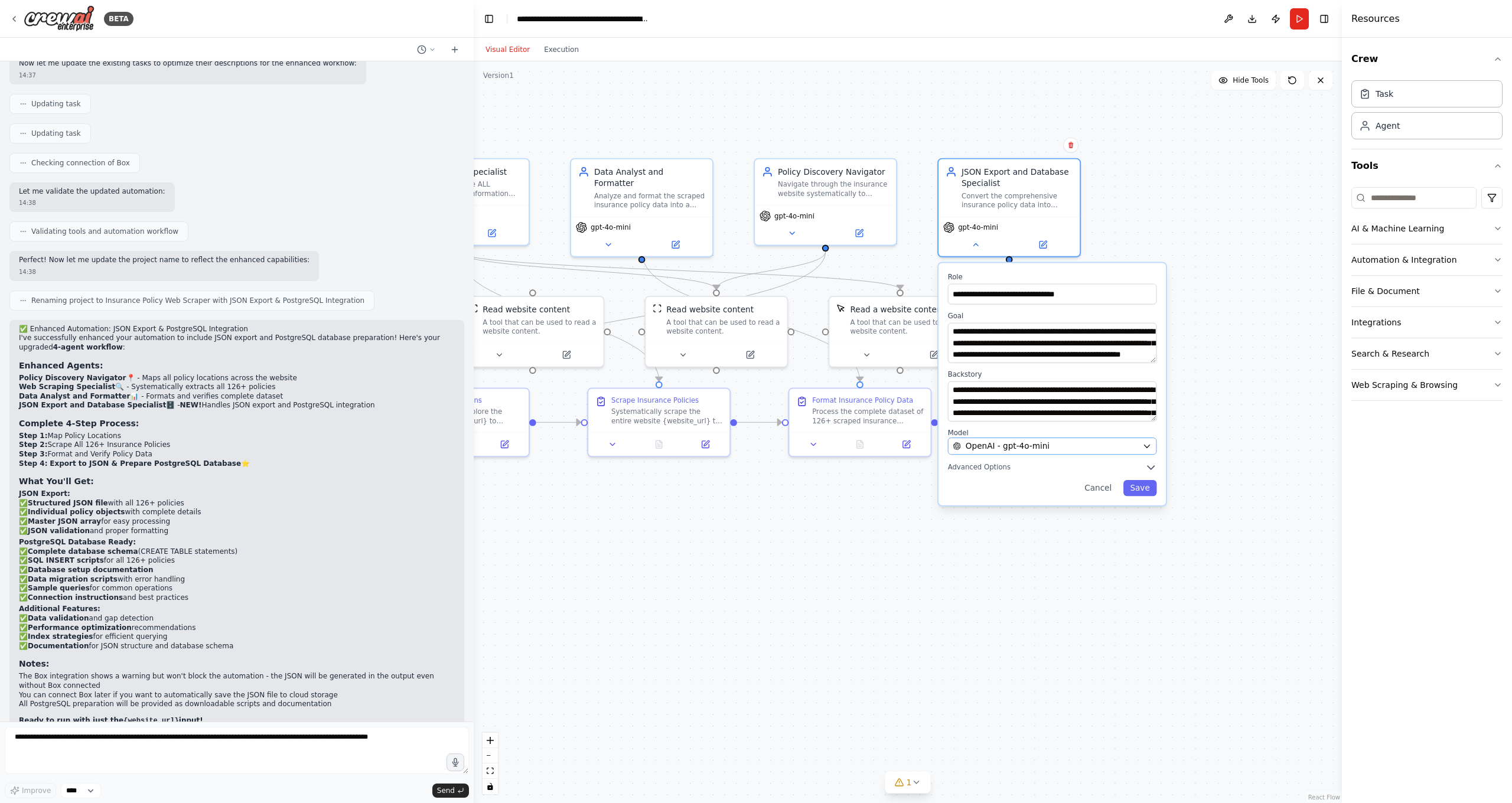
click at [1145, 442] on icon "button" at bounding box center [1147, 447] width 10 height 10
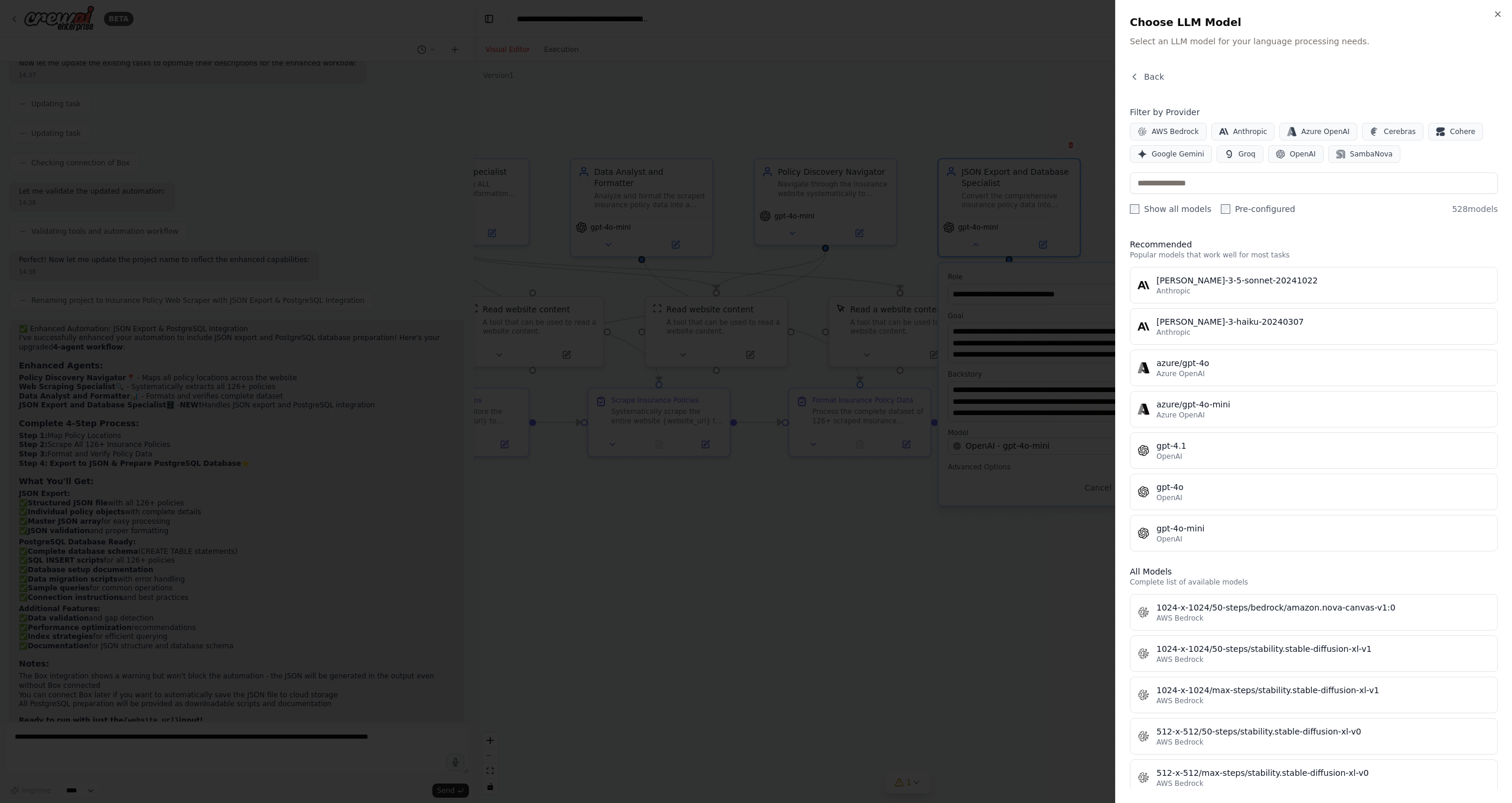
scroll to position [0, 0]
click at [1193, 14] on icon "button" at bounding box center [1498, 14] width 10 height 10
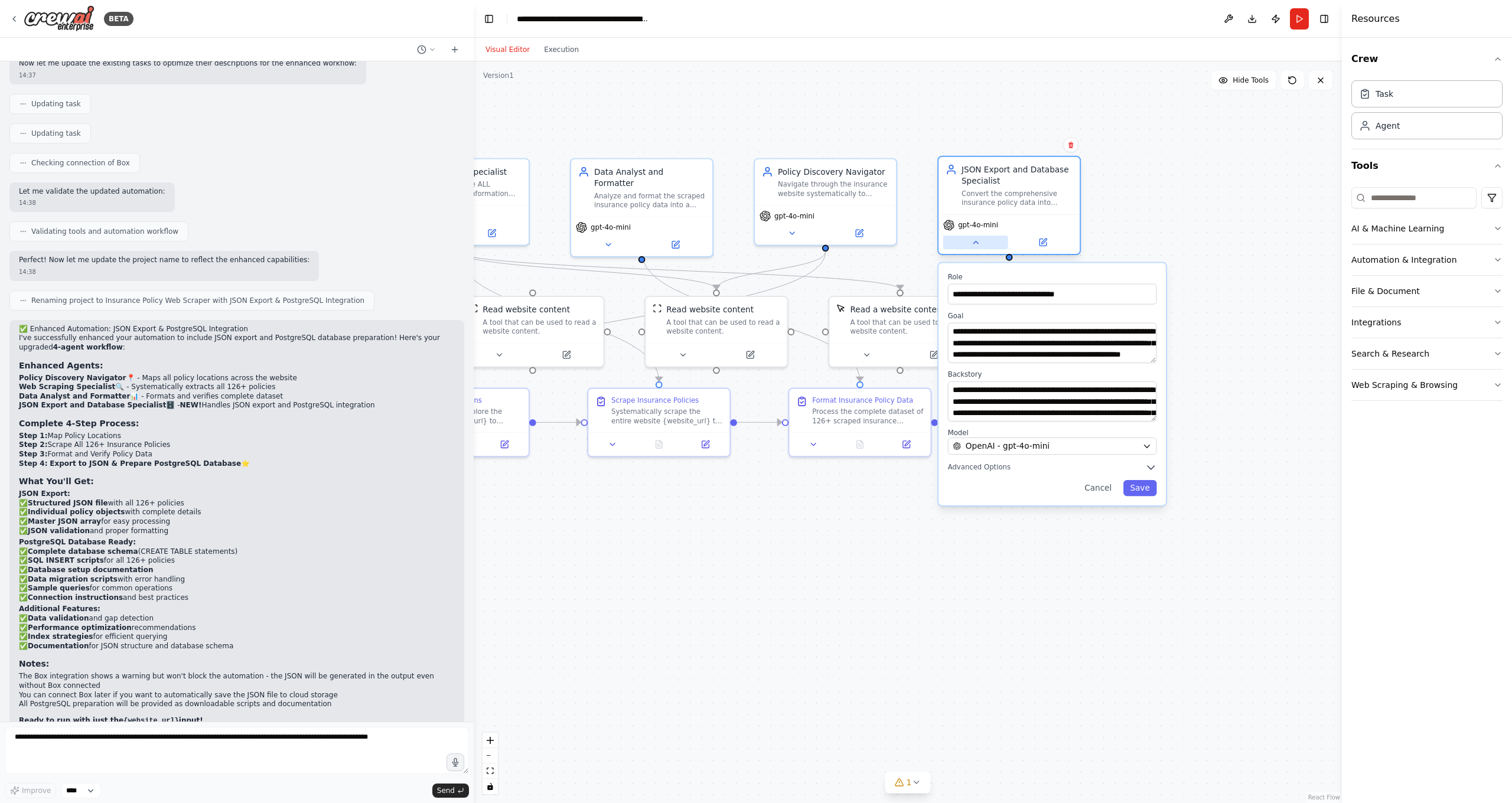
click at [974, 249] on button at bounding box center [975, 242] width 65 height 14
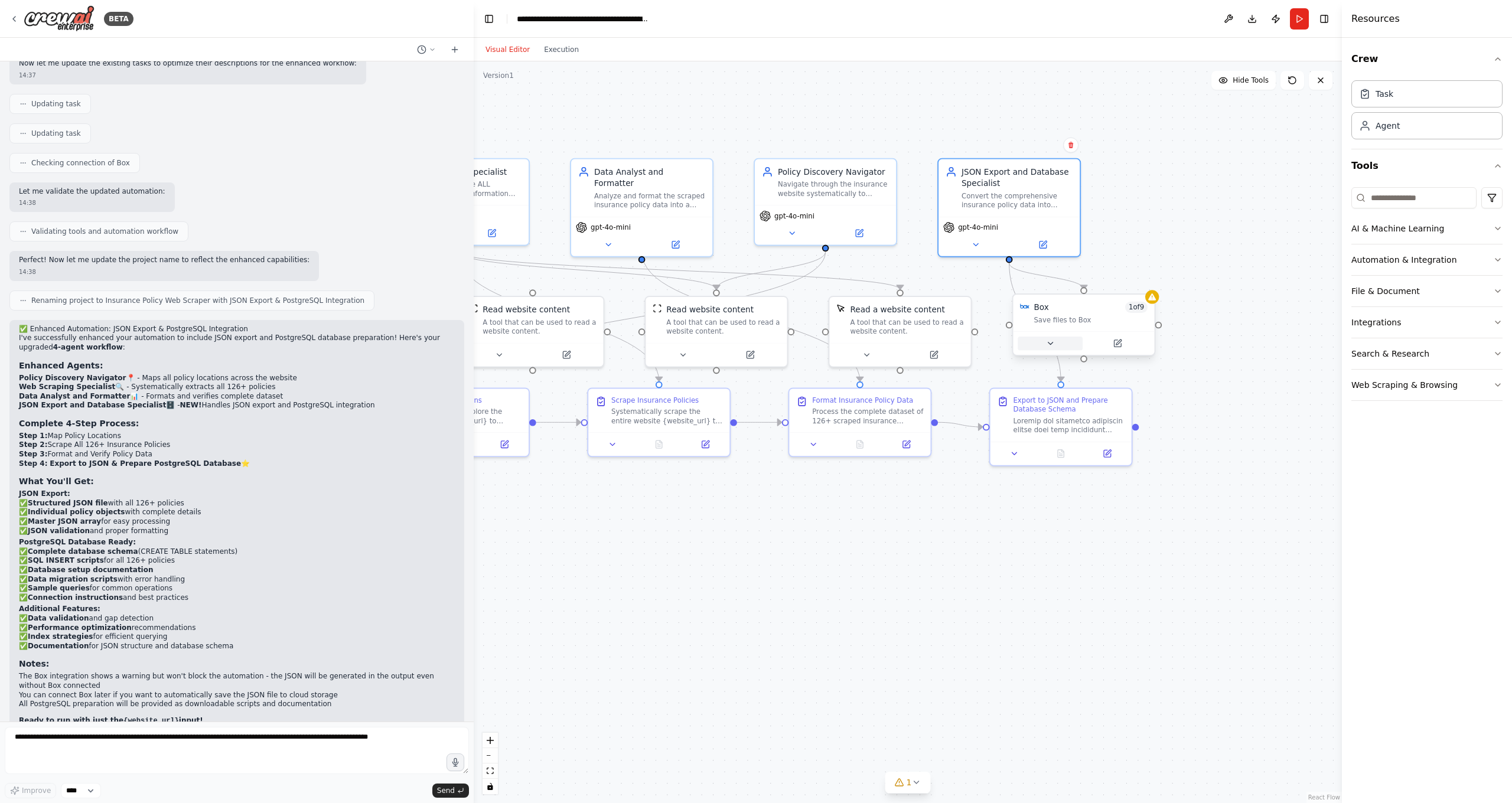
click at [1050, 347] on icon at bounding box center [1050, 344] width 10 height 10
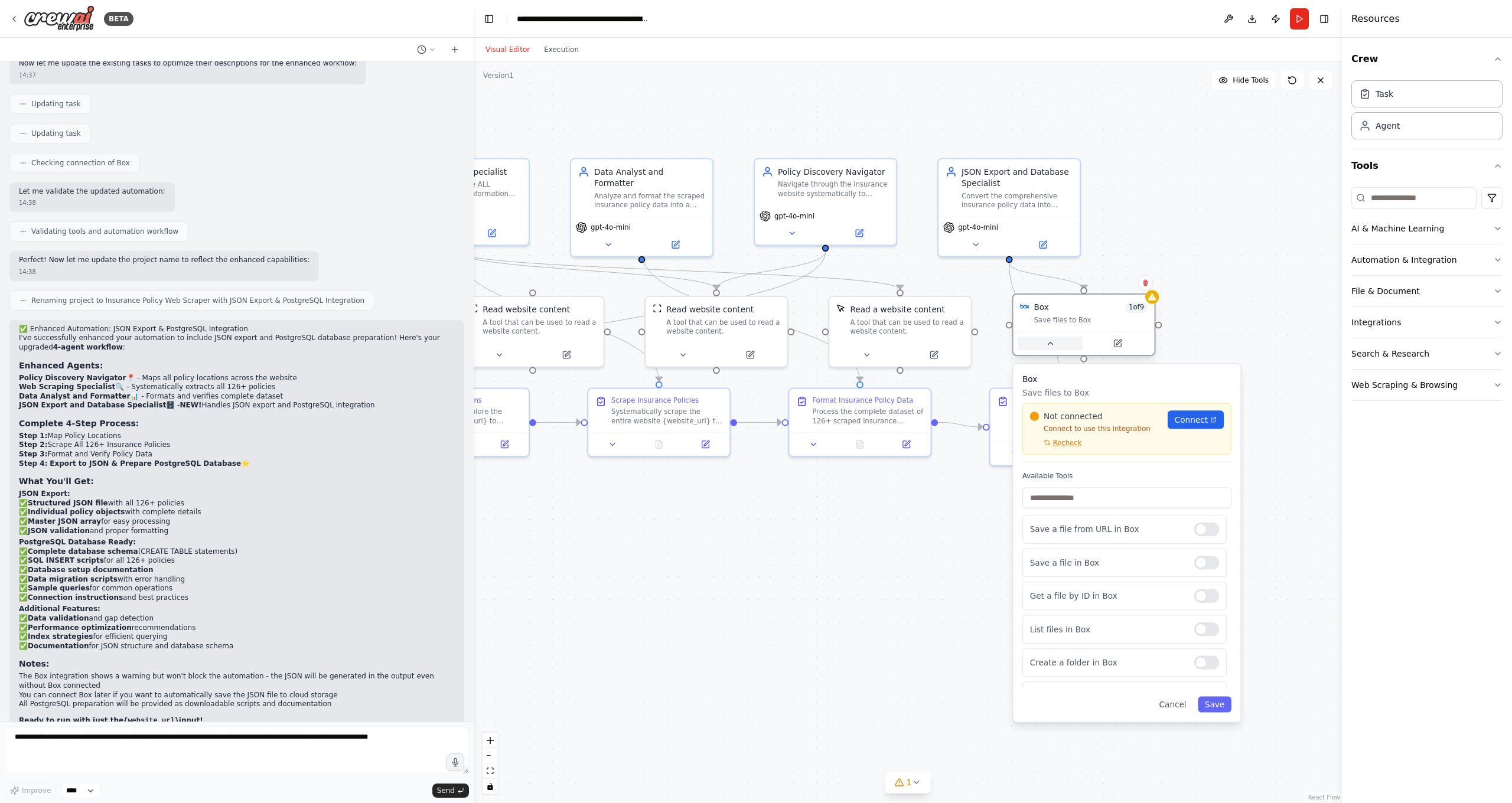
click at [1050, 343] on icon at bounding box center [1050, 344] width 5 height 2
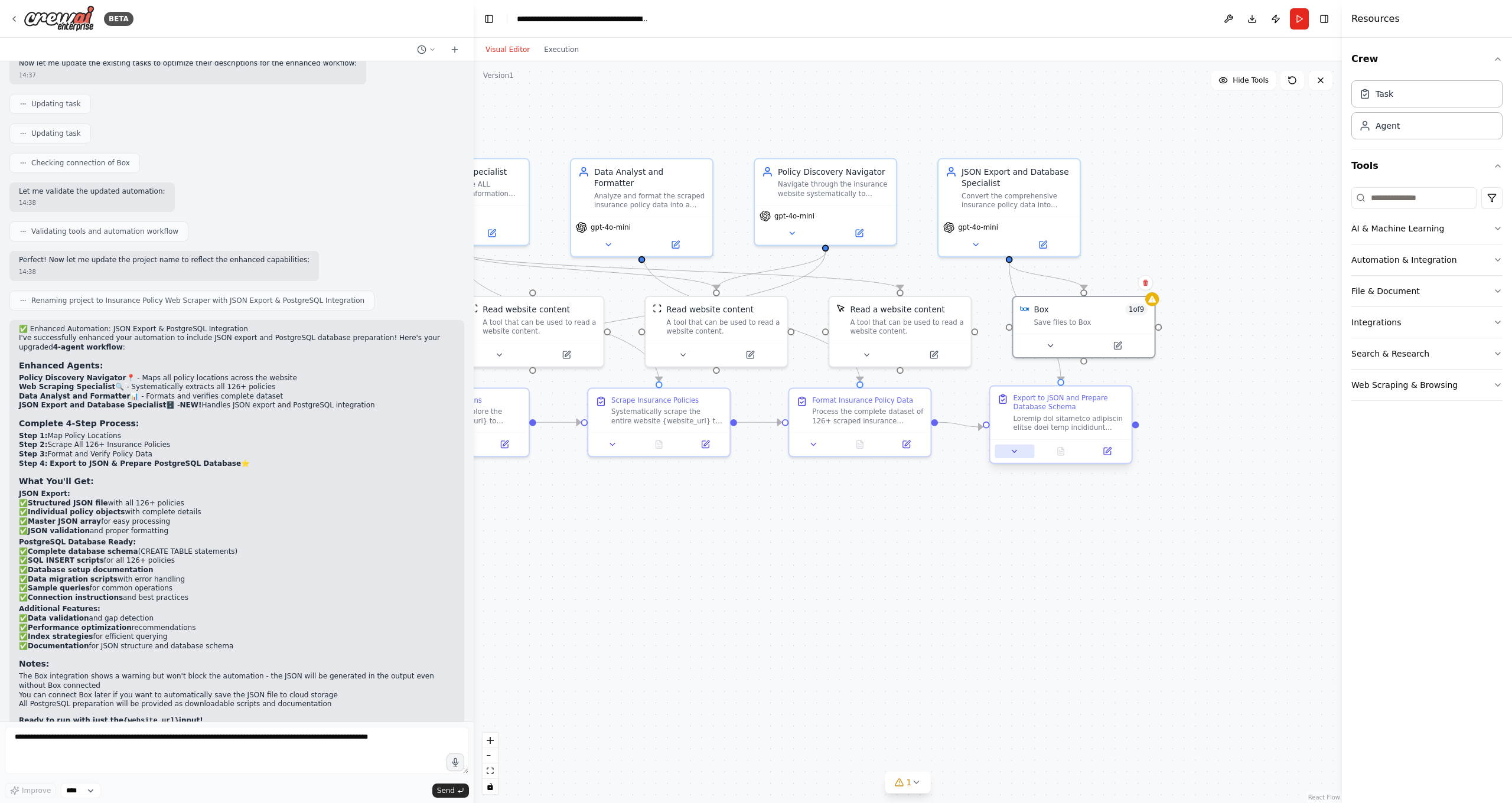
click at [1016, 453] on icon at bounding box center [1015, 452] width 10 height 10
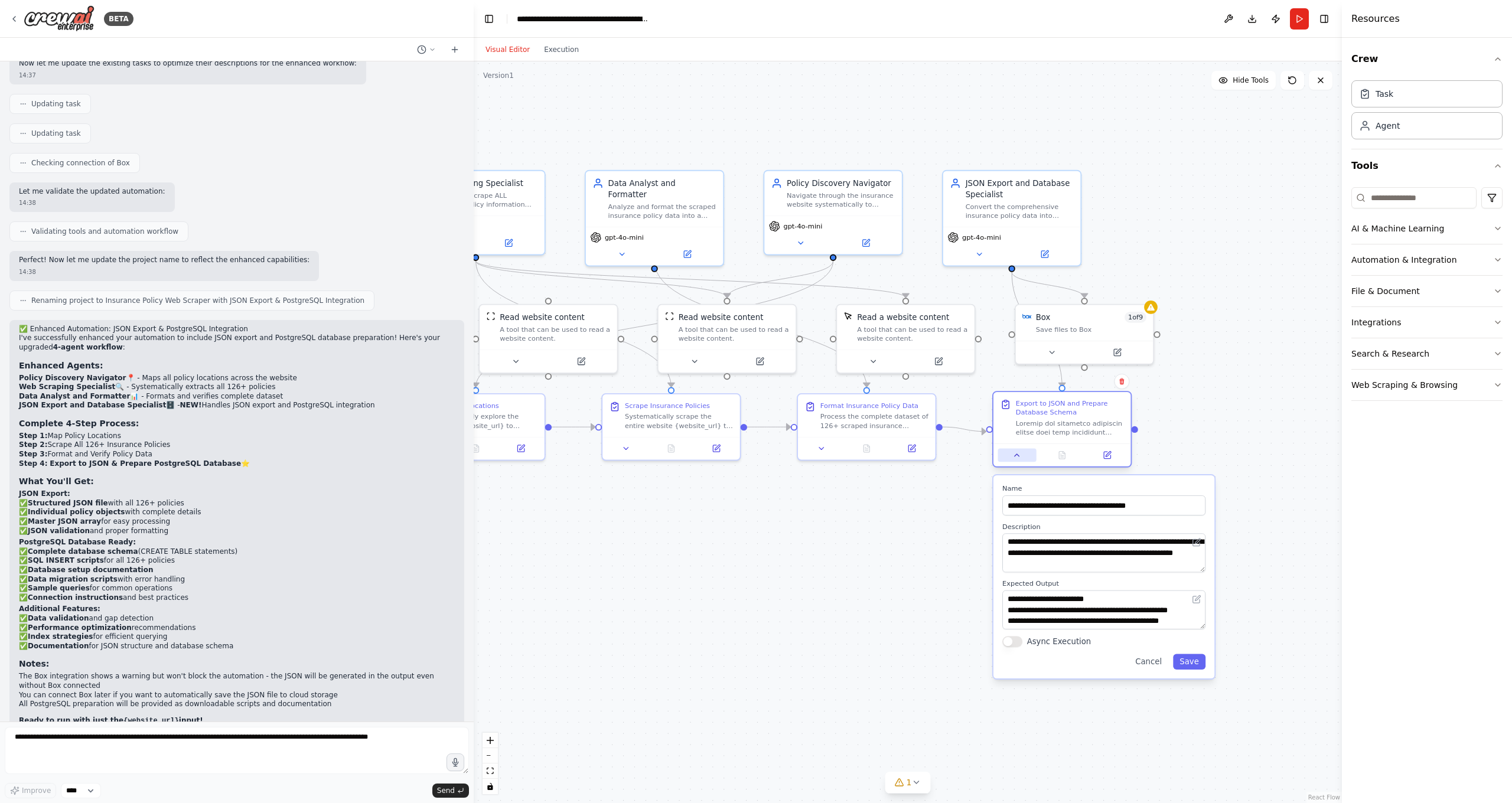
click at [1019, 457] on icon at bounding box center [1016, 455] width 9 height 9
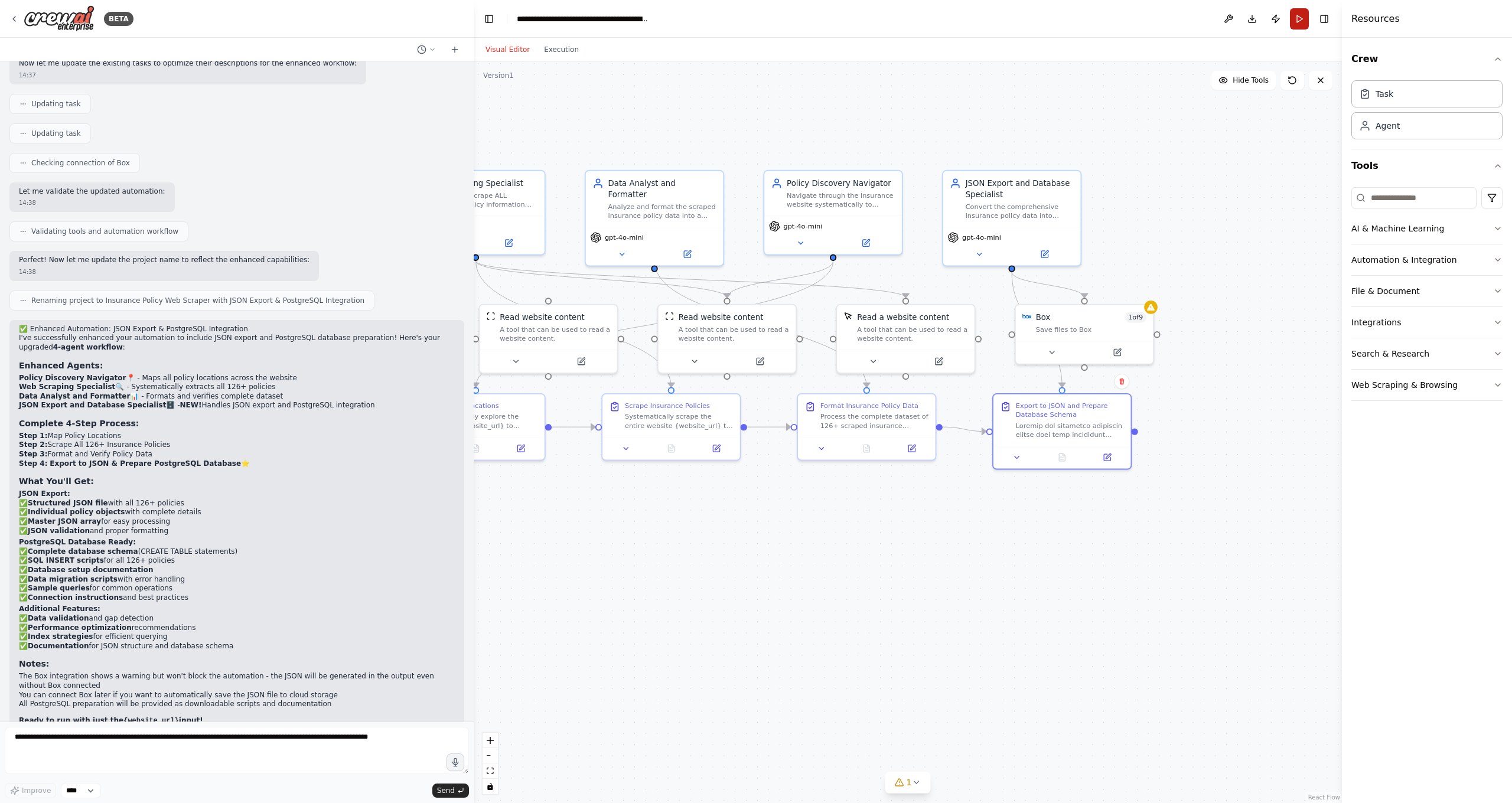
click at [1193, 14] on button "Run" at bounding box center [1299, 19] width 19 height 21
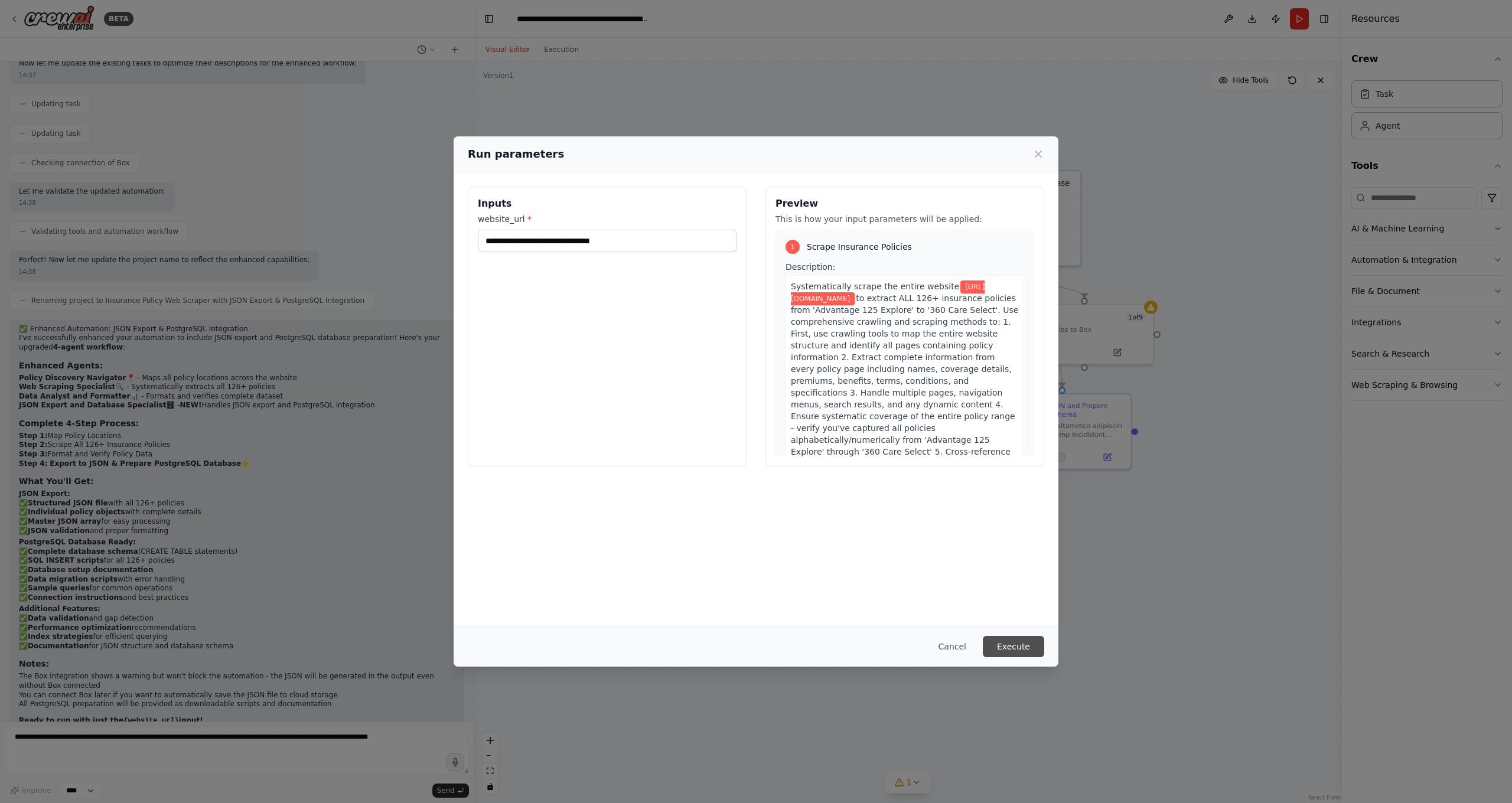
click at [1031, 642] on button "Execute" at bounding box center [1013, 647] width 62 height 21
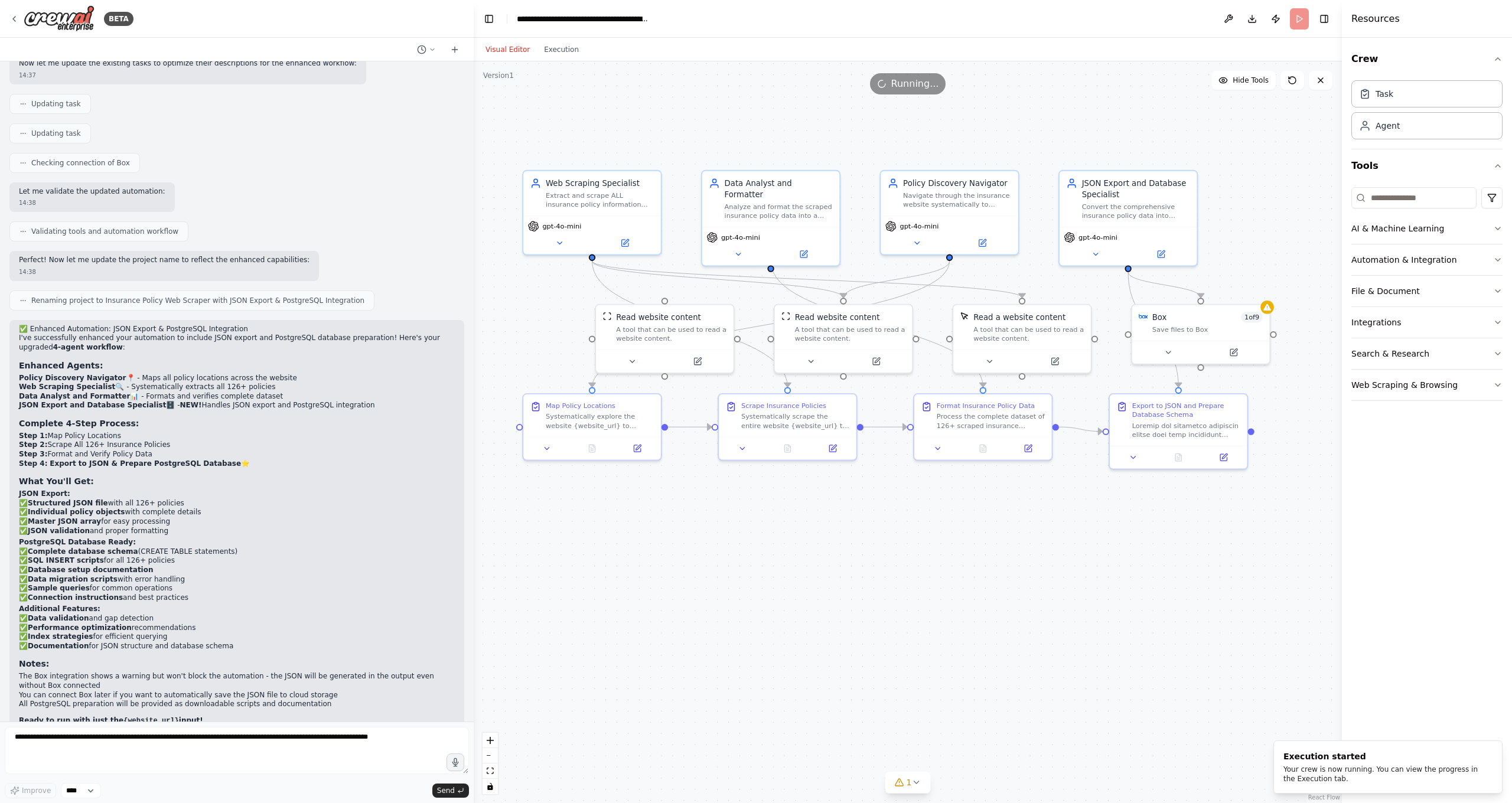
drag, startPoint x: 811, startPoint y: 580, endPoint x: 922, endPoint y: 581, distance: 111.0
click at [922, 581] on div ".deletable-edge-delete-btn { width: 20px; height: 20px; border: 0px solid #ffff…" at bounding box center [908, 432] width 868 height 742
click at [561, 46] on button "Execution" at bounding box center [561, 50] width 49 height 14
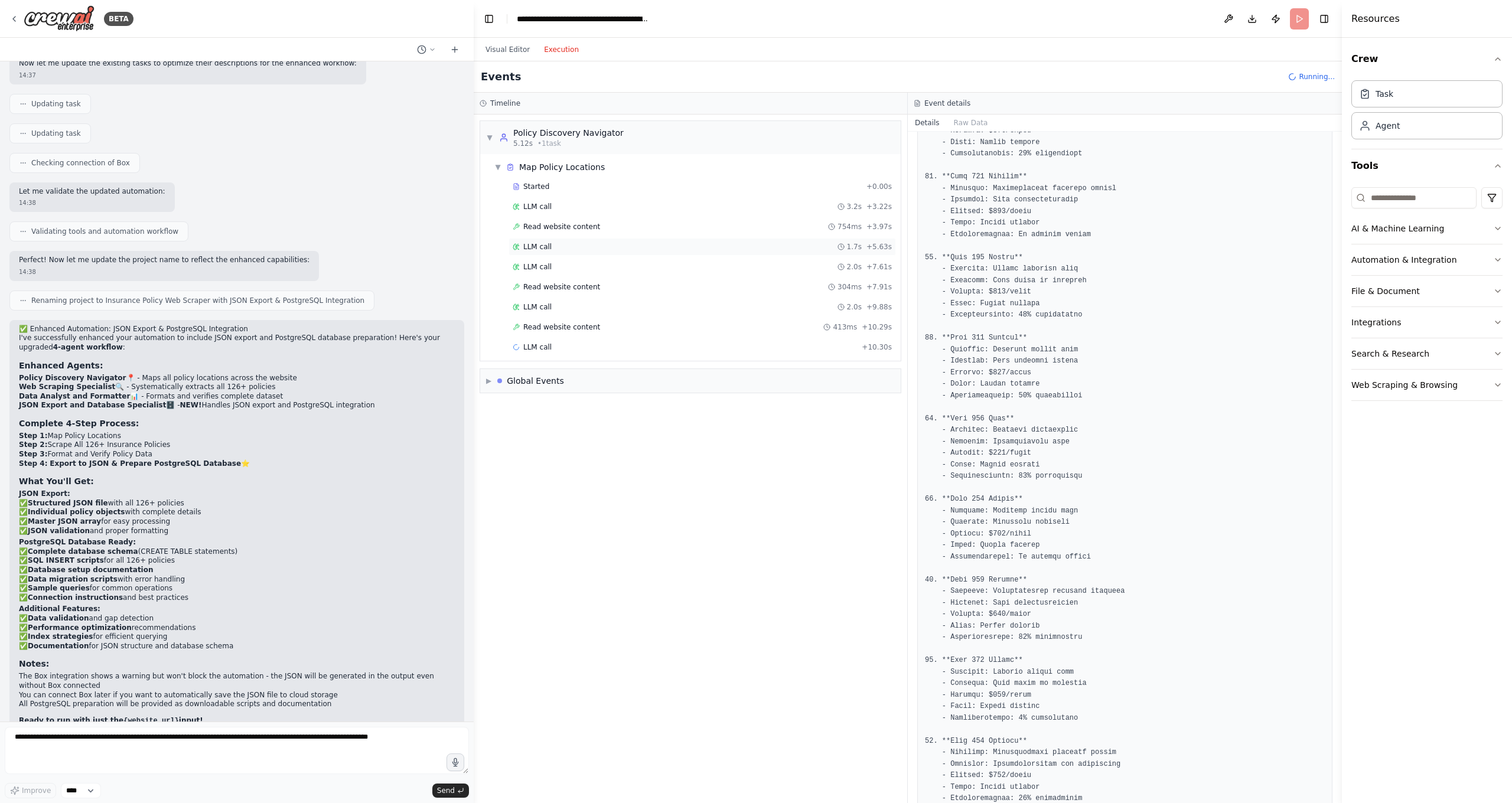
click at [545, 248] on span "LLM call" at bounding box center [537, 247] width 28 height 10
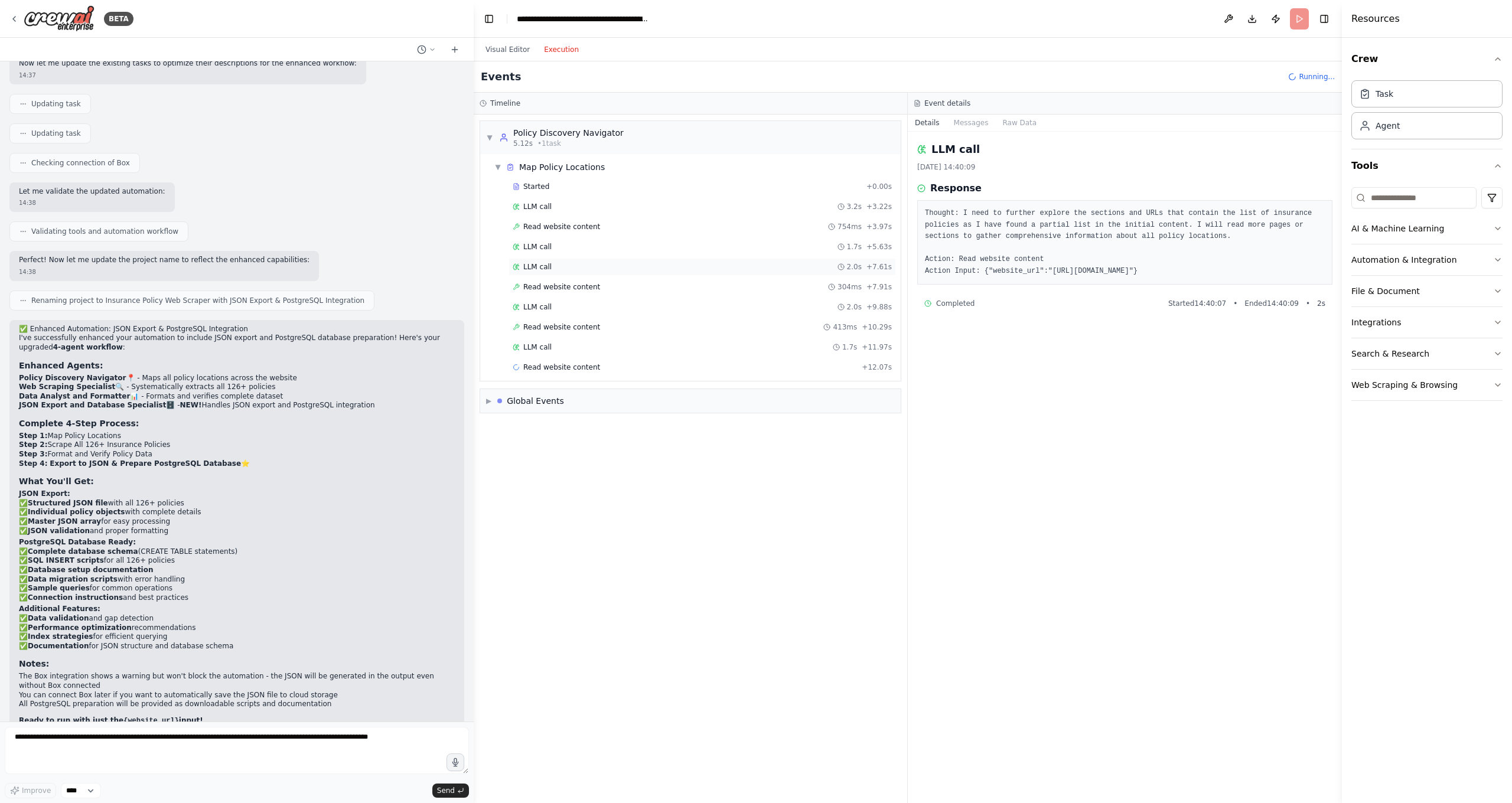
click at [542, 267] on span "LLM call" at bounding box center [537, 267] width 28 height 10
click at [574, 284] on span "Read website content" at bounding box center [561, 287] width 77 height 10
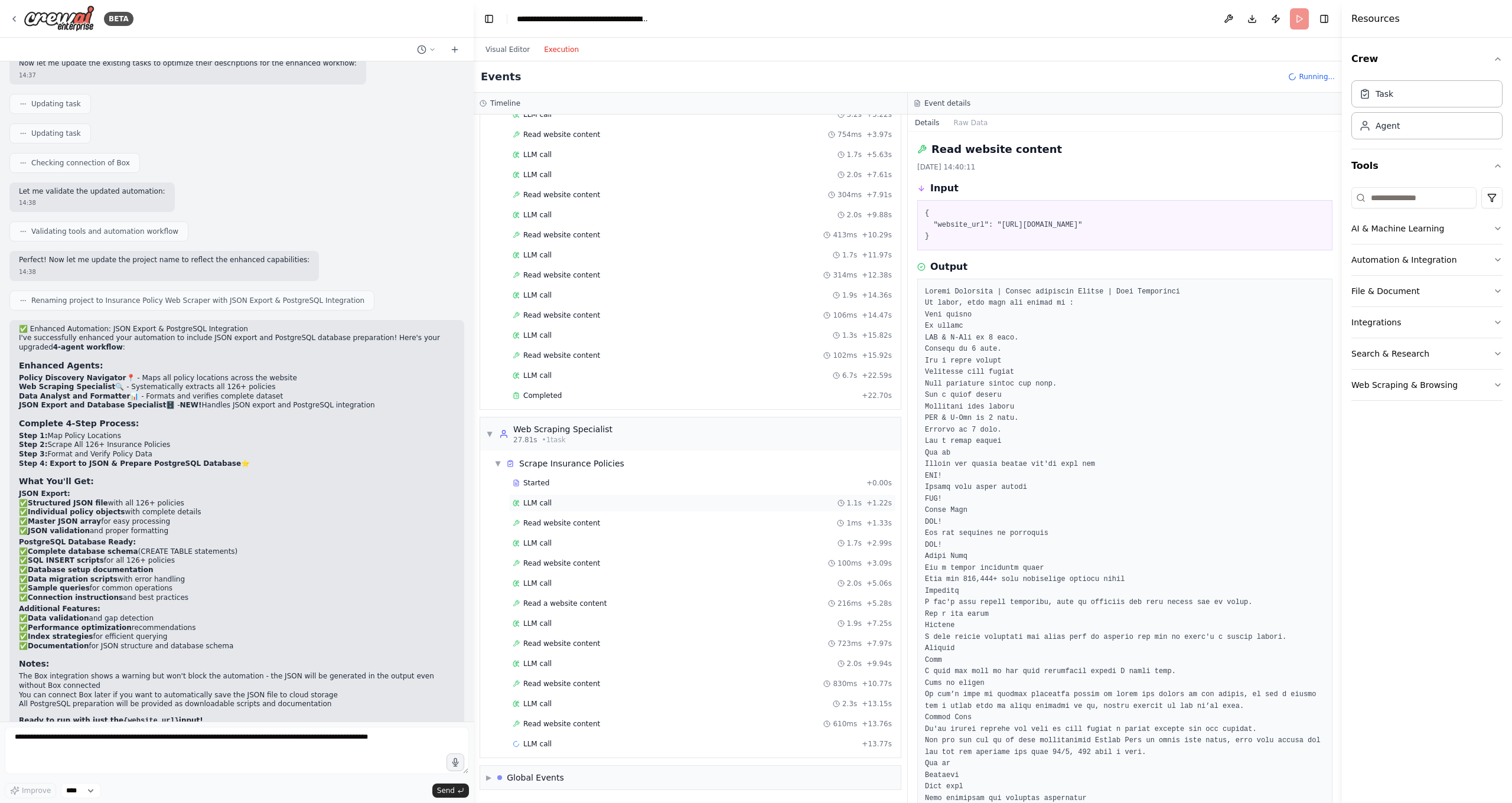
scroll to position [92, 0]
click at [543, 707] on span "LLM call" at bounding box center [537, 704] width 28 height 10
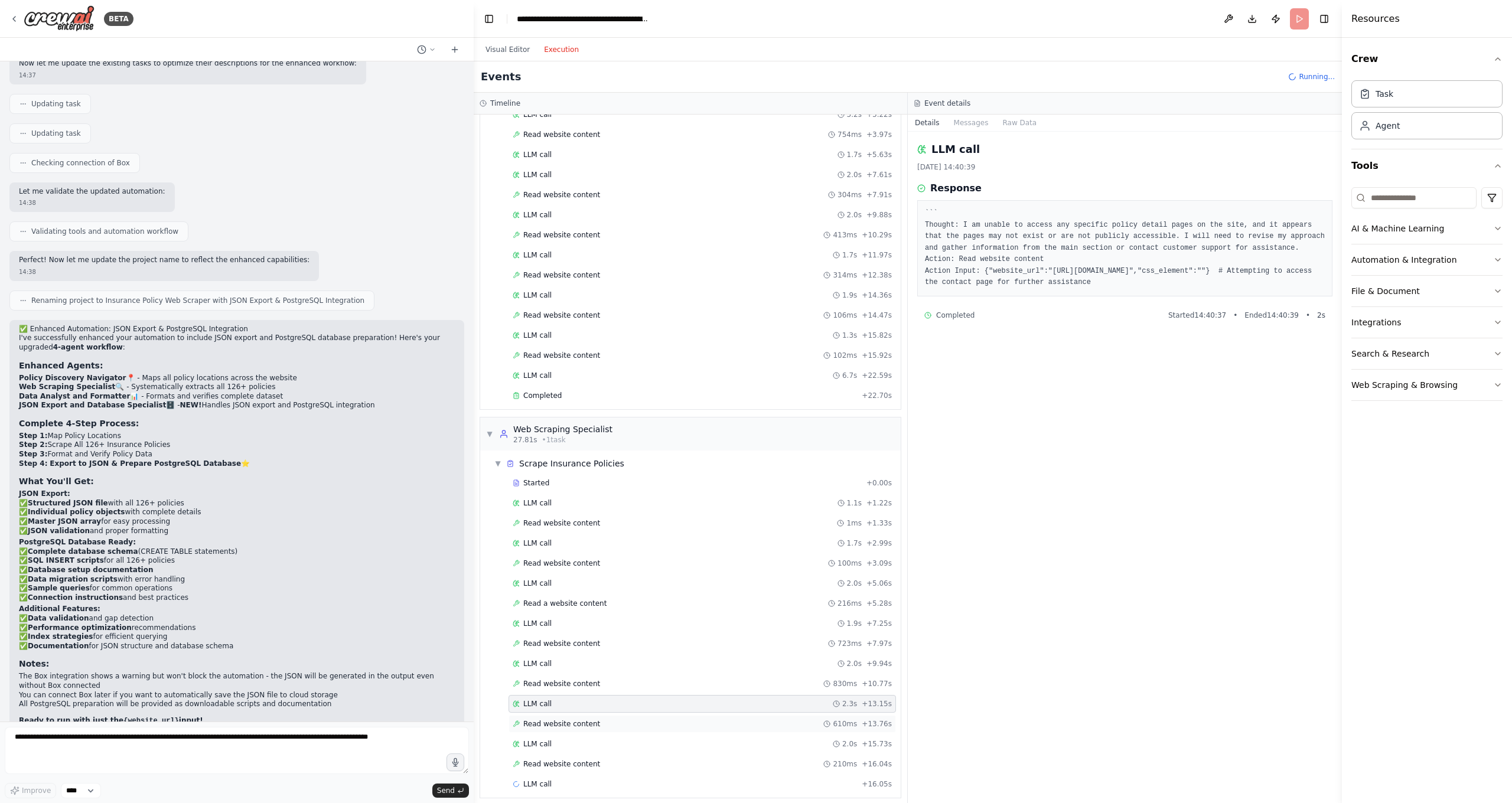
click at [567, 709] on div "Read website content 610ms + 13.76s" at bounding box center [702, 724] width 388 height 18
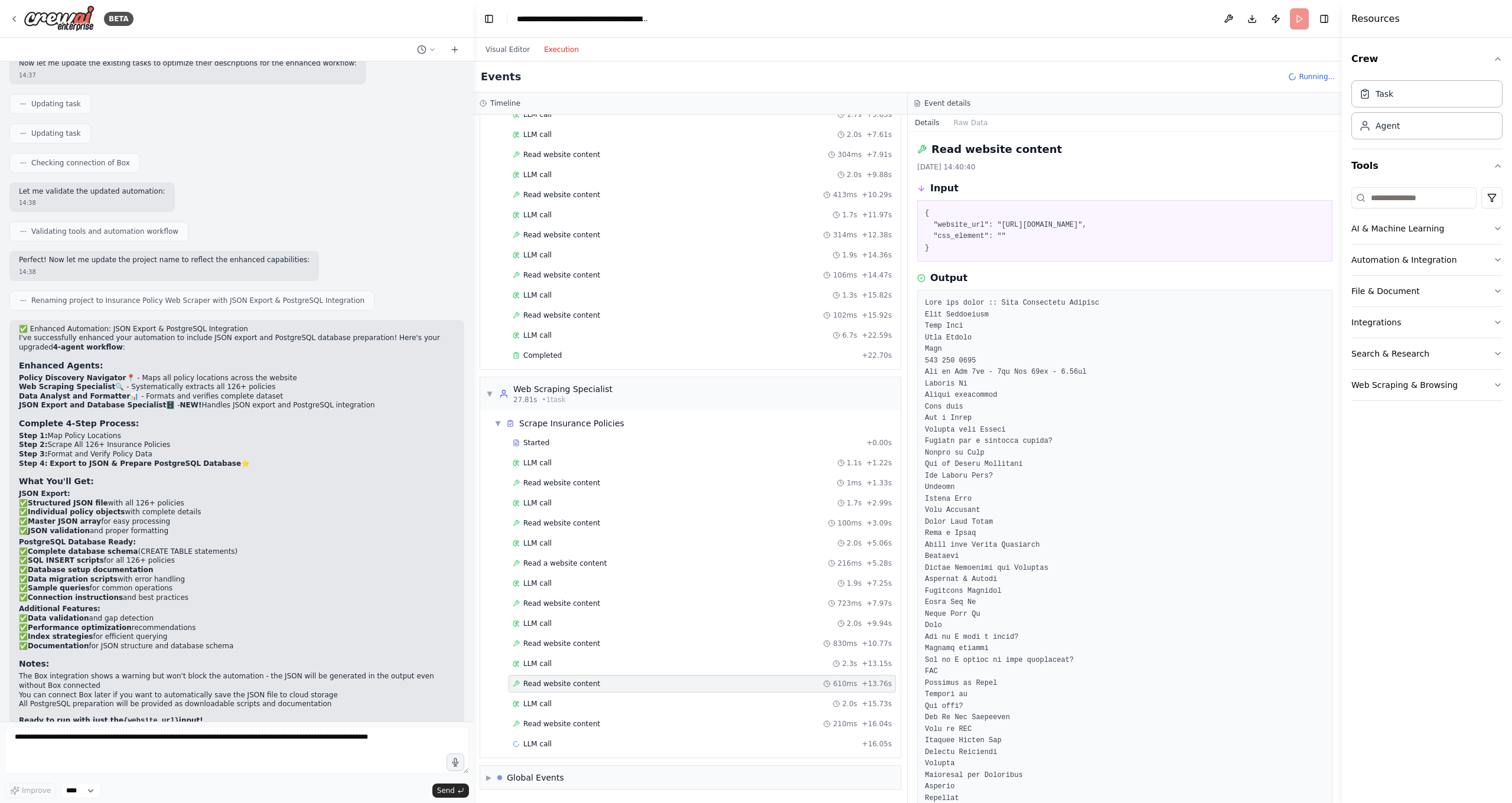
scroll to position [133, 0]
click at [569, 709] on span "Read website content" at bounding box center [561, 724] width 77 height 10
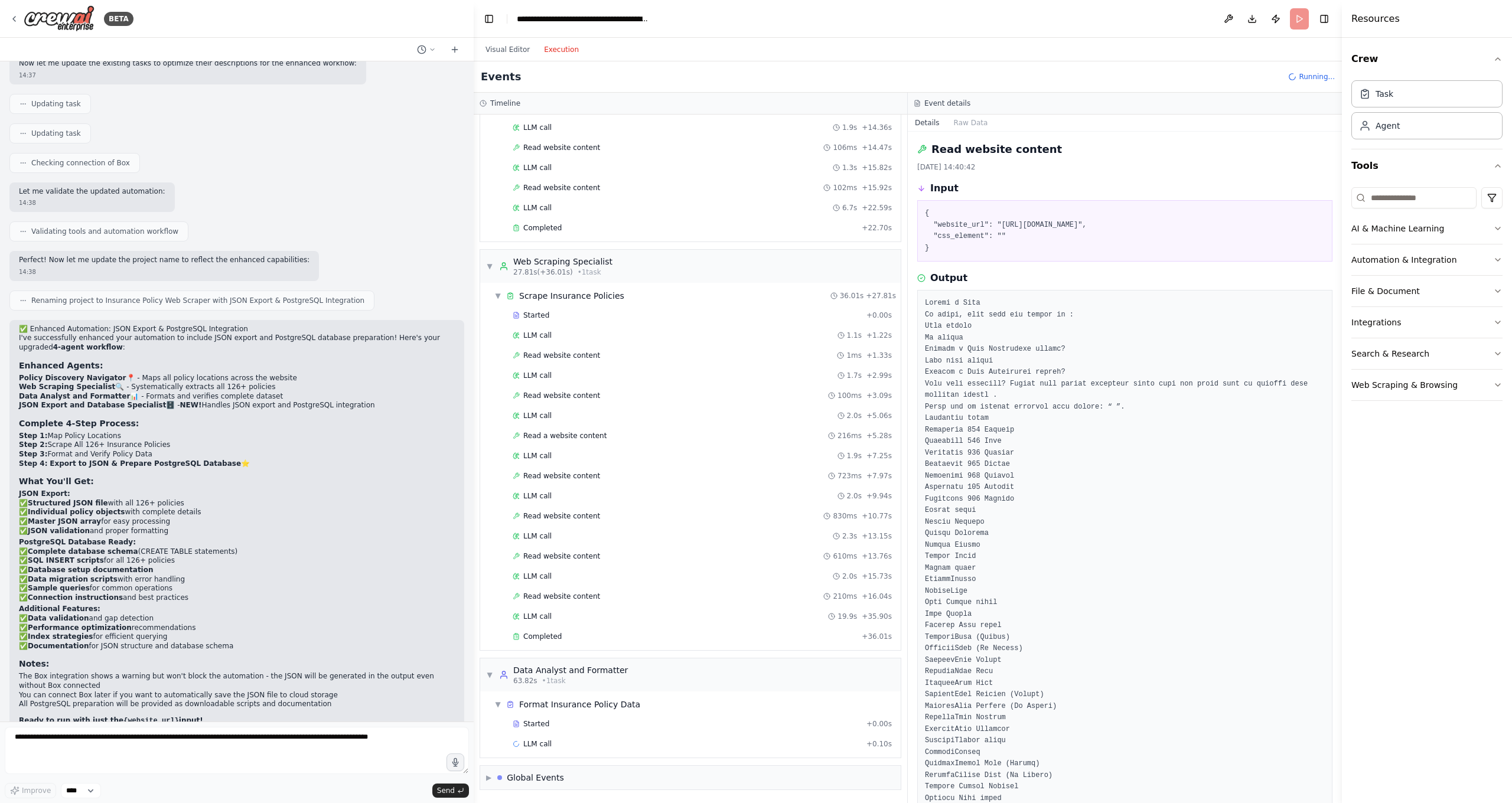
scroll to position [0, 0]
click at [552, 709] on div "Started + 0.00s" at bounding box center [702, 724] width 388 height 18
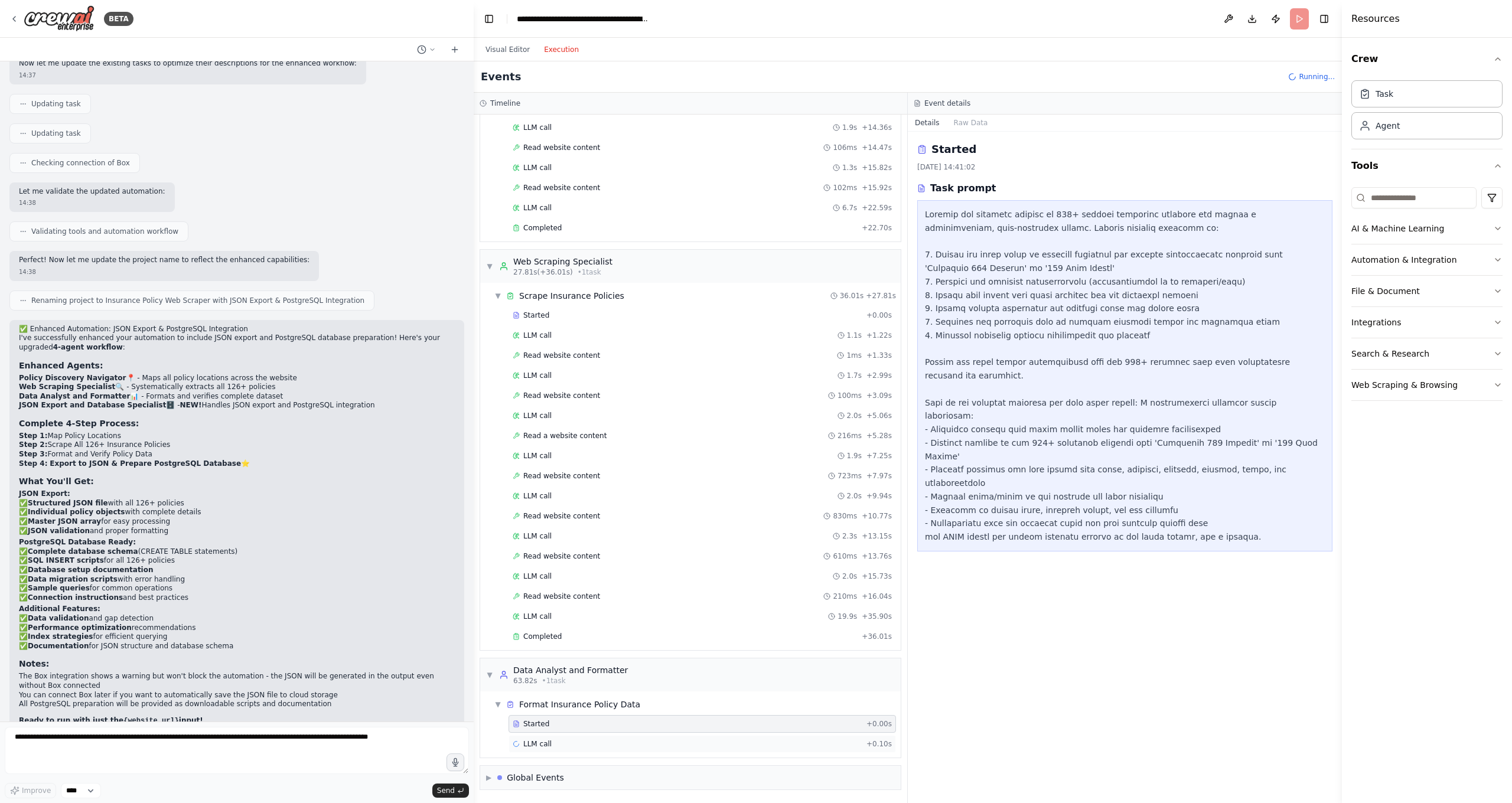
click at [556, 709] on div "LLM call + 0.10s" at bounding box center [702, 744] width 379 height 10
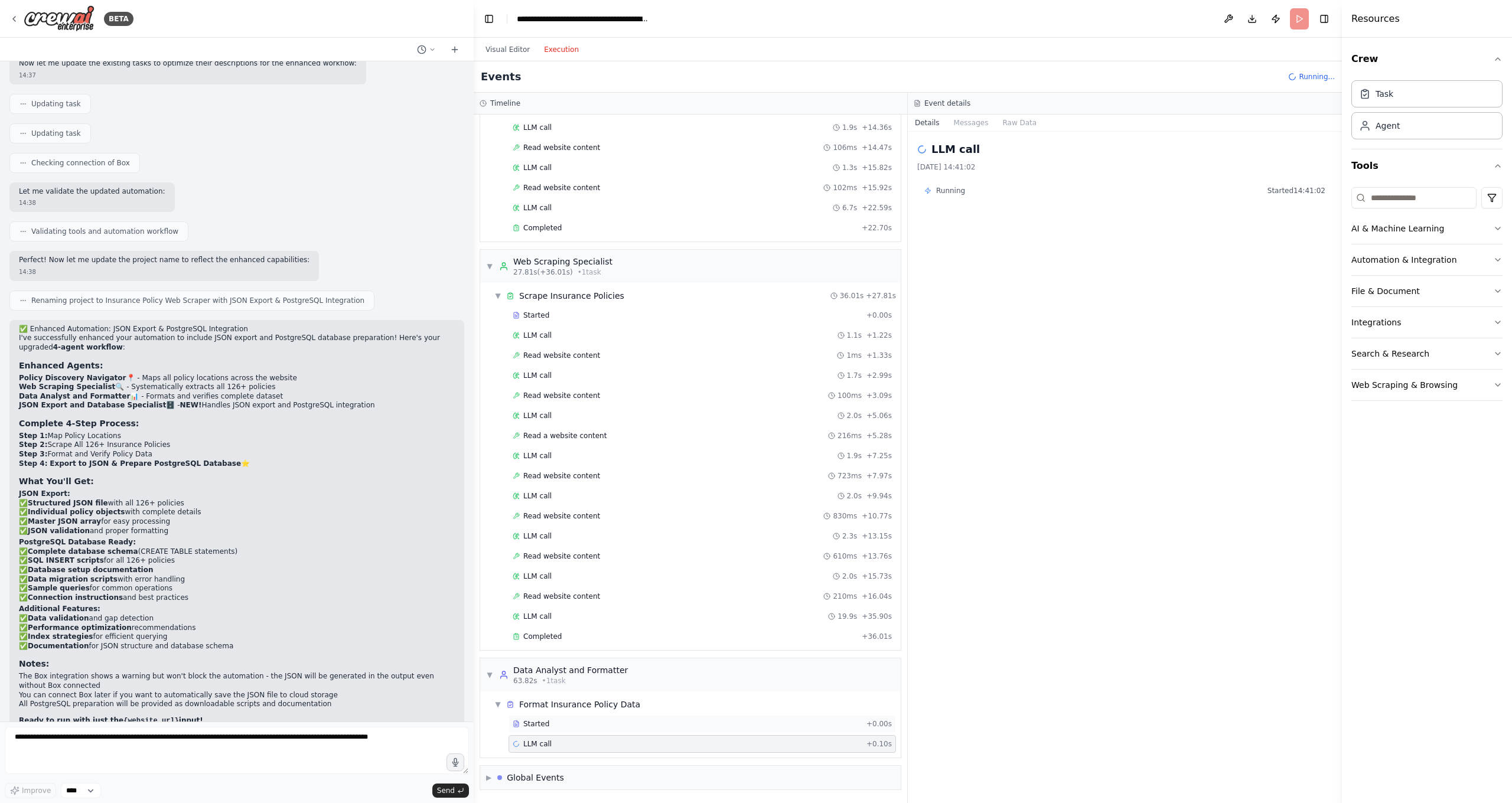
click at [567, 709] on div "Started + 0.00s" at bounding box center [702, 724] width 388 height 18
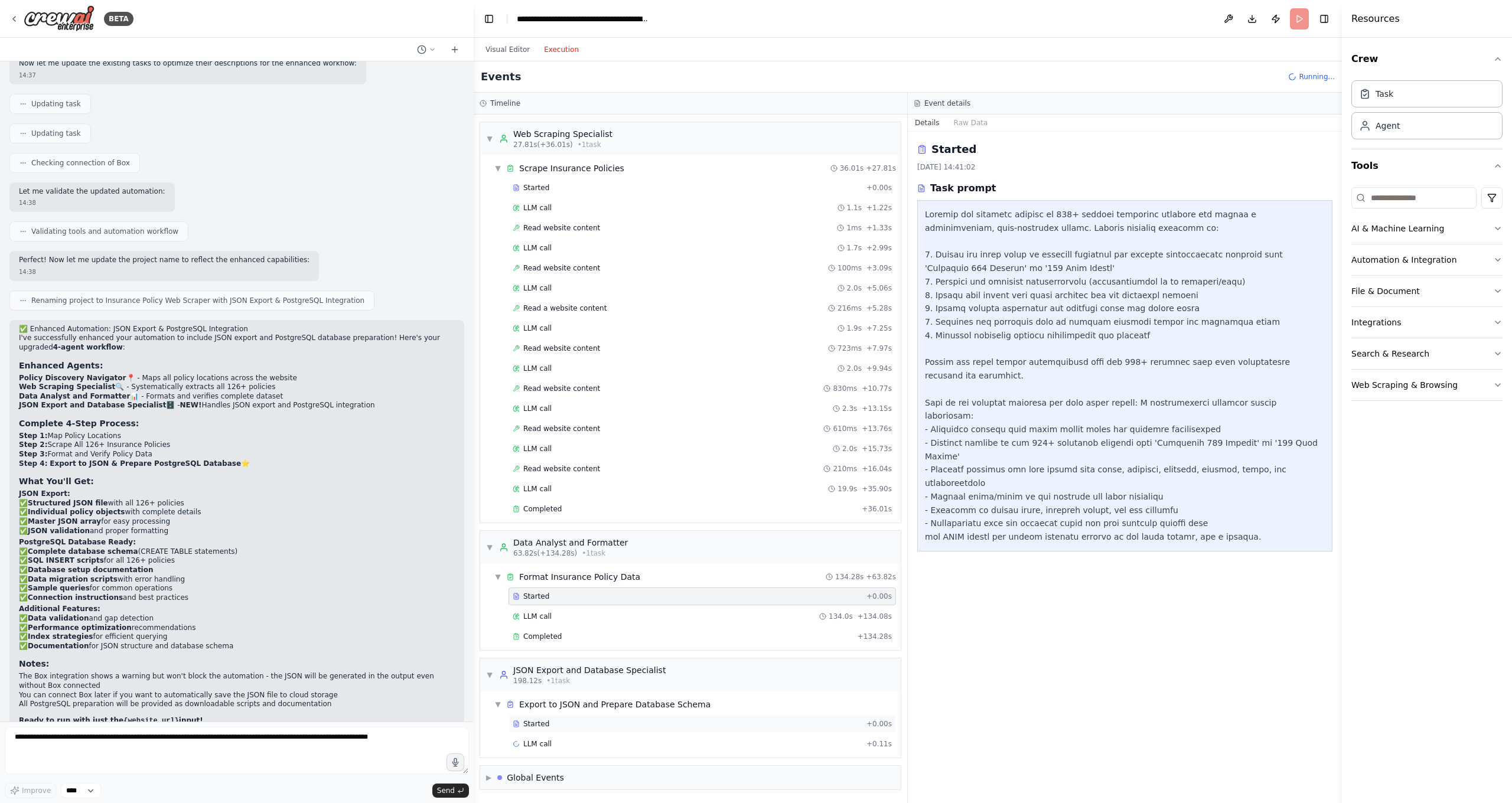
click at [557, 709] on div "Started" at bounding box center [687, 724] width 349 height 10
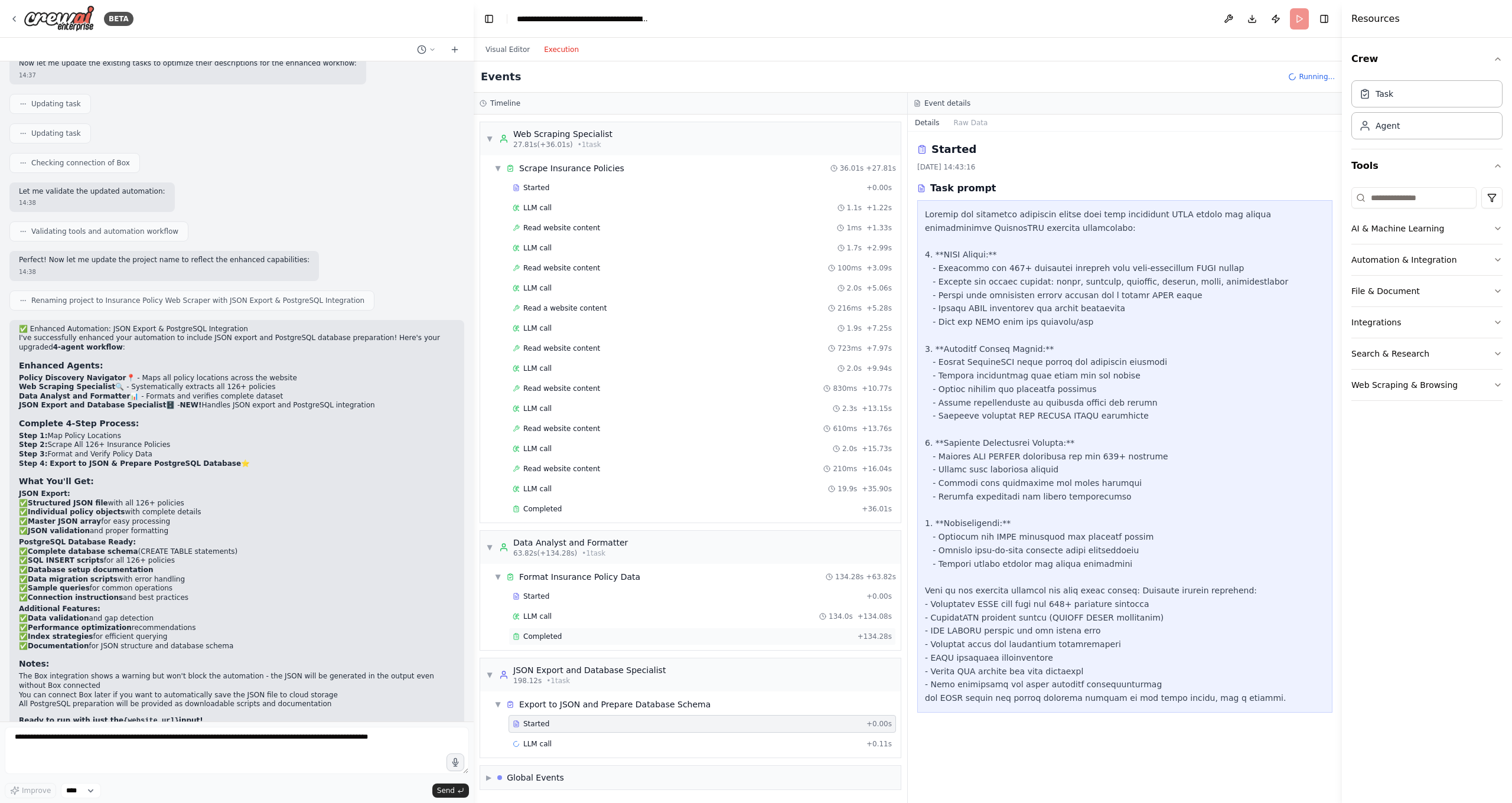
click at [538, 632] on span "Completed" at bounding box center [542, 636] width 38 height 10
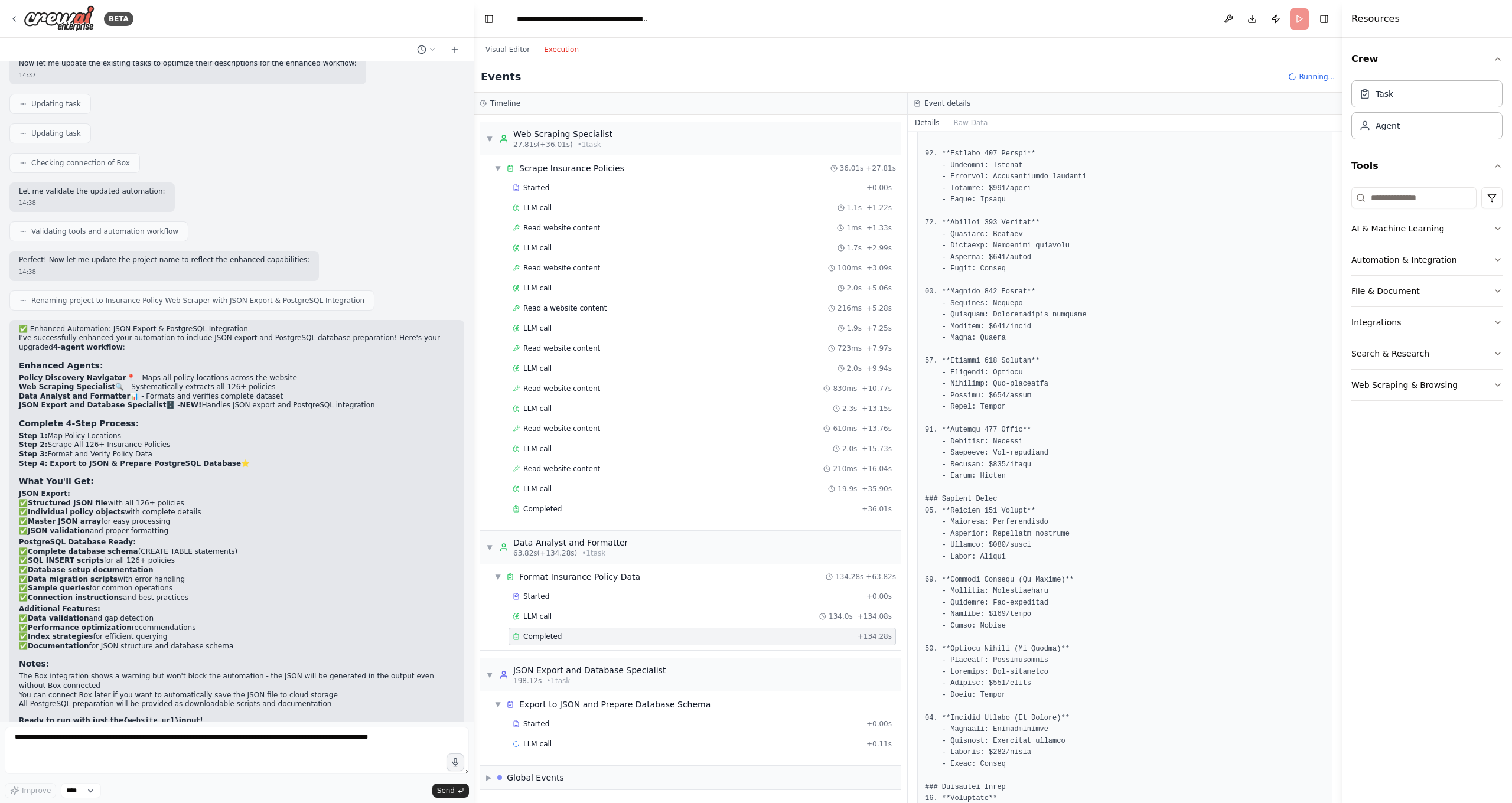
scroll to position [2617, 0]
click at [558, 709] on div "Started" at bounding box center [687, 724] width 349 height 10
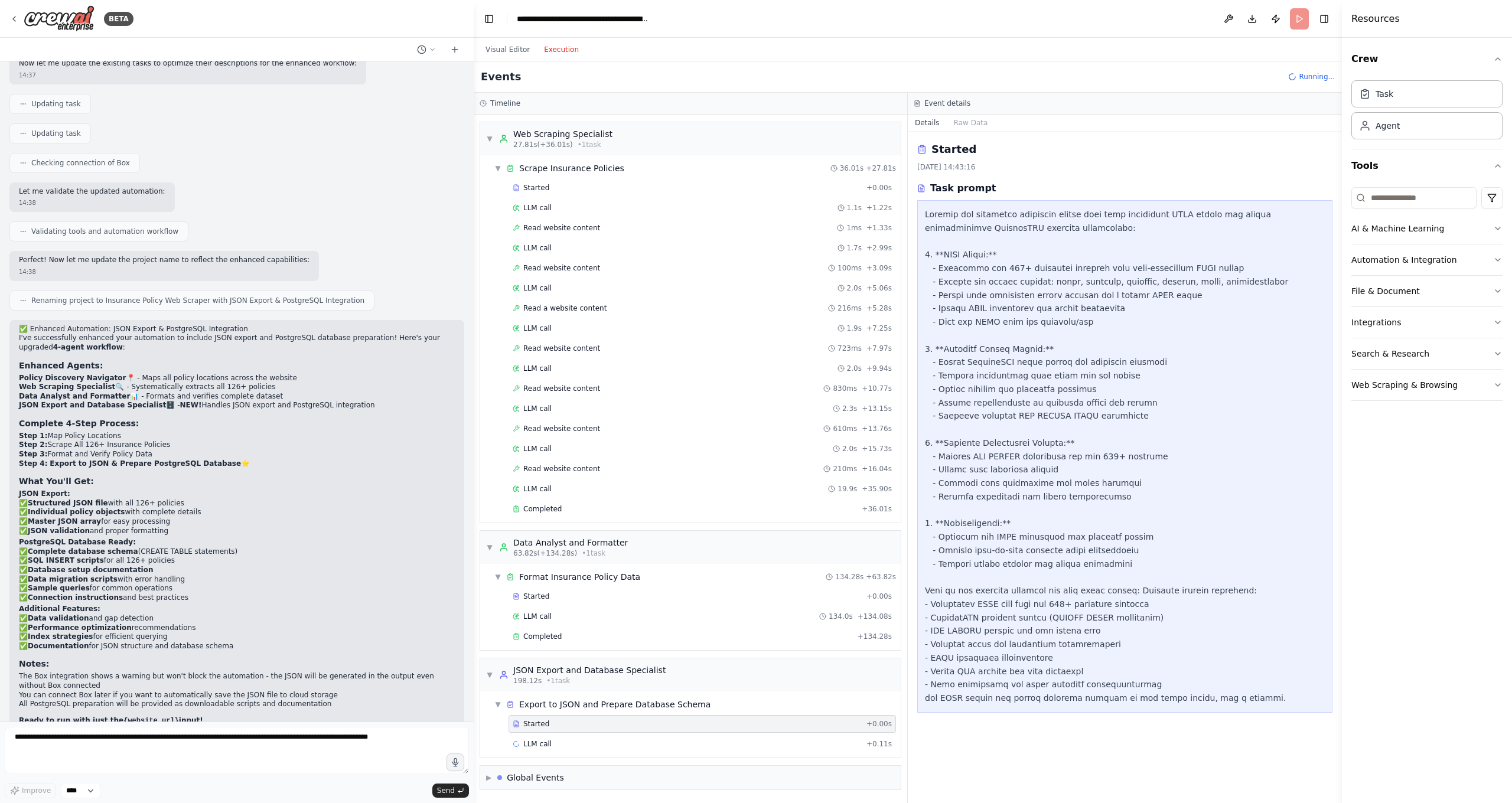
scroll to position [0, 0]
click at [546, 709] on span "LLM call" at bounding box center [537, 744] width 28 height 10
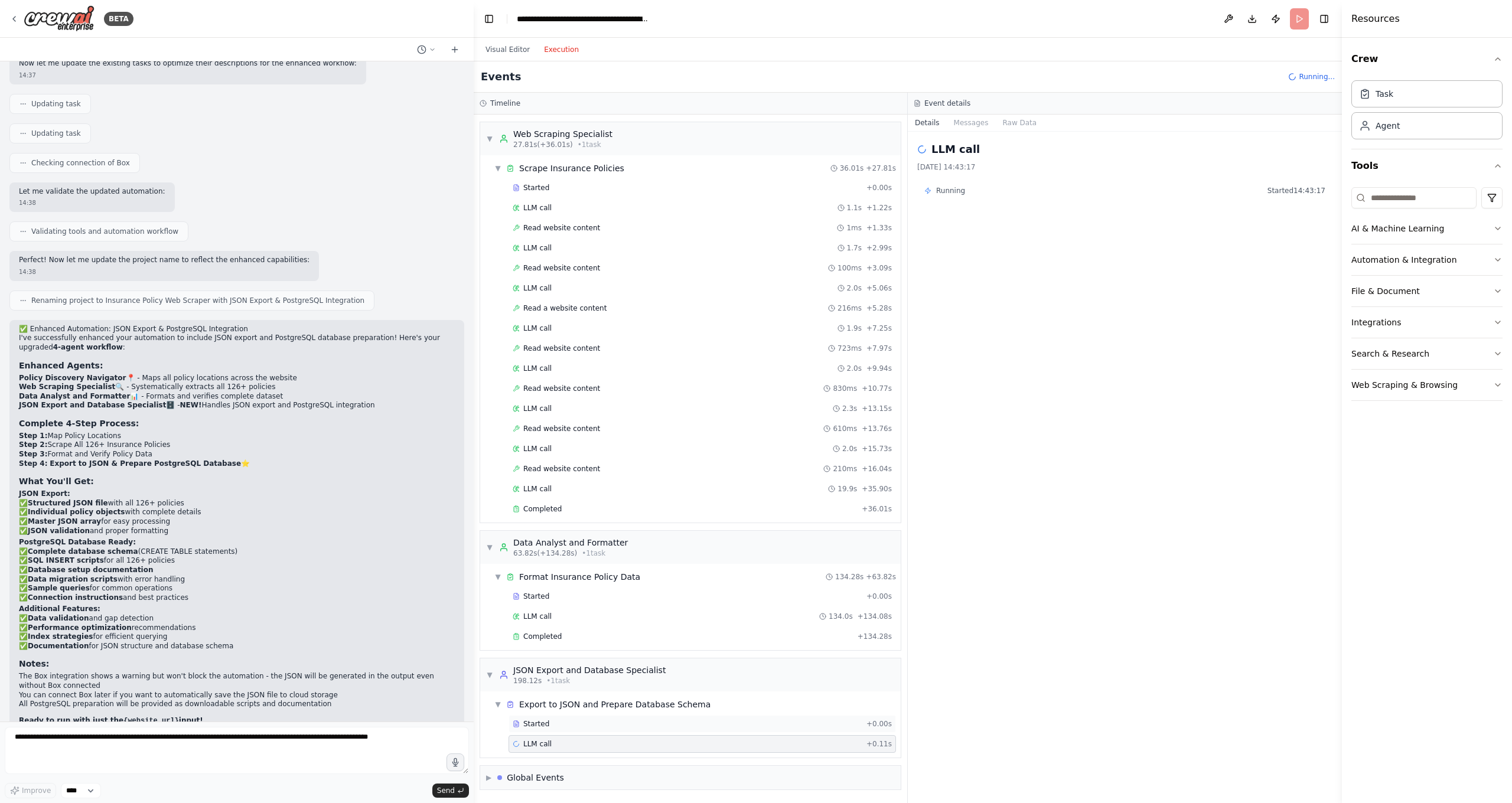
click at [578, 709] on div "Started + 0.00s" at bounding box center [702, 724] width 388 height 18
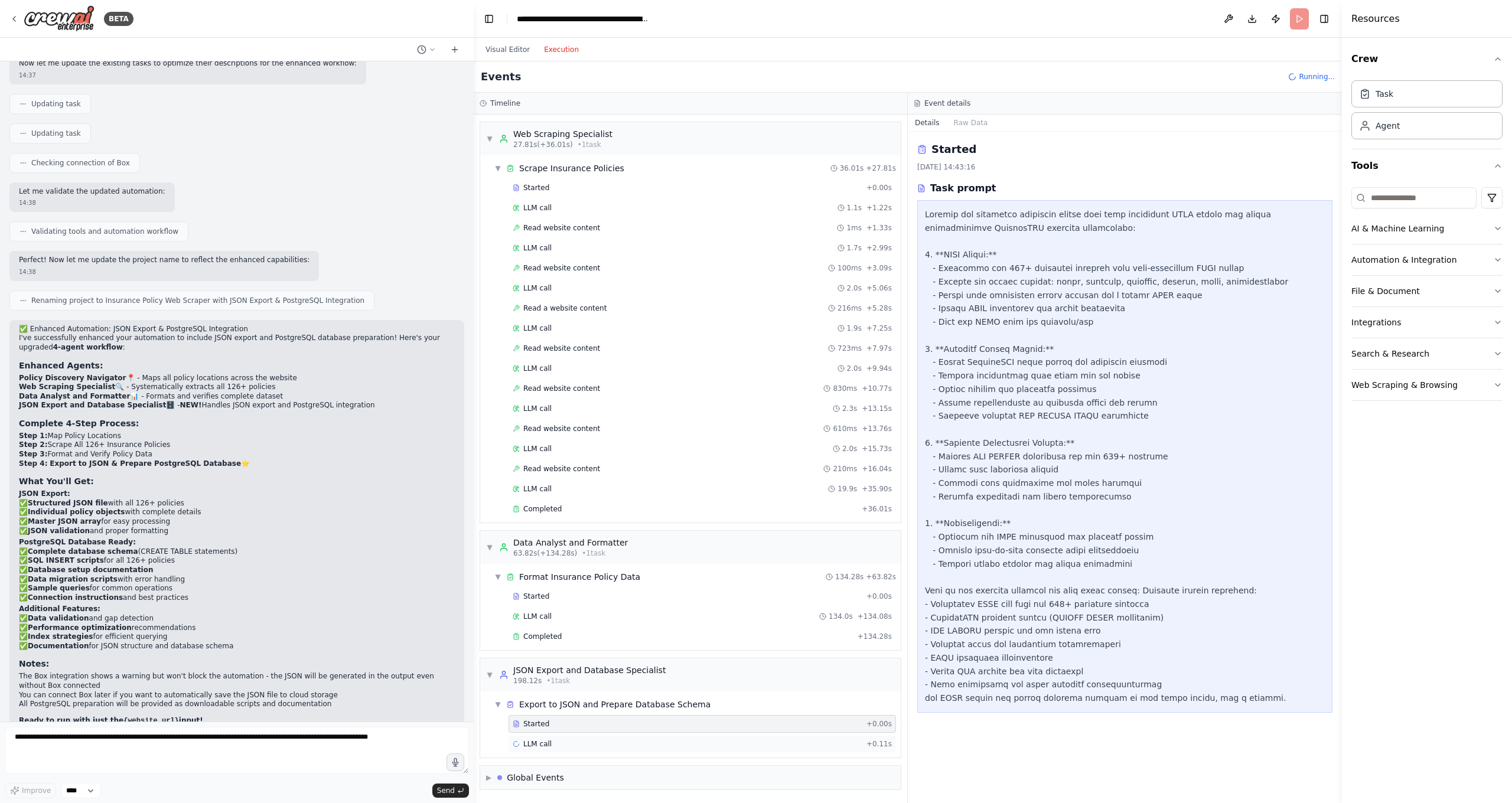
click at [580, 709] on div "LLM call + 0.11s" at bounding box center [702, 744] width 379 height 10
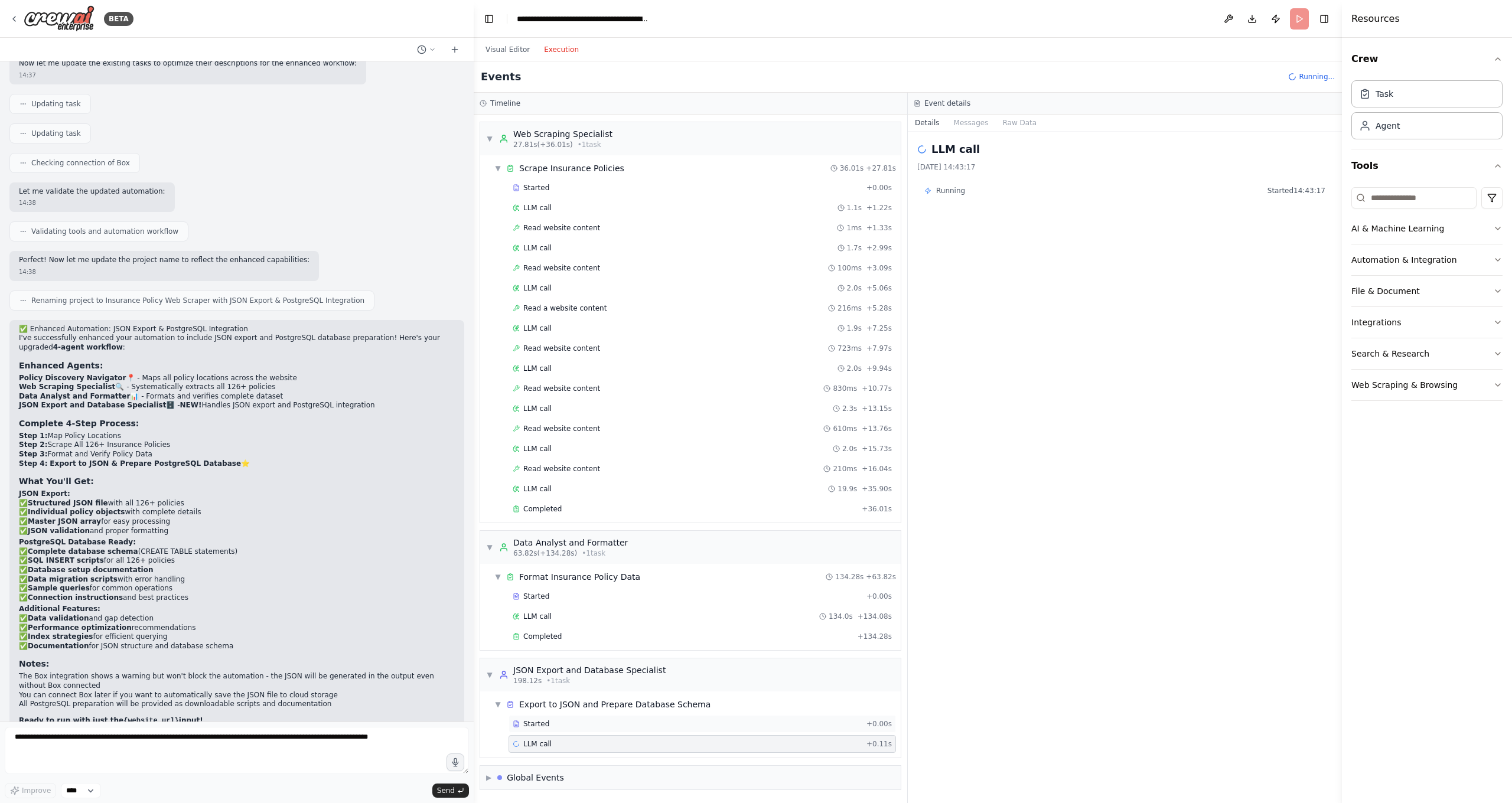
click at [571, 709] on div "Started" at bounding box center [687, 724] width 349 height 10
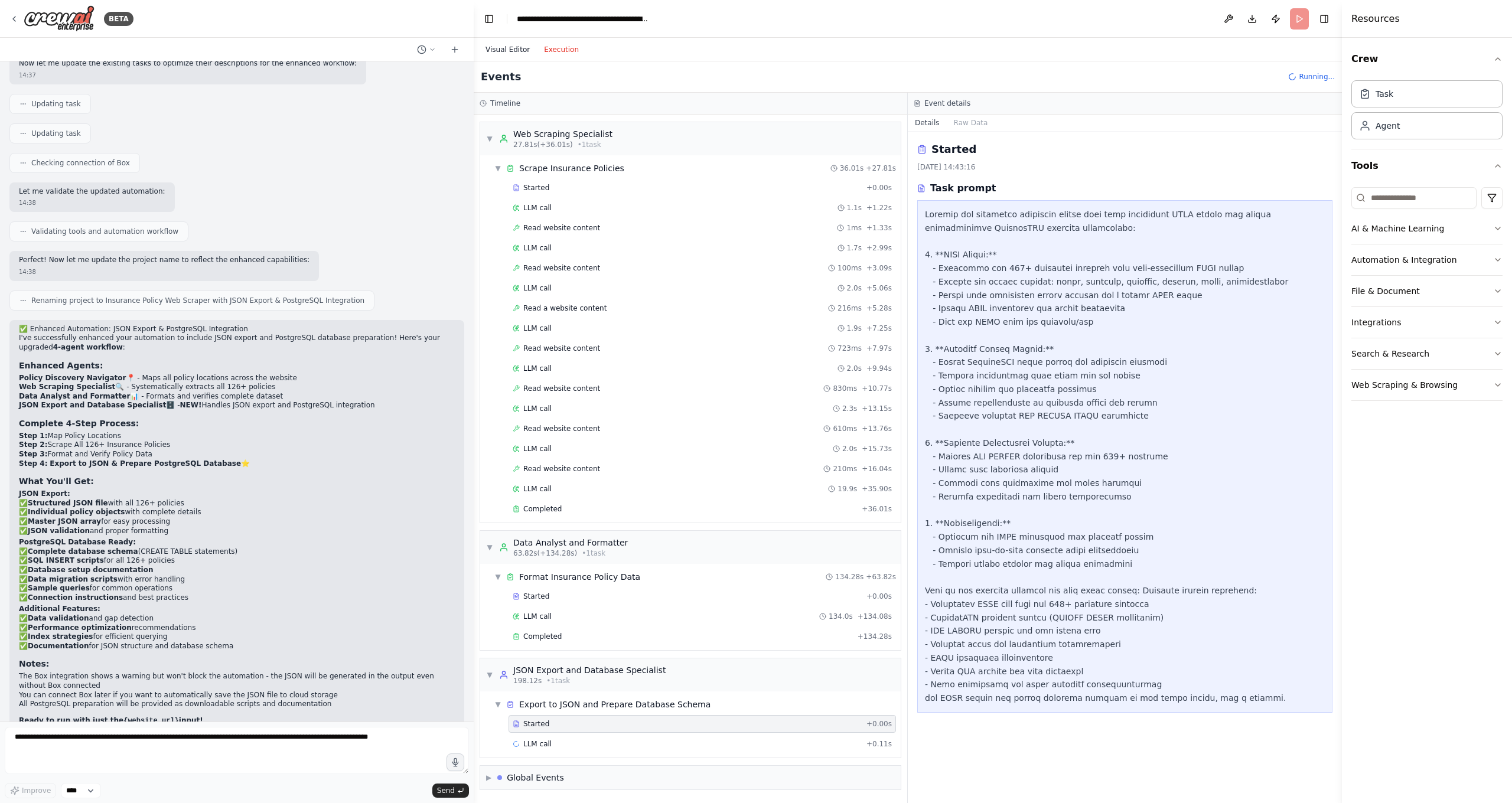
click at [505, 51] on button "Visual Editor" at bounding box center [508, 50] width 59 height 14
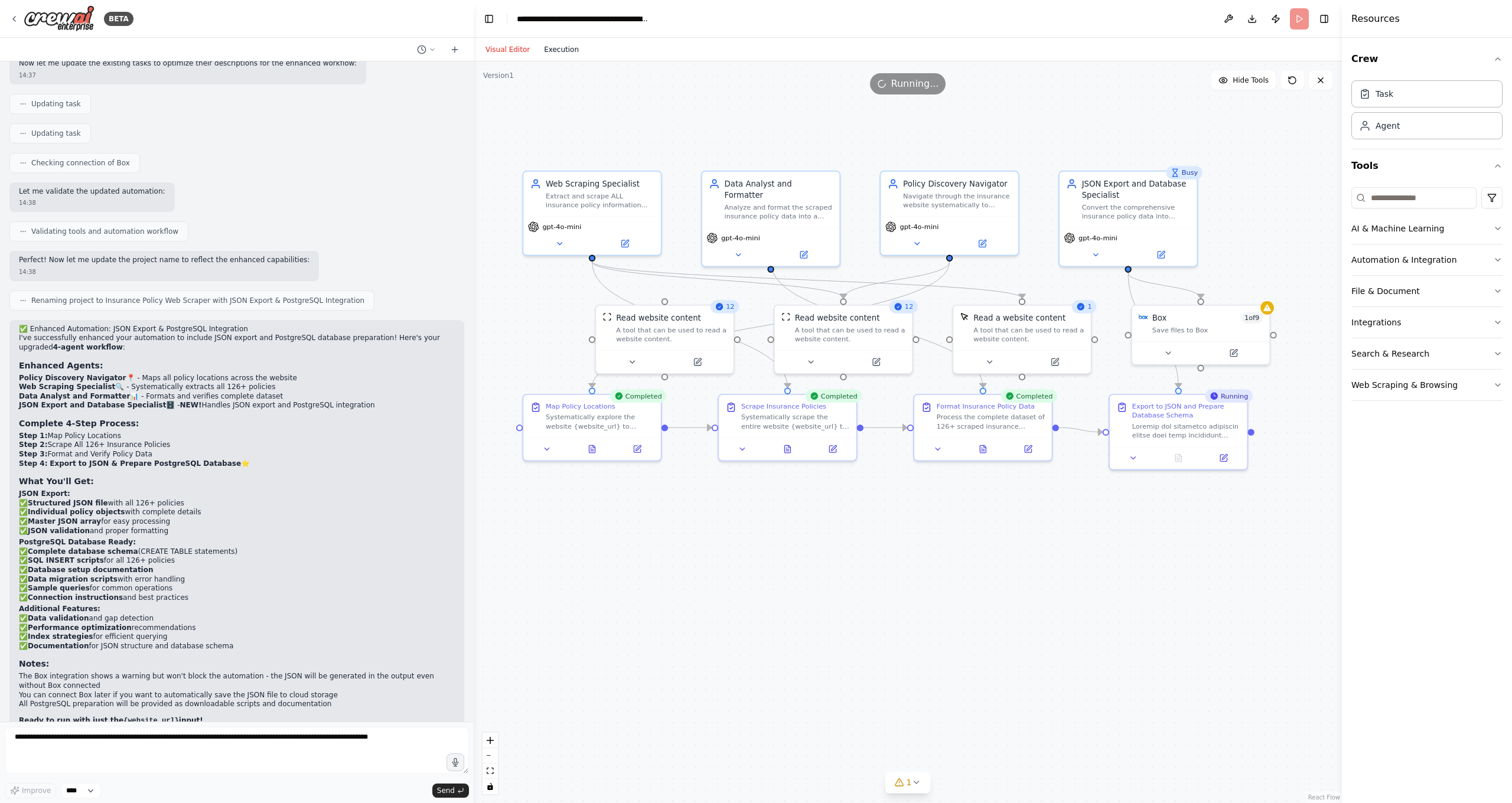
click at [557, 45] on button "Execution" at bounding box center [561, 50] width 49 height 14
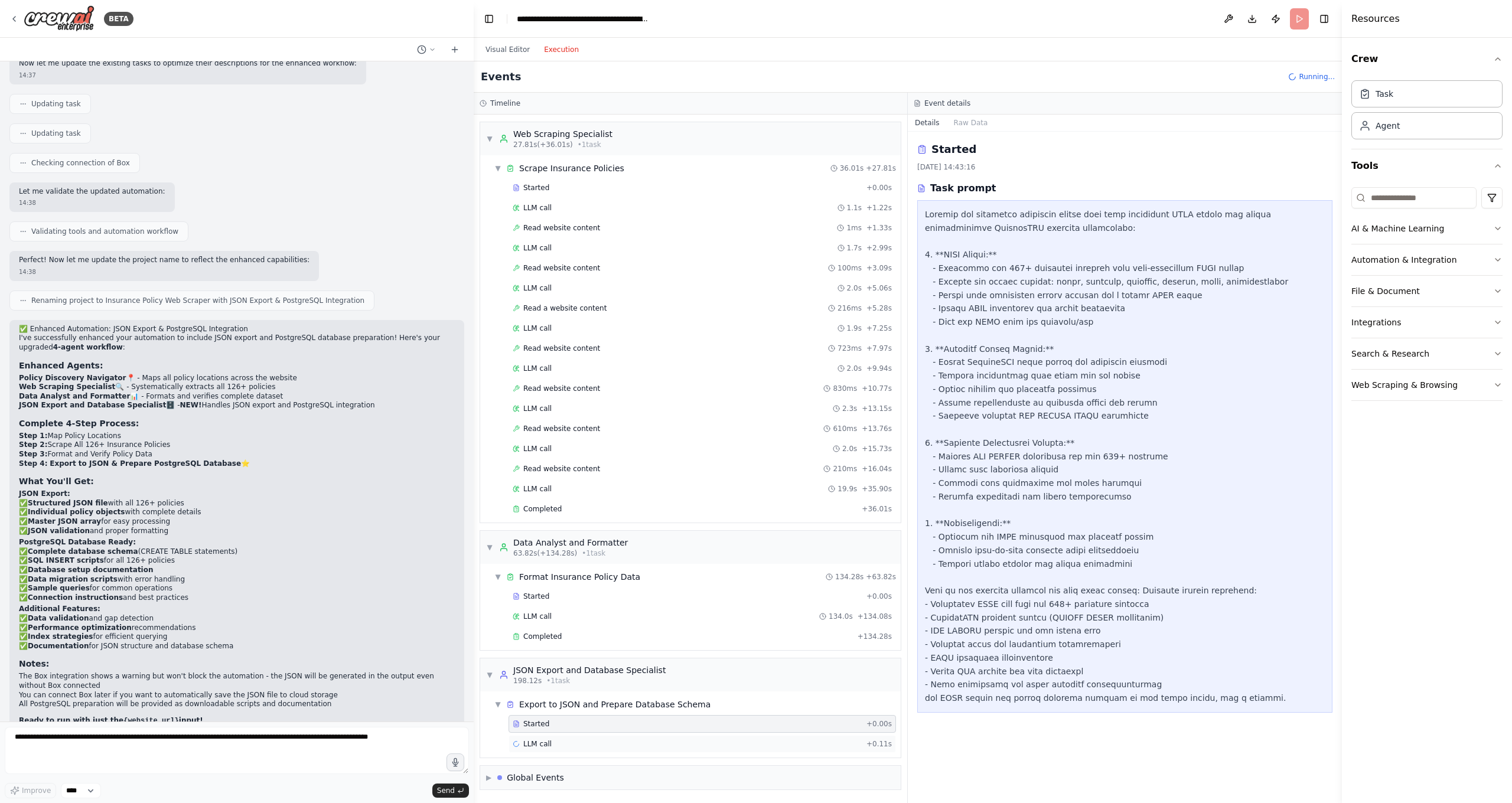
click at [563, 709] on div "LLM call + 0.11s" at bounding box center [702, 744] width 379 height 10
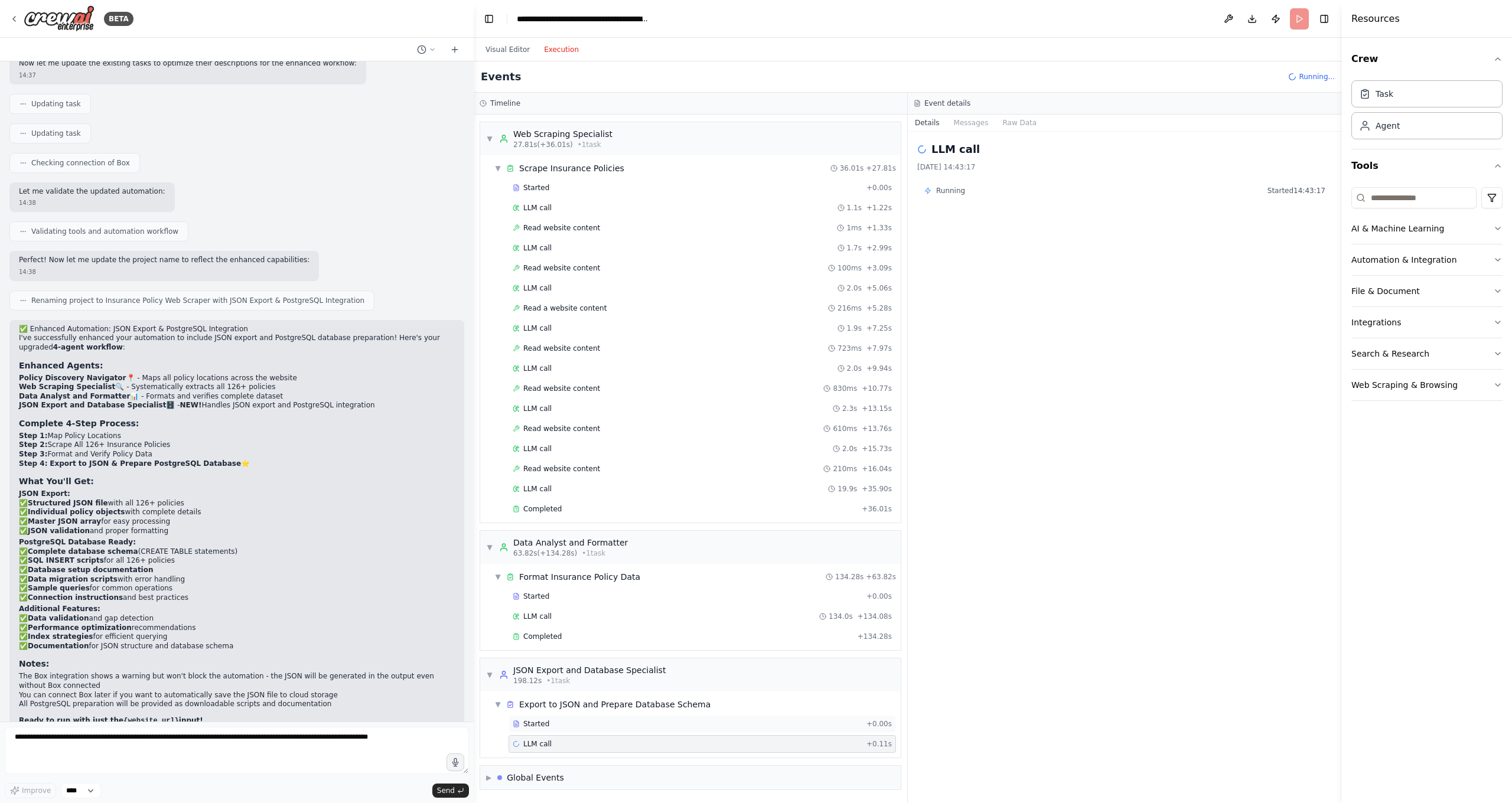
click at [583, 709] on div "Started" at bounding box center [687, 724] width 349 height 10
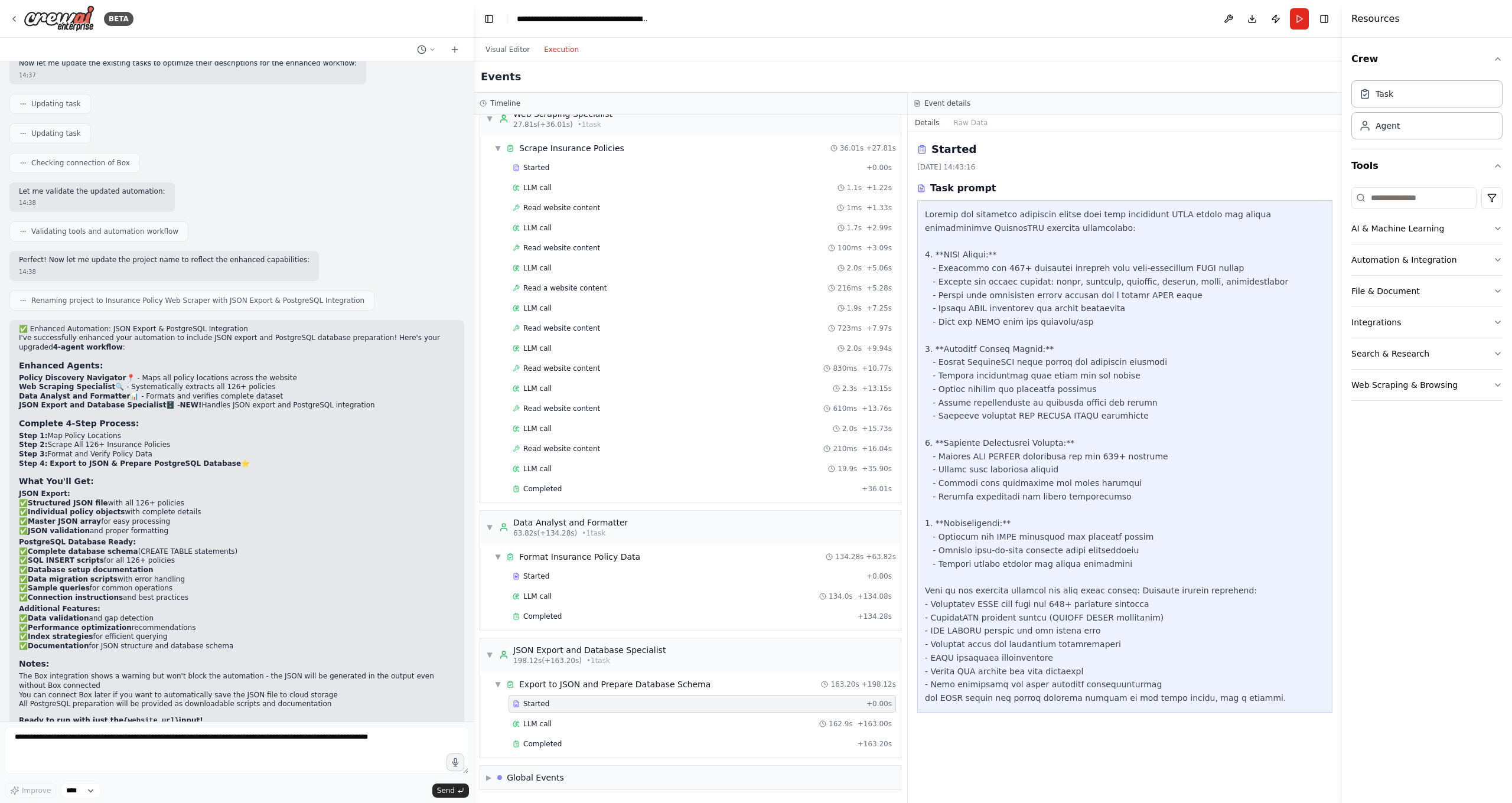
scroll to position [407, 0]
click at [489, 709] on span "▶" at bounding box center [488, 778] width 5 height 10
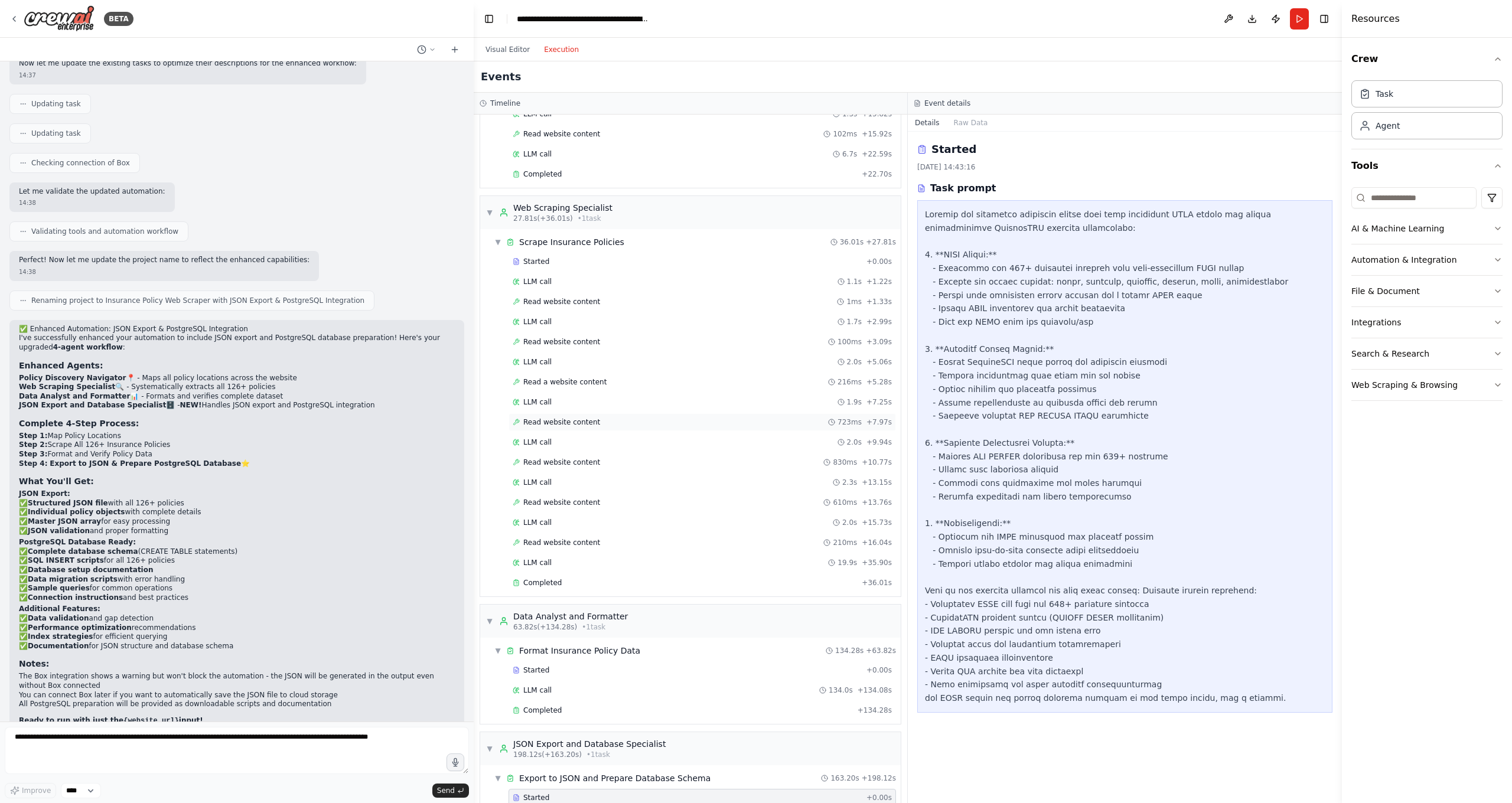
scroll to position [314, 0]
click at [509, 47] on button "Visual Editor" at bounding box center [508, 50] width 59 height 14
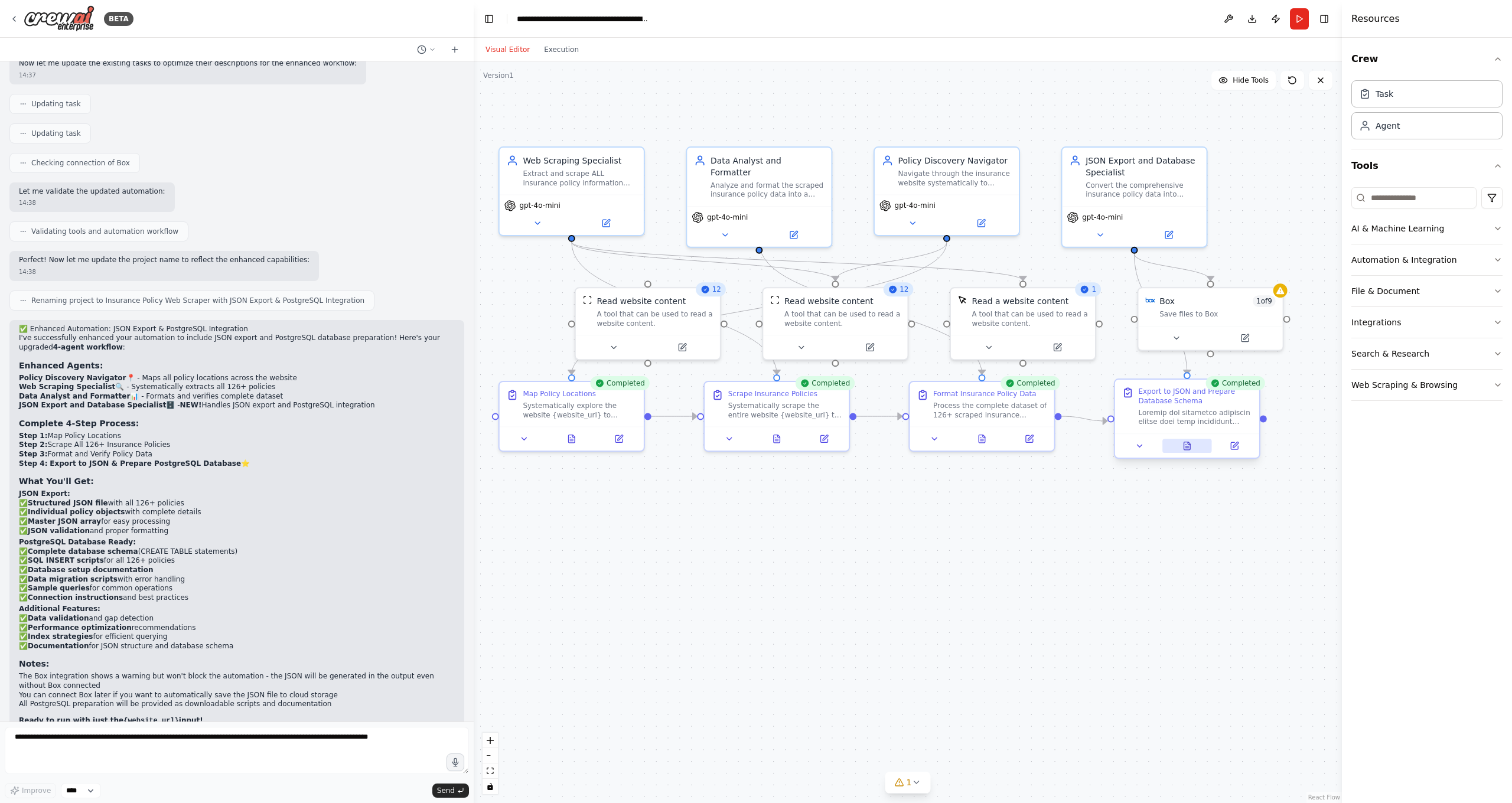
click at [1185, 442] on icon at bounding box center [1187, 446] width 7 height 8
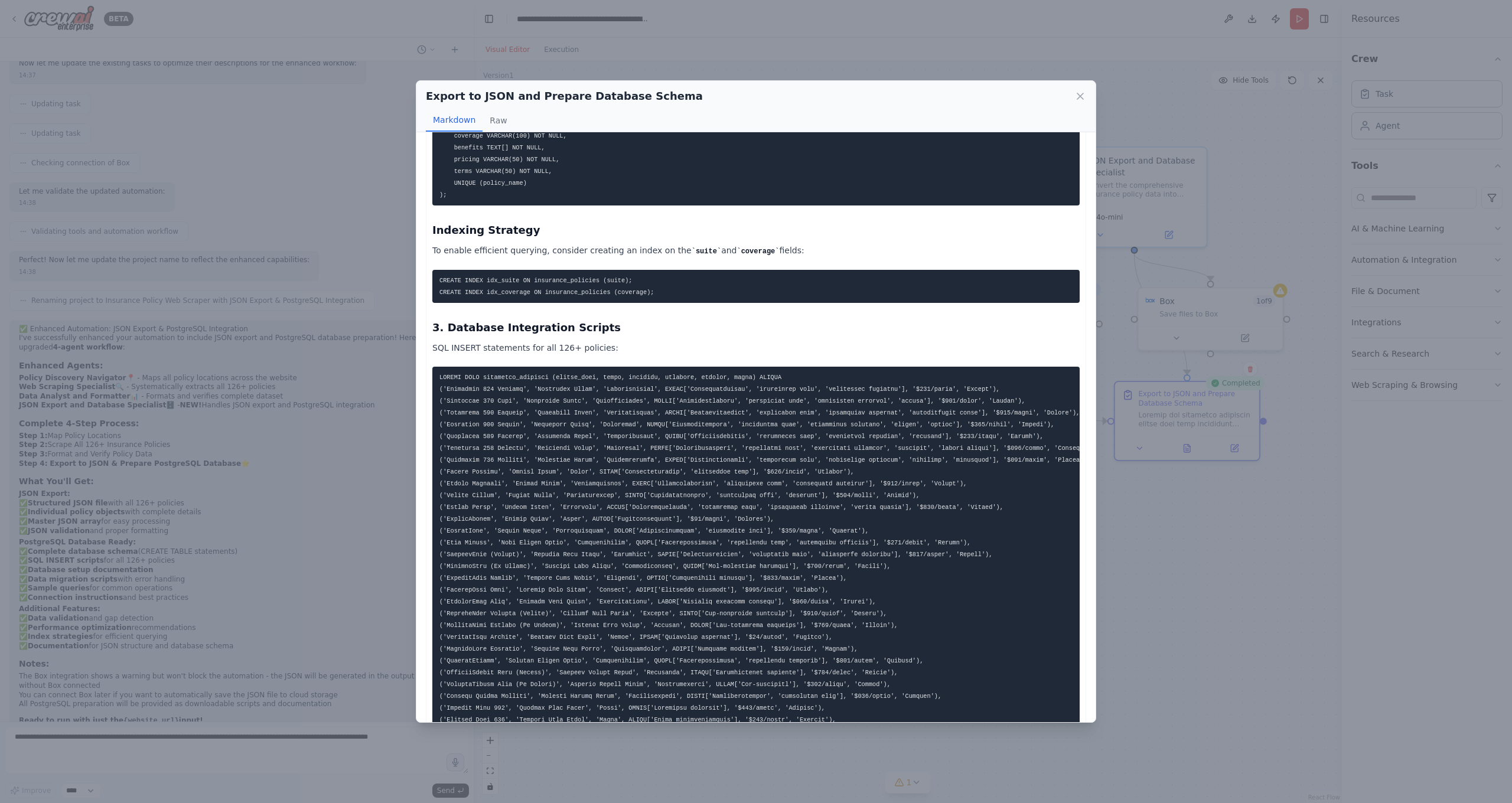
scroll to position [11832, 0]
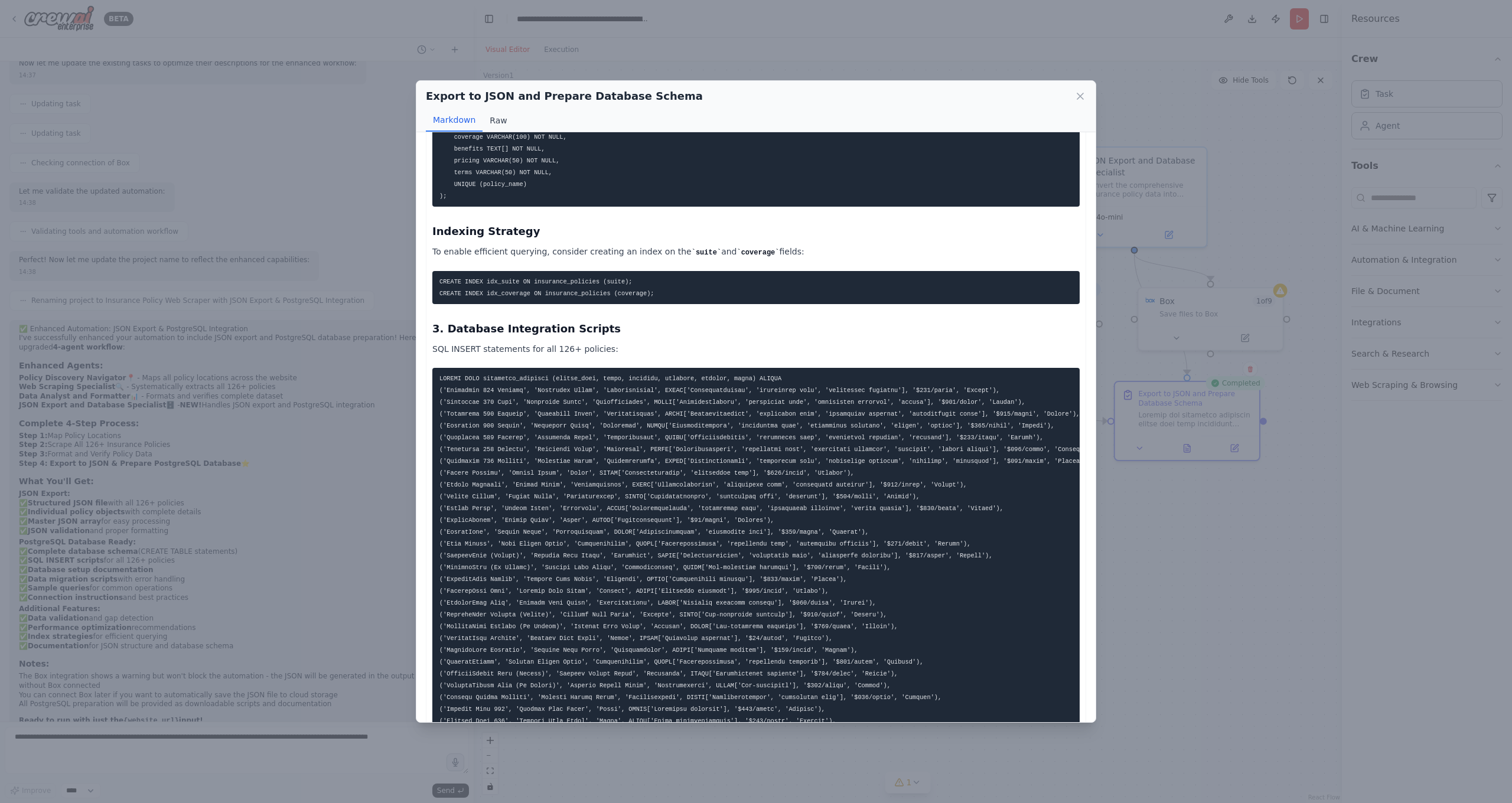
click at [502, 124] on button "Raw" at bounding box center [498, 121] width 31 height 23
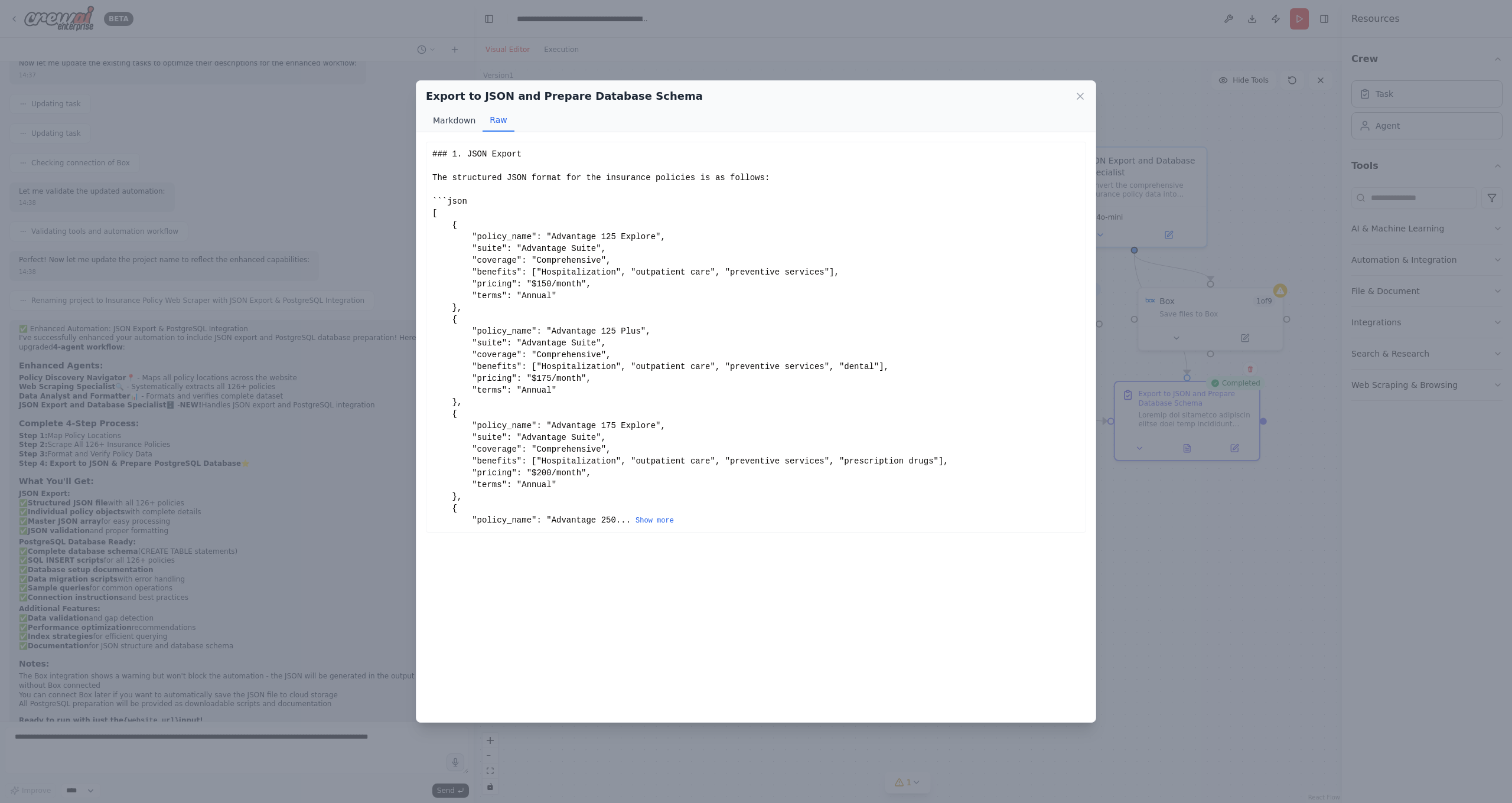
click at [453, 123] on button "Markdown" at bounding box center [454, 121] width 57 height 23
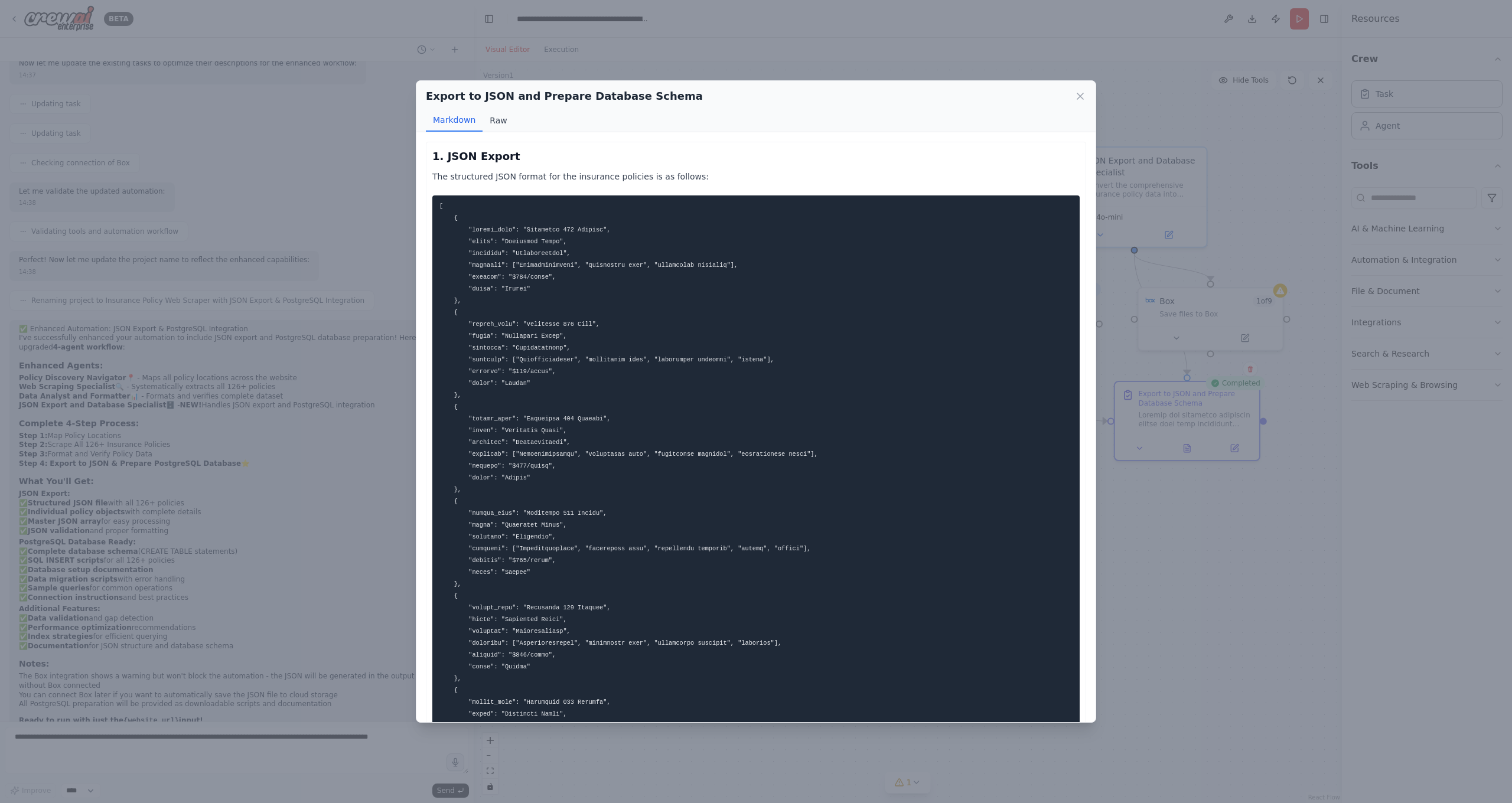
click at [500, 125] on button "Raw" at bounding box center [498, 121] width 31 height 23
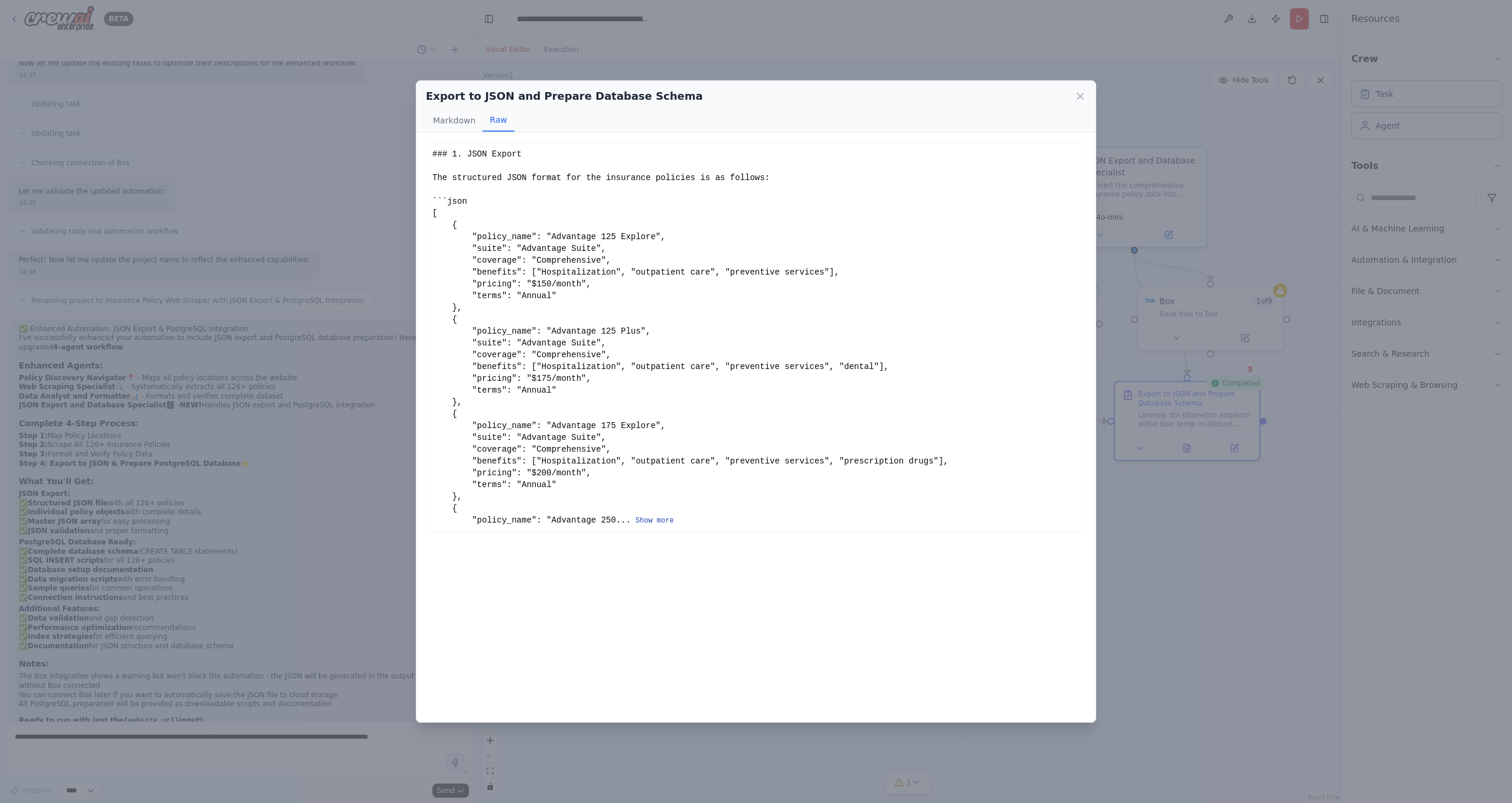
click at [659, 521] on button "Show more" at bounding box center [654, 521] width 38 height 10
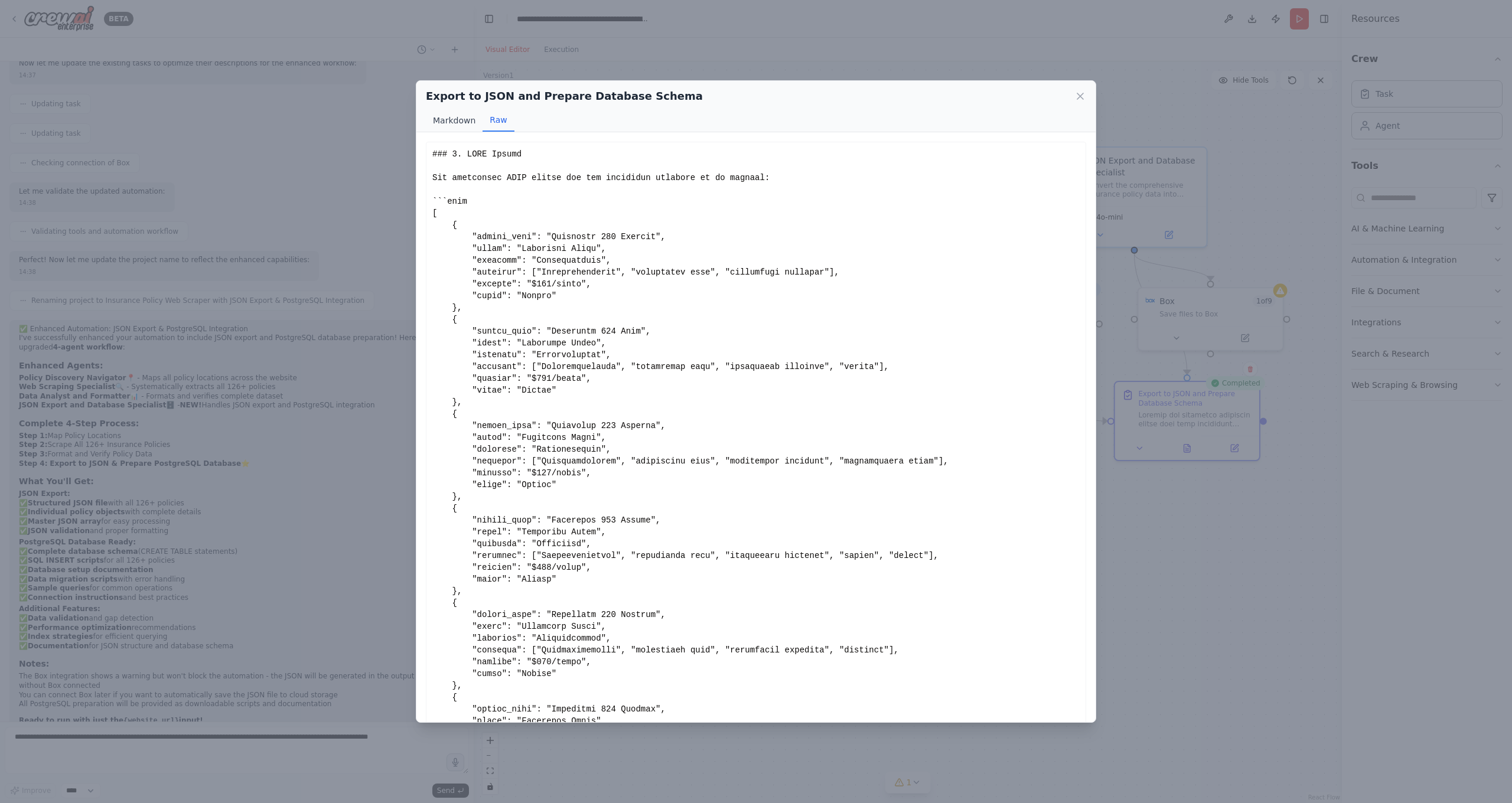
click at [450, 119] on button "Markdown" at bounding box center [454, 121] width 57 height 23
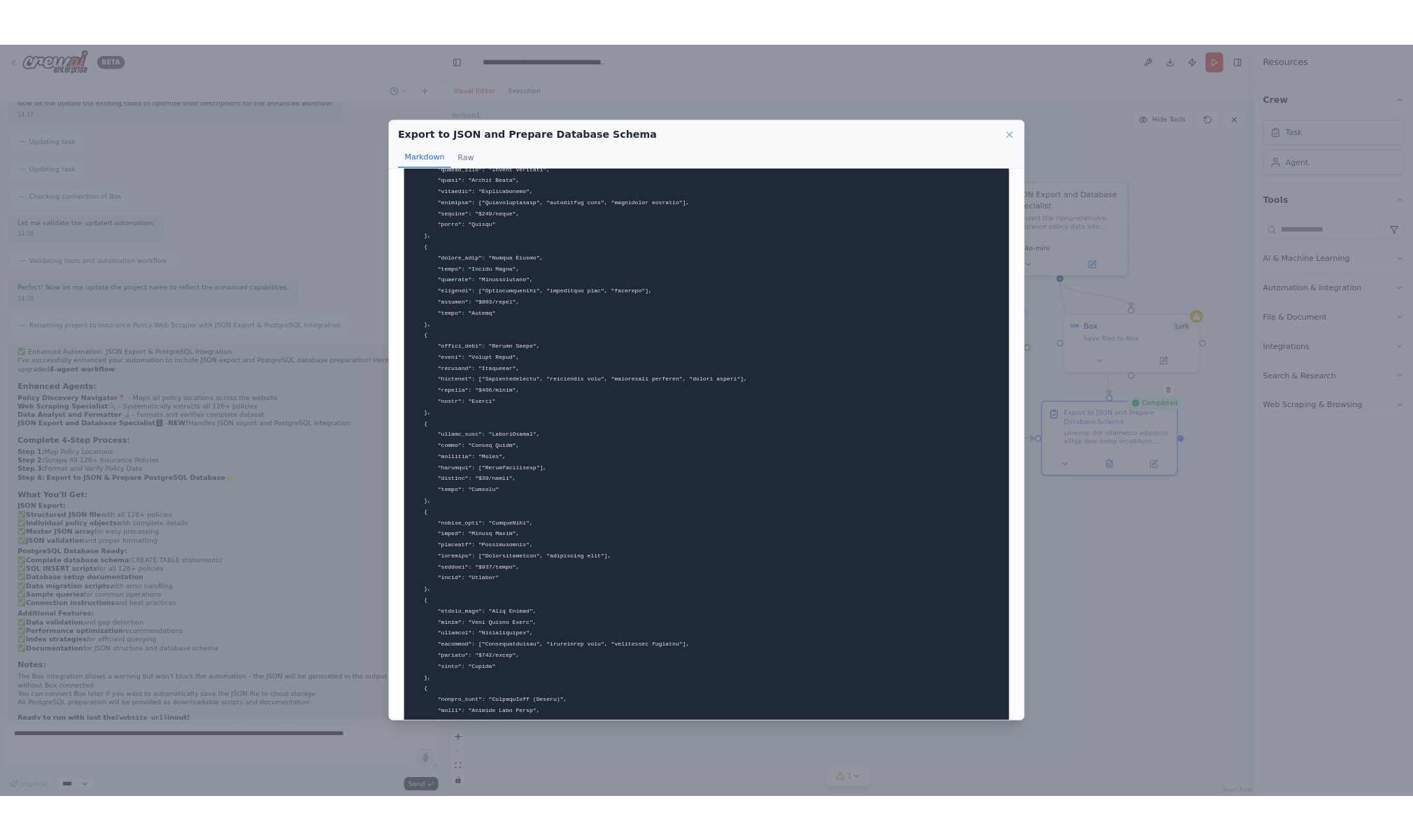
scroll to position [1010, 0]
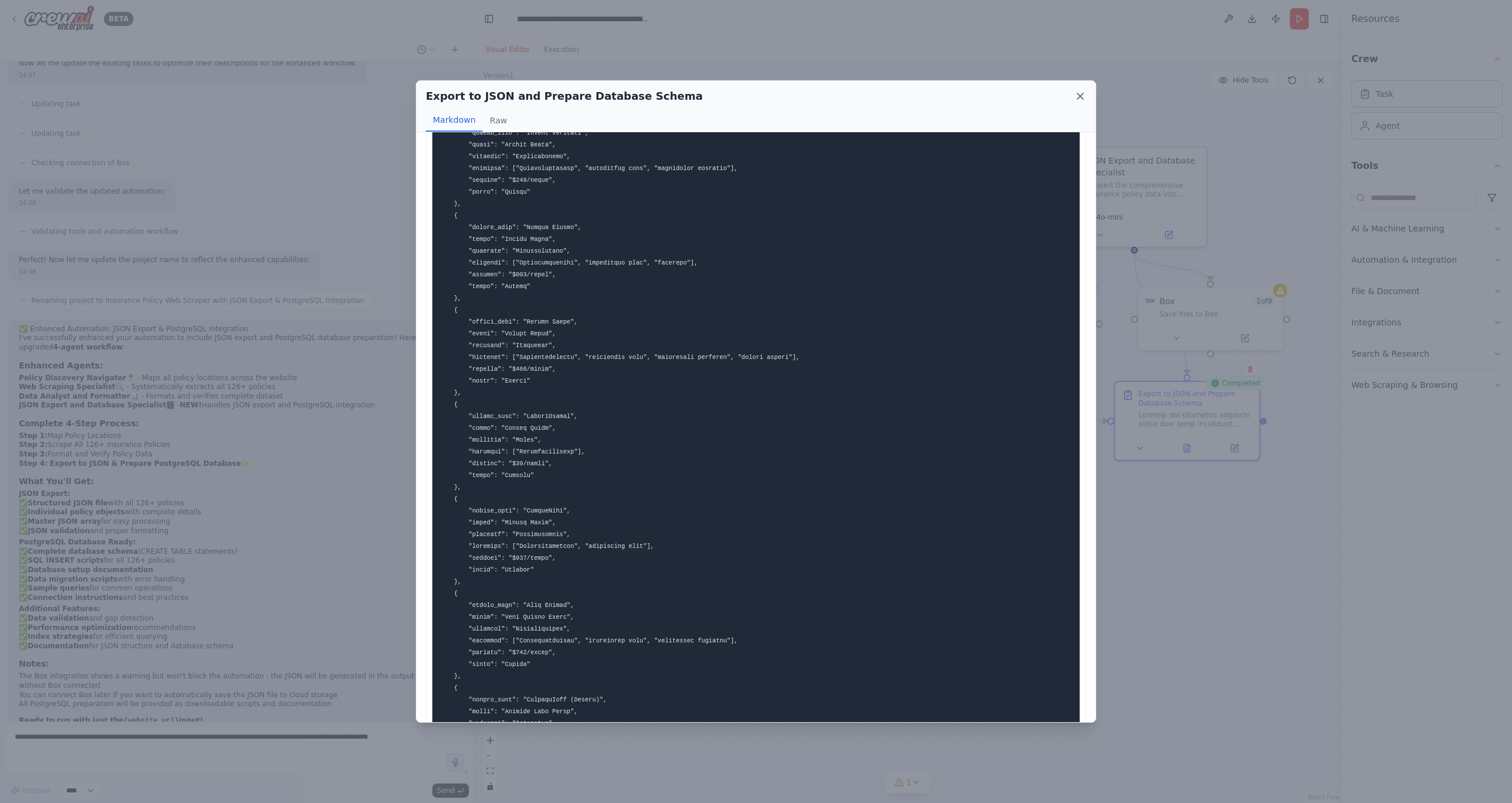
click at [1082, 93] on icon at bounding box center [1080, 96] width 12 height 12
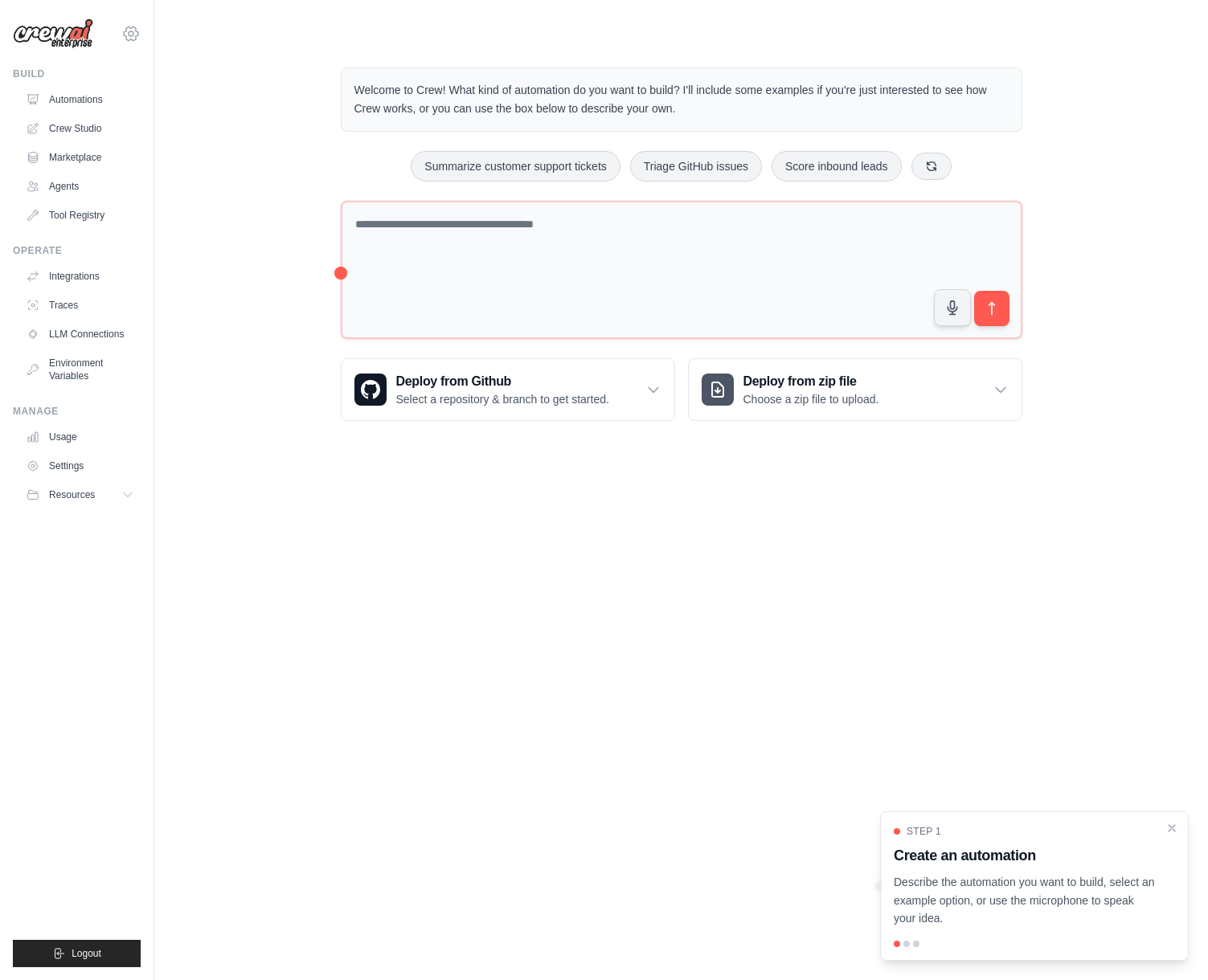
click at [133, 38] on icon at bounding box center [131, 34] width 20 height 20
click at [256, 362] on div "Welcome to Crew! What kind of automation do you want to build? I'll include som…" at bounding box center [681, 244] width 1002 height 405
click at [91, 99] on link "Automations" at bounding box center [81, 100] width 121 height 26
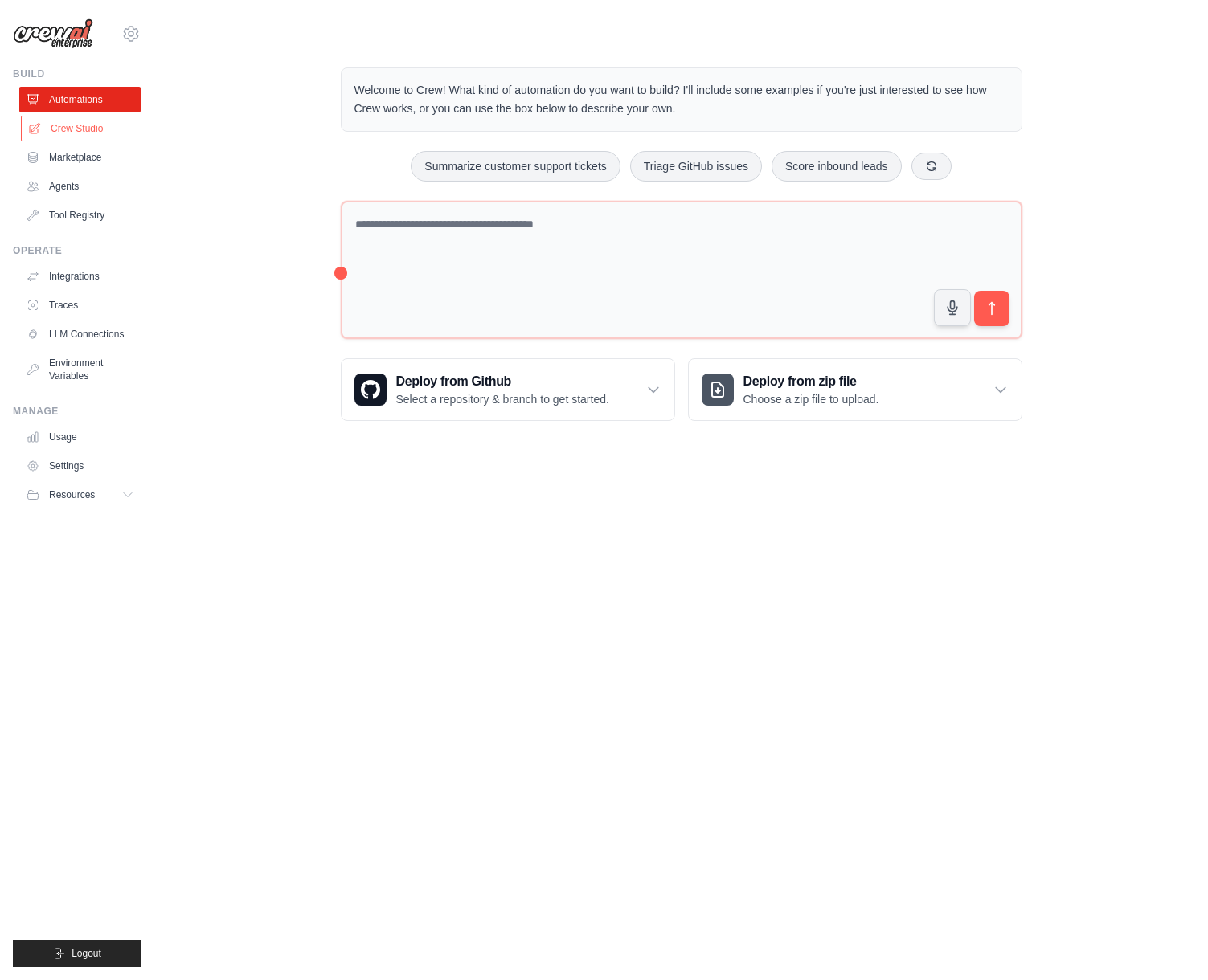
click at [85, 131] on link "Crew Studio" at bounding box center [81, 128] width 121 height 26
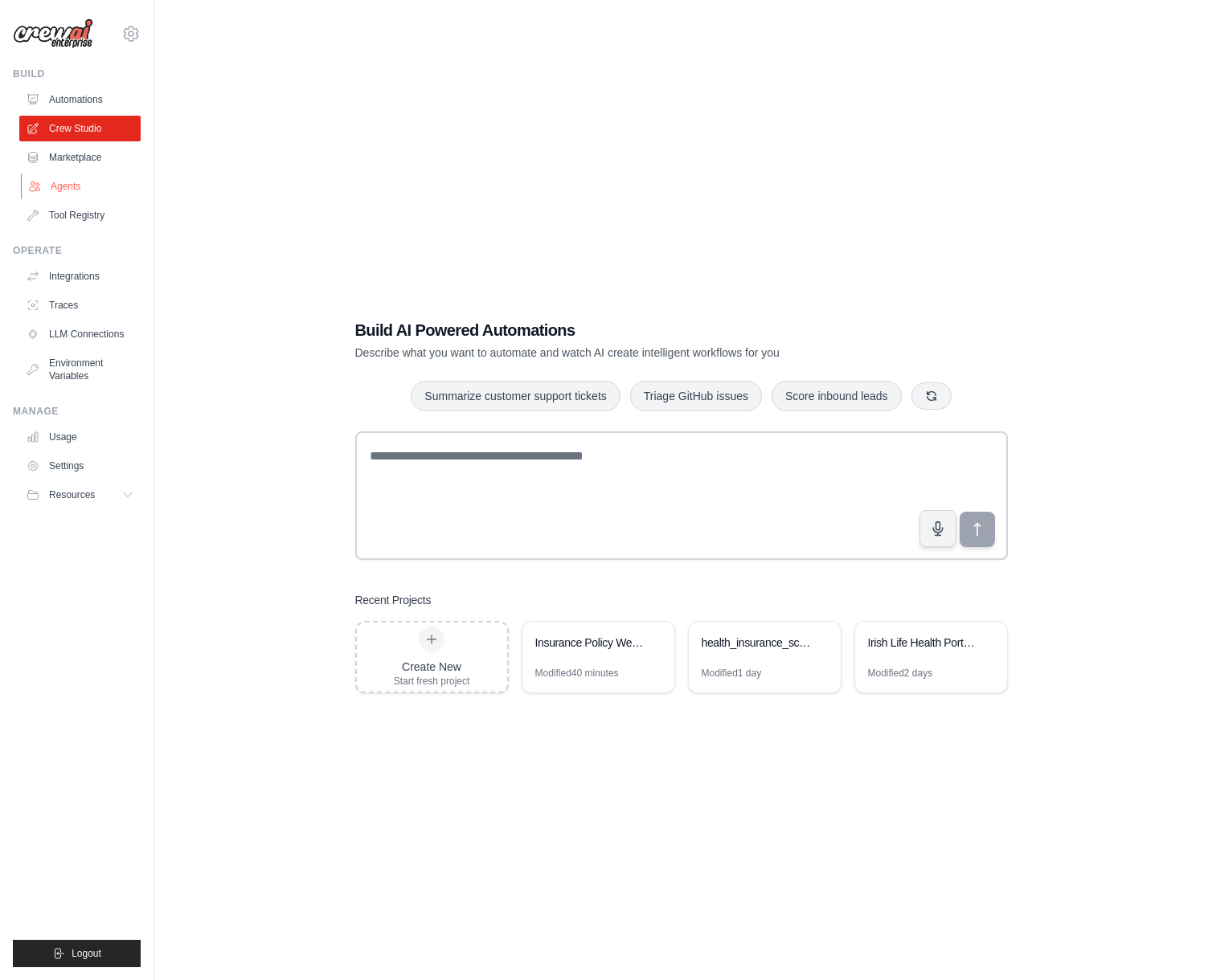
click at [63, 189] on link "Agents" at bounding box center [81, 187] width 121 height 26
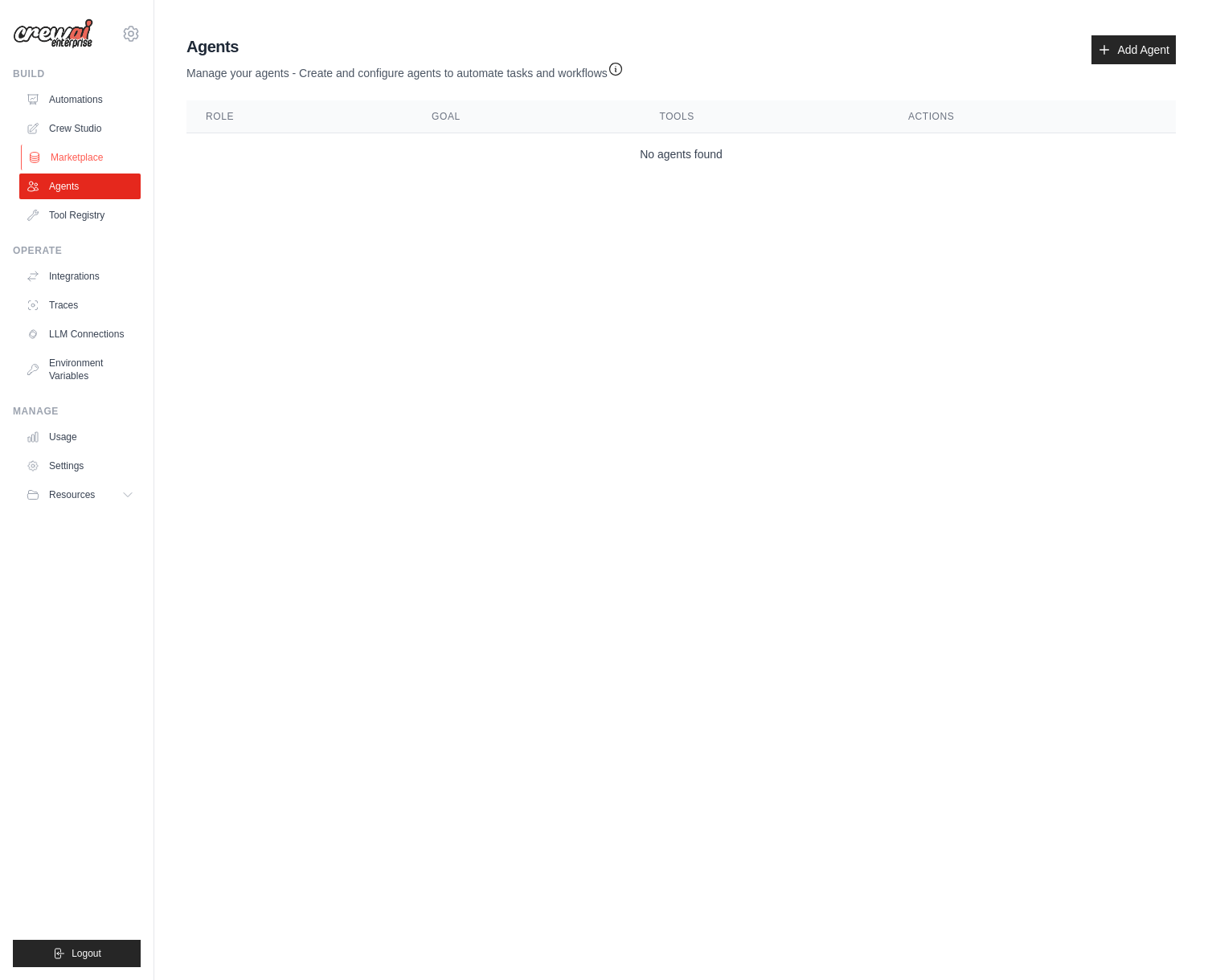
click at [69, 162] on link "Marketplace" at bounding box center [81, 158] width 121 height 26
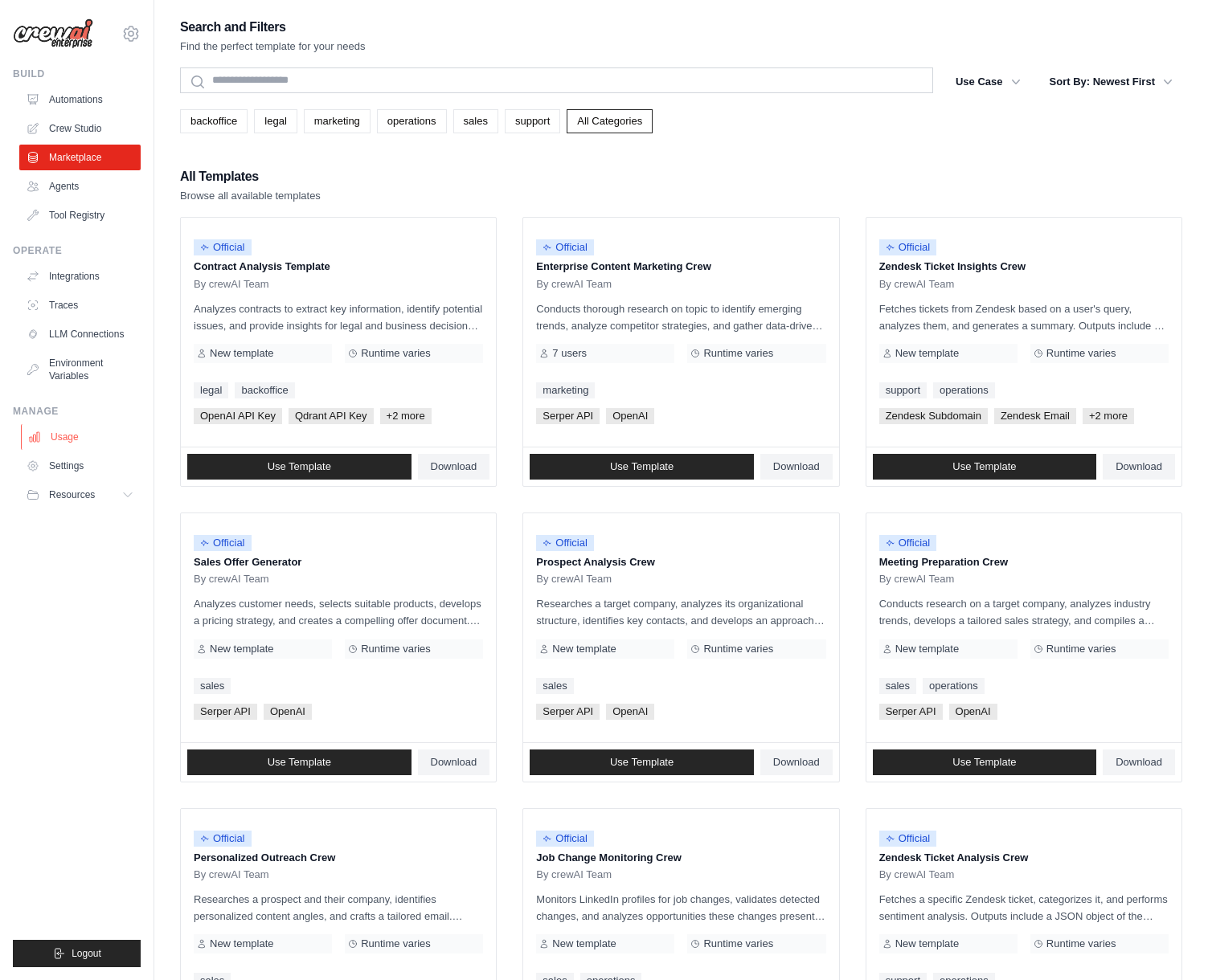
click at [56, 442] on link "Usage" at bounding box center [81, 437] width 121 height 26
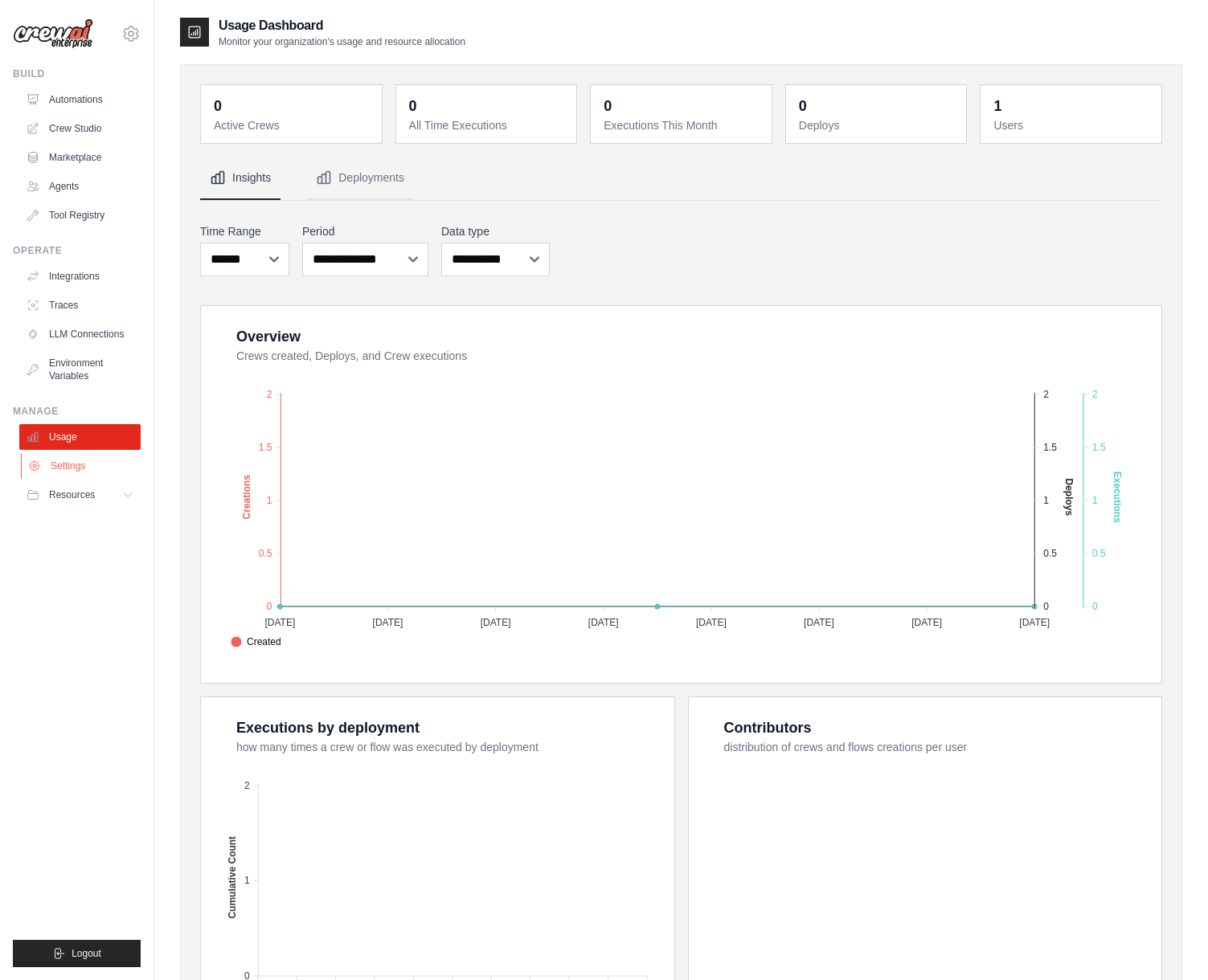
click at [56, 470] on link "Settings" at bounding box center [81, 466] width 121 height 26
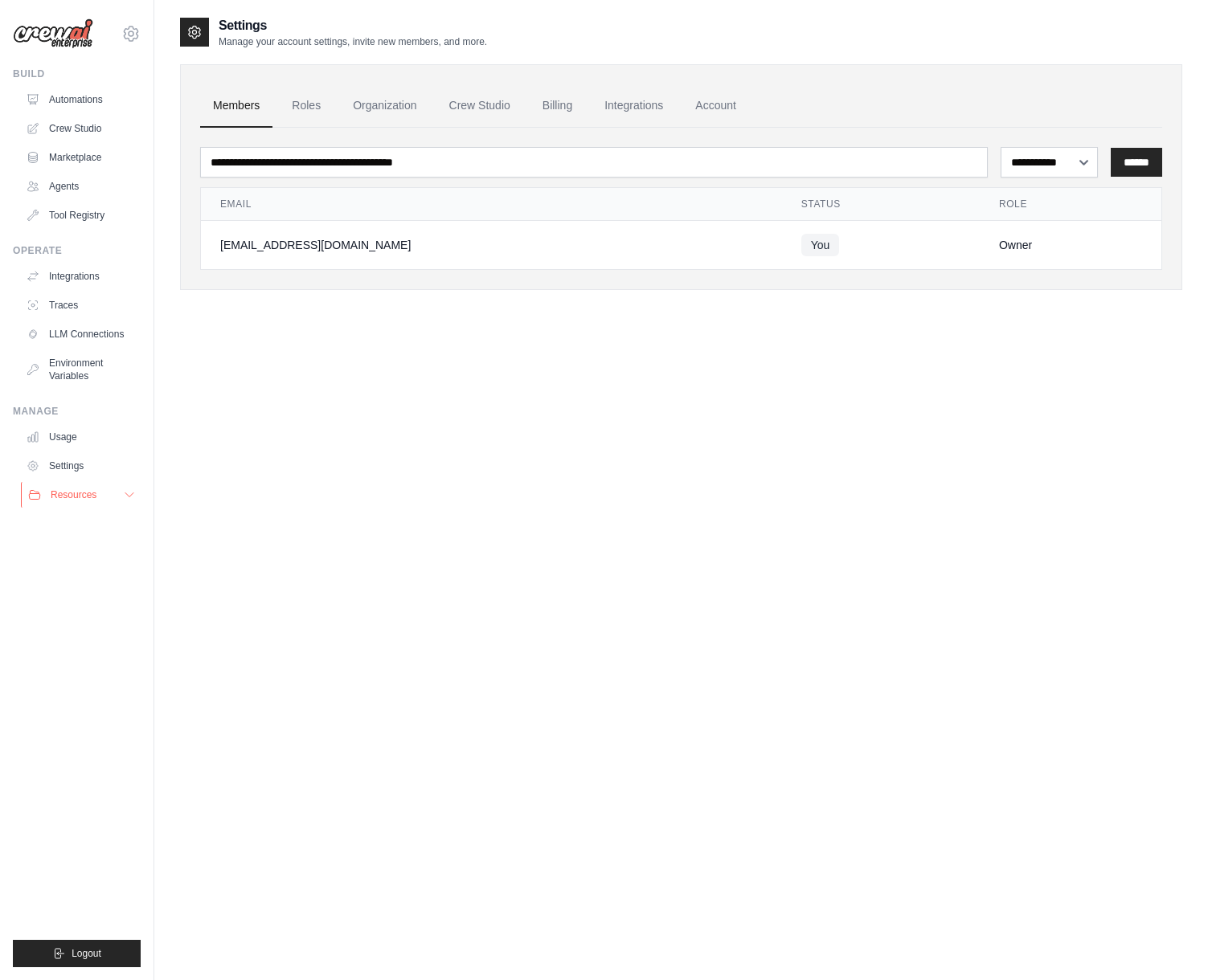
click at [134, 494] on icon at bounding box center [129, 495] width 13 height 13
click at [70, 103] on link "Automations" at bounding box center [81, 100] width 121 height 26
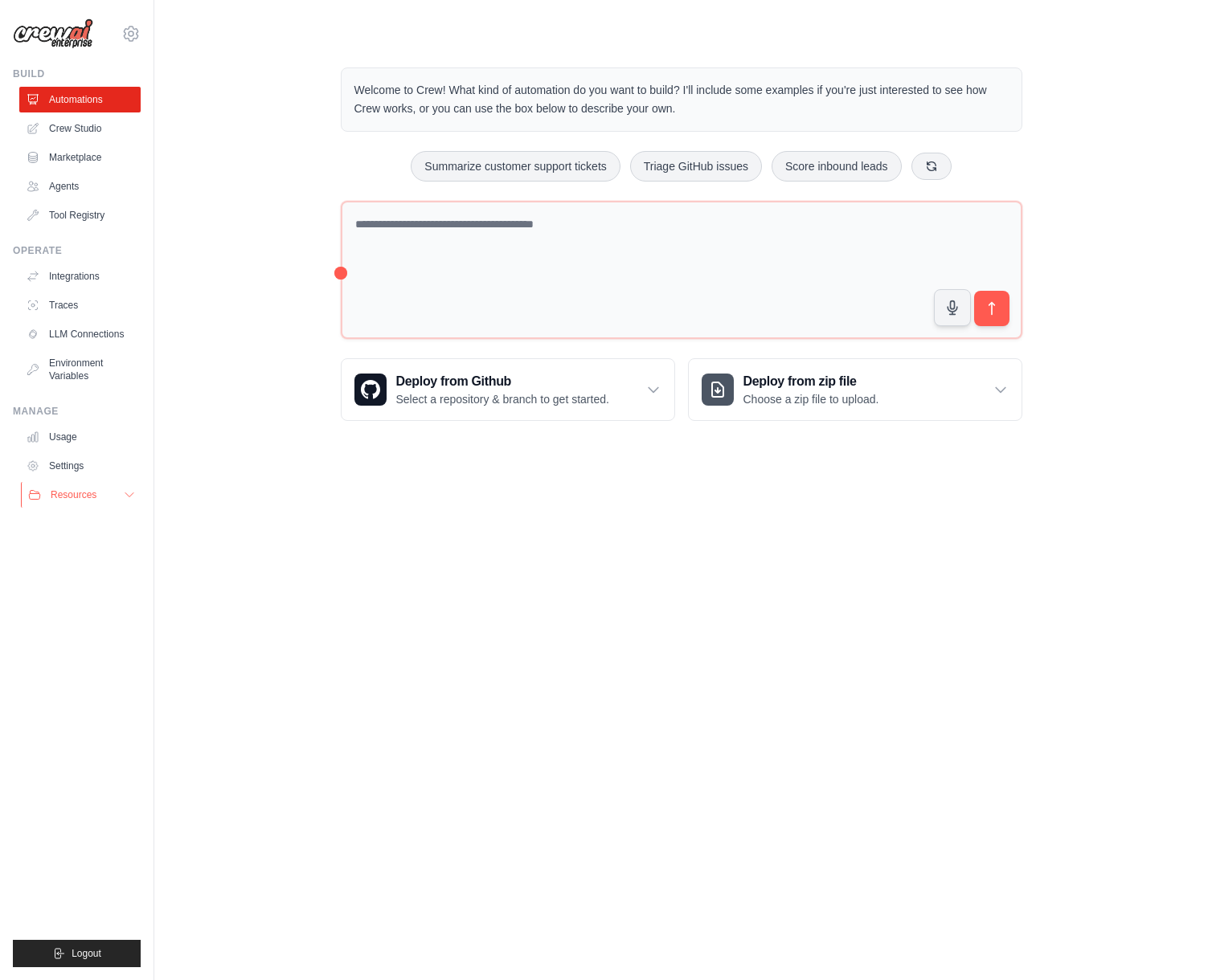
click at [127, 496] on icon at bounding box center [129, 495] width 13 height 13
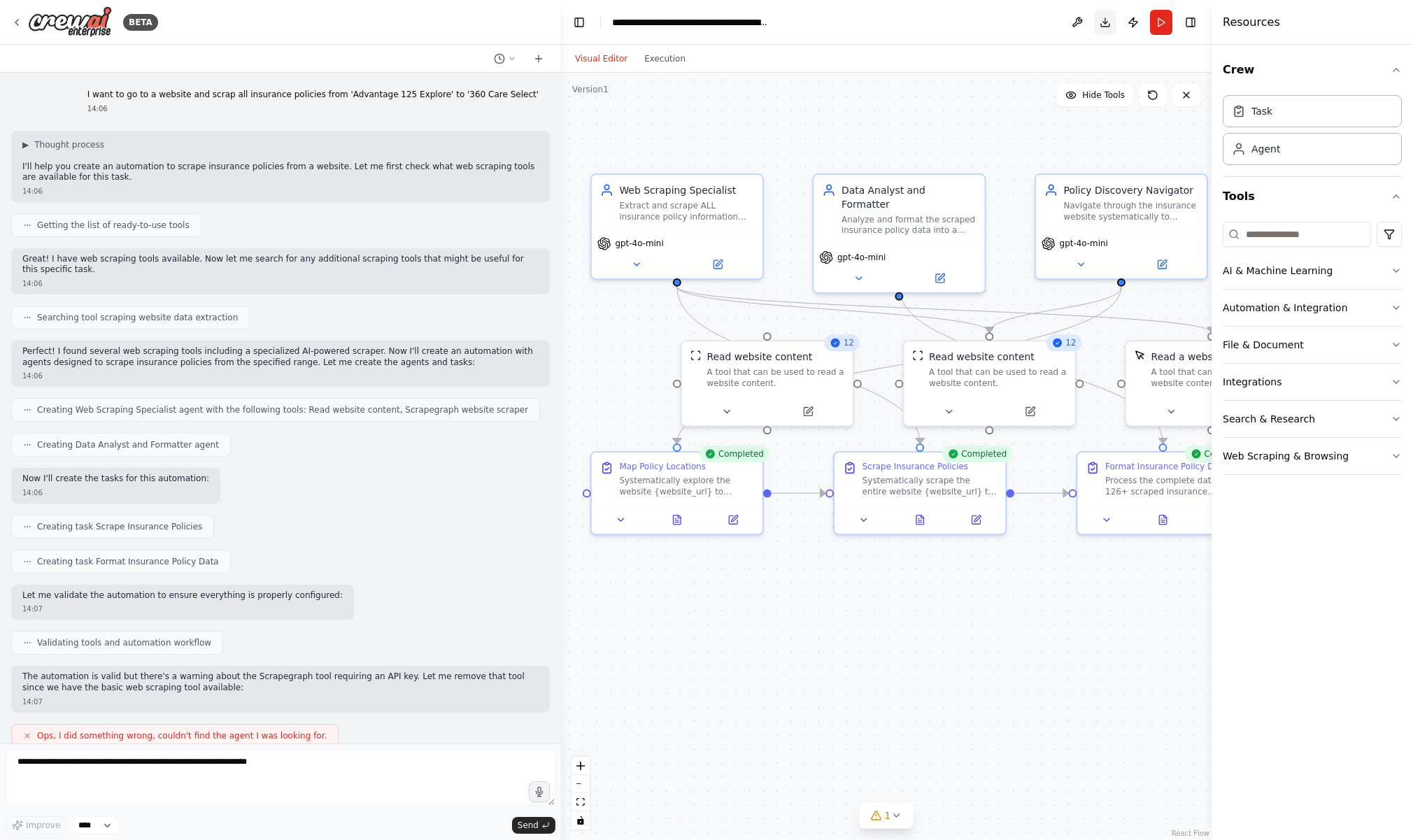
scroll to position [3129, 0]
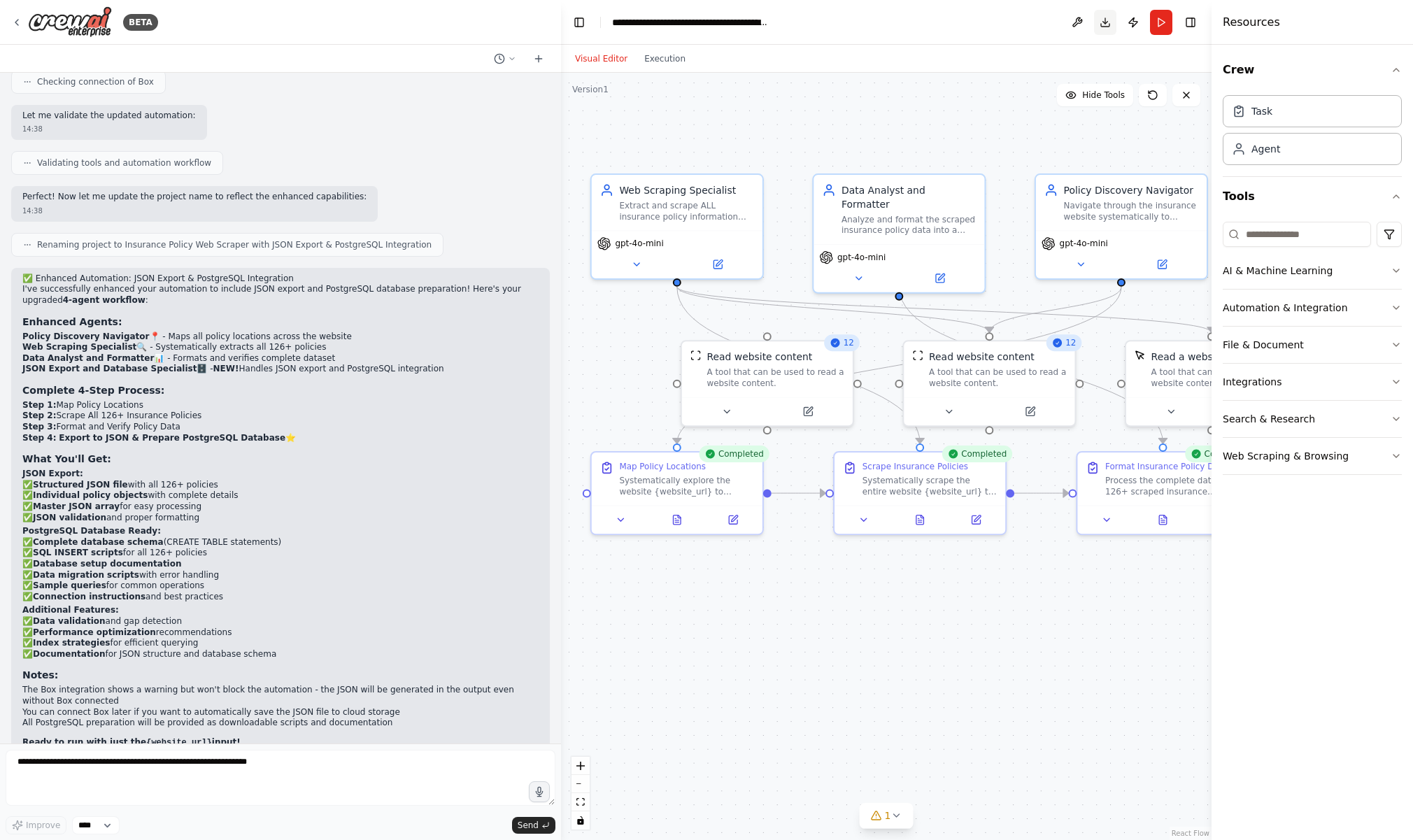
click at [1108, 18] on button "Download" at bounding box center [1105, 23] width 23 height 25
click at [781, 25] on icon "breadcrumb" at bounding box center [781, 23] width 11 height 11
click at [724, 23] on div "**********" at bounding box center [690, 23] width 158 height 14
click at [1074, 22] on button at bounding box center [1077, 23] width 23 height 25
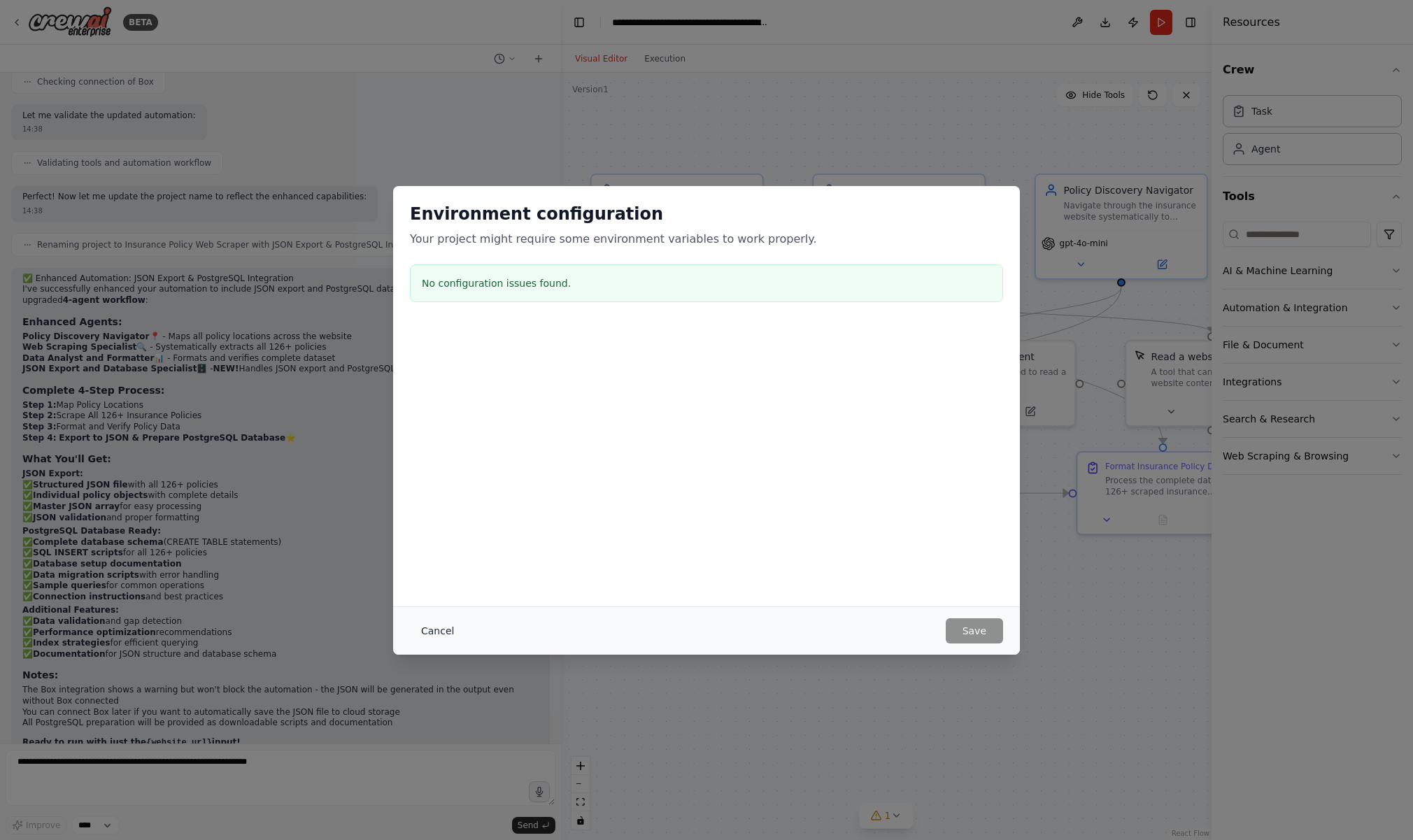
click at [432, 631] on button "Cancel" at bounding box center [438, 631] width 55 height 25
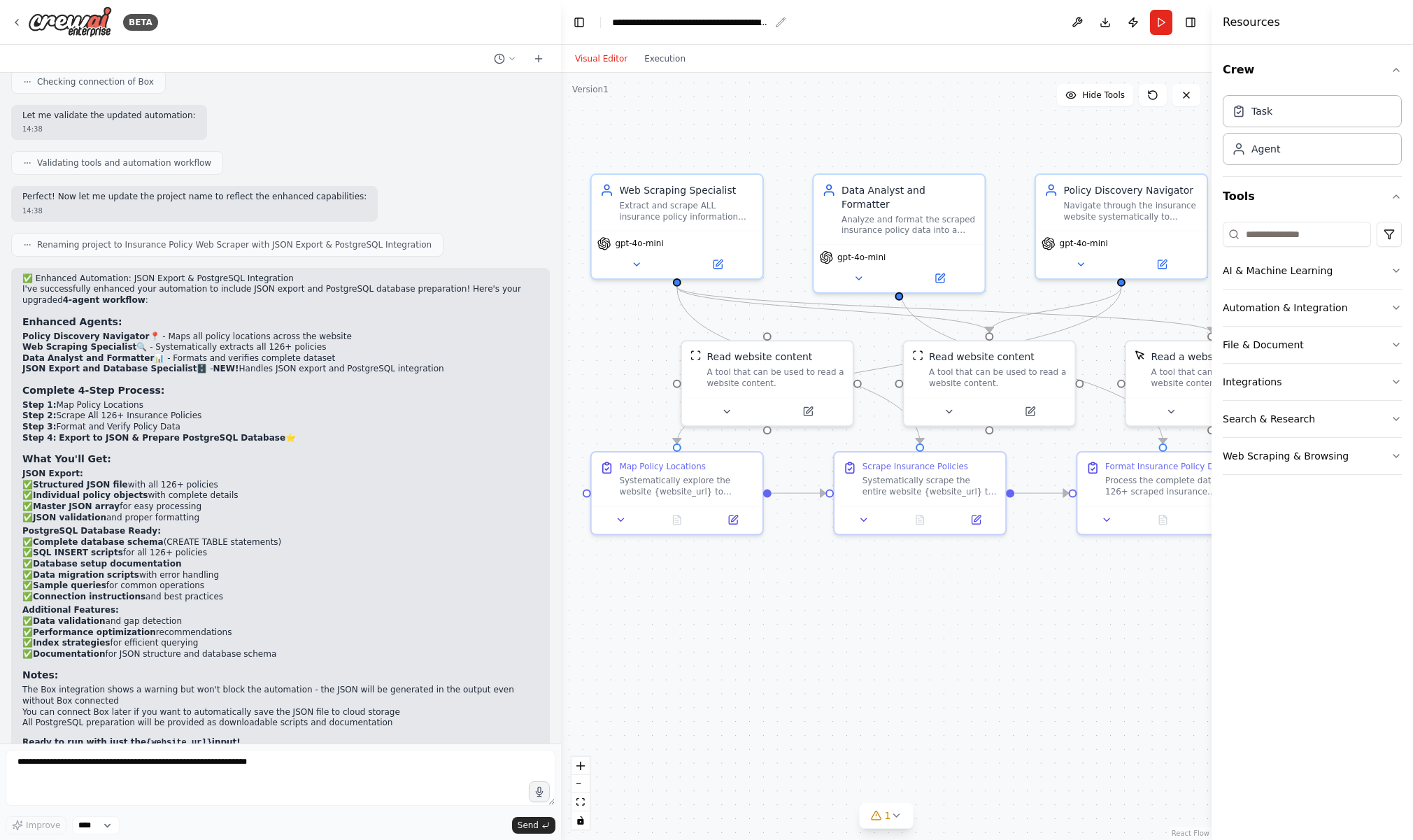
click at [661, 23] on div "**********" at bounding box center [690, 23] width 158 height 14
click at [661, 23] on div "**********" at bounding box center [783, 23] width 342 height 14
click at [581, 21] on button "Toggle Left Sidebar" at bounding box center [579, 23] width 20 height 20
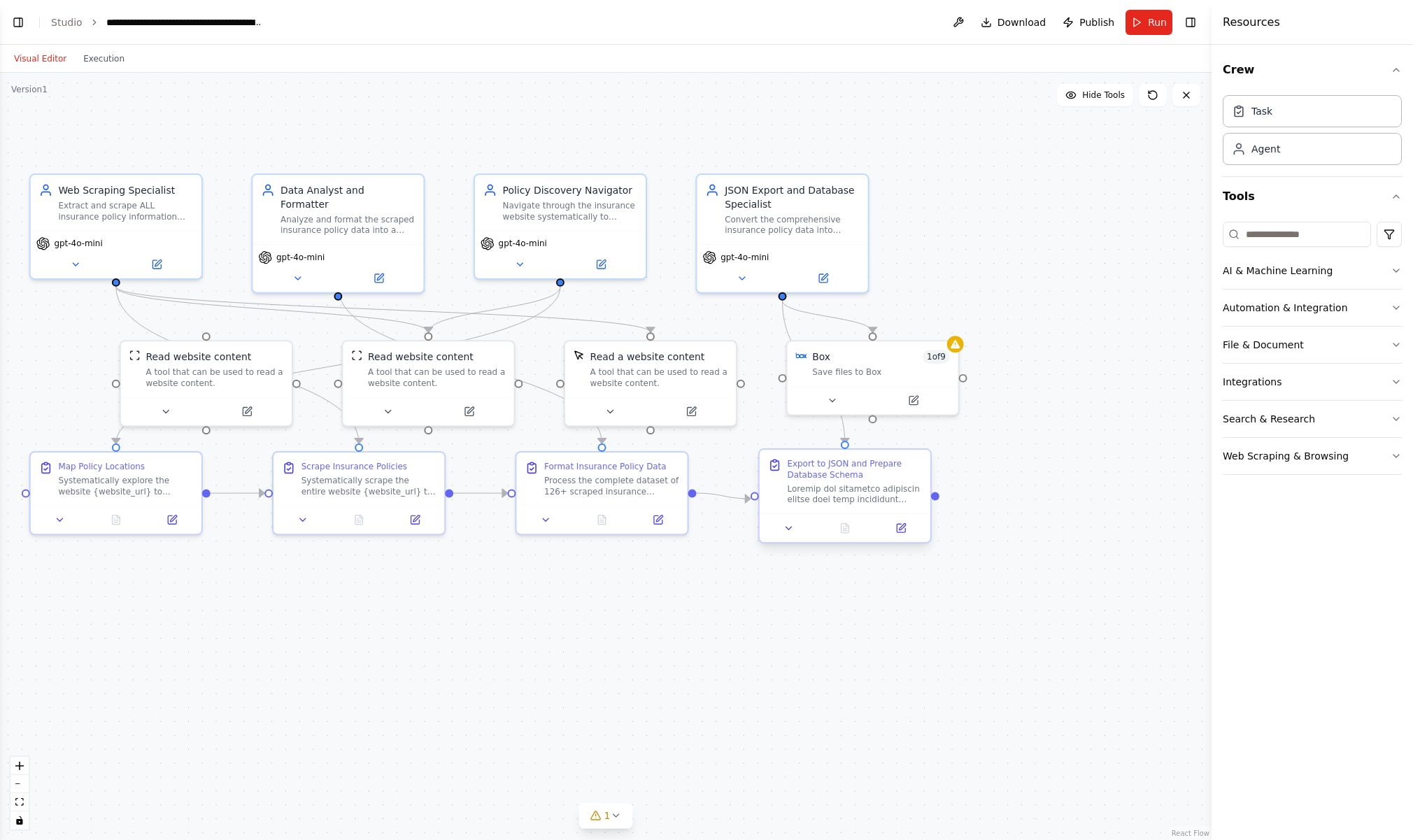
click at [854, 537] on div at bounding box center [844, 527] width 170 height 29
click at [66, 24] on link "Studio" at bounding box center [66, 23] width 32 height 11
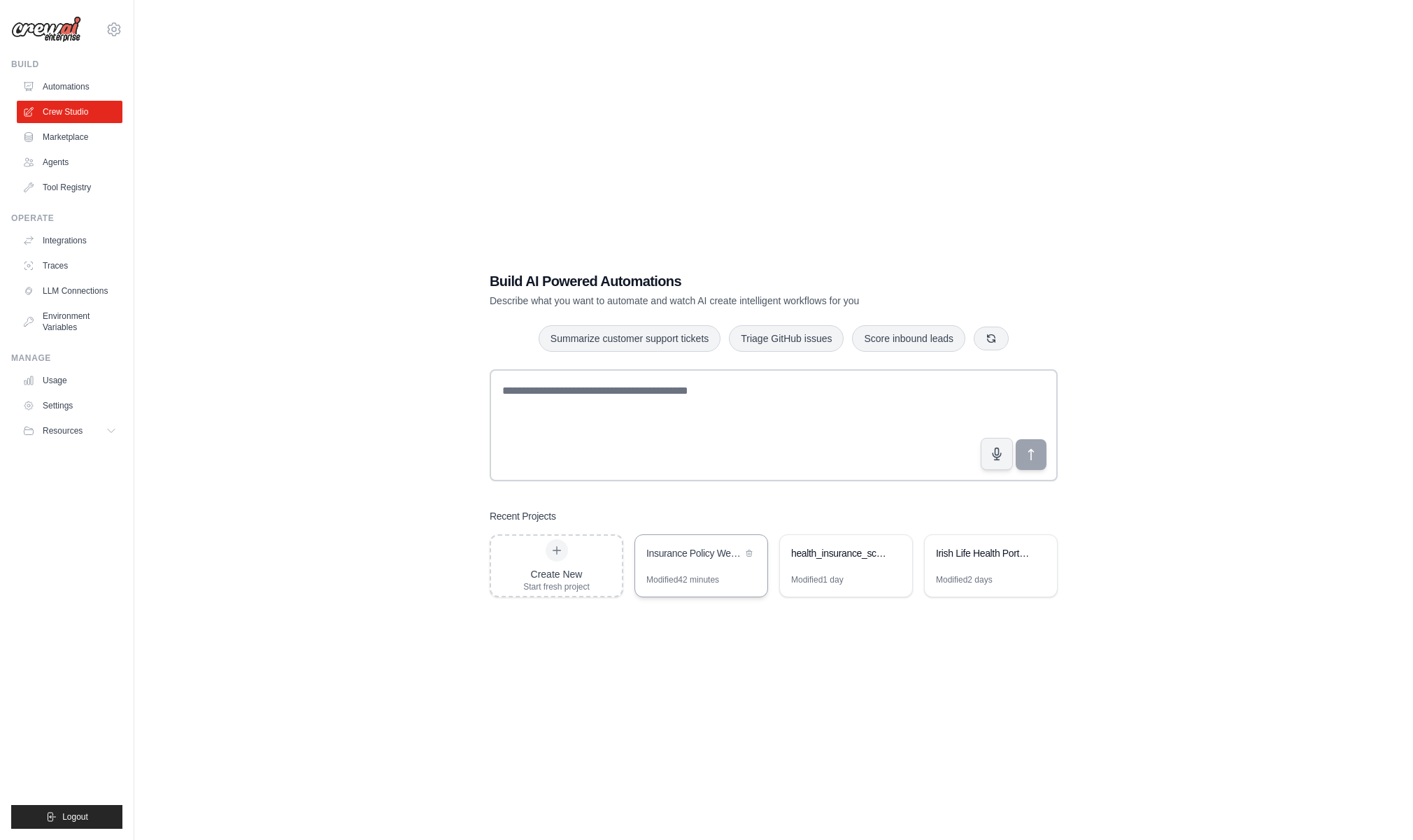
click at [715, 569] on div "Insurance Policy Web Scraper with JSON Export & PostgreSQL Integration" at bounding box center [701, 554] width 132 height 39
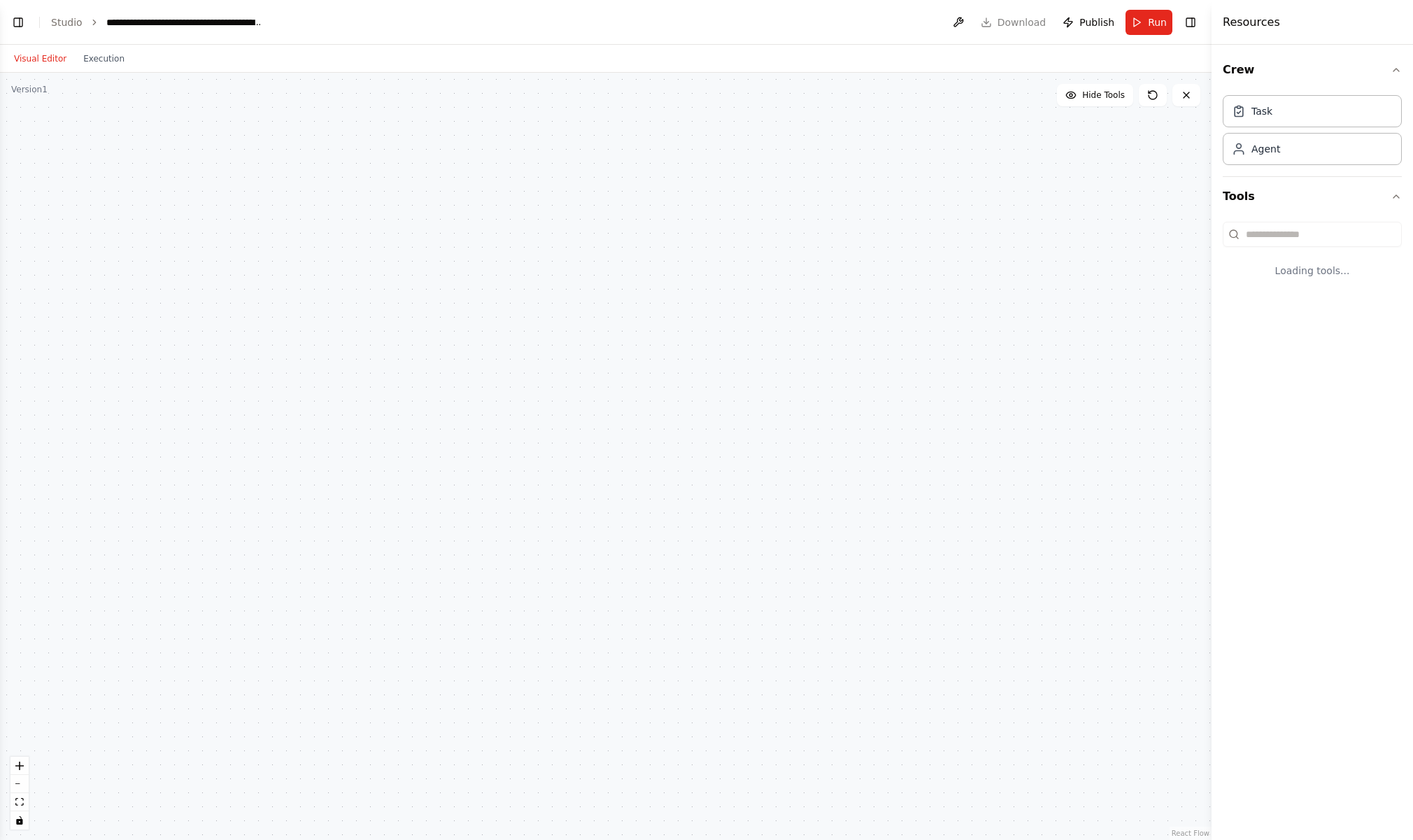
select select "****"
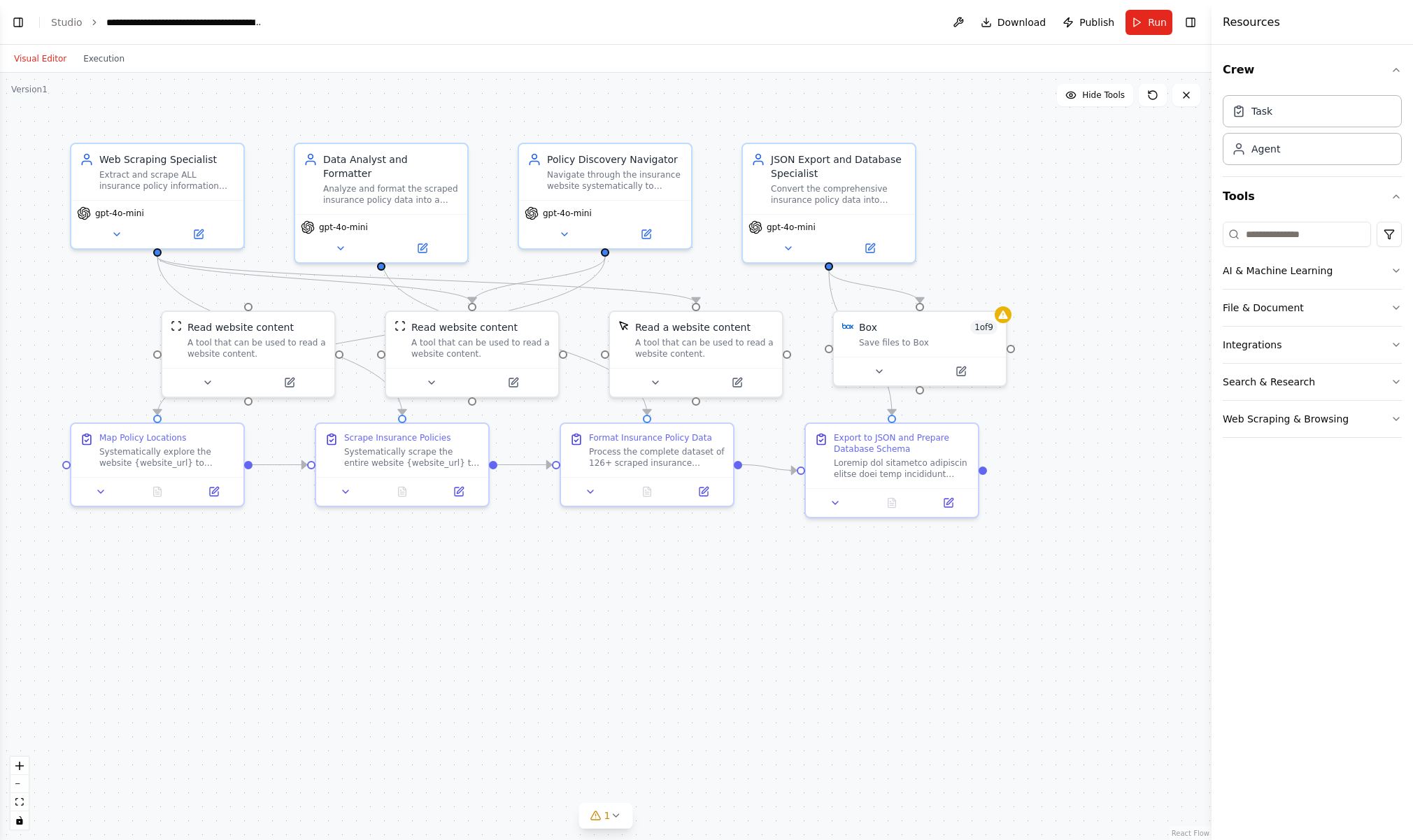
scroll to position [3129, 0]
click at [17, 28] on button "Toggle Left Sidebar" at bounding box center [18, 23] width 20 height 20
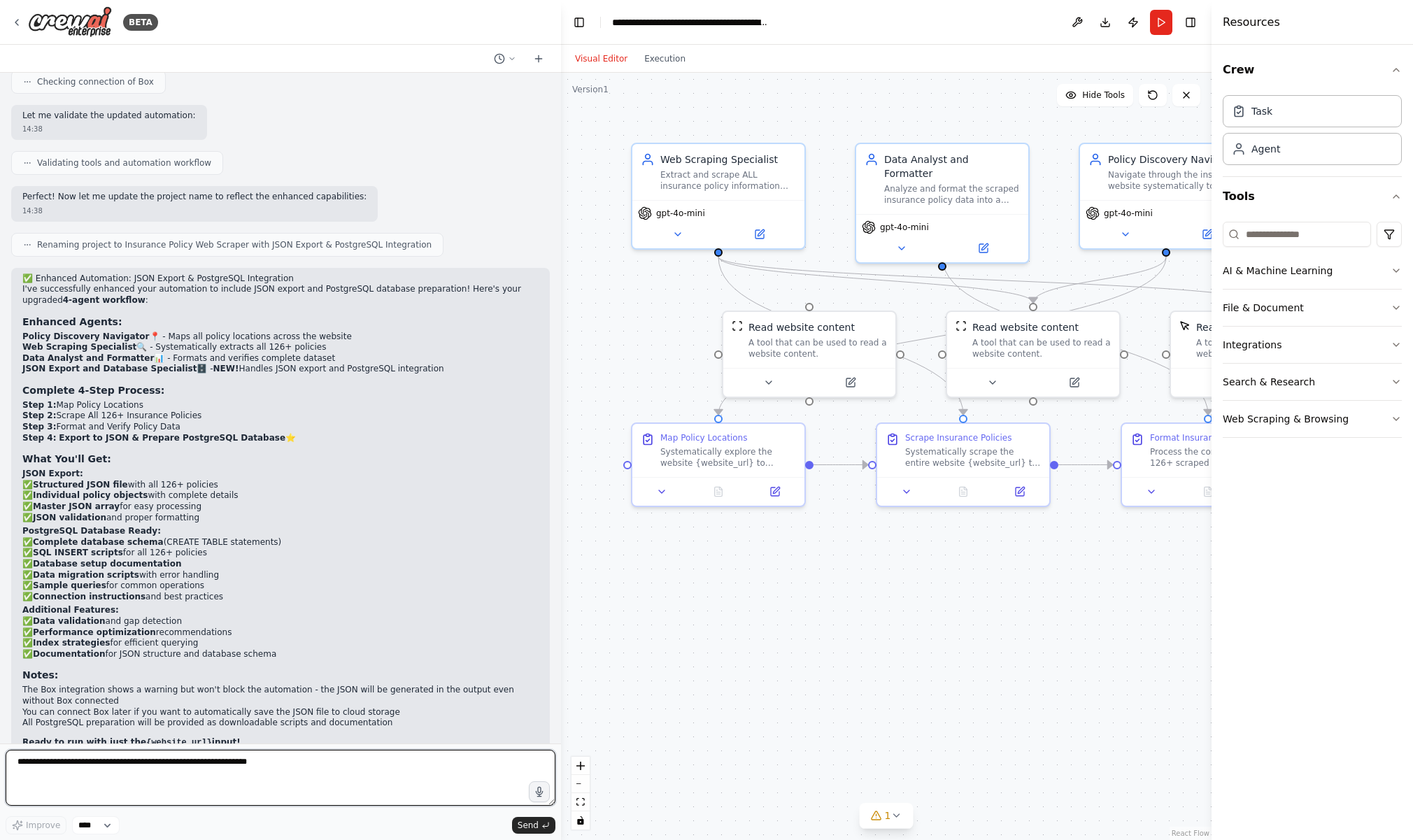
click at [400, 769] on textarea at bounding box center [280, 777] width 550 height 56
click at [1035, 3] on header "**********" at bounding box center [886, 22] width 651 height 45
click at [419, 759] on textarea "**********" at bounding box center [280, 777] width 550 height 56
paste textarea "**********"
click at [57, 778] on textarea "**********" at bounding box center [280, 777] width 550 height 56
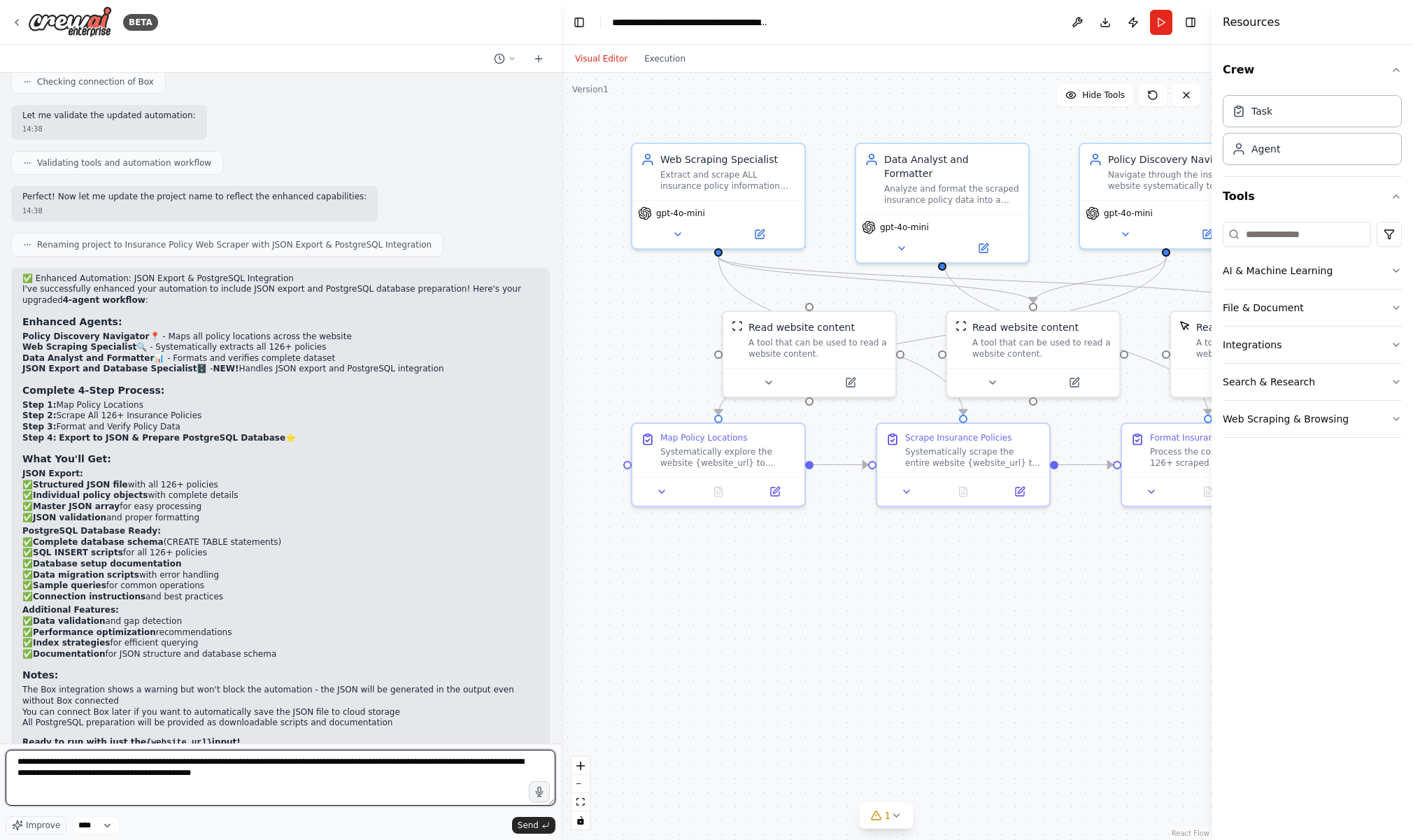
click at [58, 772] on textarea "**********" at bounding box center [280, 777] width 550 height 56
click at [336, 779] on textarea "**********" at bounding box center [280, 777] width 550 height 56
click at [57, 774] on textarea "**********" at bounding box center [280, 777] width 550 height 56
click at [320, 773] on textarea "**********" at bounding box center [280, 777] width 550 height 56
paste textarea "**********"
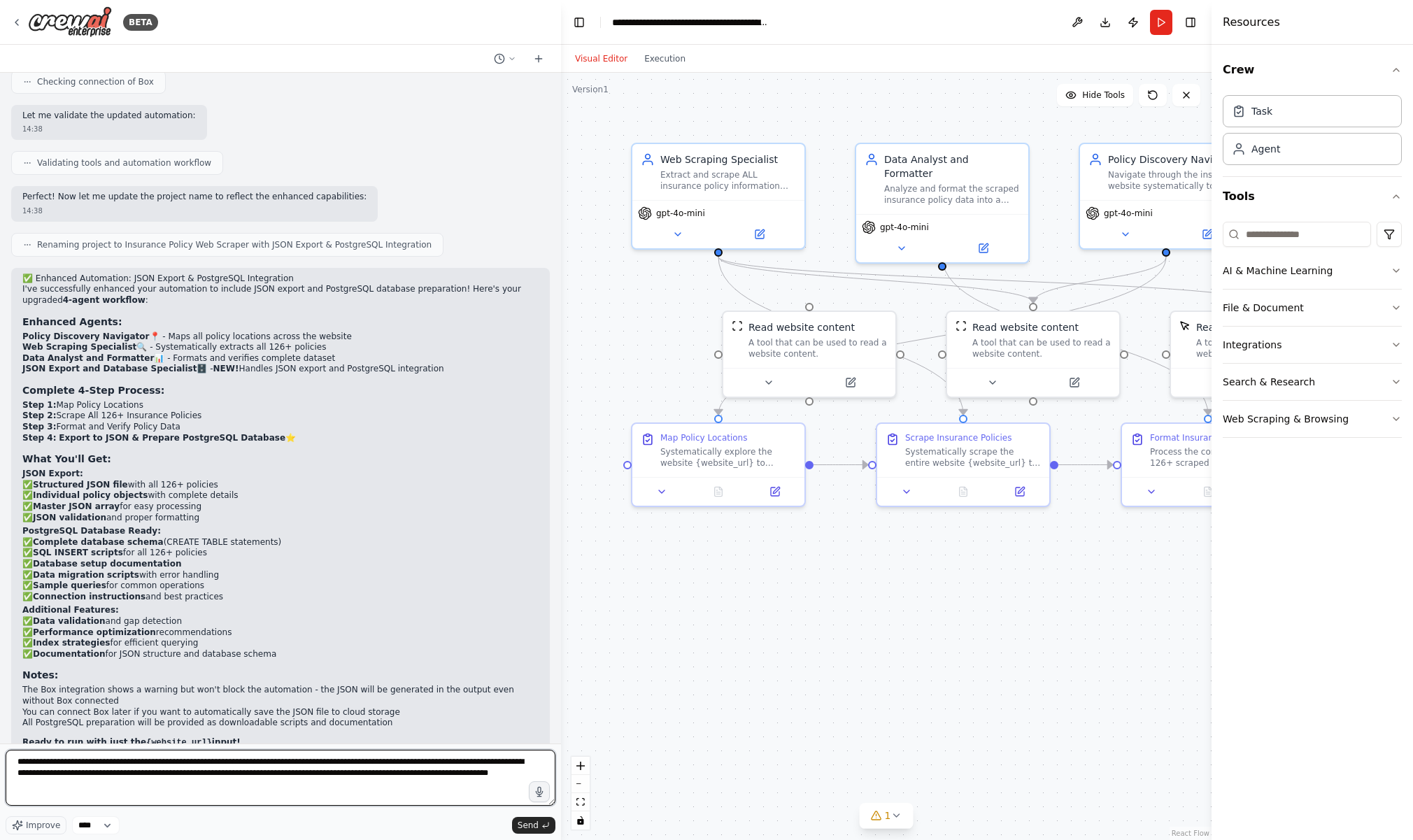
click at [389, 774] on textarea "**********" at bounding box center [280, 777] width 550 height 56
type textarea "**********"
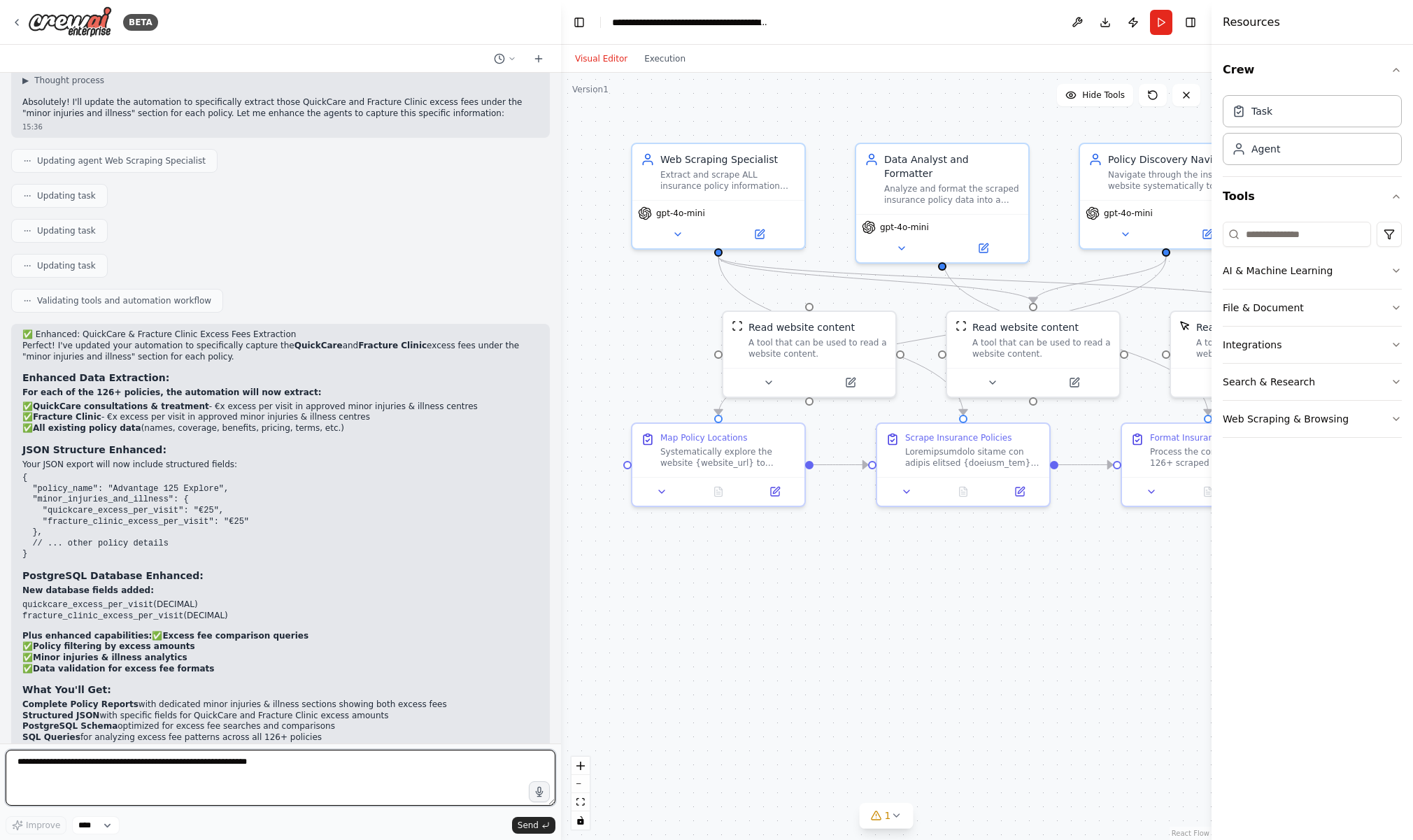
scroll to position [3945, 0]
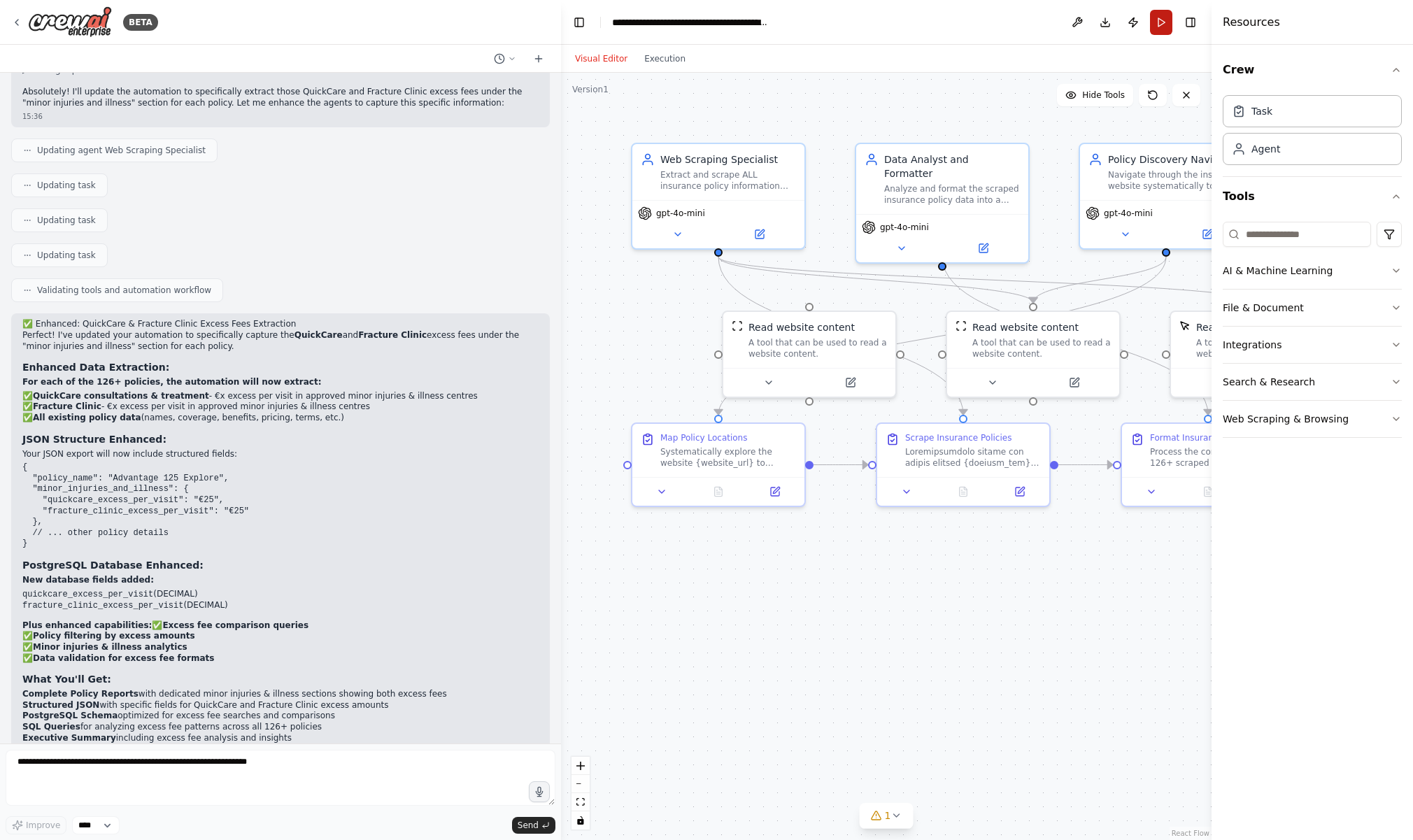
click at [1163, 19] on button "Run" at bounding box center [1161, 23] width 23 height 25
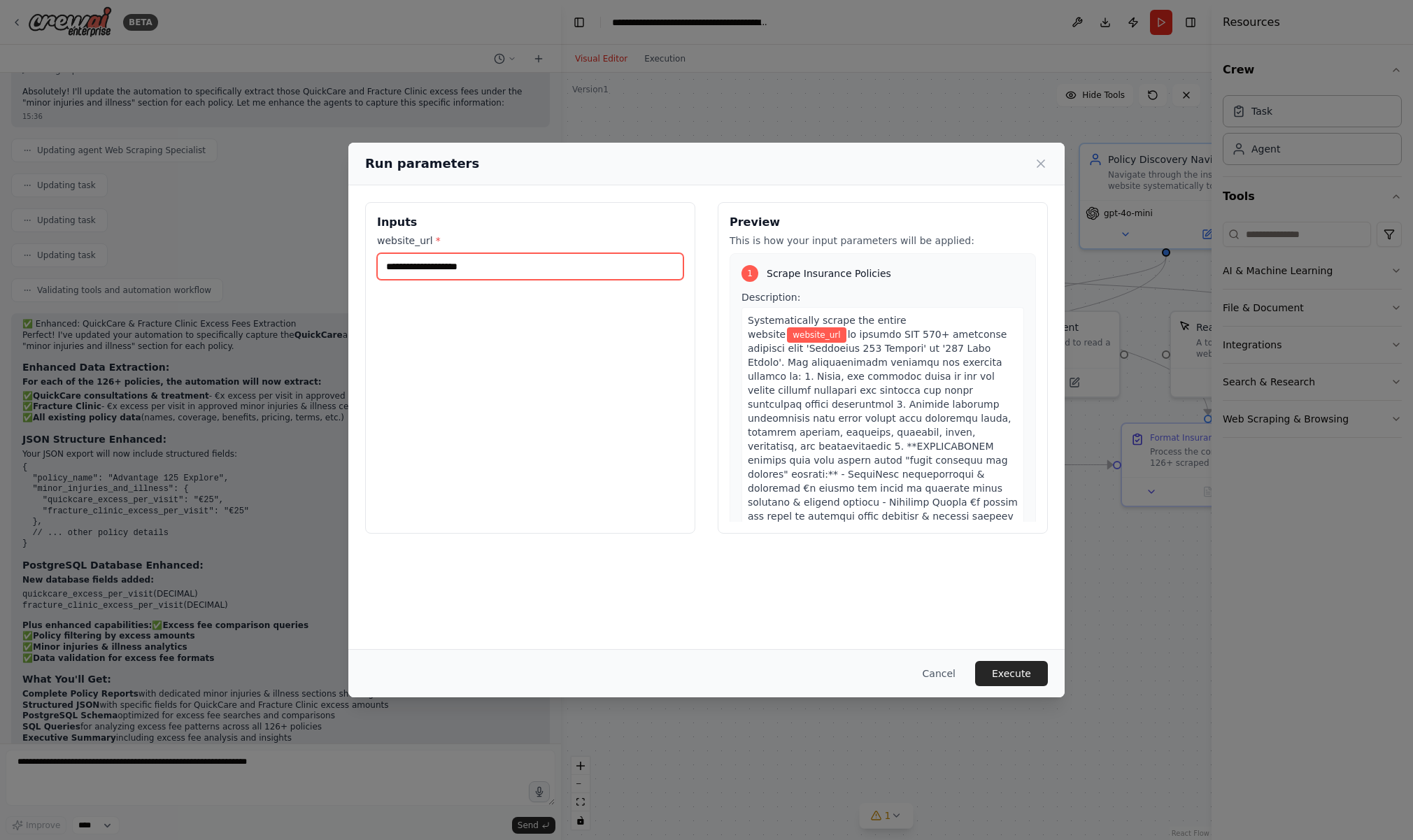
click at [554, 272] on input "website_url *" at bounding box center [530, 267] width 306 height 27
paste input "**********"
type input "**********"
click at [1030, 675] on button "Execute" at bounding box center [1011, 674] width 73 height 25
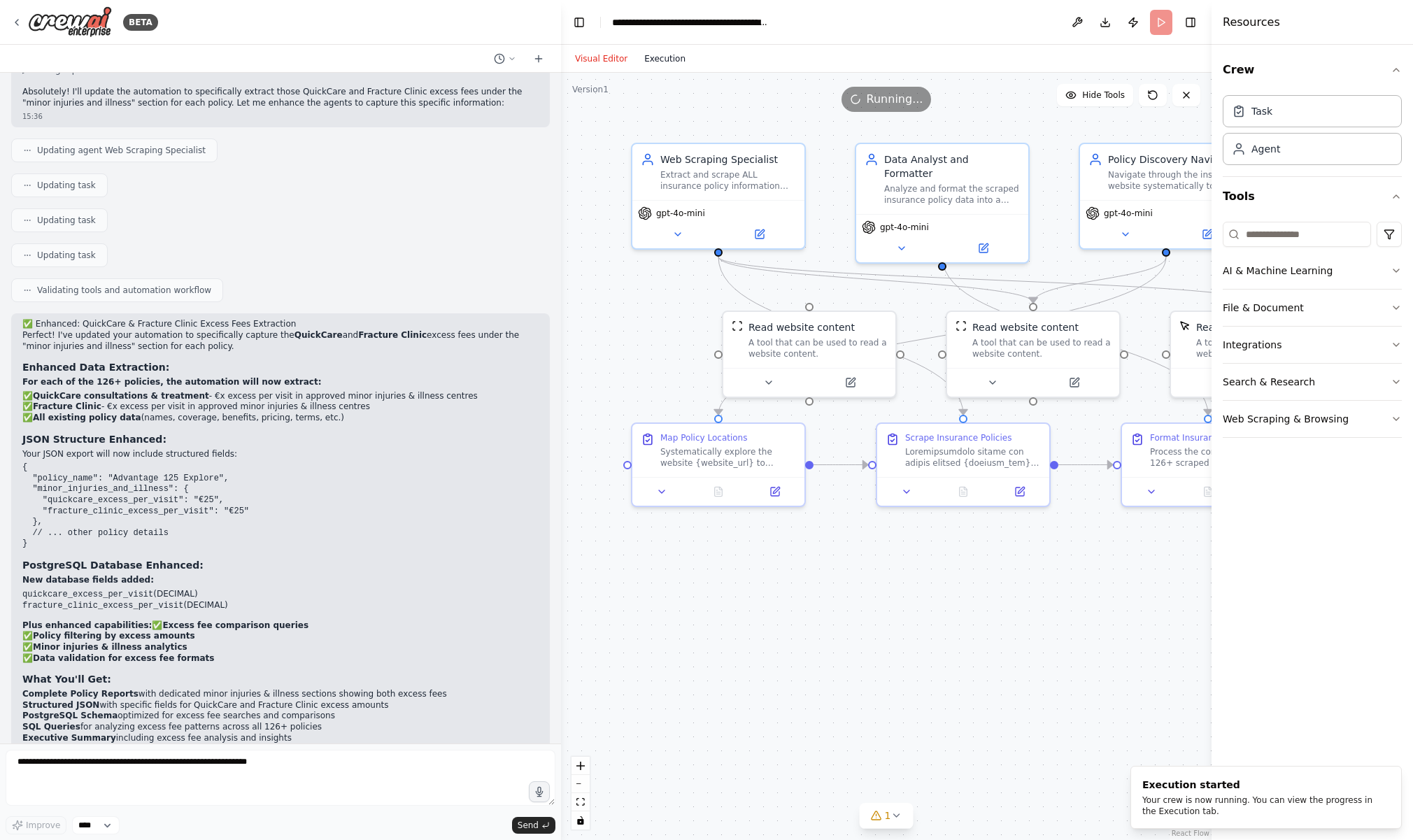
click at [656, 60] on button "Execution" at bounding box center [665, 59] width 58 height 17
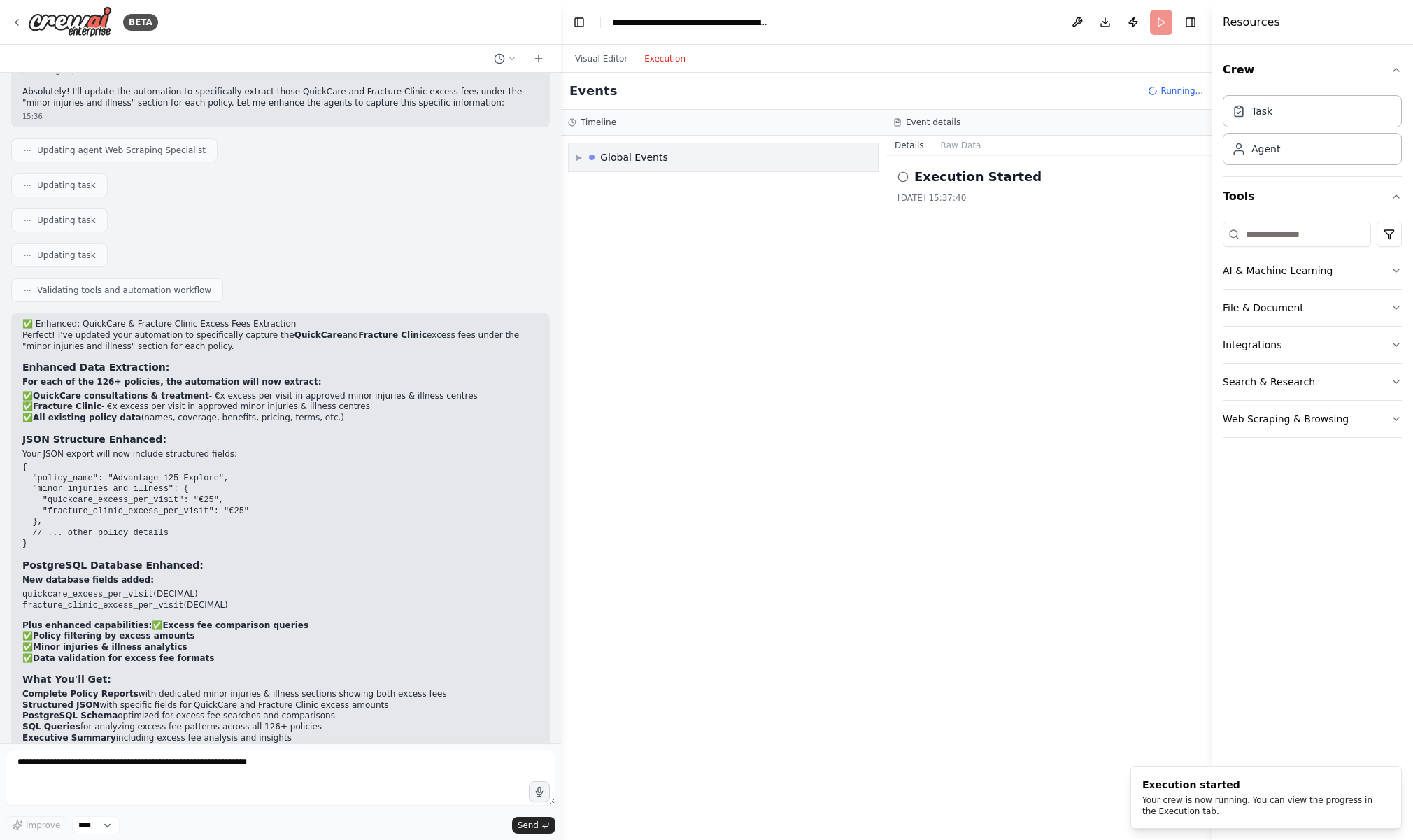
click at [578, 158] on span "▶" at bounding box center [578, 158] width 6 height 11
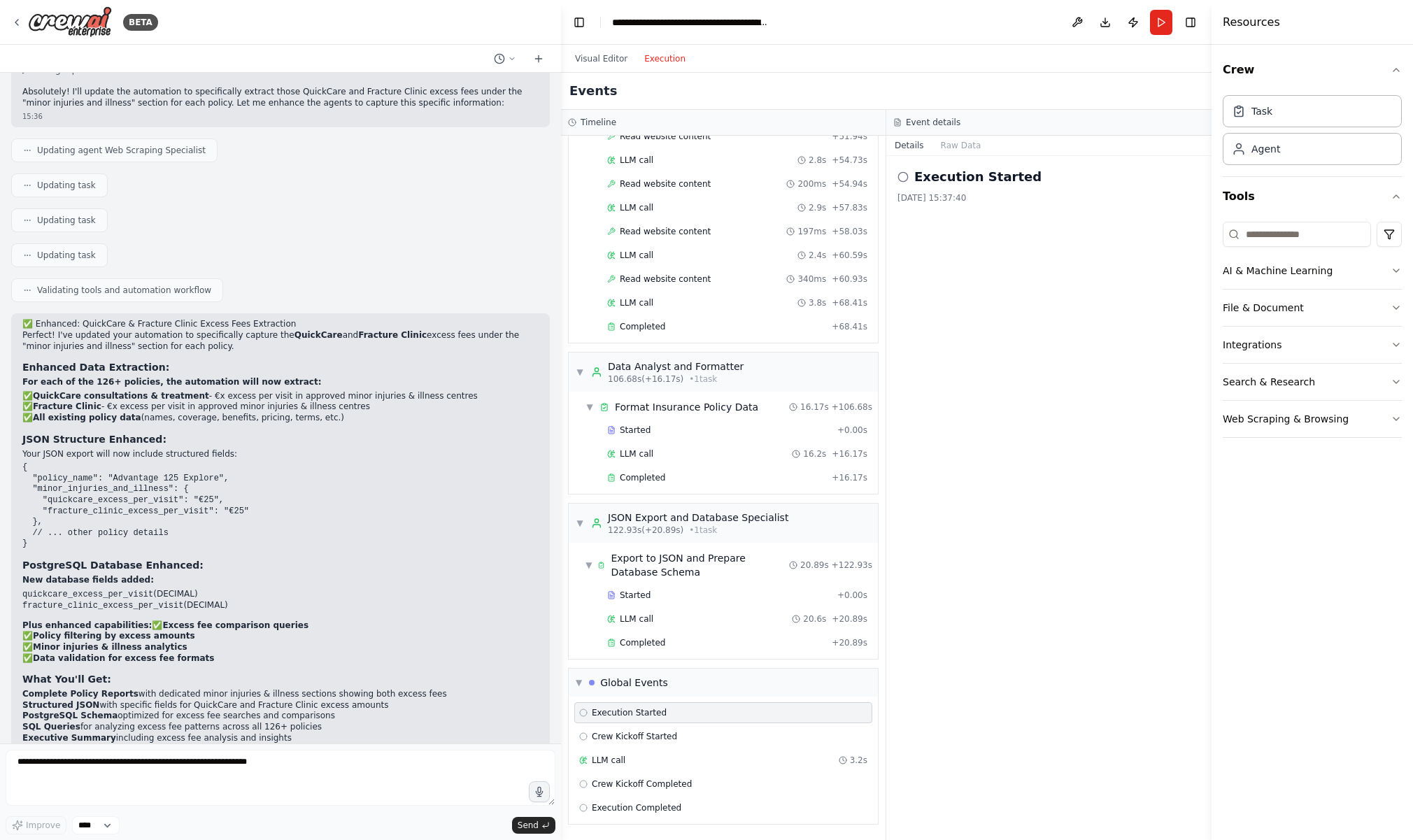
scroll to position [1401, 0]
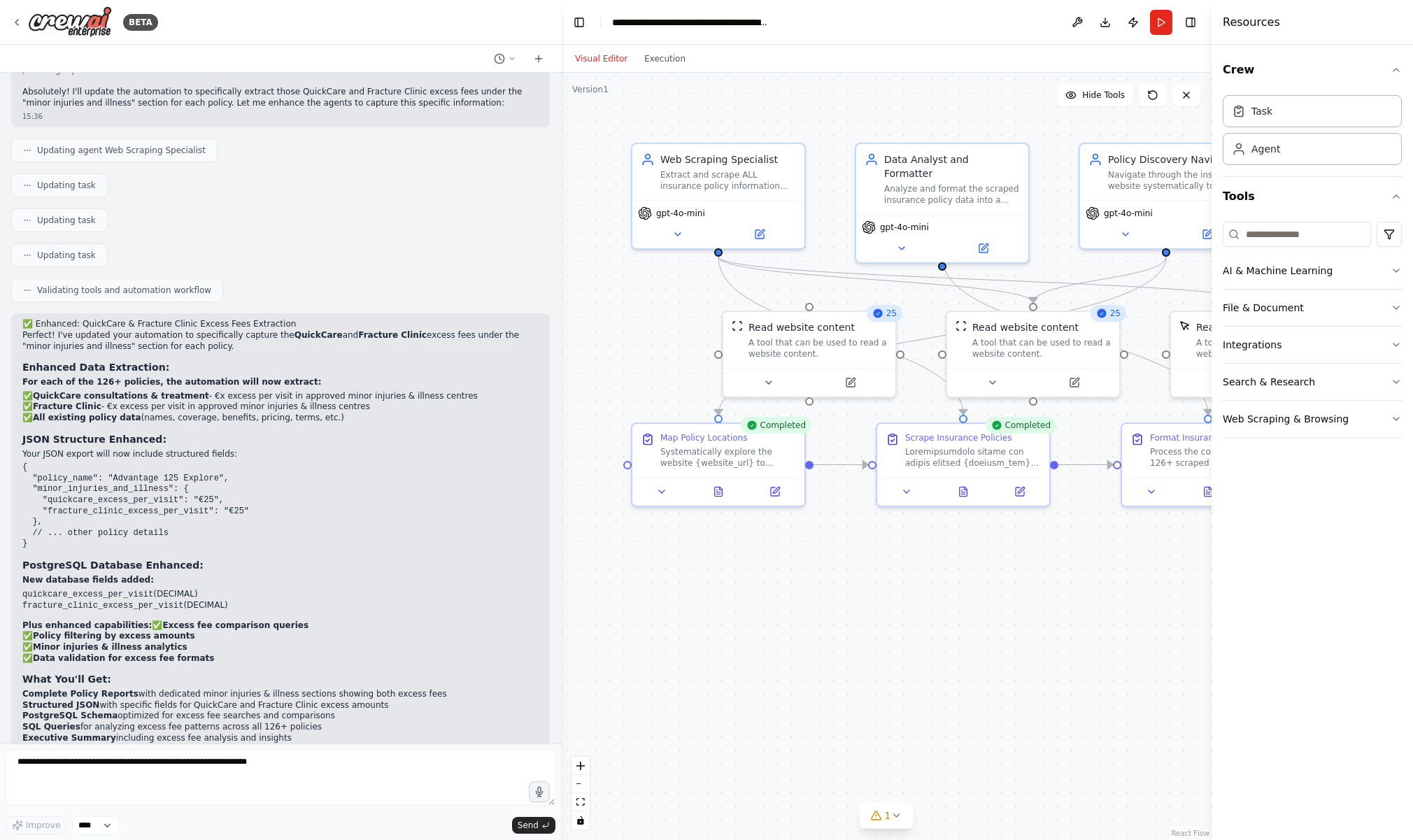
click at [599, 59] on button "Visual Editor" at bounding box center [601, 59] width 69 height 17
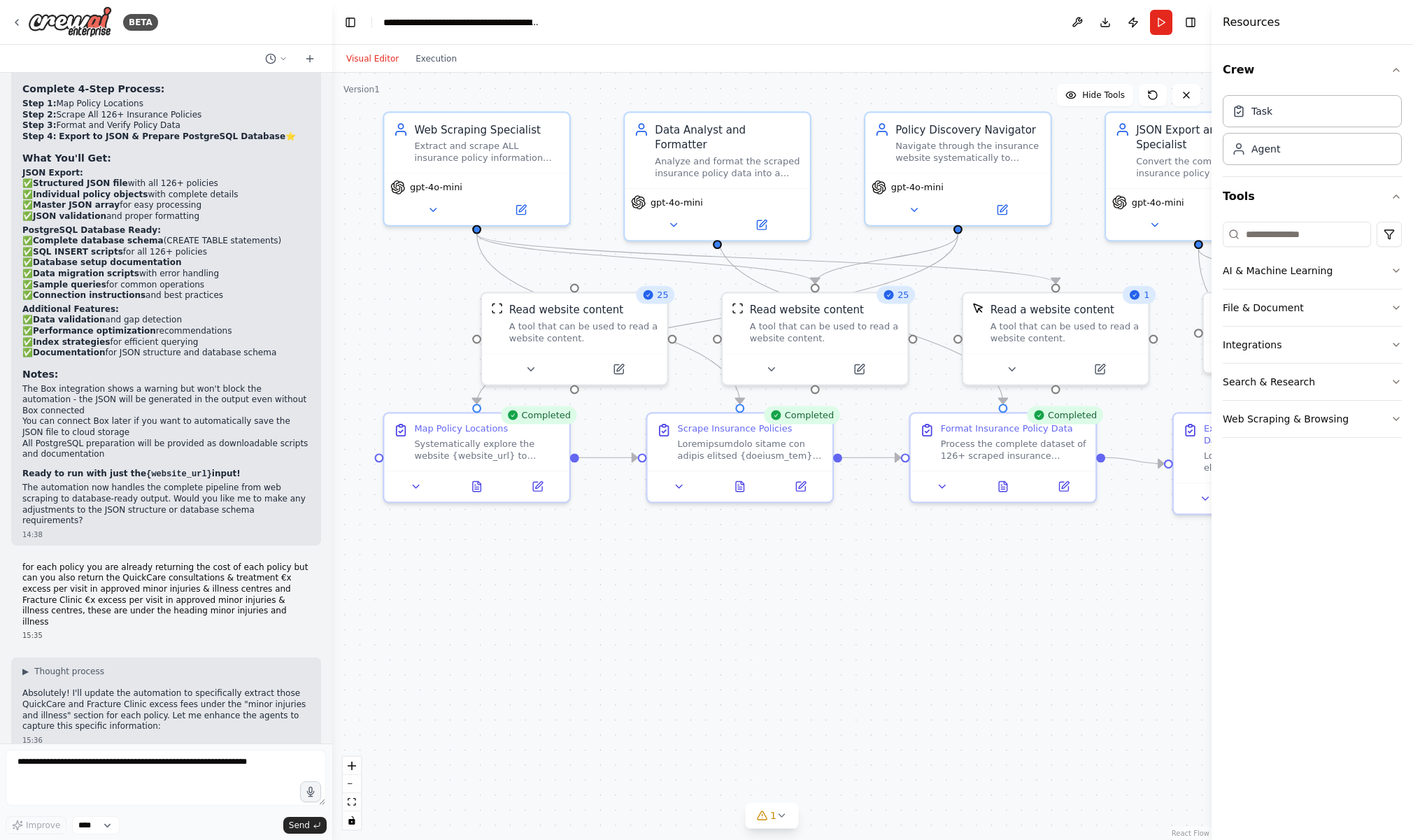
drag, startPoint x: 559, startPoint y: 204, endPoint x: 335, endPoint y: 226, distance: 225.1
click at [334, 225] on div "BETA I want to go to a website and scrap all insurance policies from 'Advantage…" at bounding box center [706, 420] width 1413 height 840
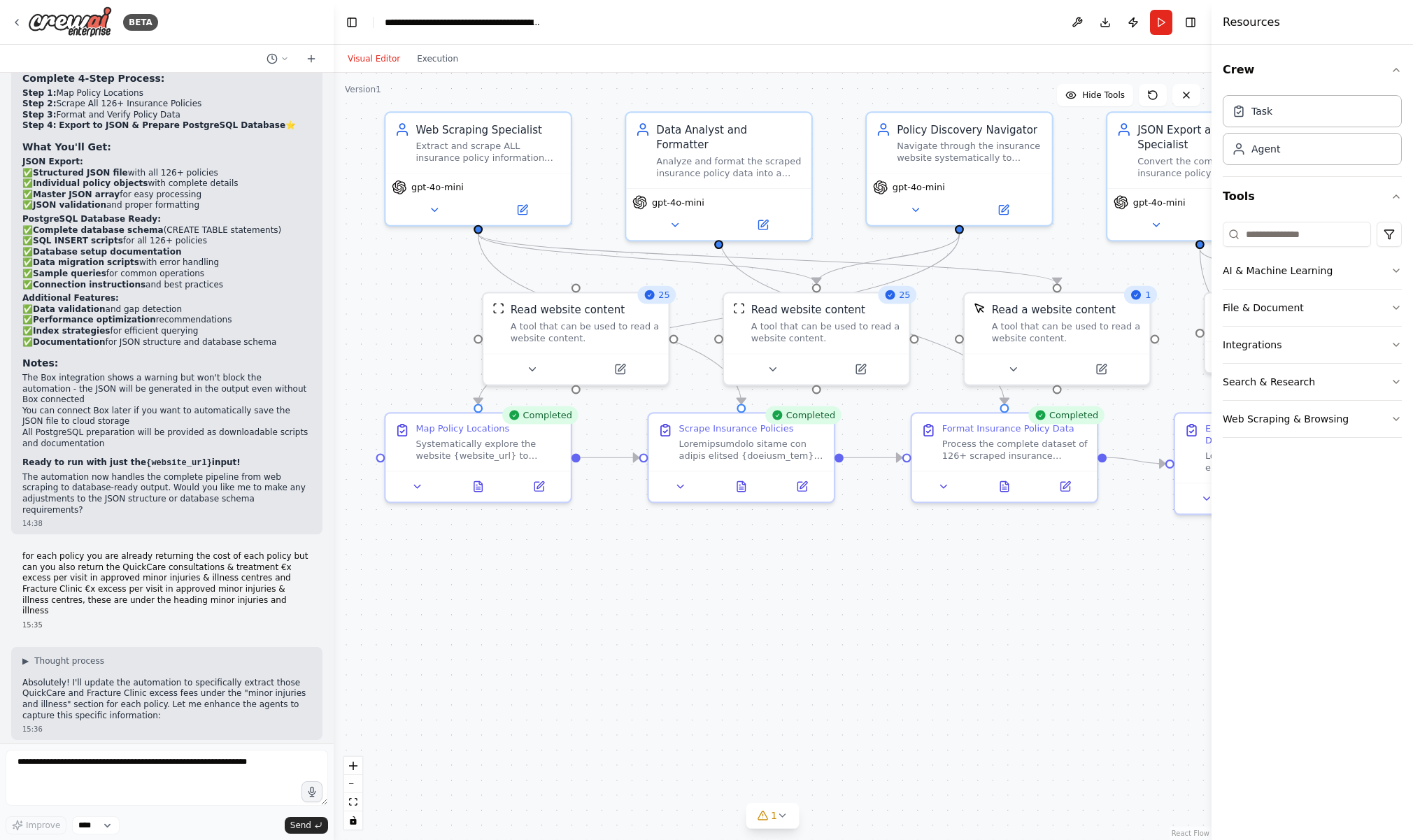
click at [830, 515] on div ".deletable-edge-delete-btn { width: 20px; height: 20px; border: 0px solid #ffff…" at bounding box center [772, 456] width 878 height 767
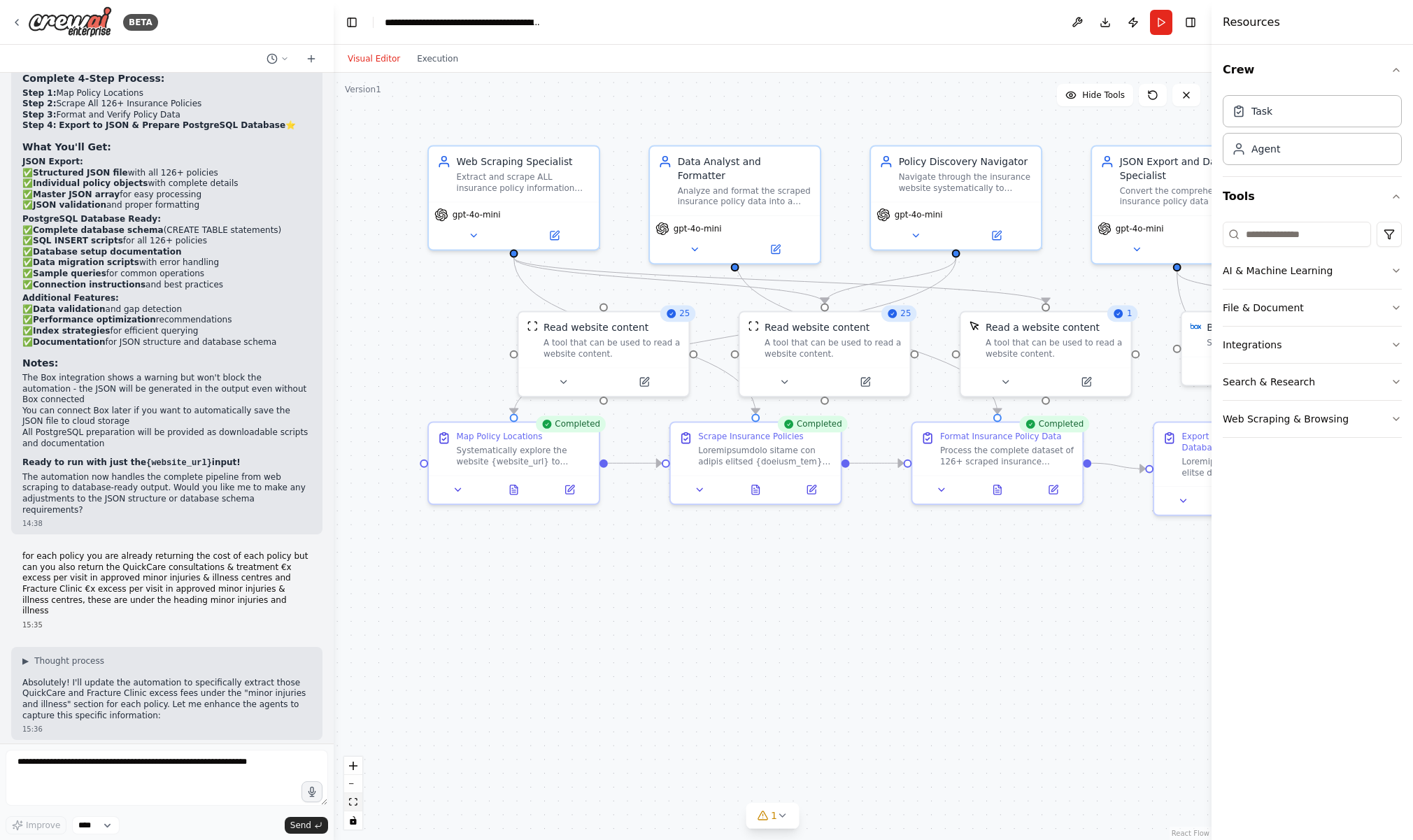
click at [353, 800] on icon "fit view" at bounding box center [353, 801] width 8 height 8
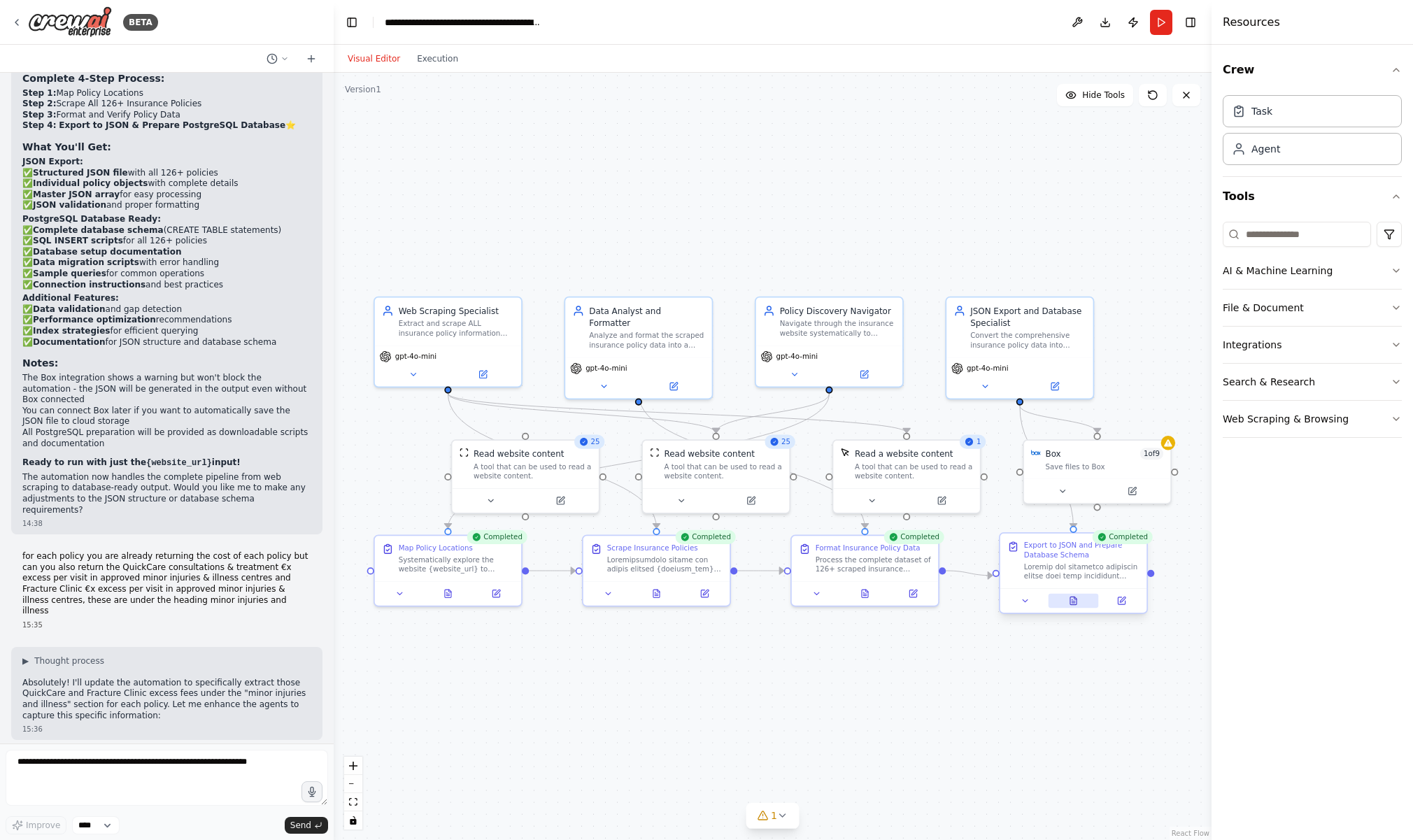
click at [1070, 604] on icon at bounding box center [1073, 600] width 6 height 8
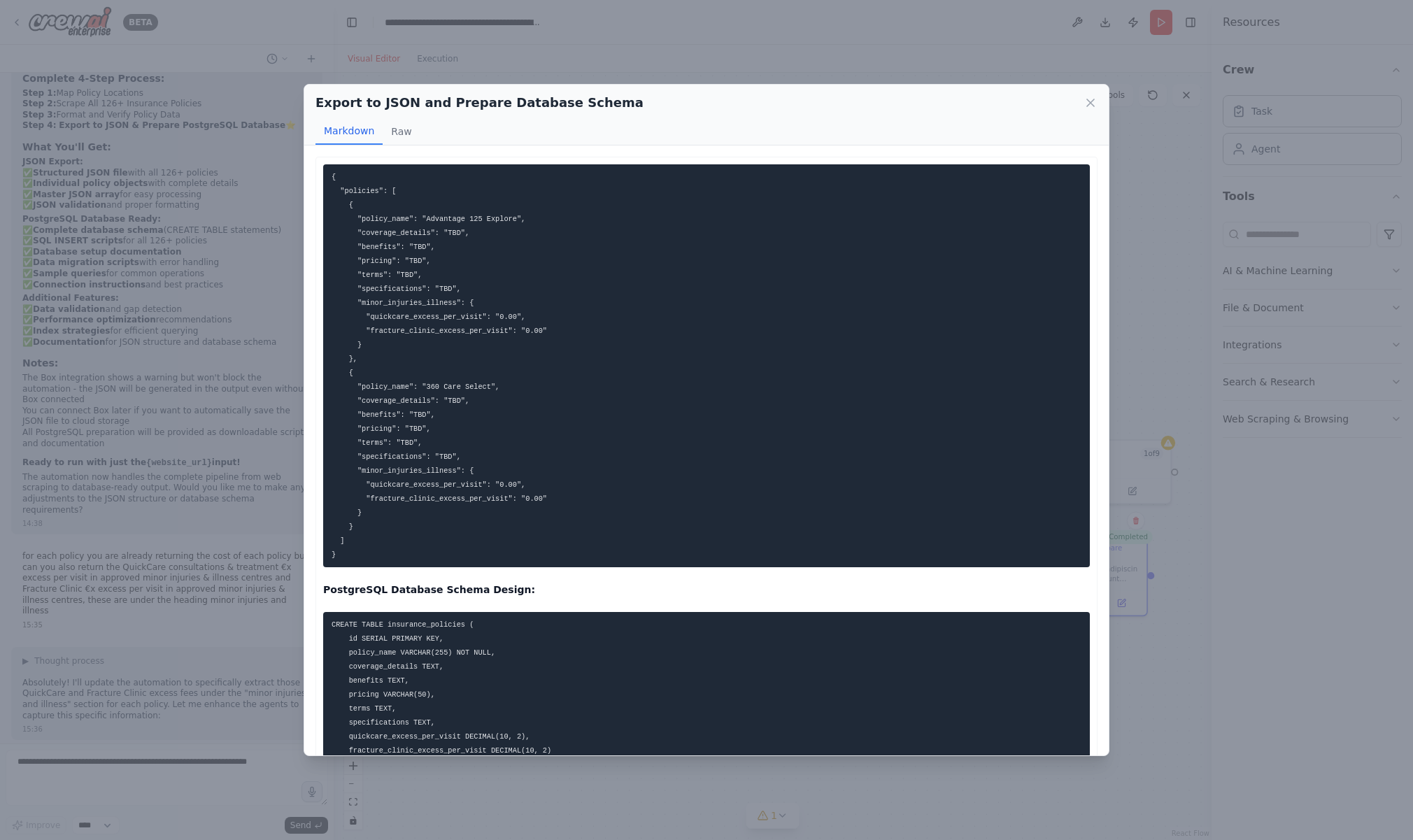
scroll to position [0, 0]
click at [397, 131] on button "Raw" at bounding box center [401, 132] width 37 height 27
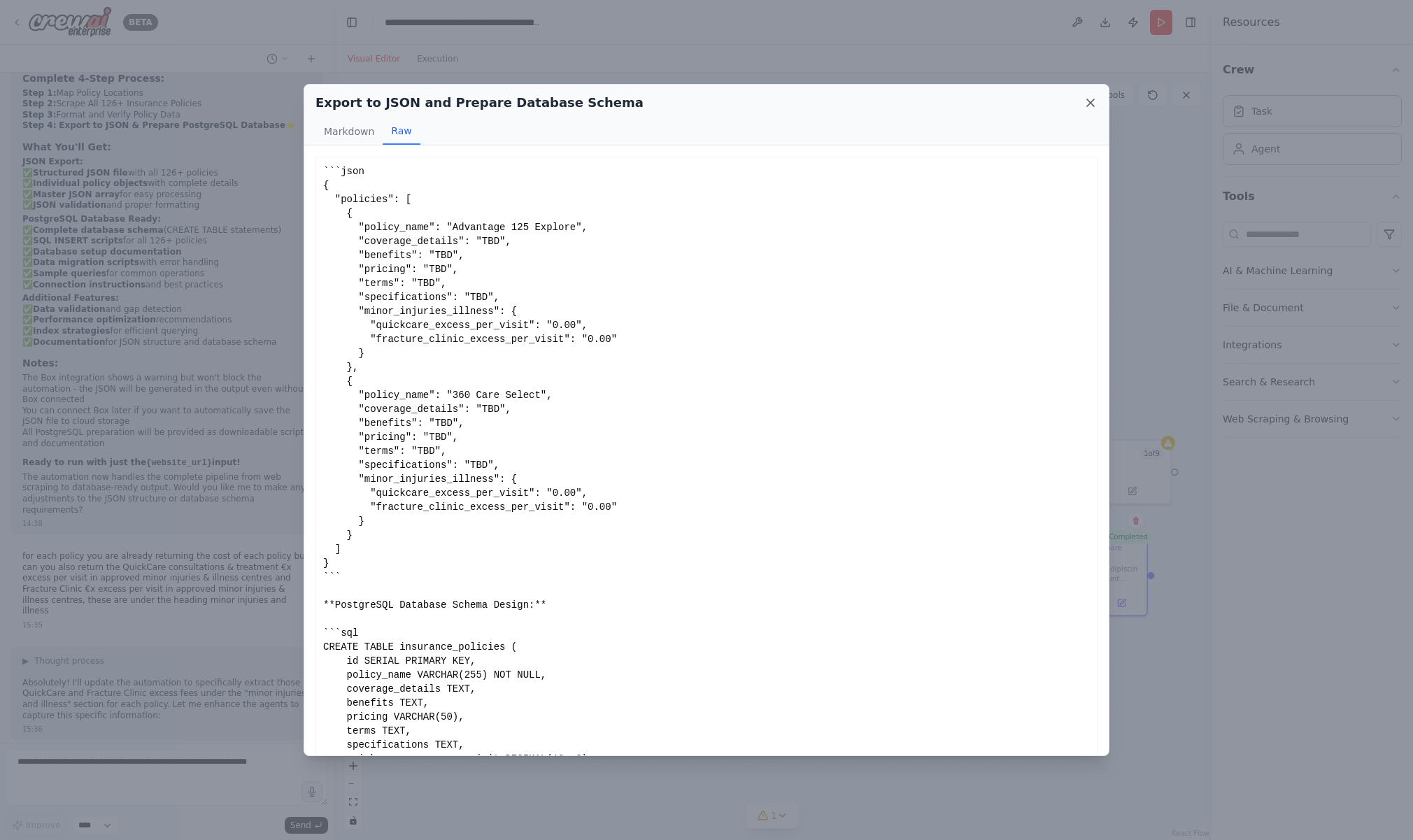
click at [1093, 104] on icon at bounding box center [1091, 103] width 7 height 7
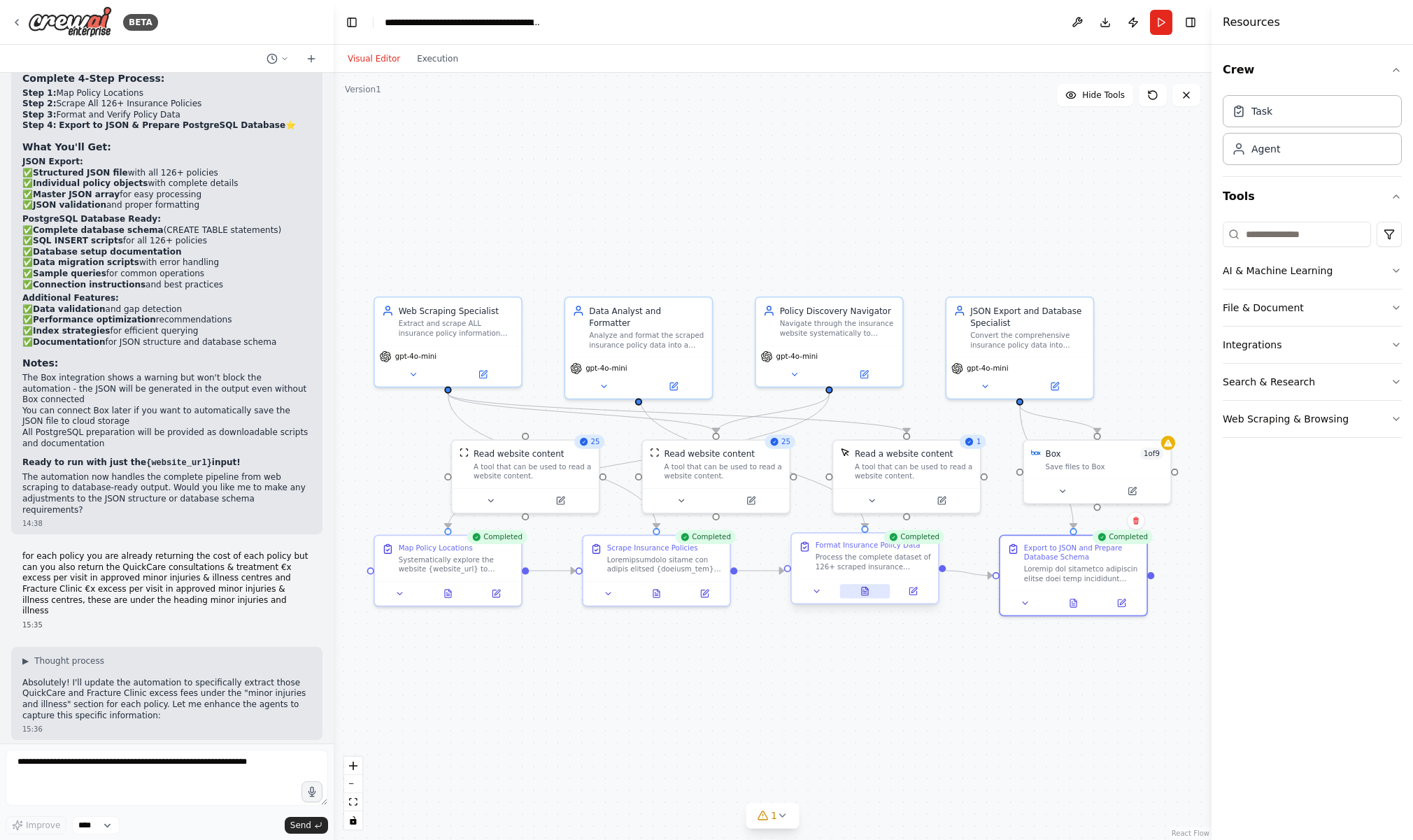
click at [864, 597] on button at bounding box center [864, 591] width 50 height 14
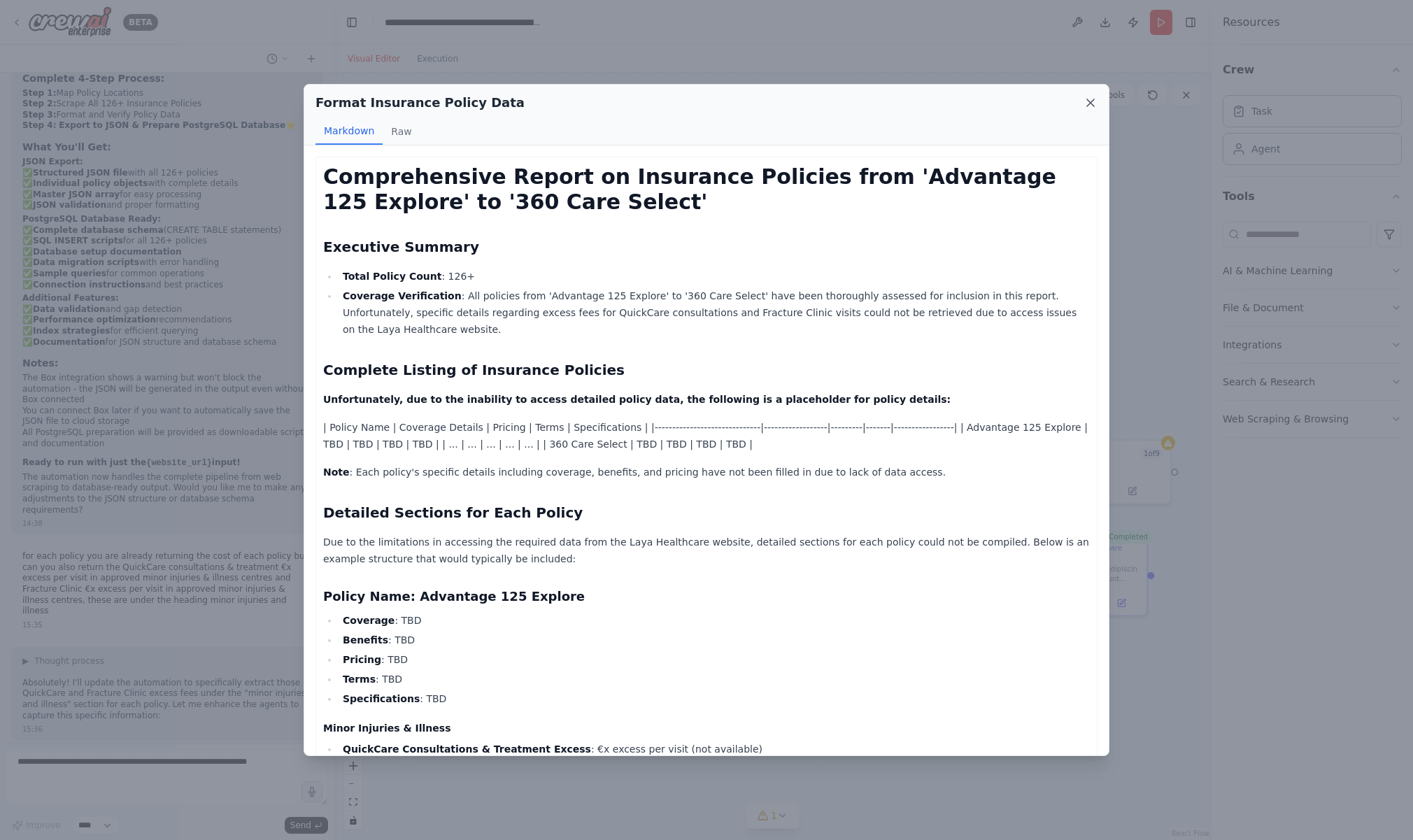
click at [1089, 103] on icon at bounding box center [1091, 103] width 7 height 7
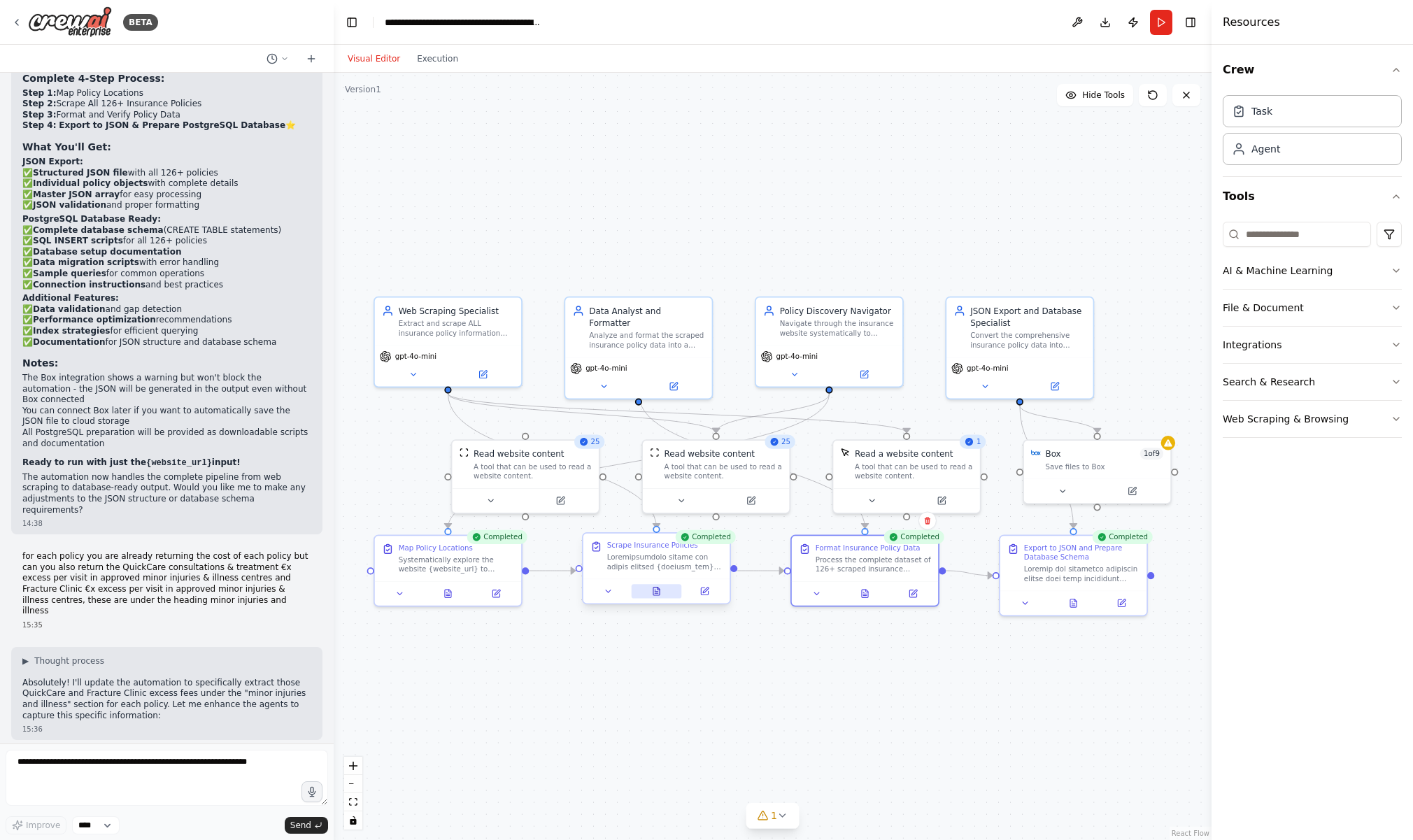
click at [652, 594] on icon at bounding box center [657, 592] width 10 height 10
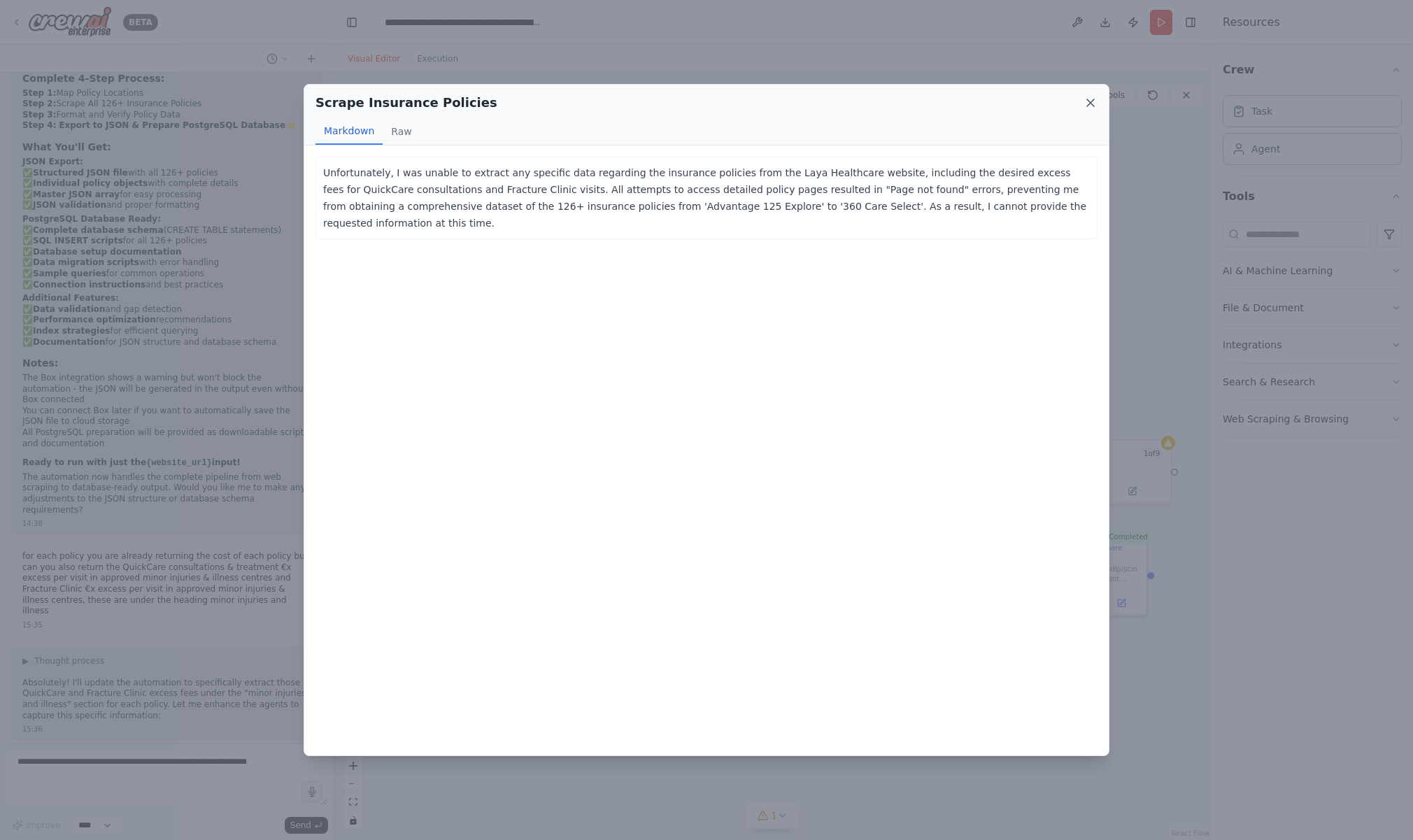
click at [1087, 104] on icon at bounding box center [1091, 103] width 14 height 14
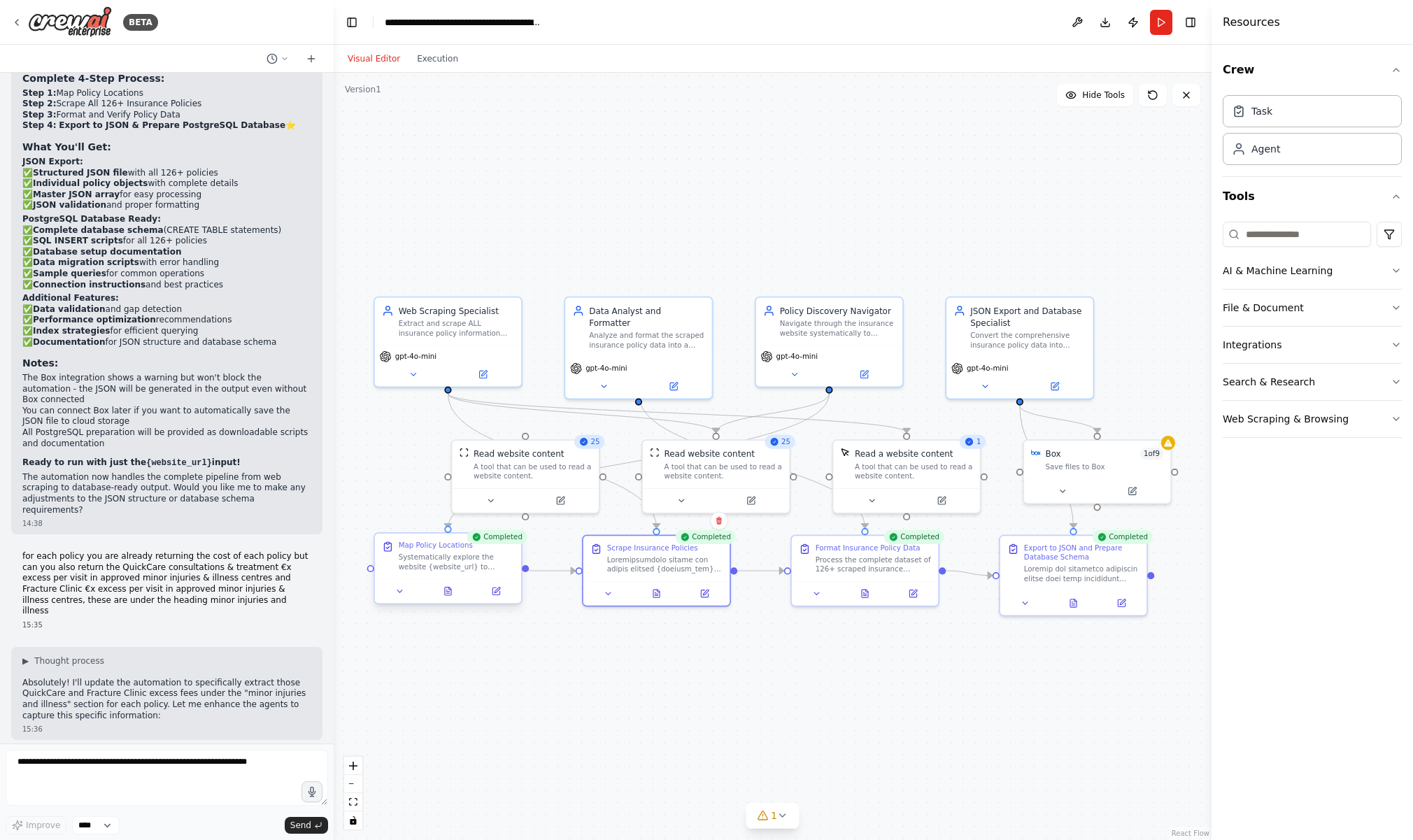
click at [448, 599] on div at bounding box center [448, 590] width 146 height 25
click at [448, 595] on icon at bounding box center [448, 591] width 6 height 8
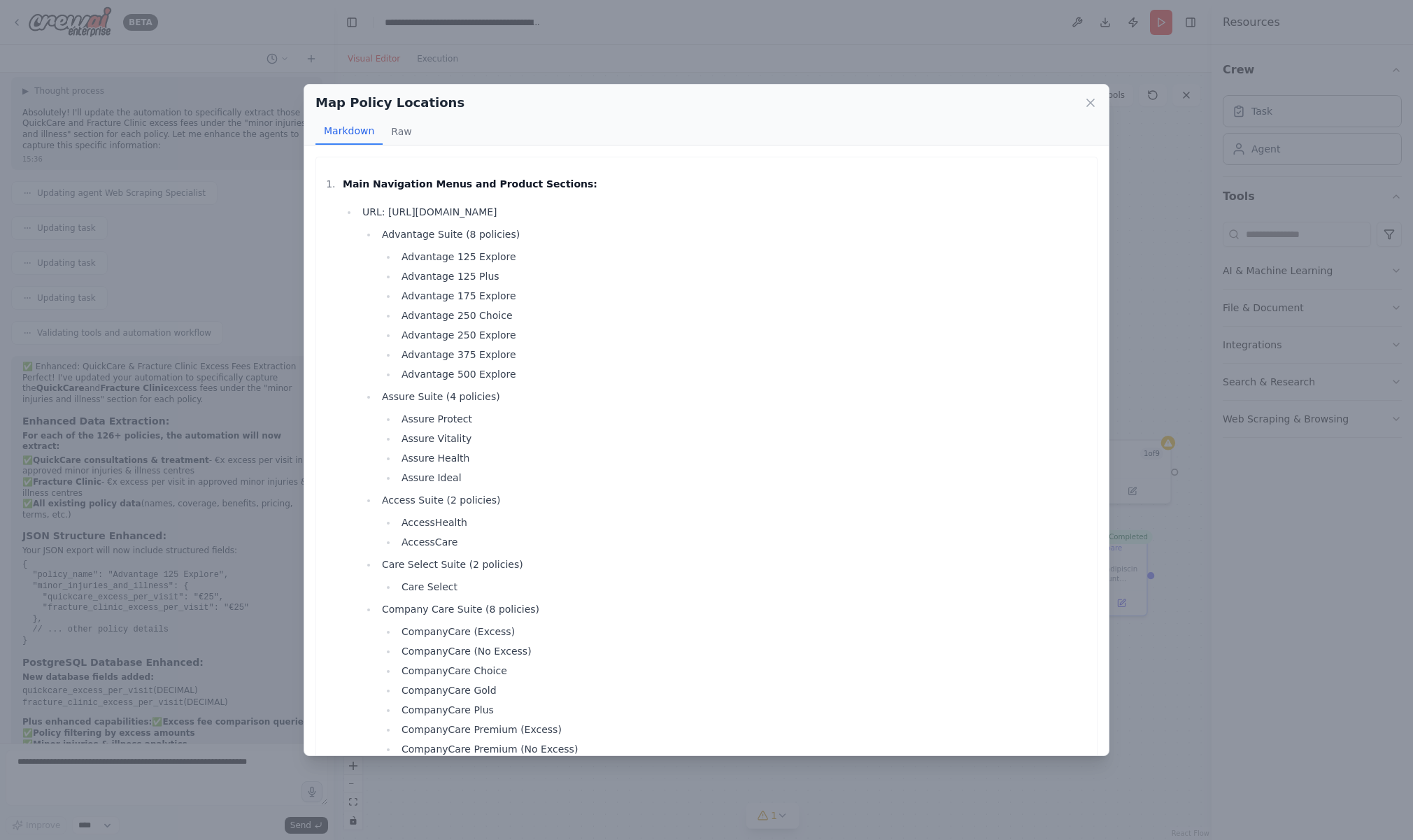
scroll to position [-10, 0]
